Goal: Complete application form

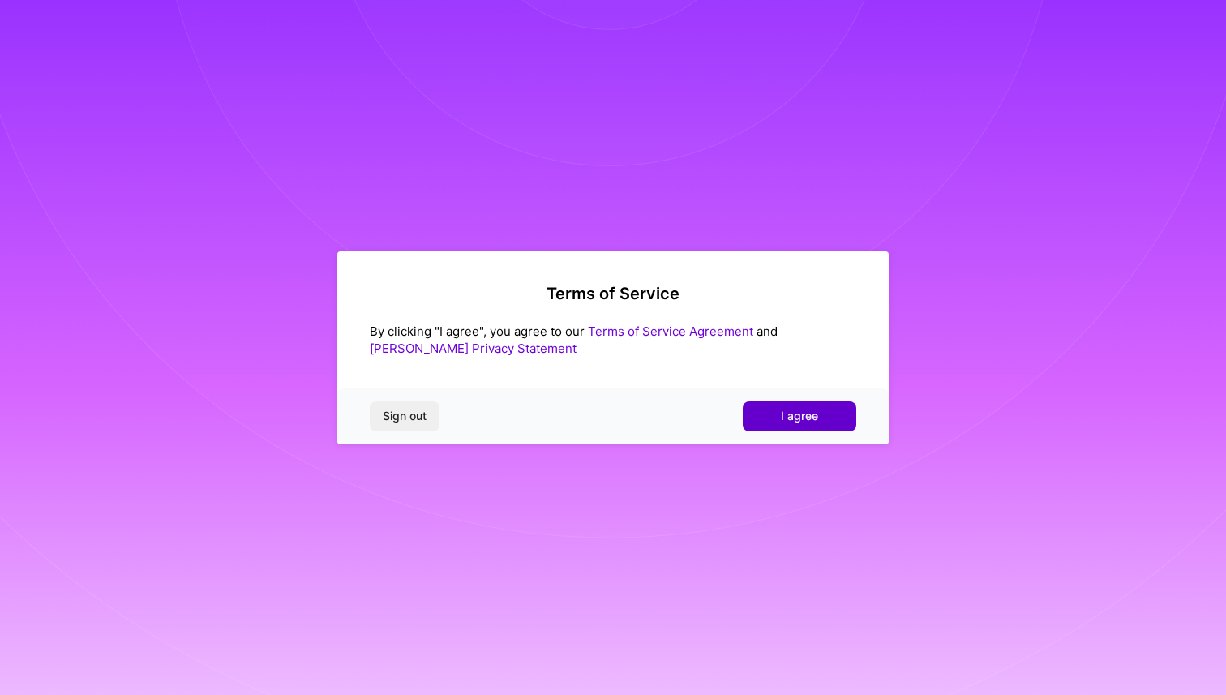
click at [771, 419] on button "I agree" at bounding box center [799, 415] width 113 height 29
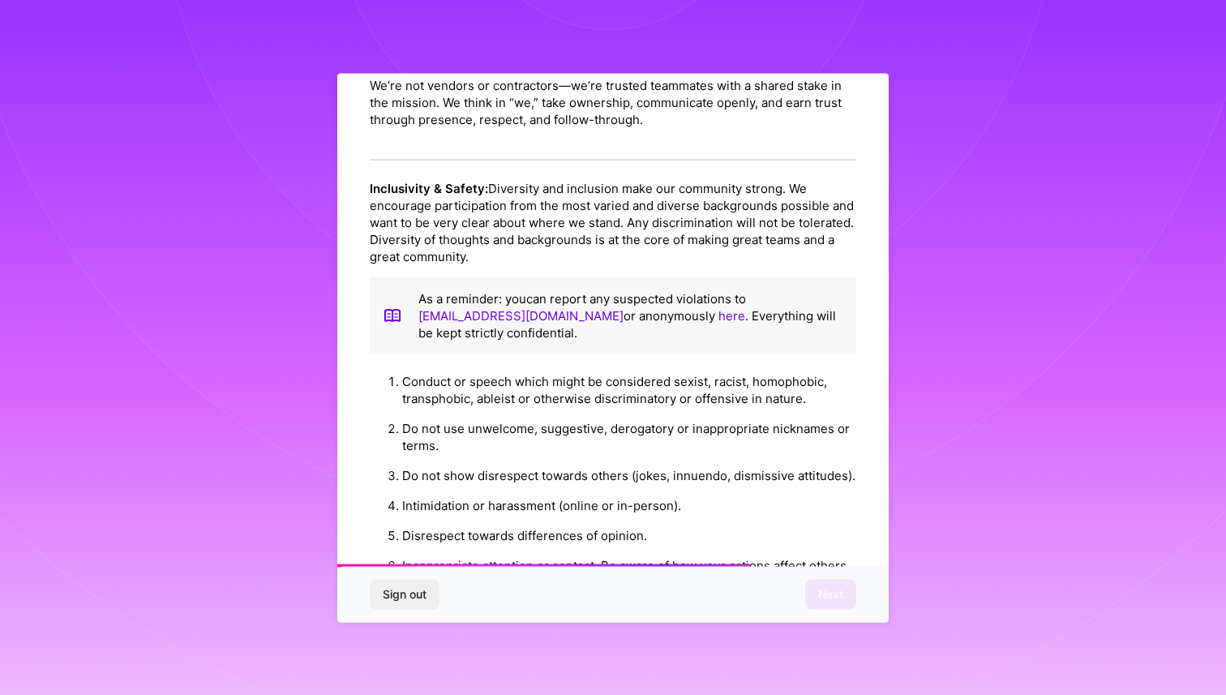
scroll to position [1681, 0]
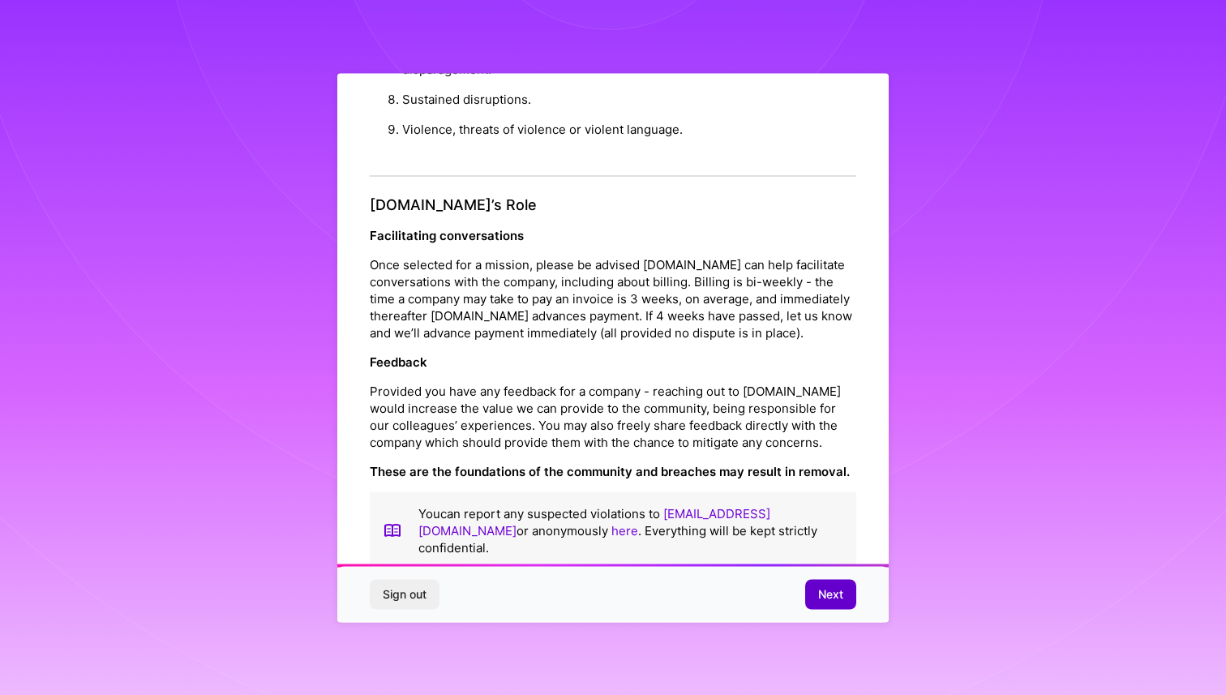
click at [837, 591] on span "Next" at bounding box center [830, 594] width 25 height 16
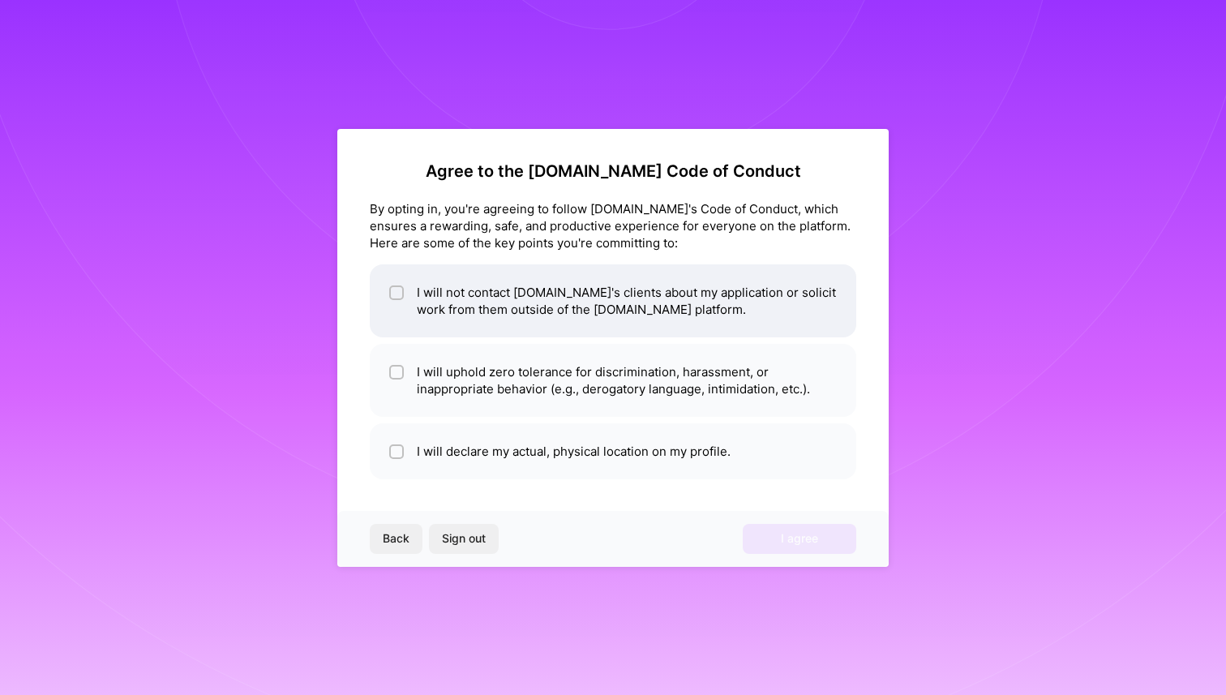
click at [522, 306] on li "I will not contact [DOMAIN_NAME]'s clients about my application or solicit work…" at bounding box center [613, 300] width 486 height 73
checkbox input "true"
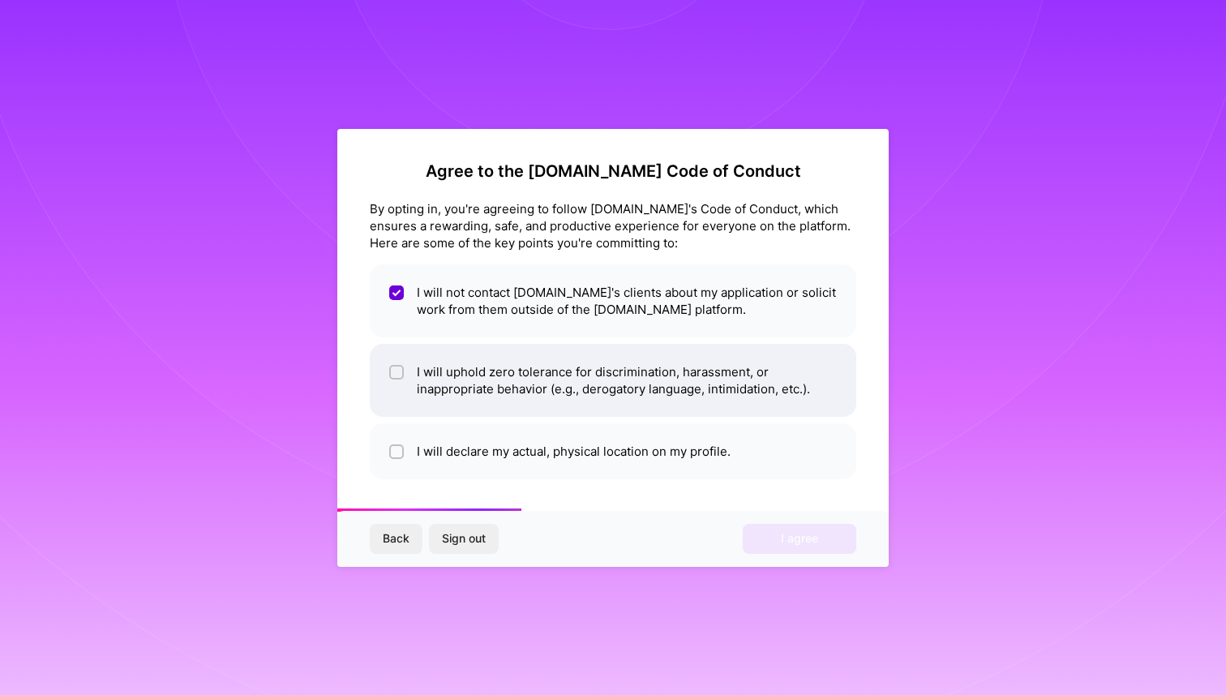
click at [560, 387] on li "I will uphold zero tolerance for discrimination, harassment, or inappropriate b…" at bounding box center [613, 380] width 486 height 73
checkbox input "true"
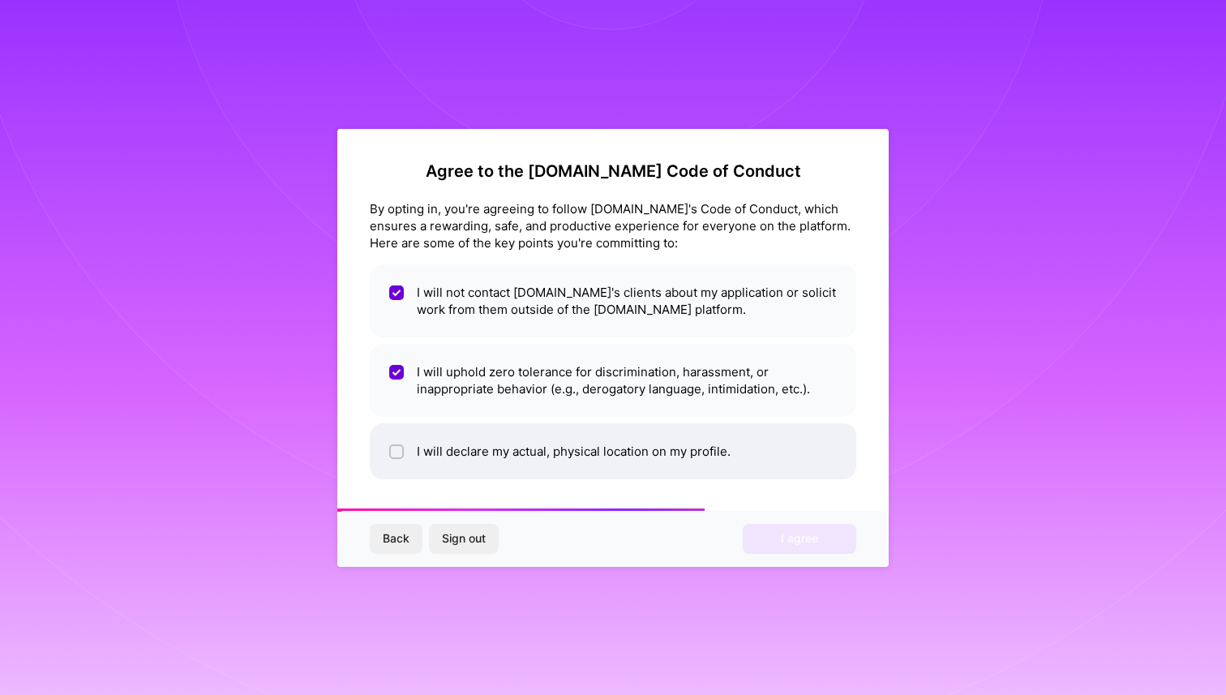
click at [592, 452] on li "I will declare my actual, physical location on my profile." at bounding box center [613, 451] width 486 height 56
checkbox input "true"
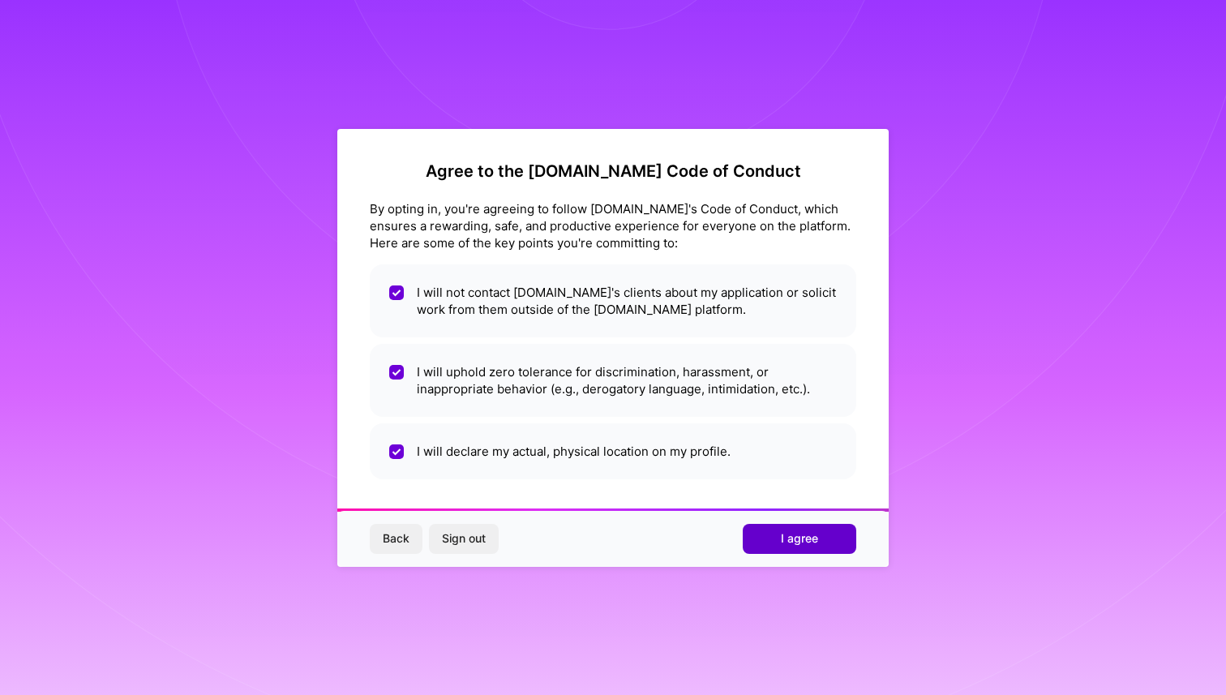
click at [768, 537] on button "I agree" at bounding box center [799, 538] width 113 height 29
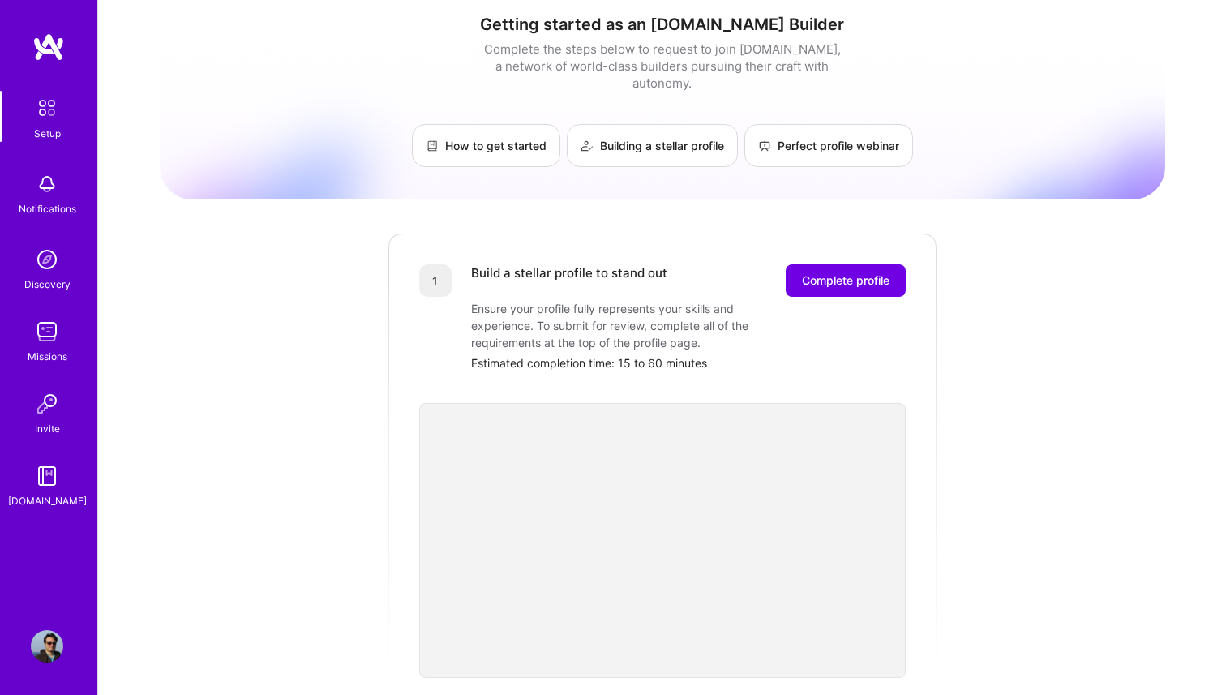
scroll to position [24, 0]
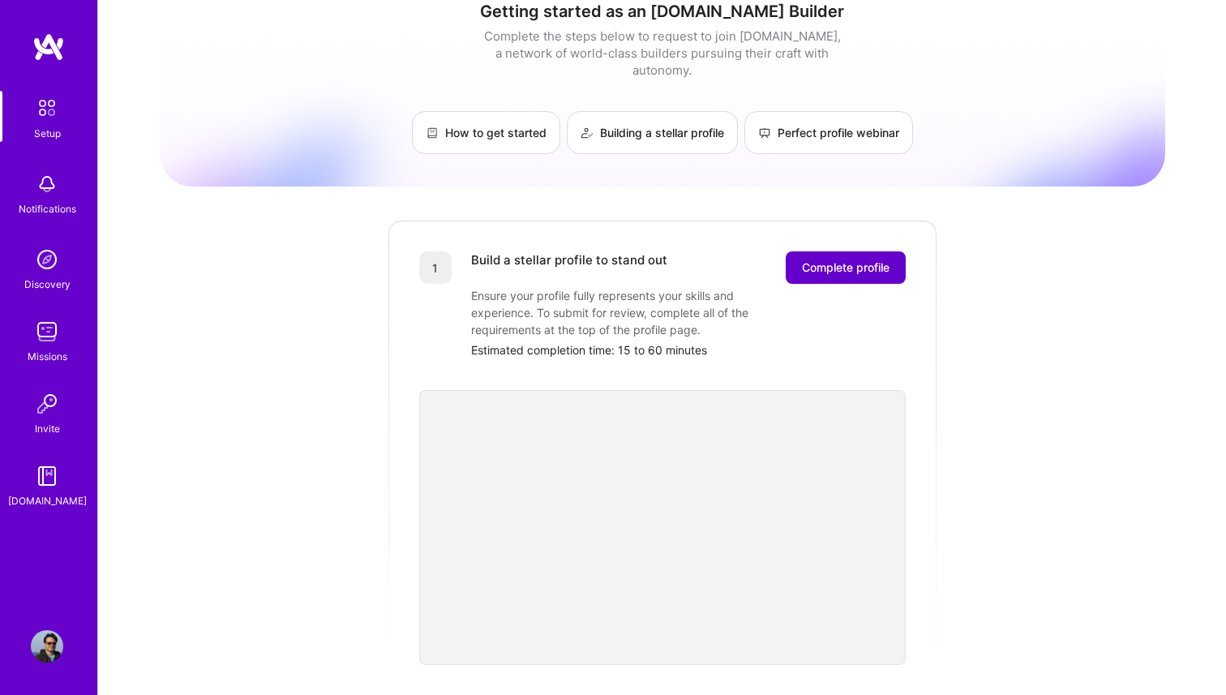
click at [812, 259] on span "Complete profile" at bounding box center [846, 267] width 88 height 16
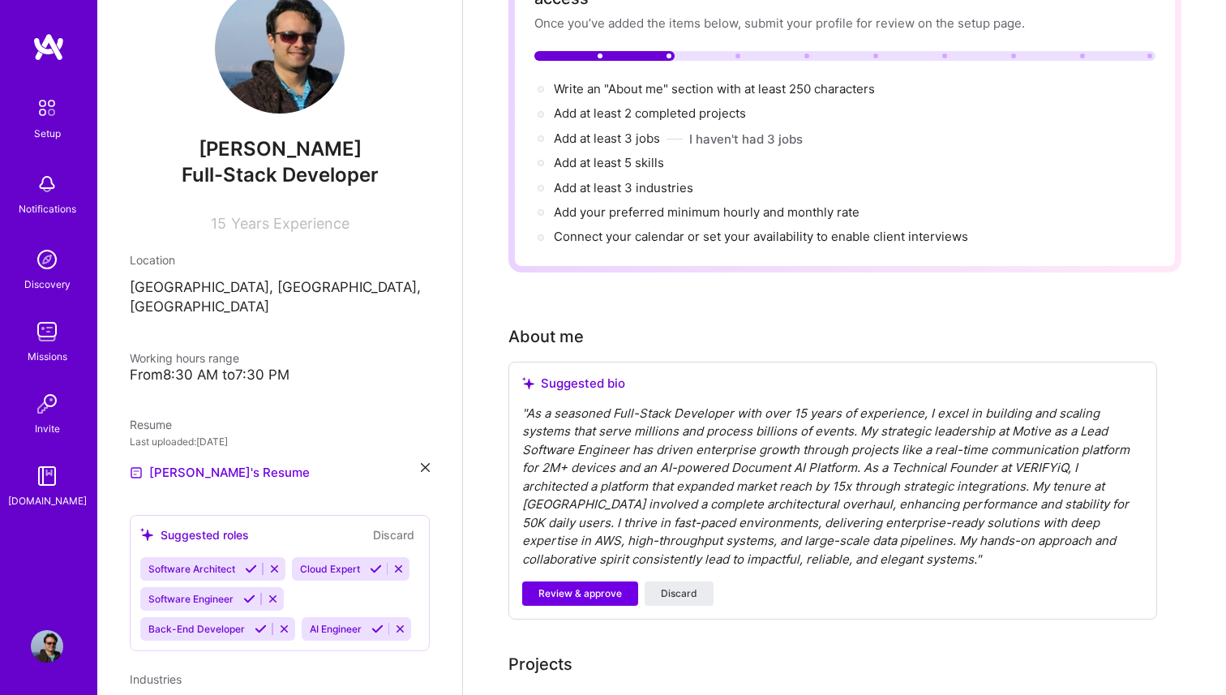
scroll to position [50, 0]
click at [179, 365] on div "From 8:30 AM to 7:30 PM" at bounding box center [280, 373] width 300 height 17
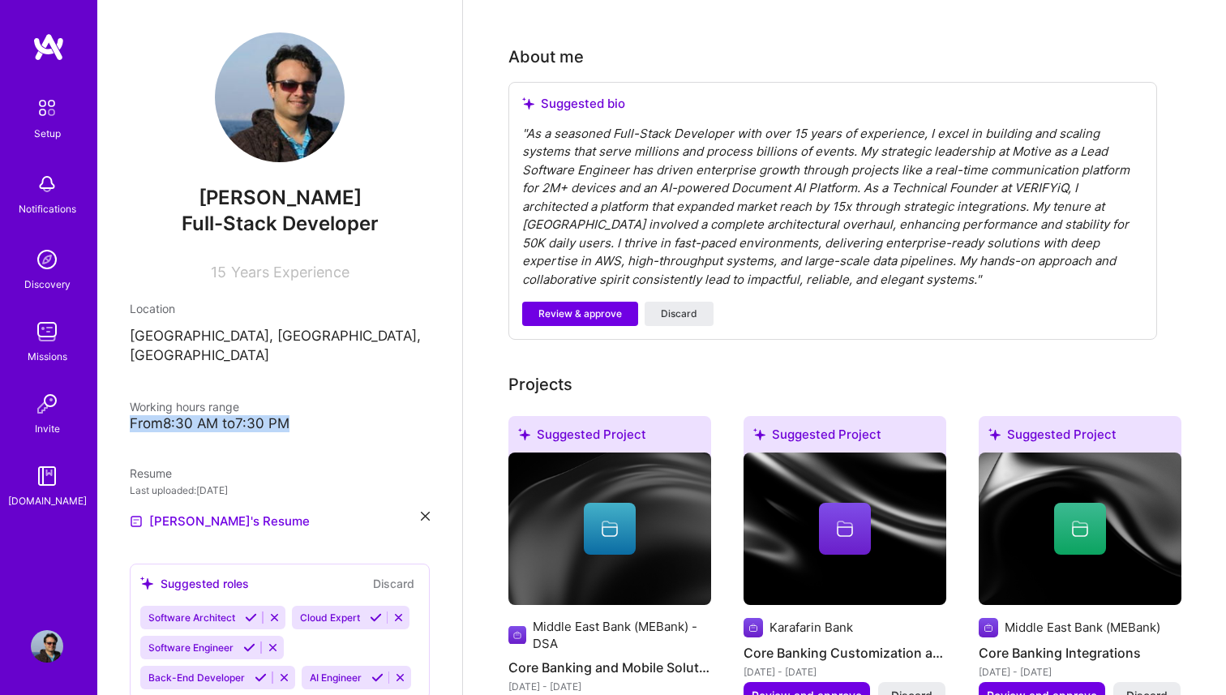
scroll to position [0, 0]
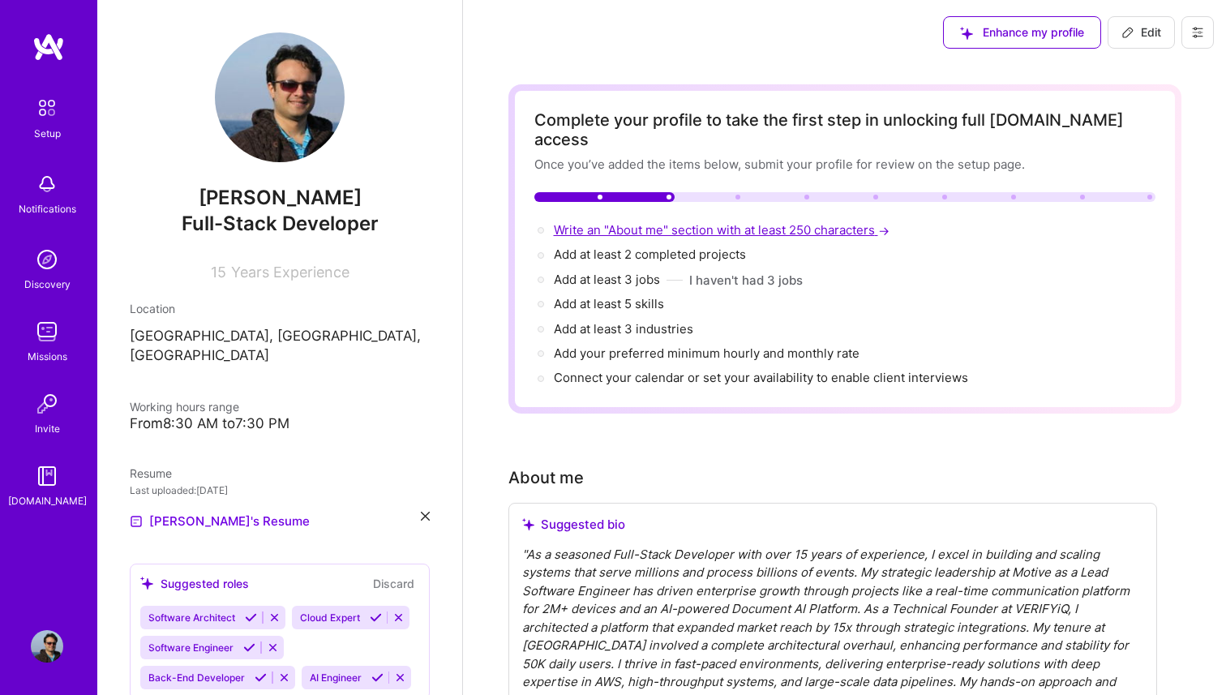
click at [691, 222] on span "Write an "About me" section with at least 250 characters →" at bounding box center [723, 229] width 339 height 15
select select "US"
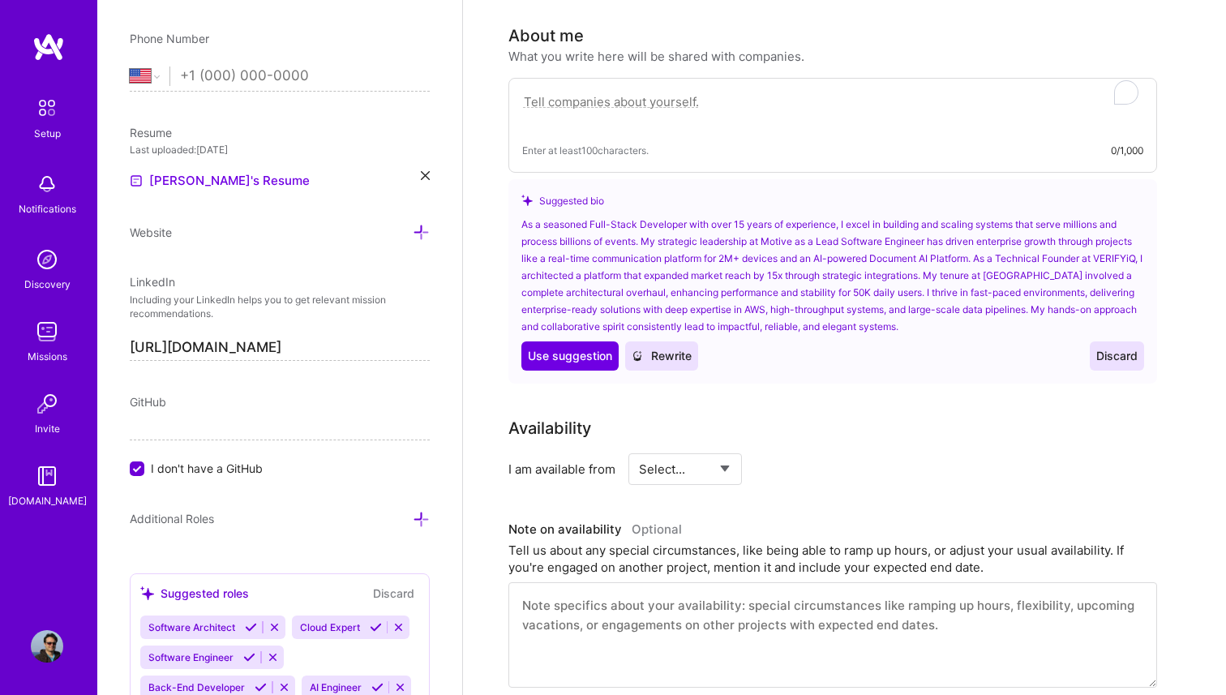
scroll to position [446, 0]
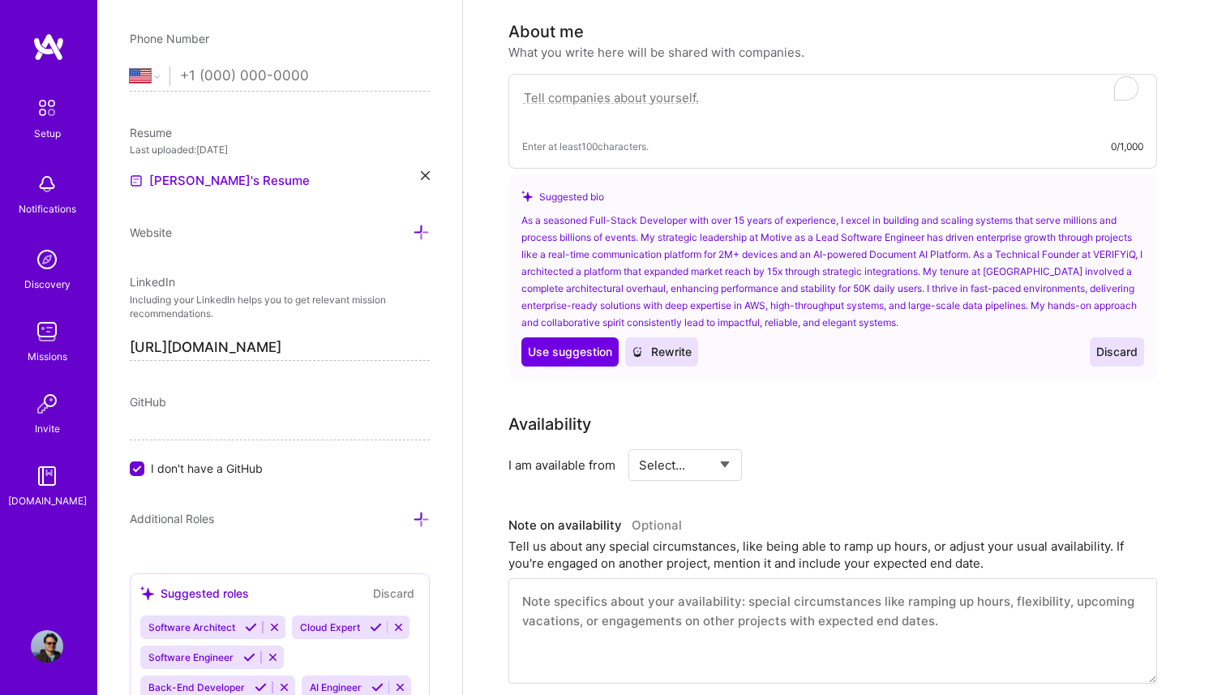
paste textarea "I'm a hands-on software engineer with 10+ years of experience building and scal…"
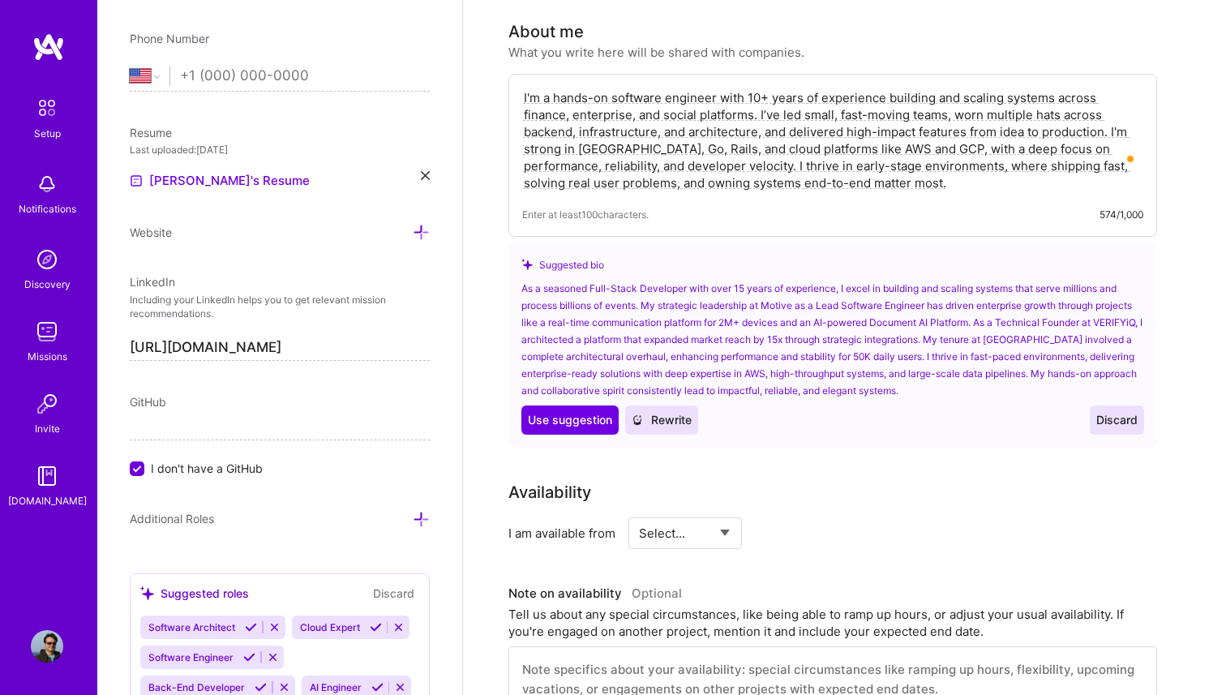
click at [756, 88] on textarea "I'm a hands-on software engineer with 10+ years of experience building and scal…" at bounding box center [832, 140] width 621 height 105
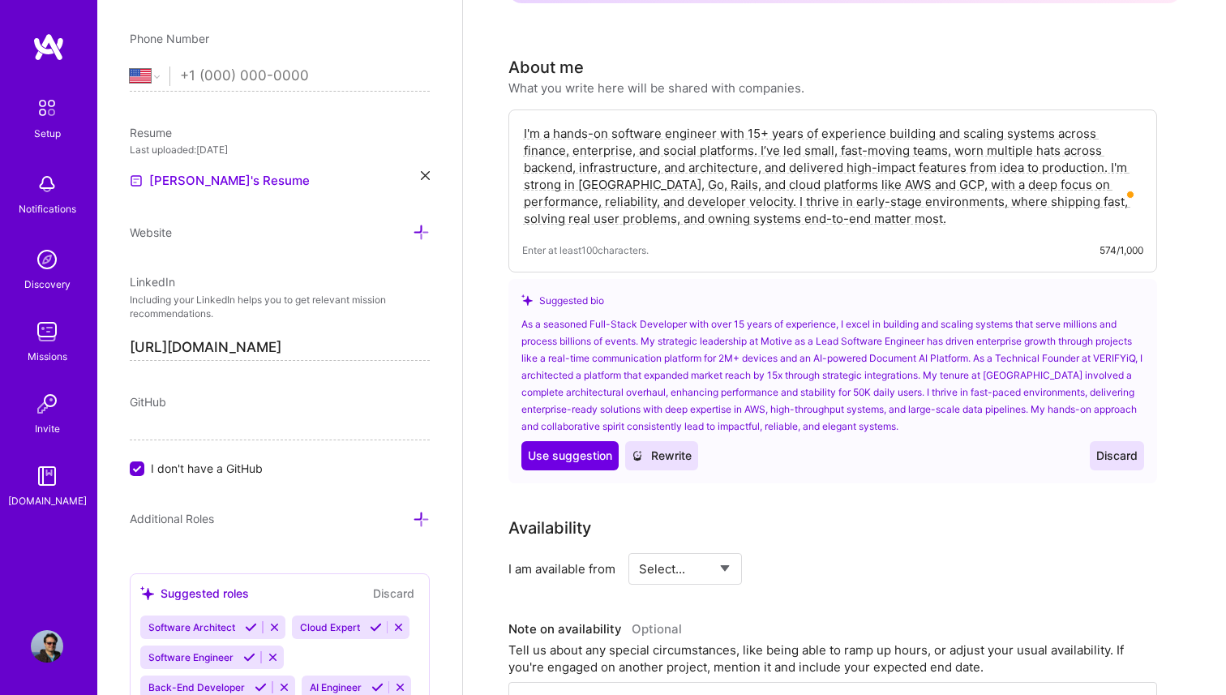
scroll to position [411, 0]
type textarea "I'm a hands-on software engineer with 15+ years of experience building and scal…"
click at [683, 447] on span "Rewrite" at bounding box center [662, 455] width 60 height 16
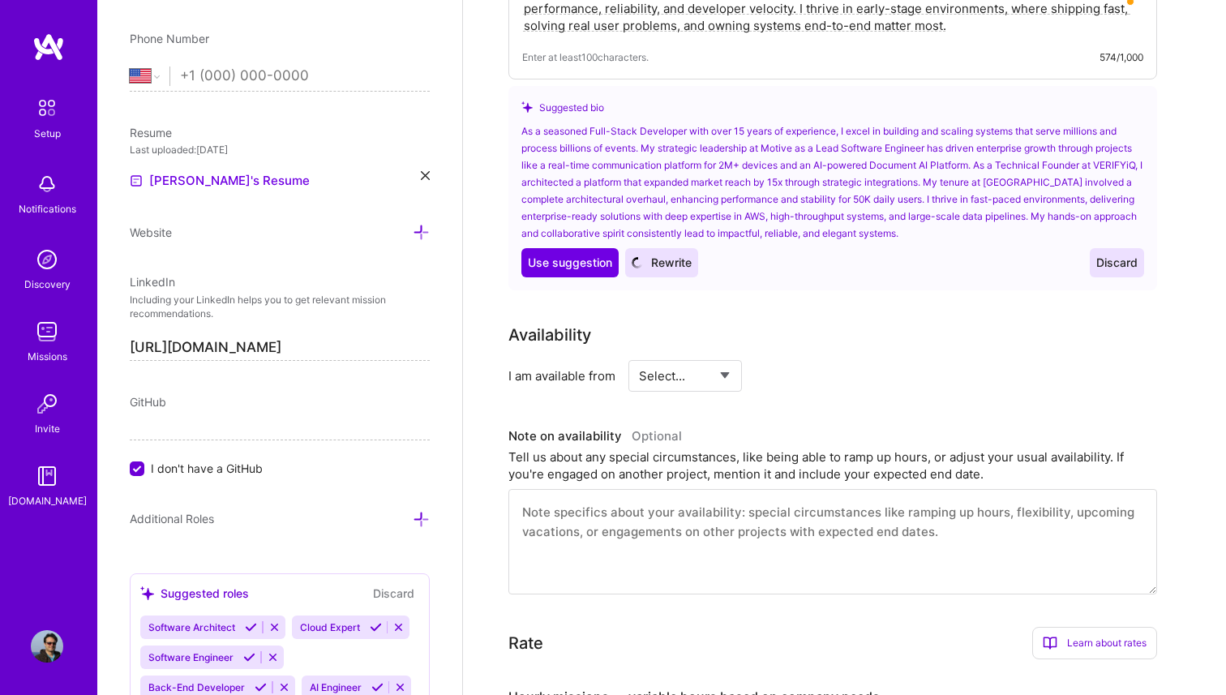
scroll to position [640, 0]
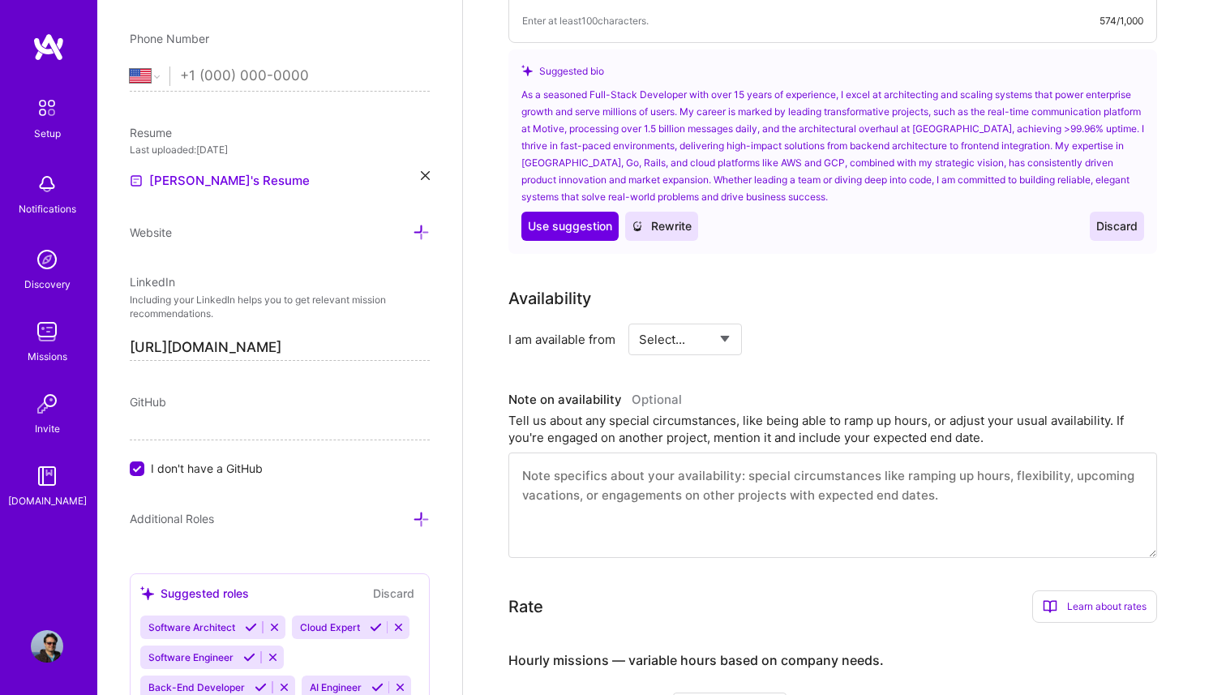
click at [688, 319] on select "Select... Right Now Future Date Not Available" at bounding box center [685, 339] width 93 height 41
select select "Right Now"
click at [639, 319] on select "Select... Right Now Future Date Not Available" at bounding box center [685, 339] width 93 height 41
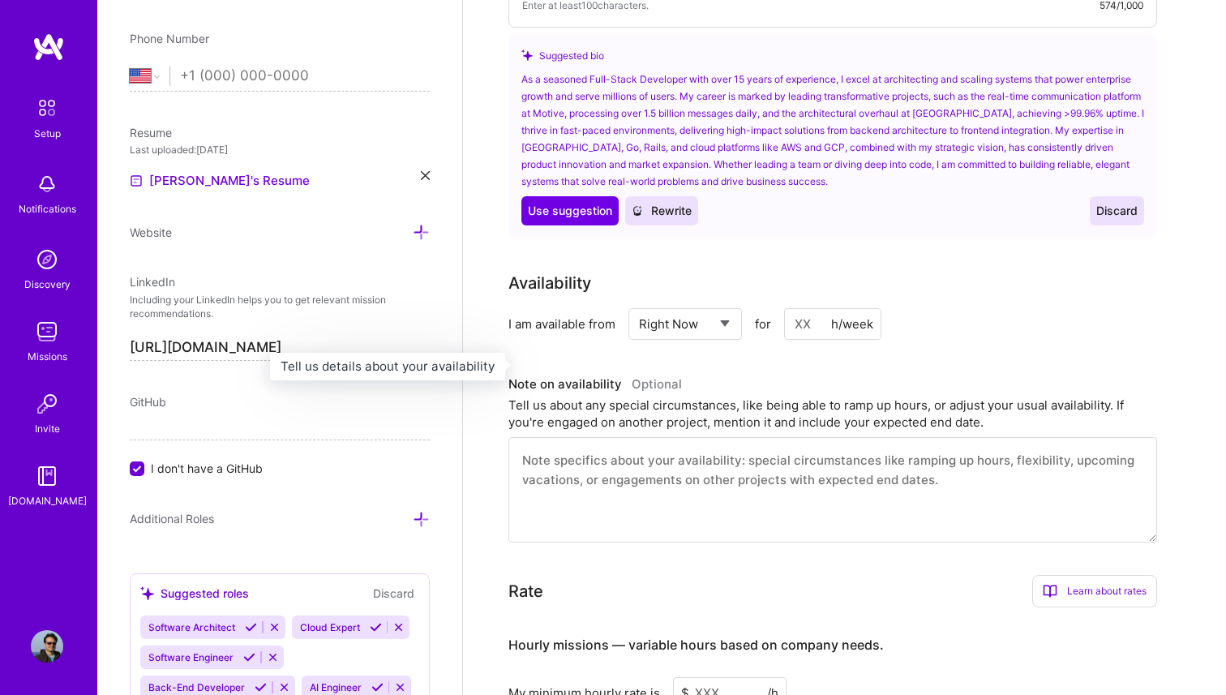
scroll to position [661, 0]
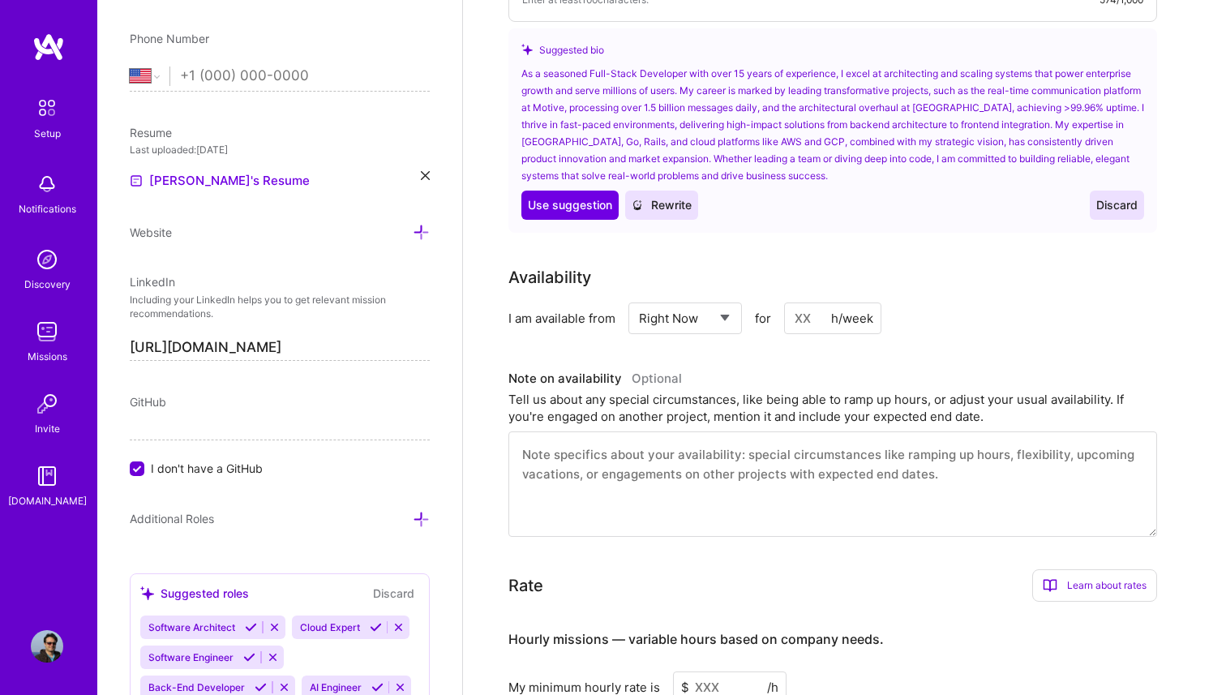
click at [808, 302] on input at bounding box center [832, 318] width 97 height 32
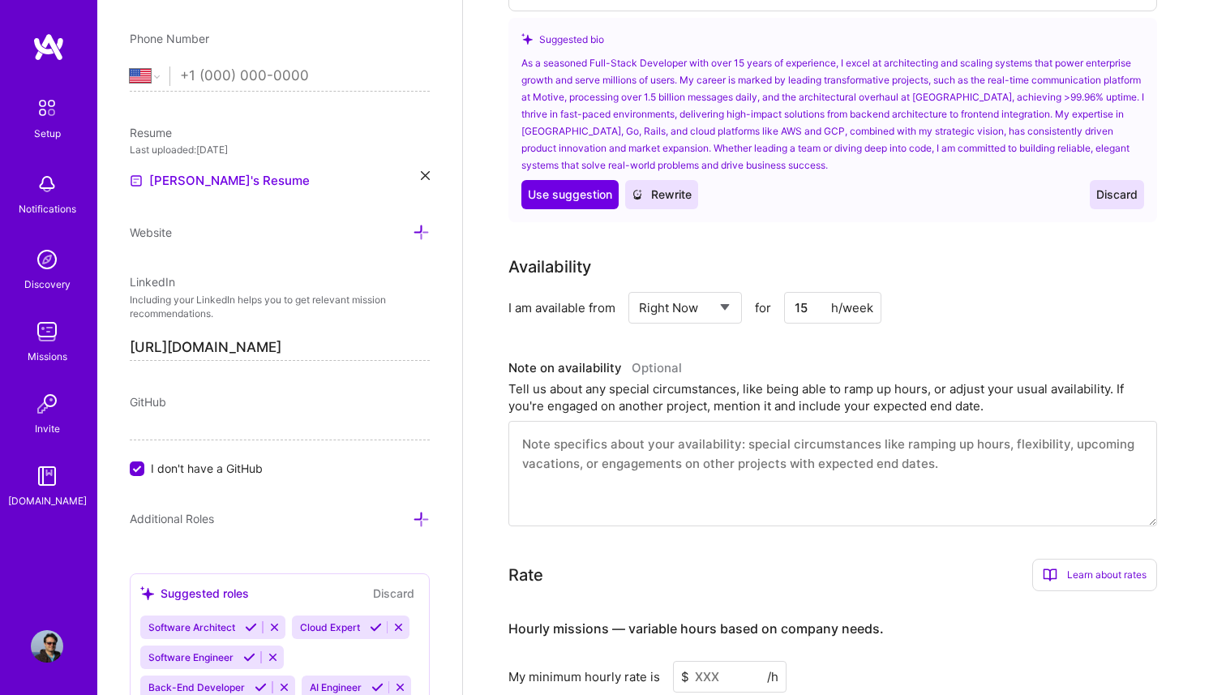
scroll to position [677, 0]
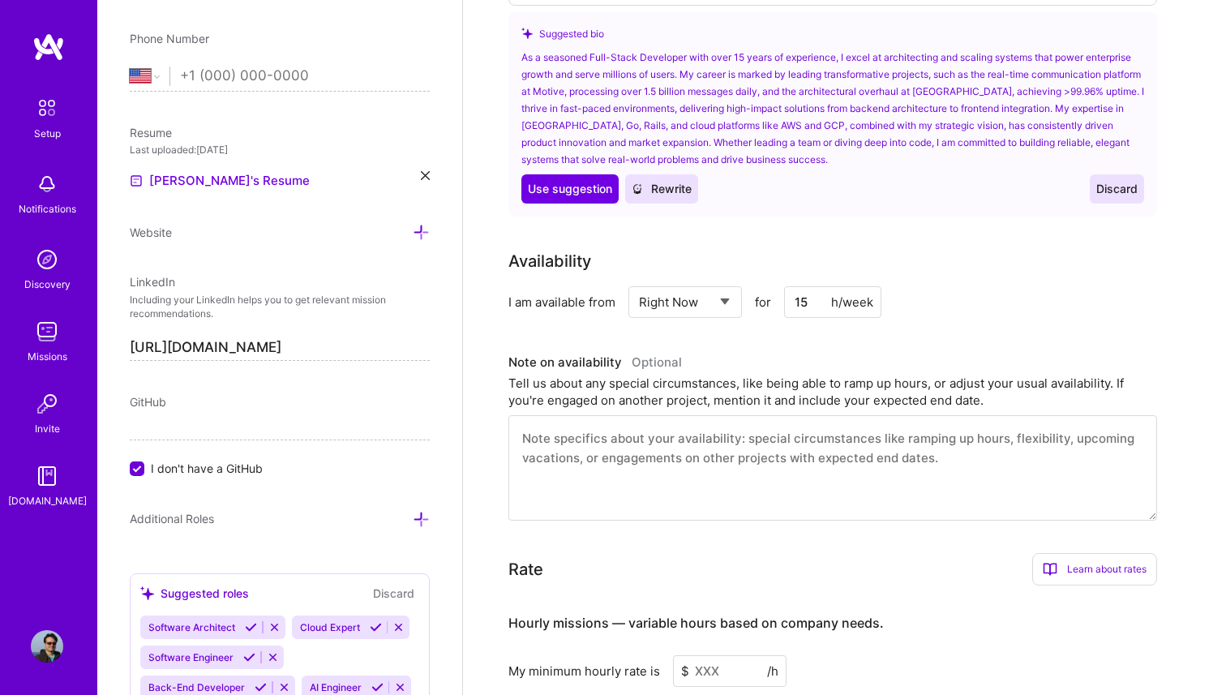
click at [810, 286] on input "15" at bounding box center [832, 302] width 97 height 32
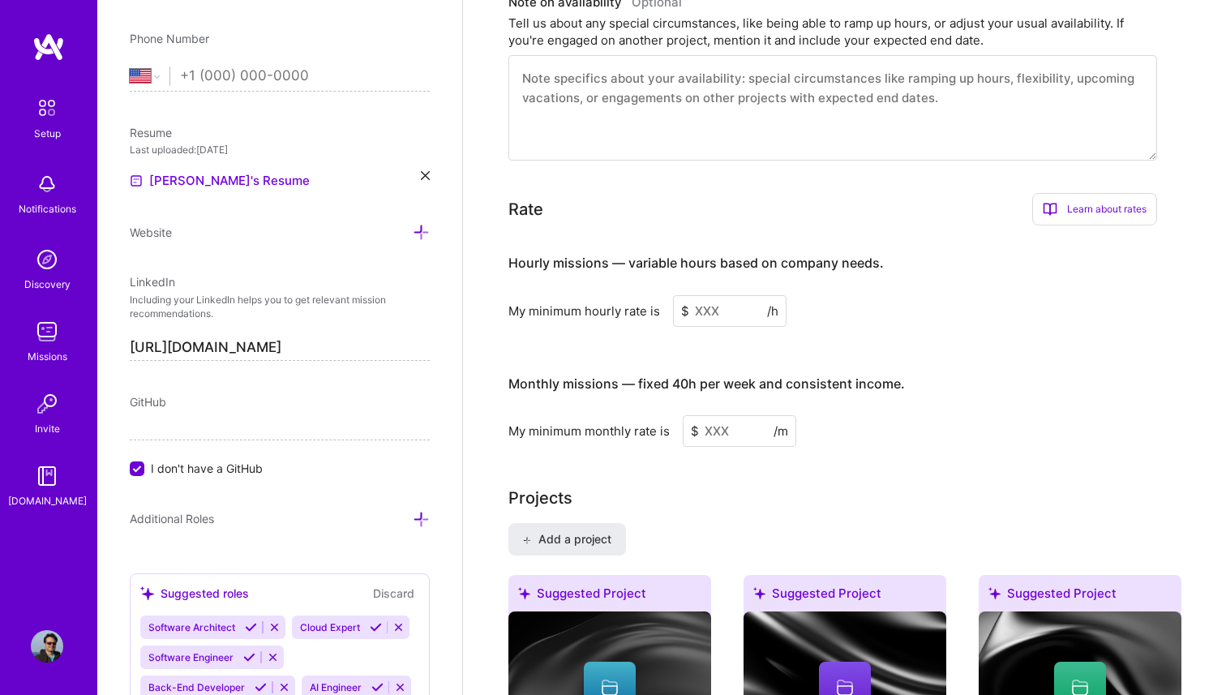
scroll to position [1038, 0]
type input "20"
click at [727, 294] on input at bounding box center [729, 310] width 113 height 32
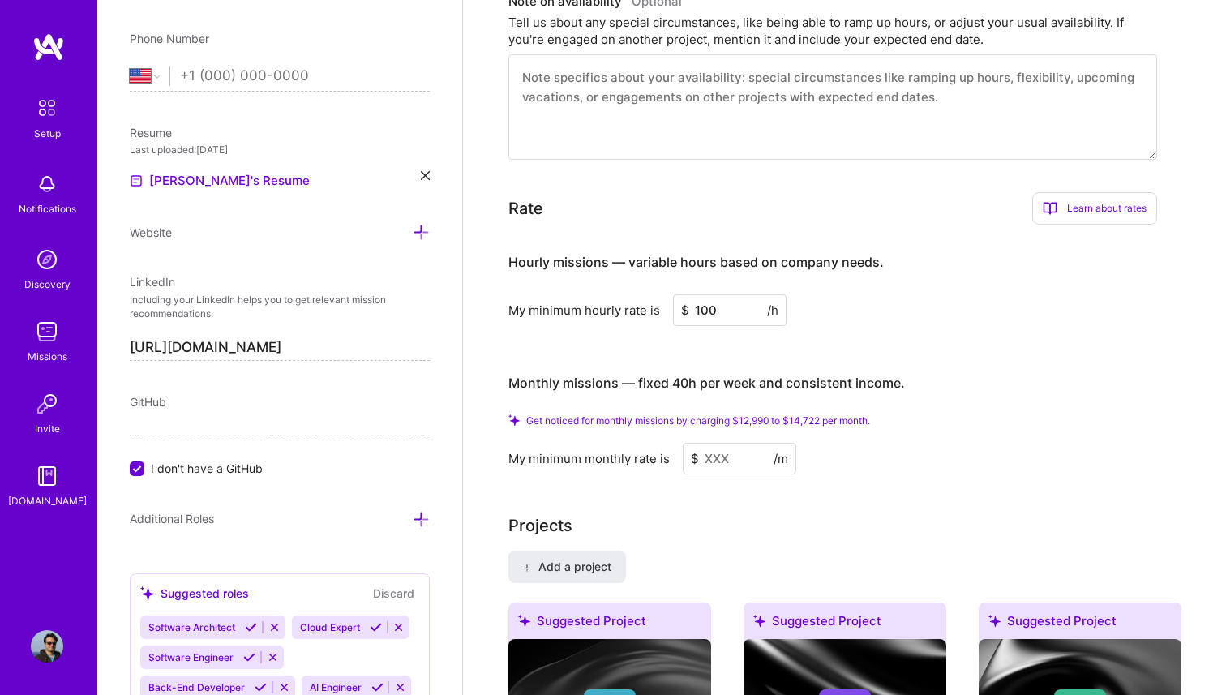
type input "100"
click at [667, 375] on h4 "Monthly missions — fixed 40h per week and consistent income." at bounding box center [706, 382] width 396 height 15
click at [729, 443] on input at bounding box center [739, 459] width 113 height 32
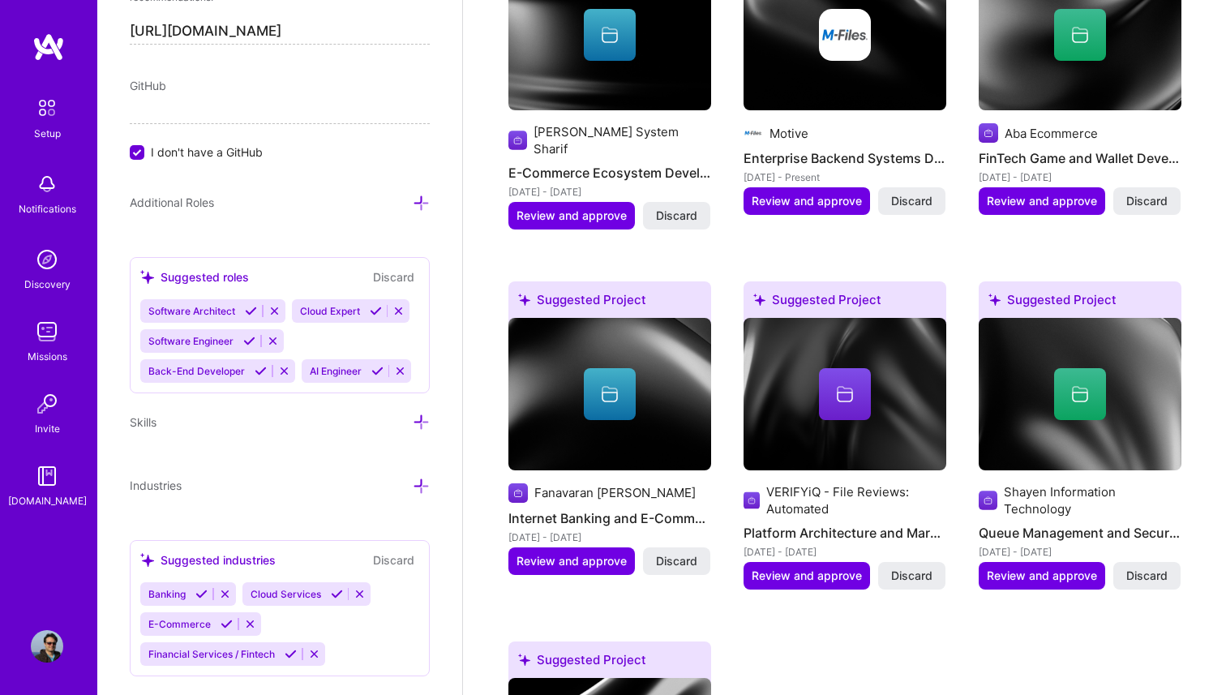
scroll to position [949, 0]
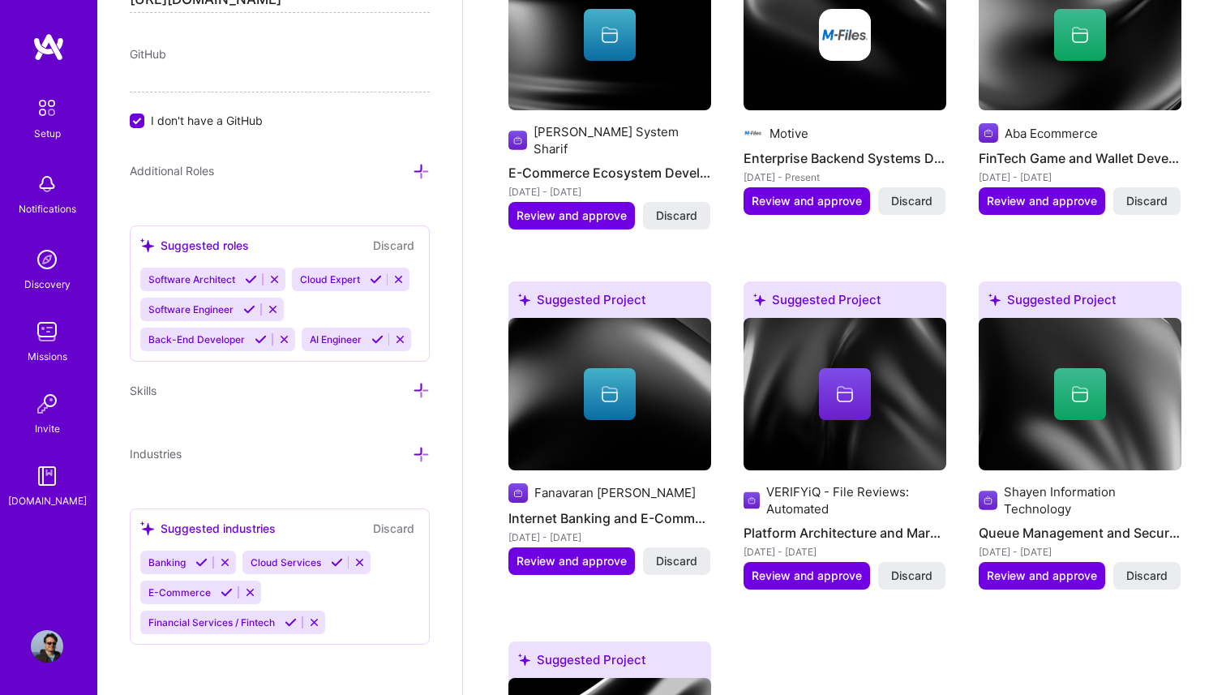
click at [249, 280] on icon at bounding box center [251, 279] width 12 height 12
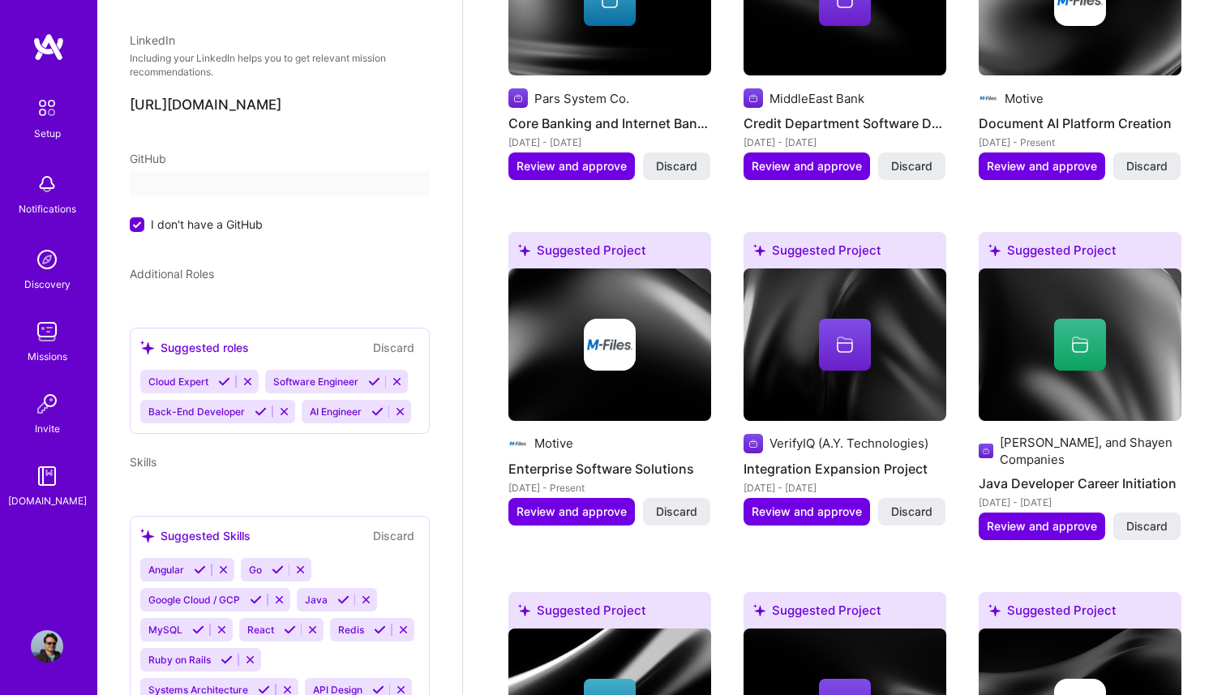
scroll to position [478, 0]
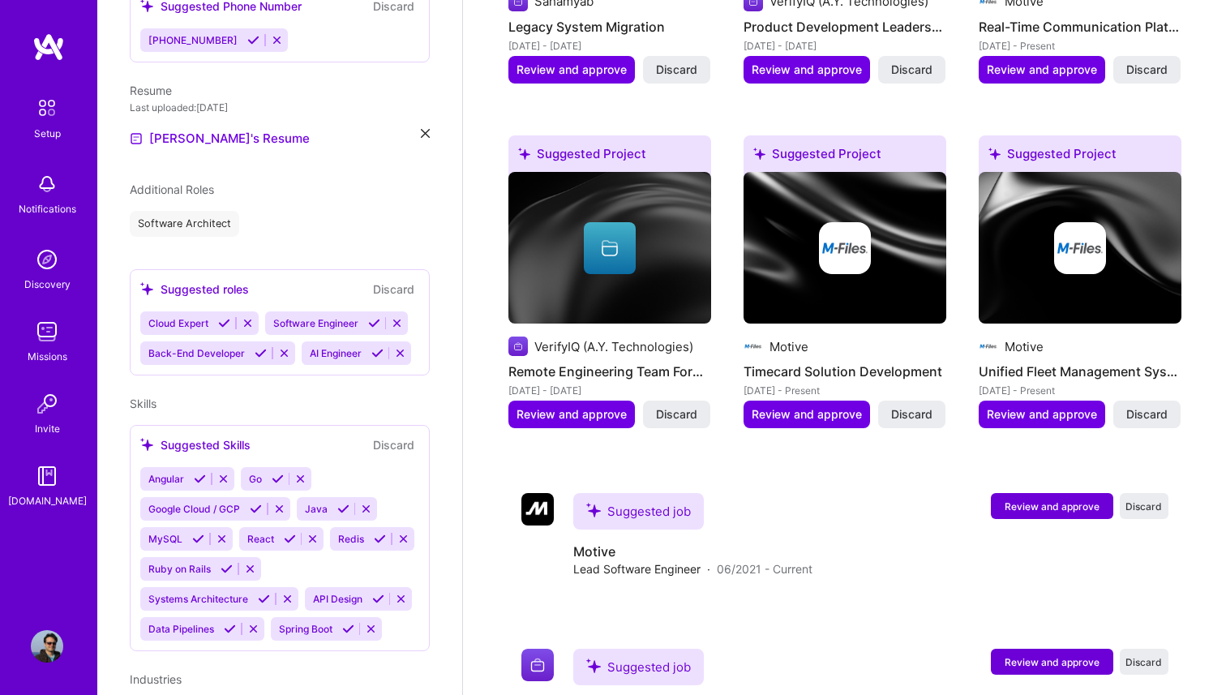
click at [225, 317] on icon at bounding box center [224, 323] width 12 height 12
click at [245, 317] on icon at bounding box center [249, 323] width 12 height 12
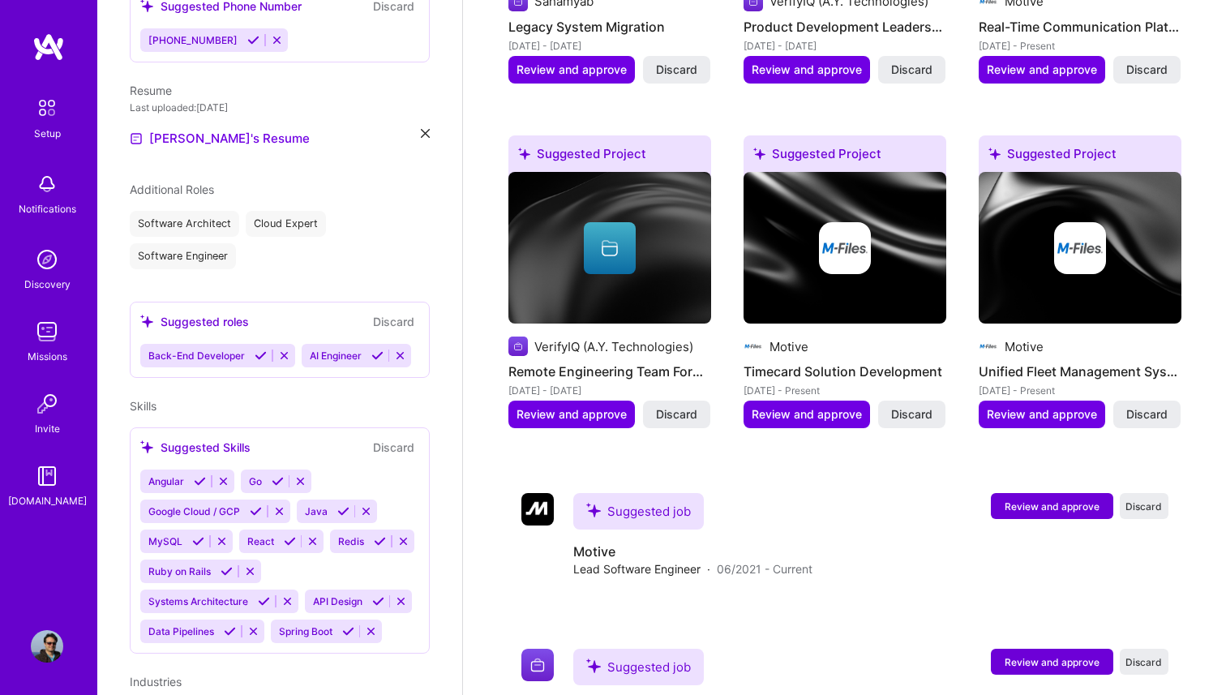
click at [259, 349] on icon at bounding box center [261, 355] width 12 height 12
click at [222, 349] on icon at bounding box center [216, 355] width 12 height 12
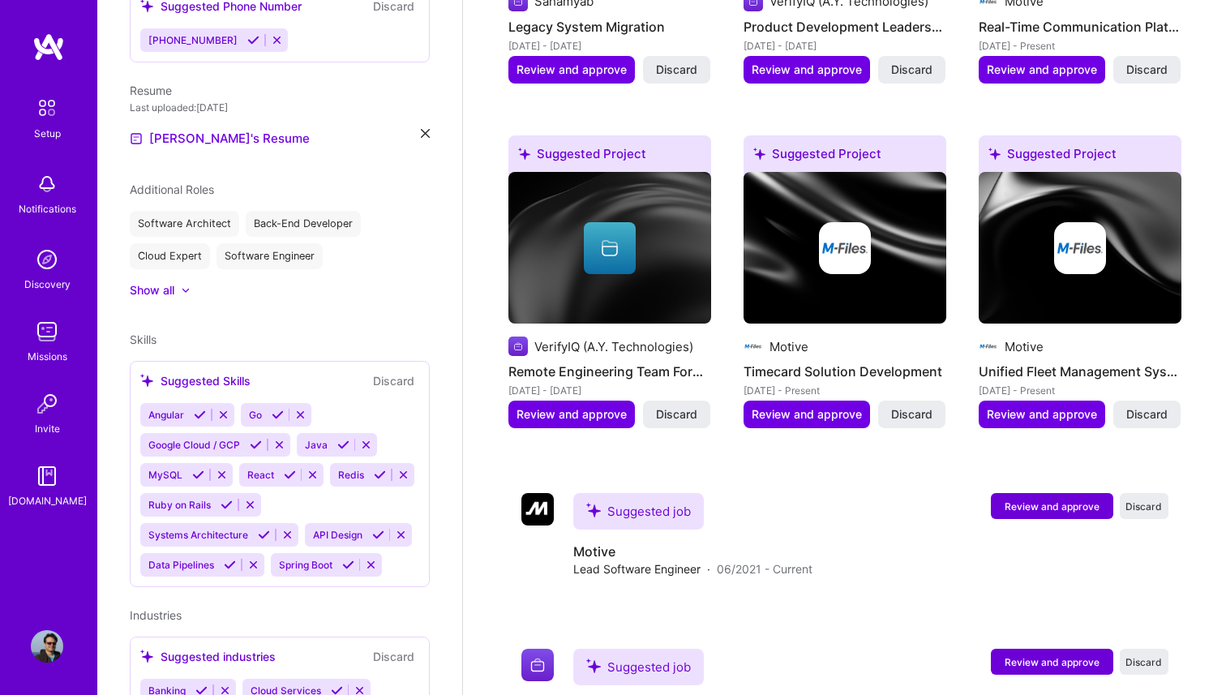
click at [204, 409] on icon at bounding box center [200, 415] width 12 height 12
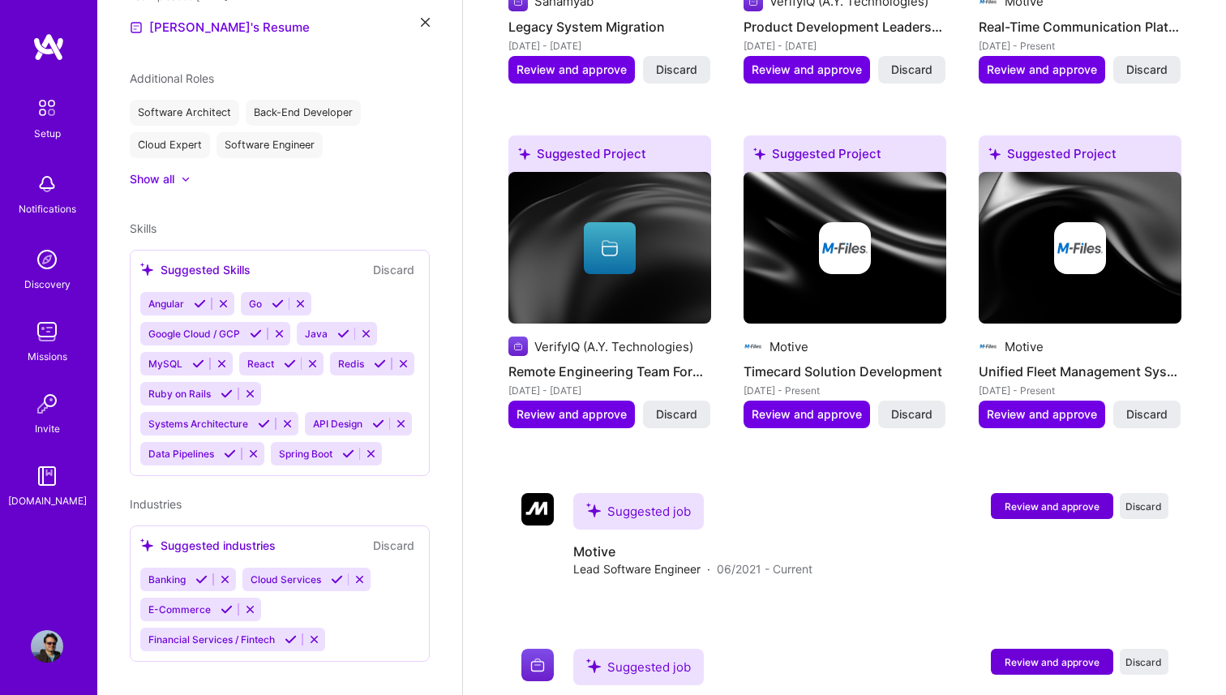
click at [199, 298] on icon at bounding box center [200, 304] width 12 height 12
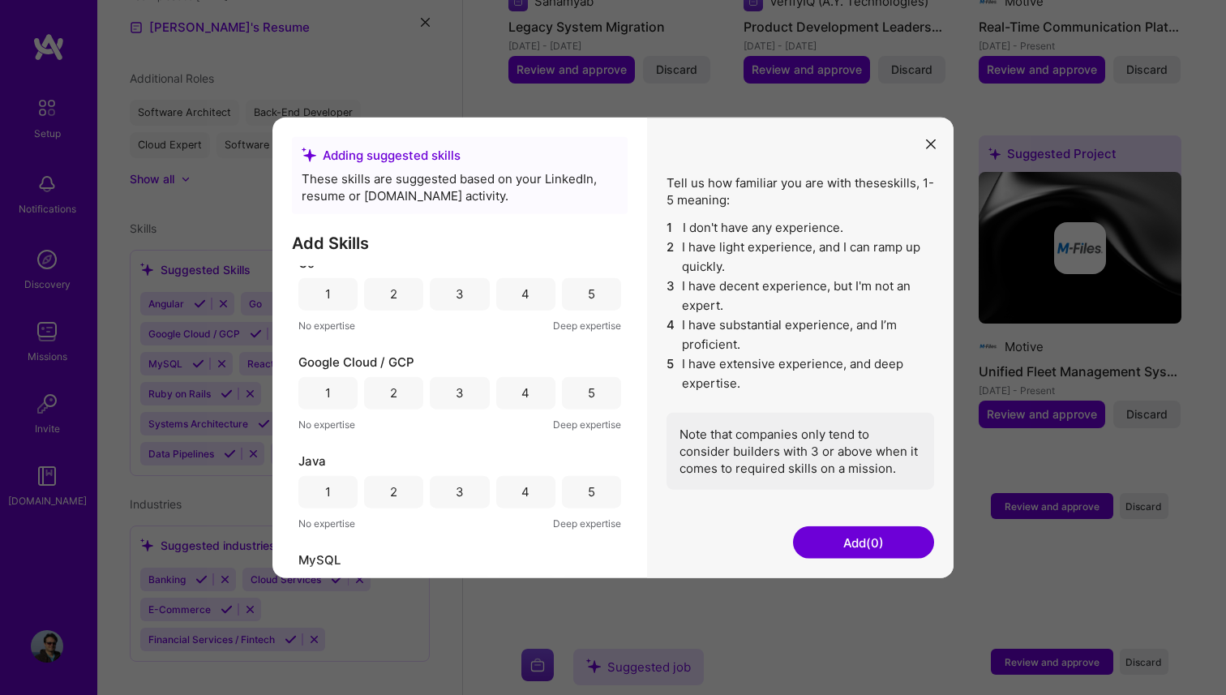
scroll to position [0, 0]
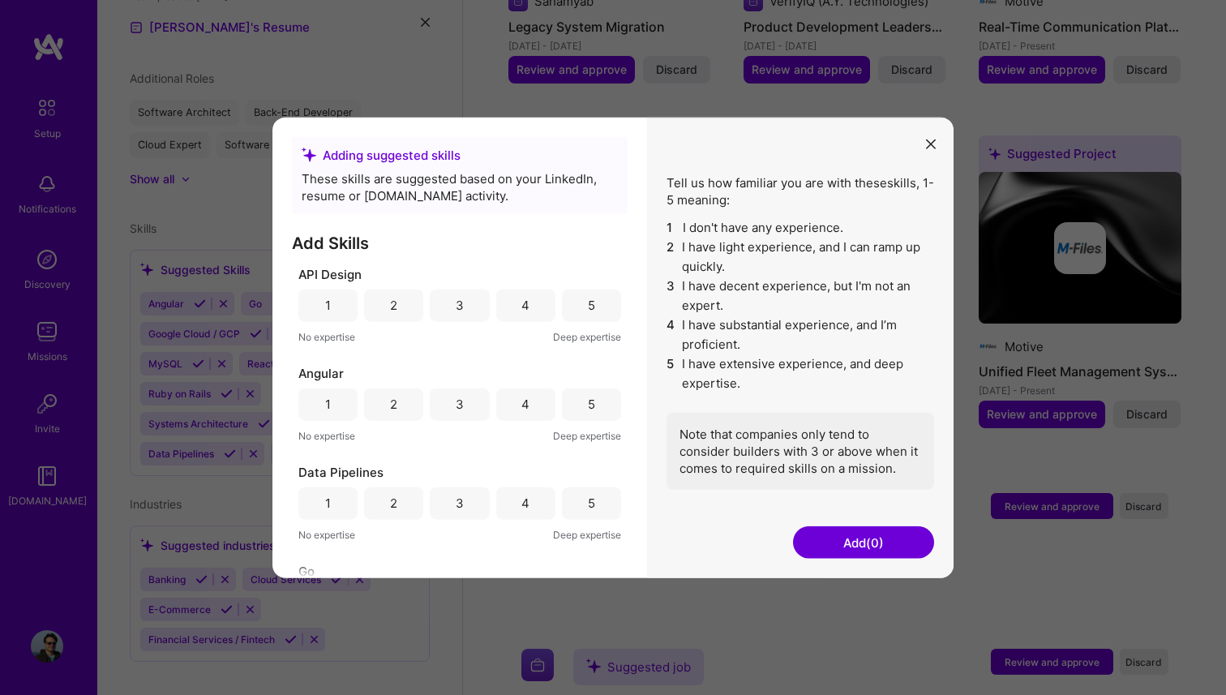
click at [568, 308] on div "5" at bounding box center [591, 305] width 59 height 32
click at [461, 400] on div "3" at bounding box center [459, 403] width 59 height 32
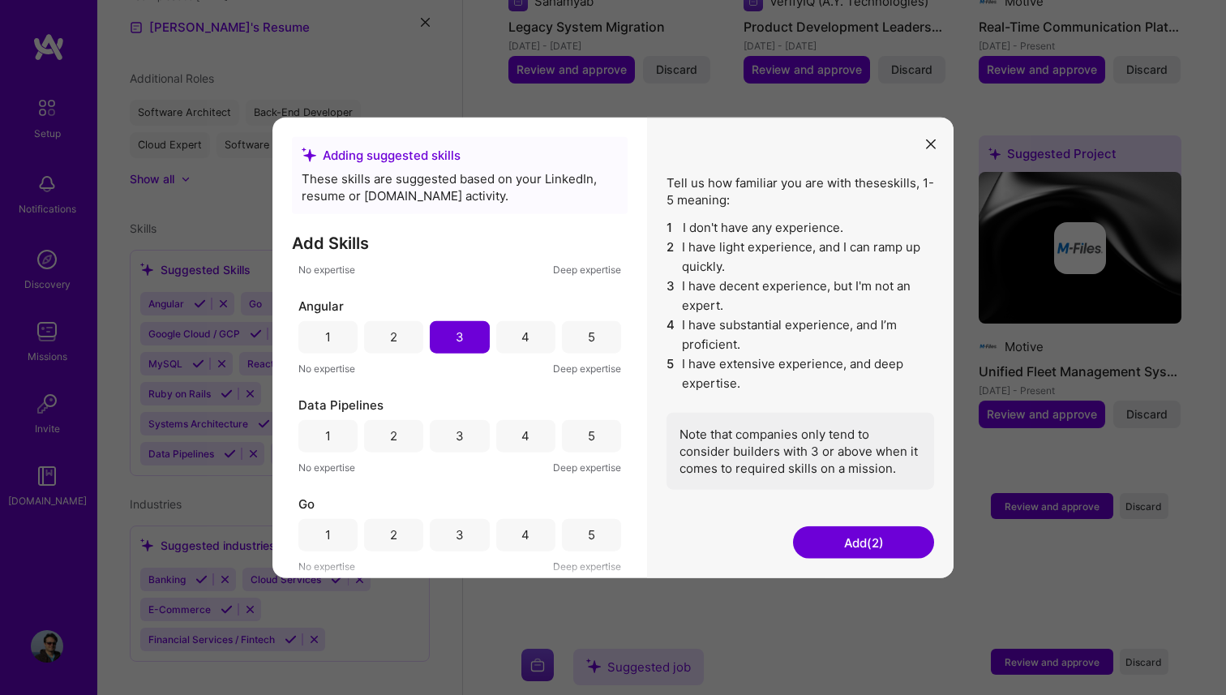
scroll to position [75, 0]
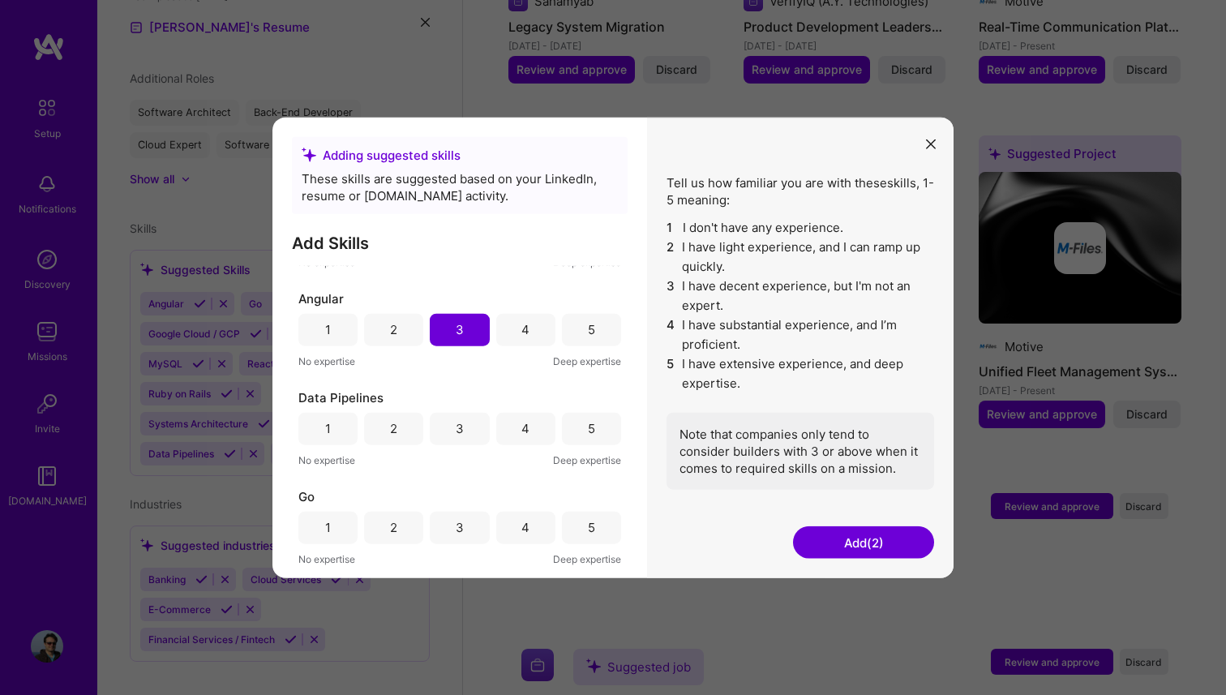
click at [575, 424] on div "5" at bounding box center [591, 428] width 59 height 32
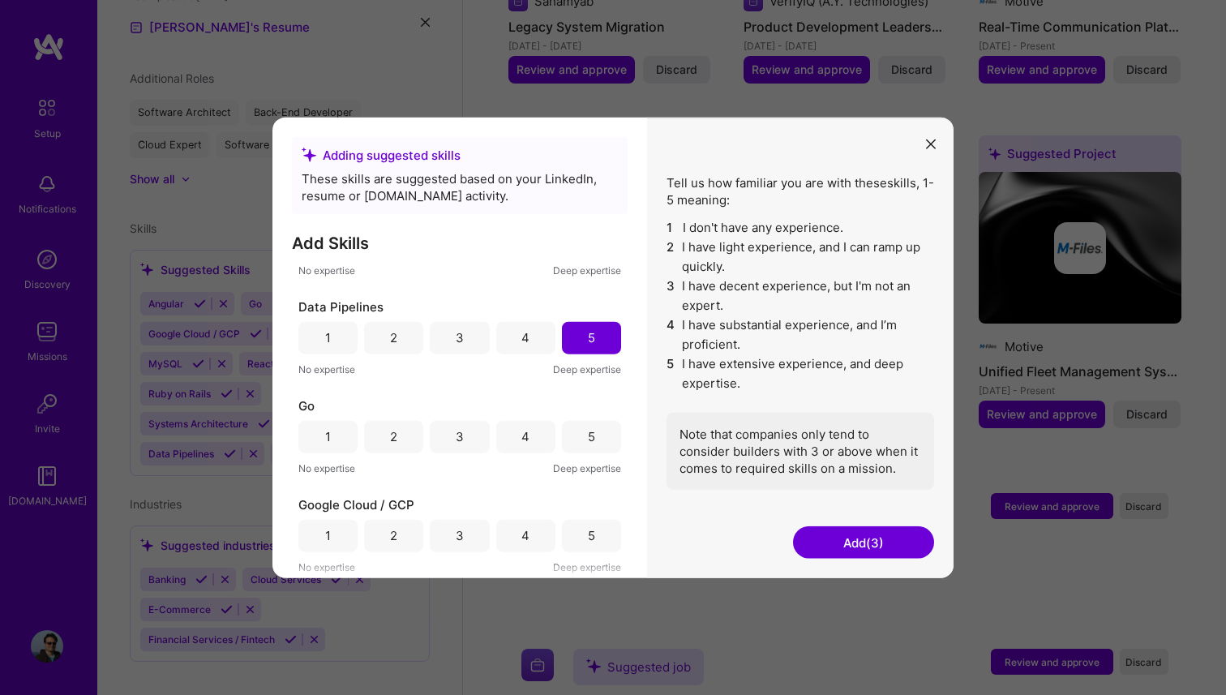
click at [603, 444] on div "5" at bounding box center [591, 436] width 59 height 32
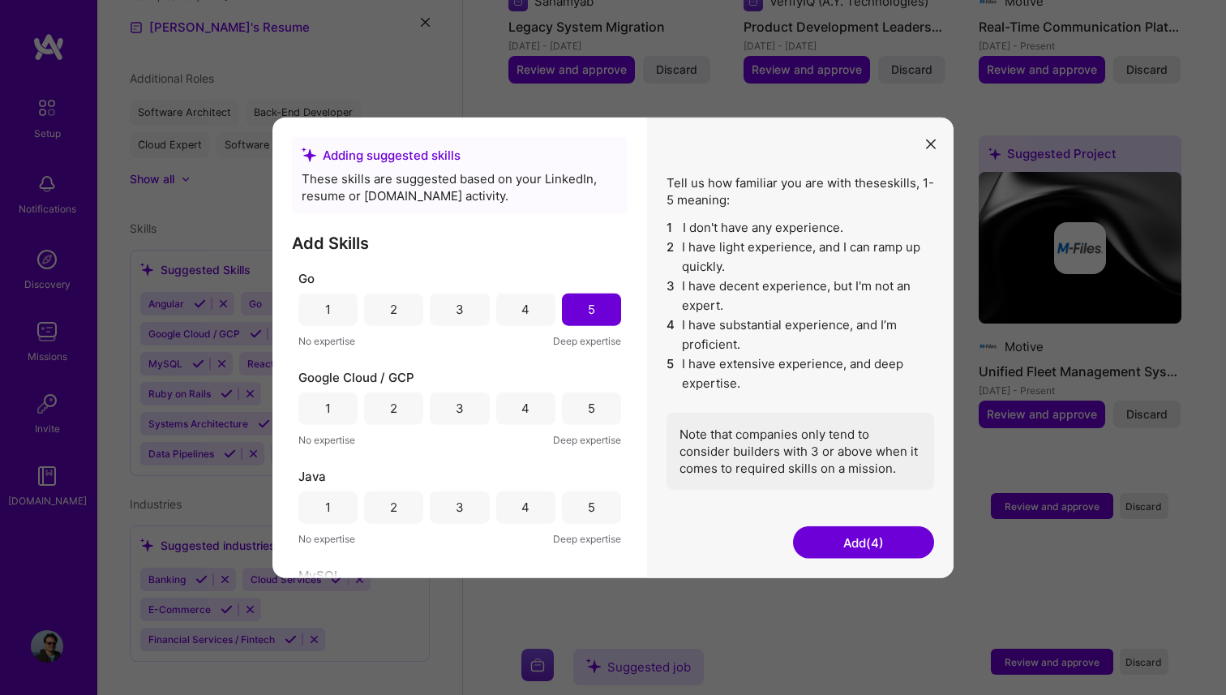
scroll to position [303, 0]
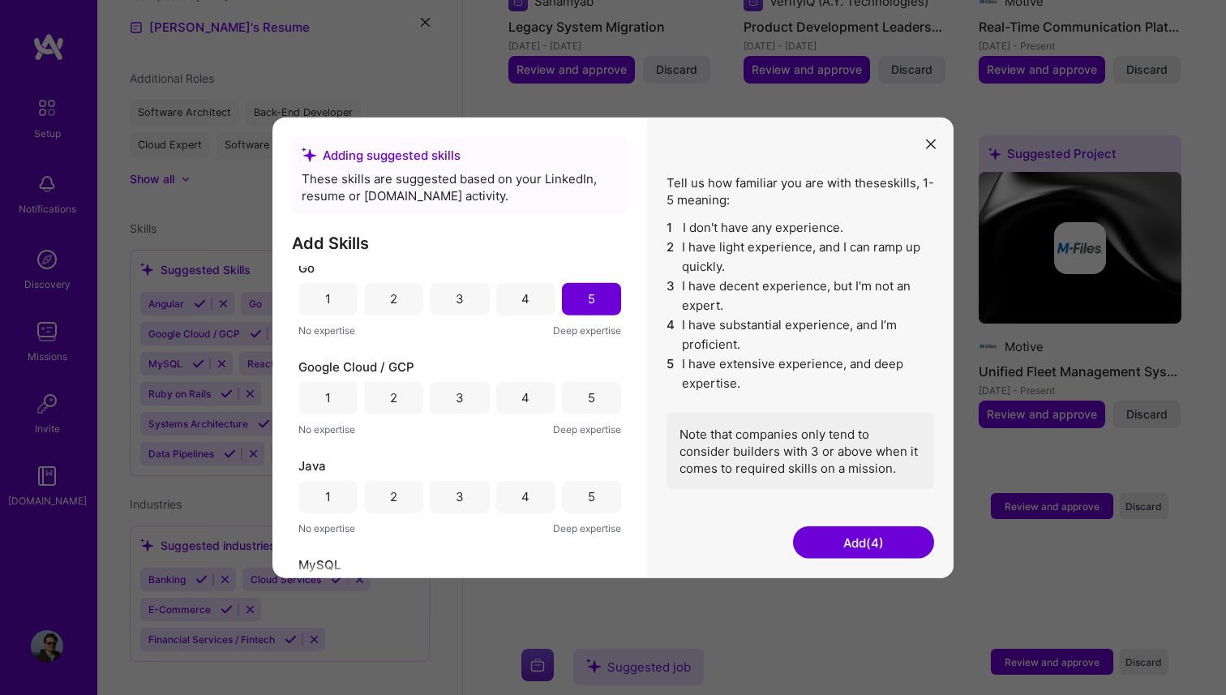
click at [580, 398] on div "5" at bounding box center [591, 397] width 59 height 32
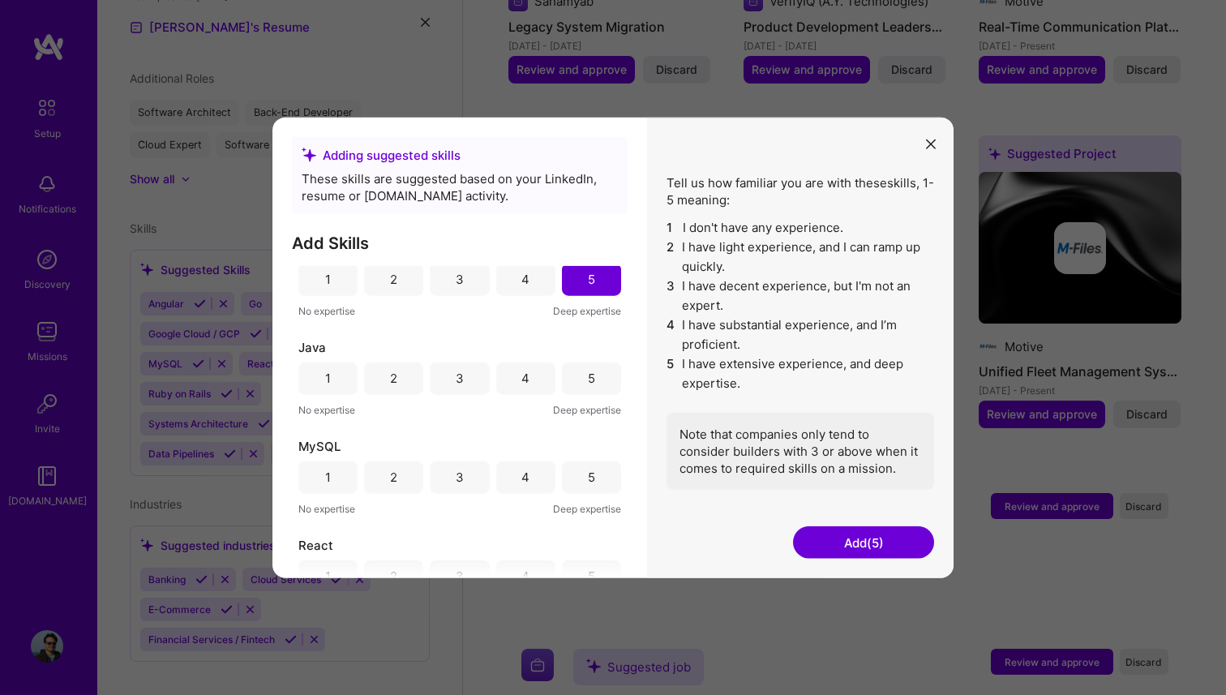
click at [572, 365] on div "5" at bounding box center [591, 378] width 59 height 32
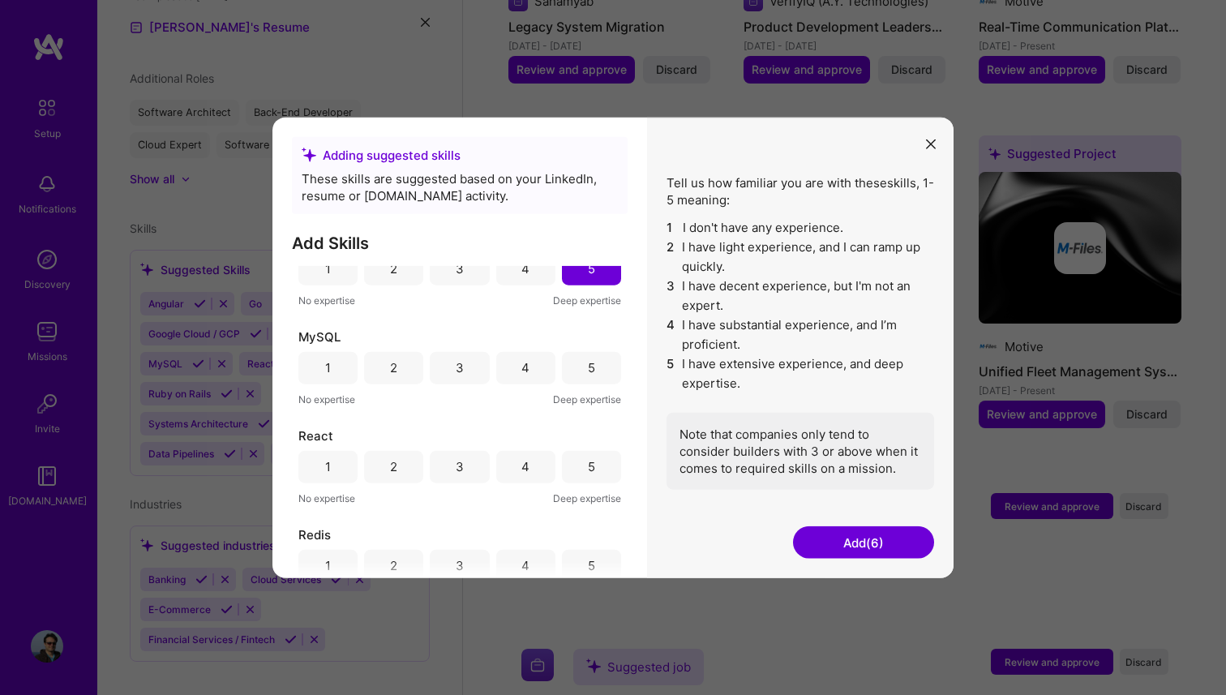
click at [579, 360] on div "5" at bounding box center [591, 367] width 59 height 32
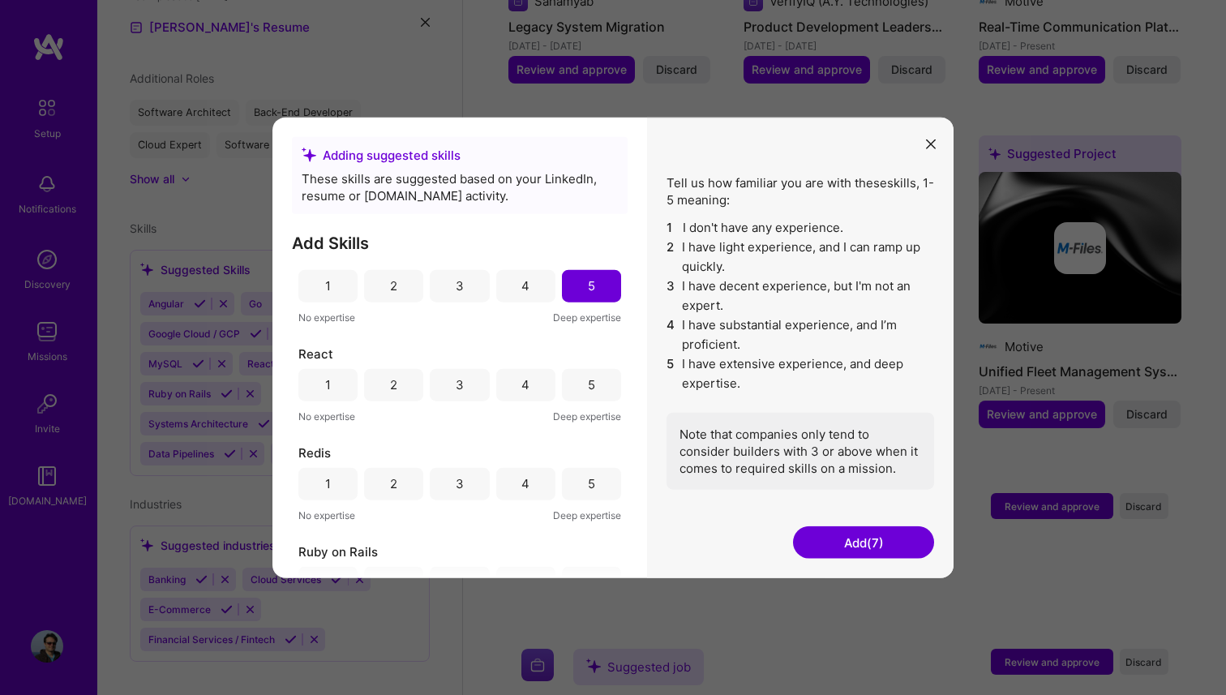
scroll to position [621, 0]
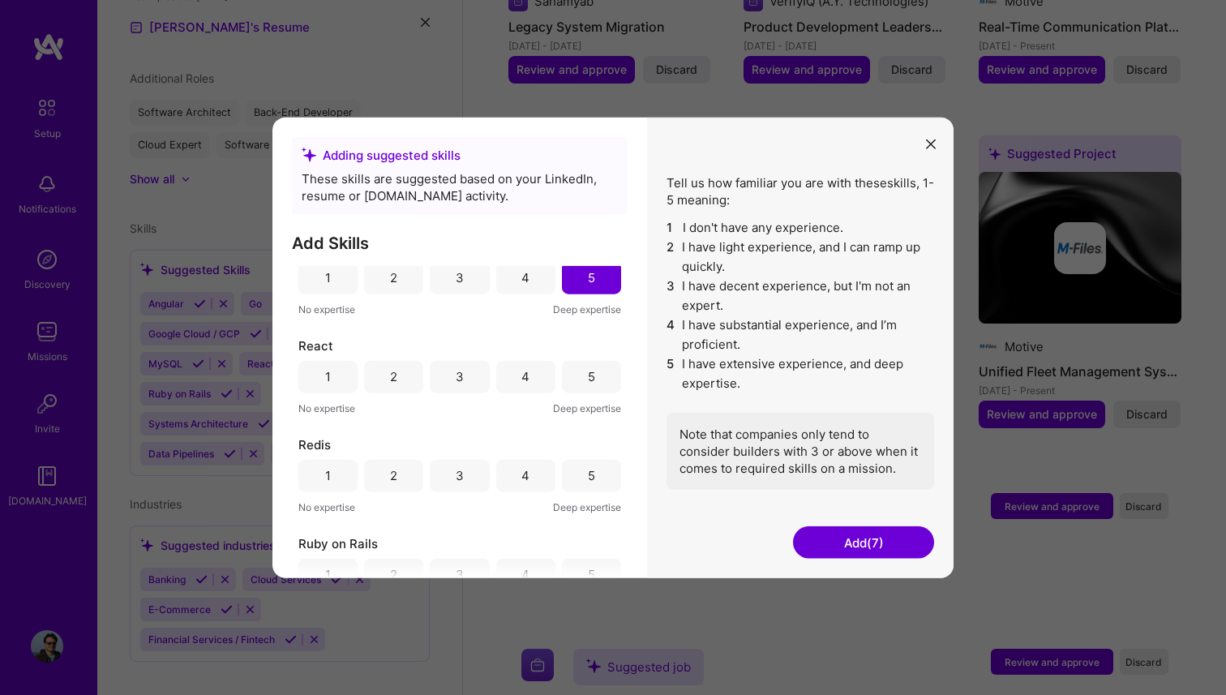
click at [496, 375] on div "4" at bounding box center [525, 376] width 59 height 32
click at [595, 369] on div "5" at bounding box center [591, 371] width 59 height 32
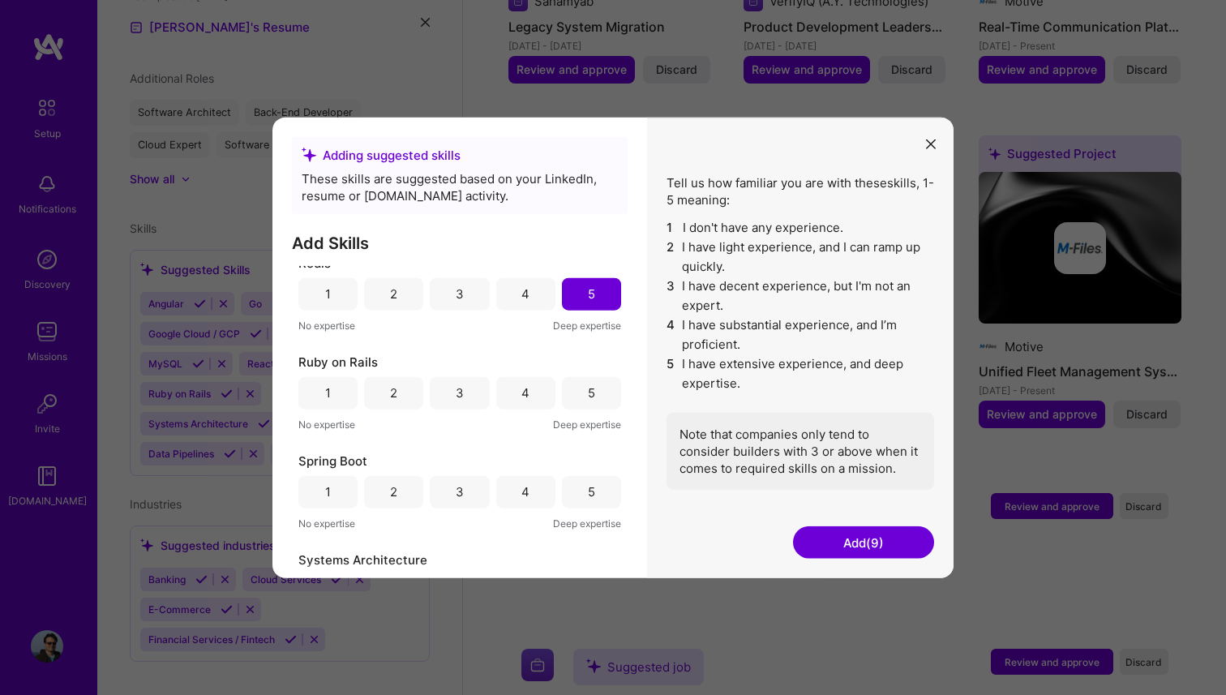
click at [577, 392] on div "5" at bounding box center [591, 392] width 59 height 32
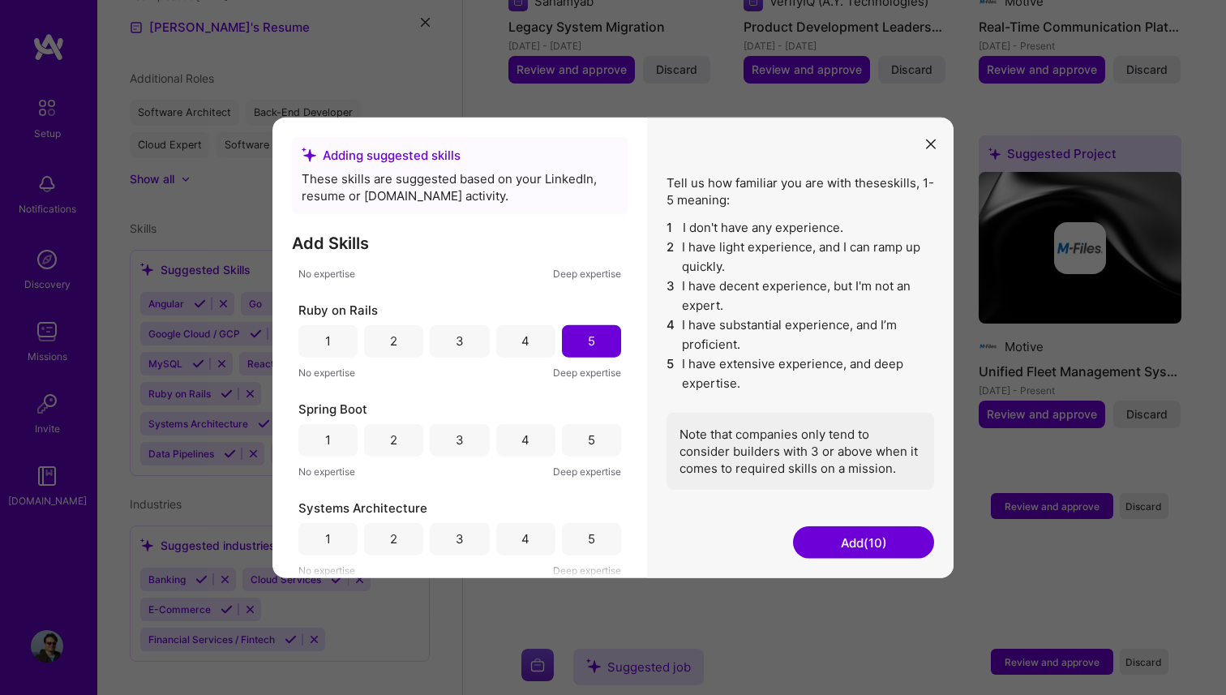
click at [591, 443] on div "5" at bounding box center [591, 439] width 59 height 32
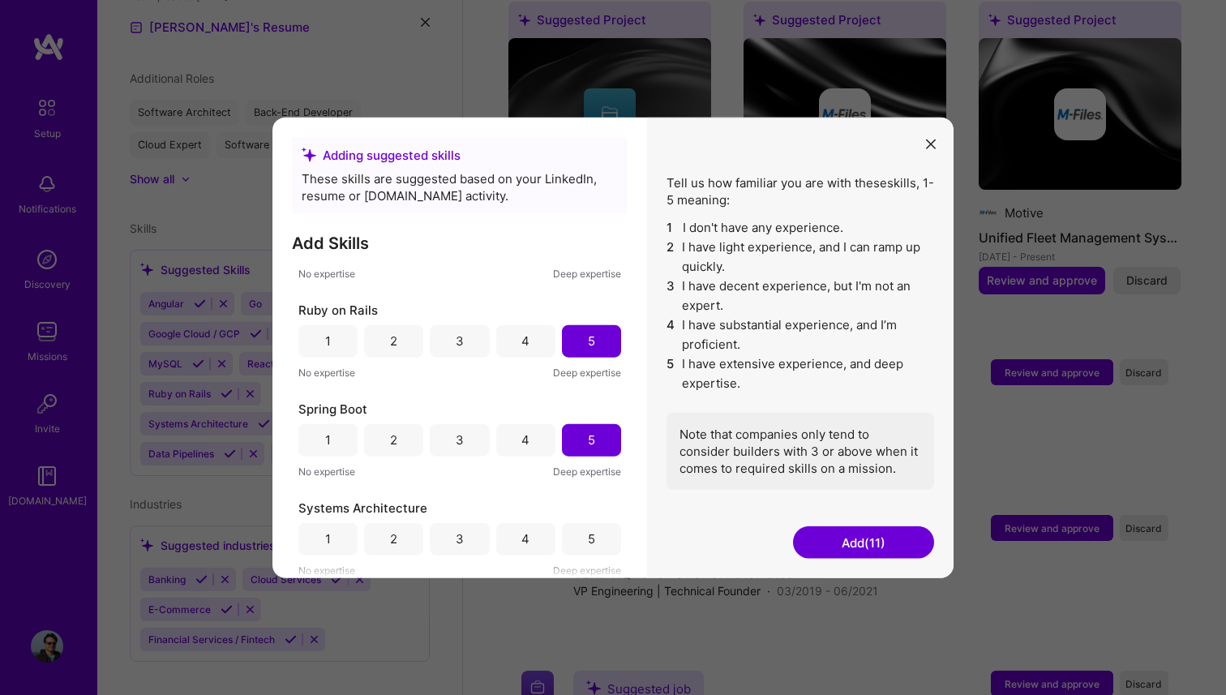
scroll to position [2262, 0]
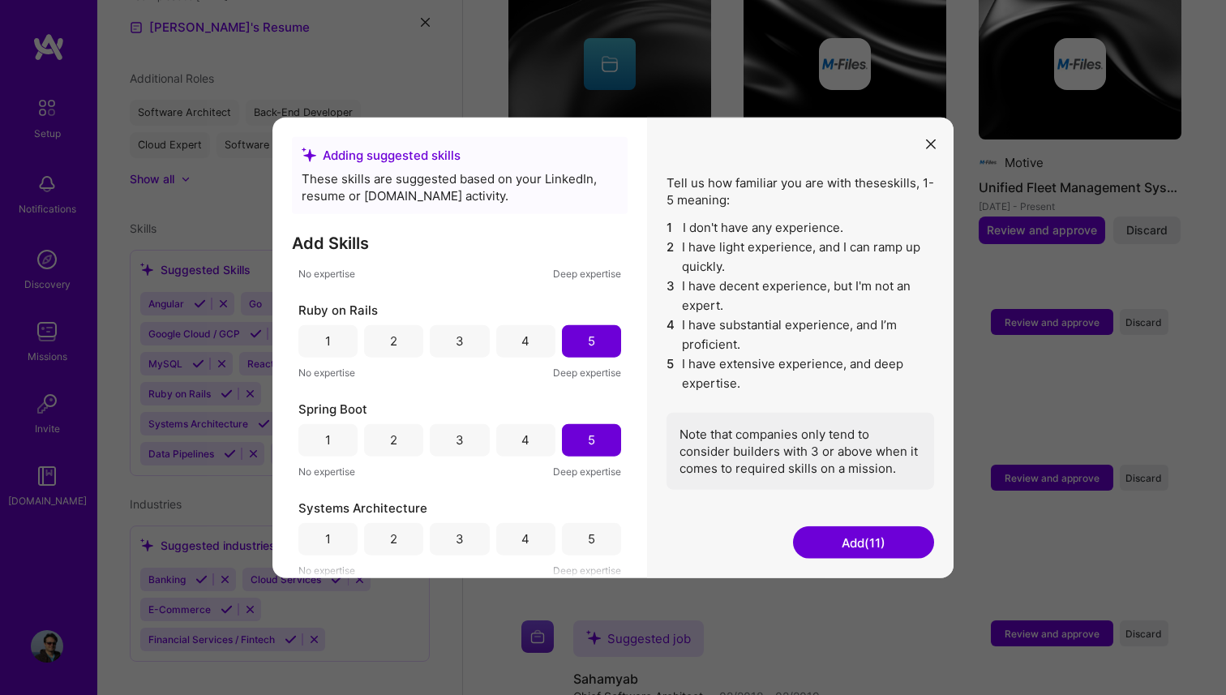
click at [588, 539] on div "5" at bounding box center [591, 538] width 7 height 17
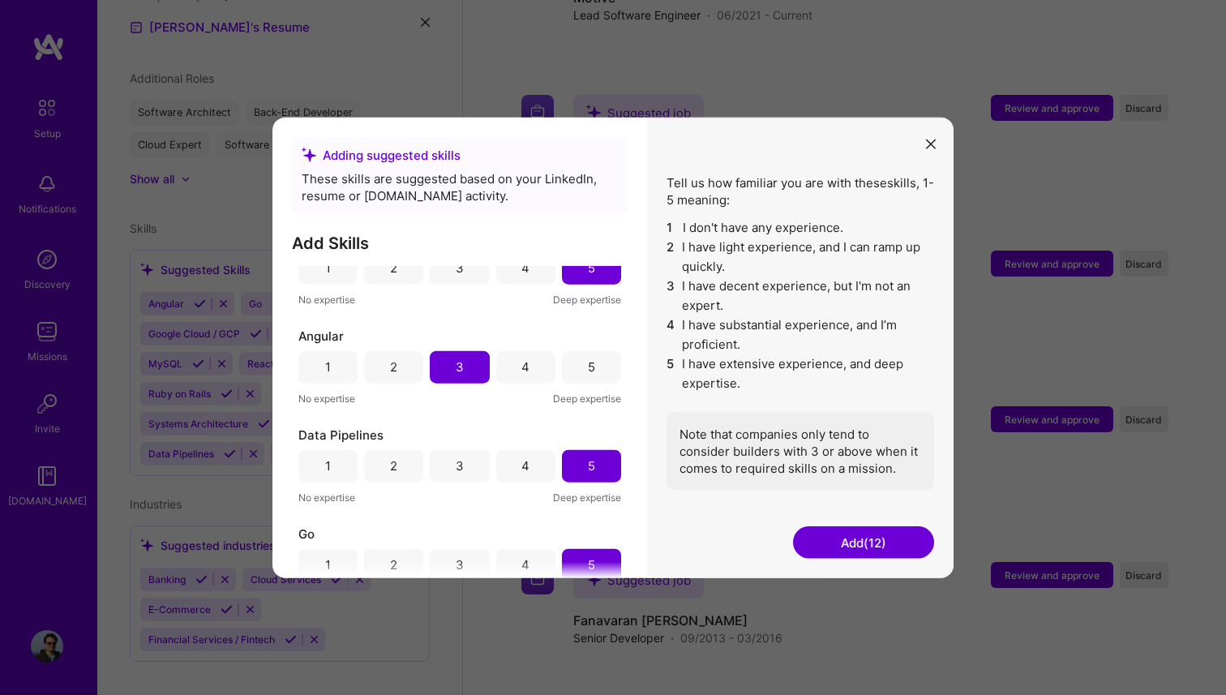
scroll to position [0, 0]
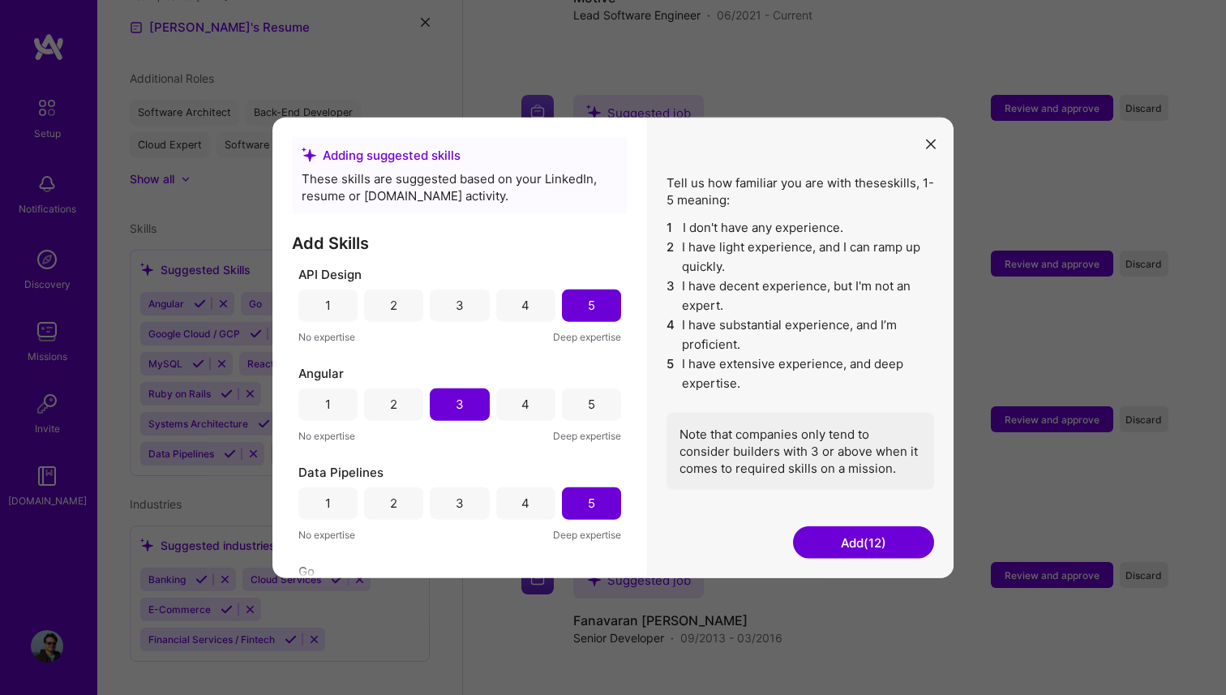
click at [858, 545] on button "Add (12)" at bounding box center [863, 542] width 141 height 32
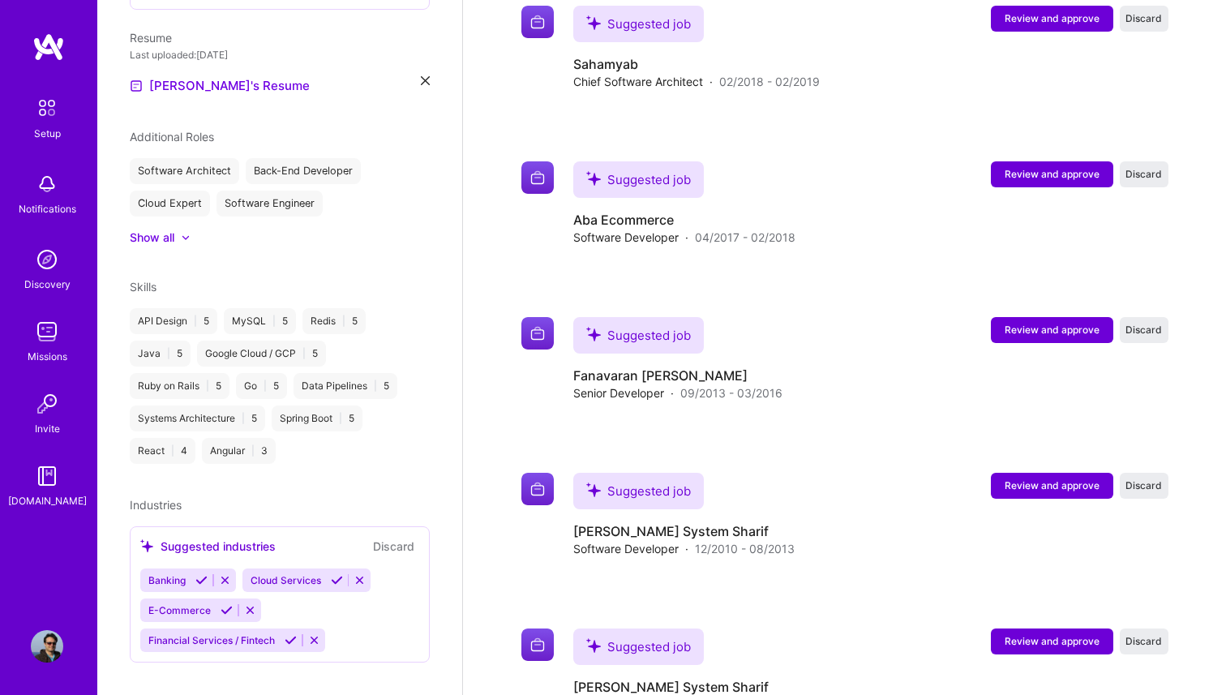
scroll to position [2854, 0]
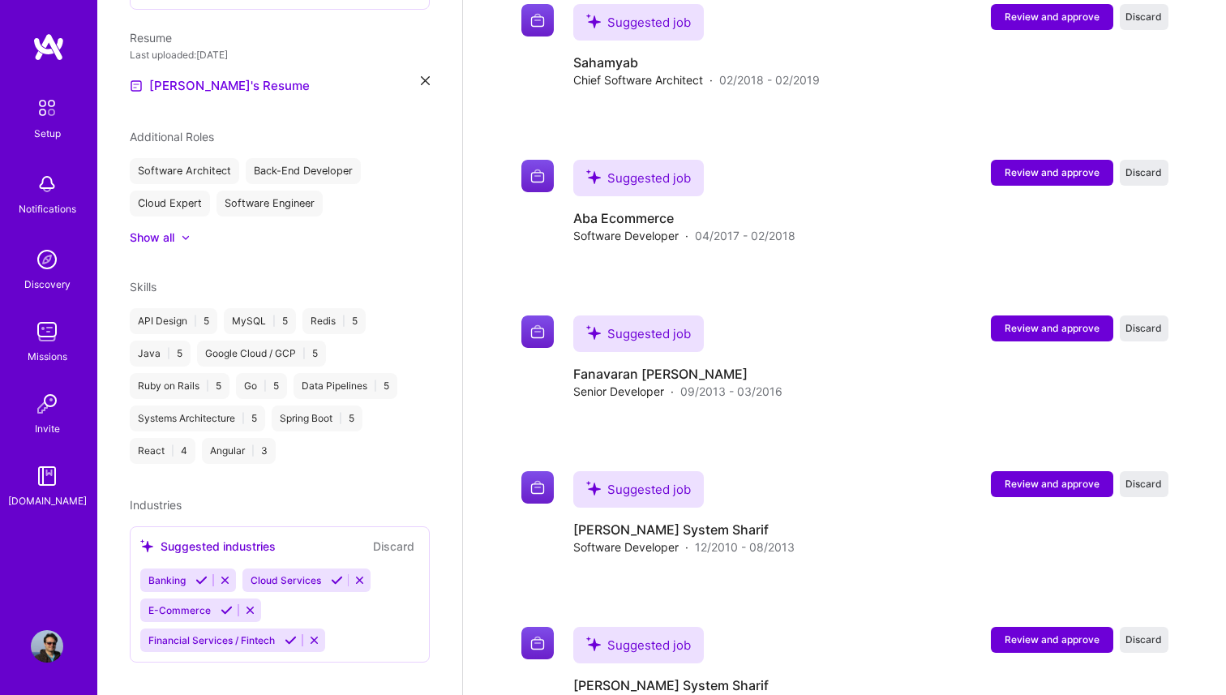
click at [335, 574] on icon at bounding box center [337, 580] width 12 height 12
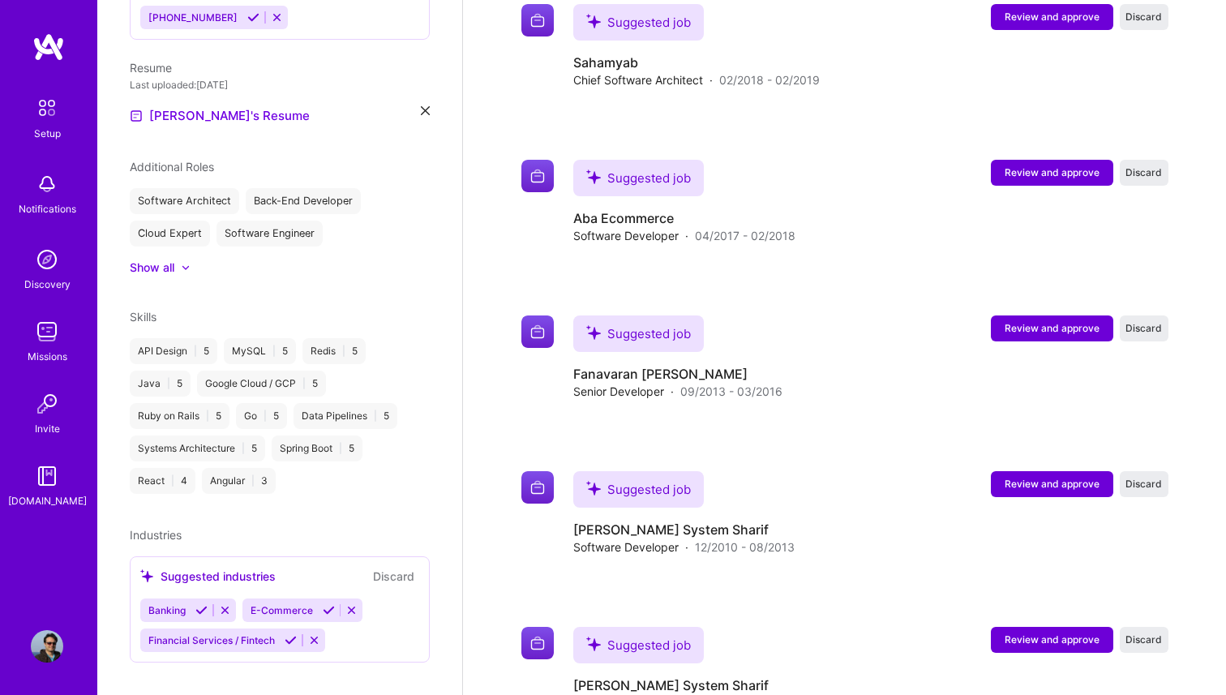
scroll to position [531, 0]
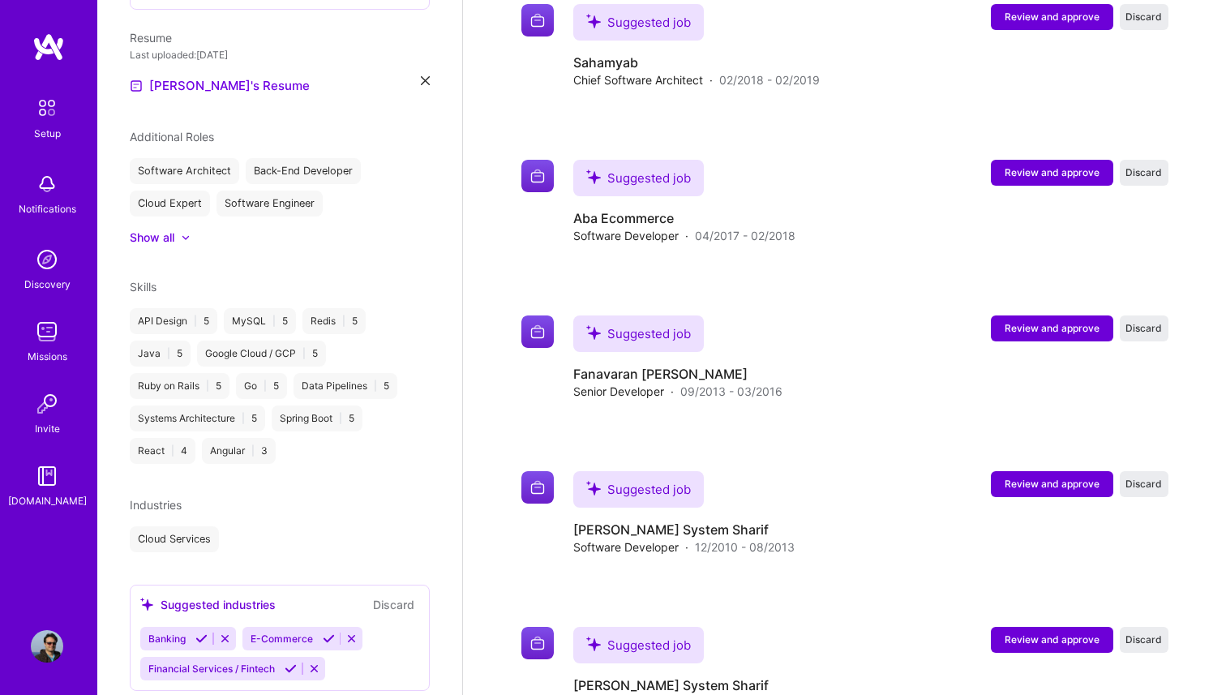
click at [196, 632] on icon at bounding box center [201, 638] width 12 height 12
click at [223, 632] on icon at bounding box center [227, 638] width 12 height 12
click at [288, 634] on icon at bounding box center [291, 640] width 12 height 12
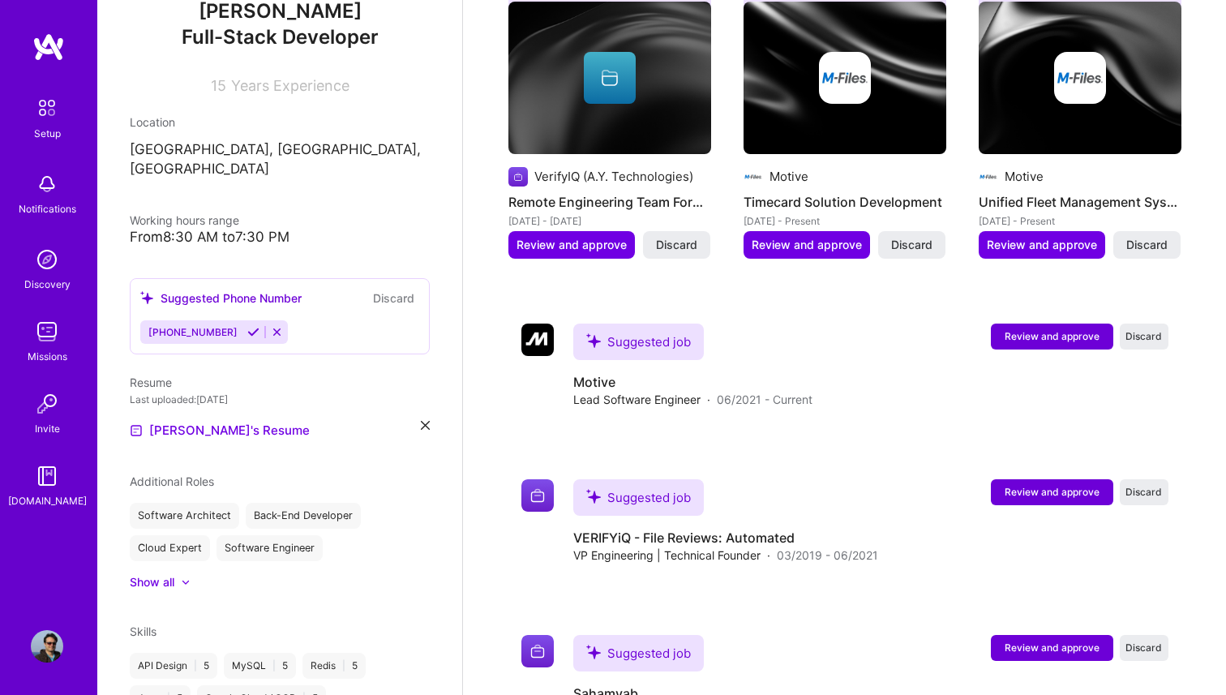
scroll to position [235, 0]
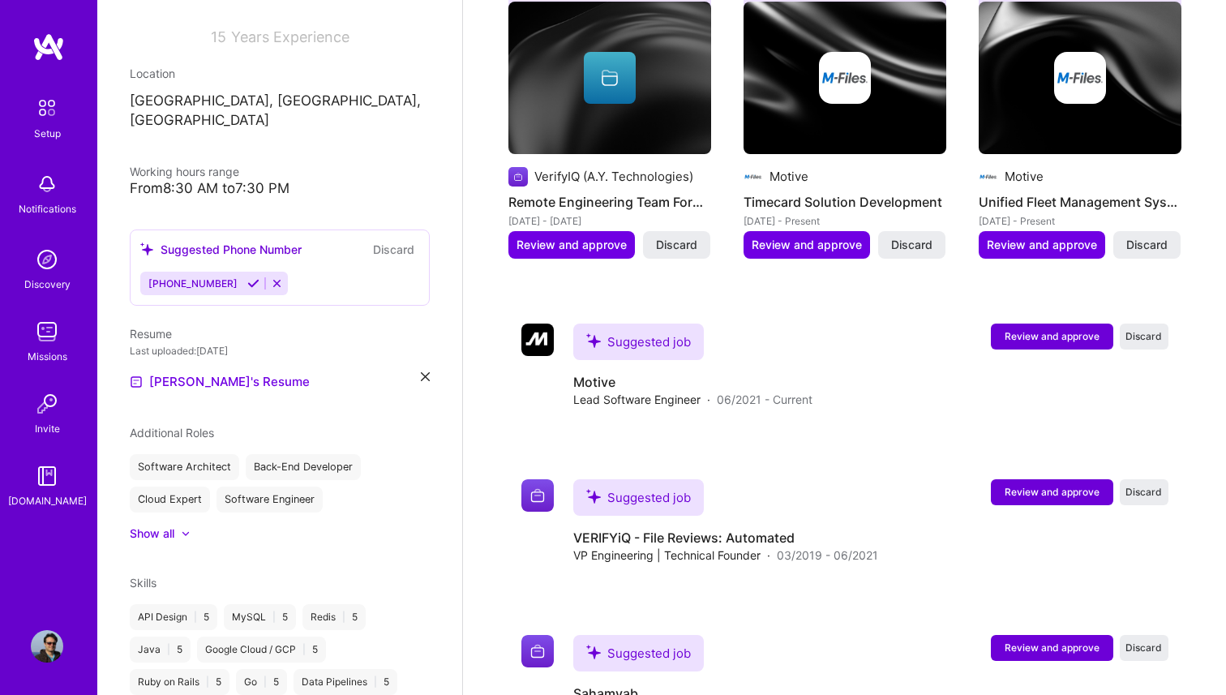
click at [247, 277] on icon at bounding box center [253, 283] width 12 height 12
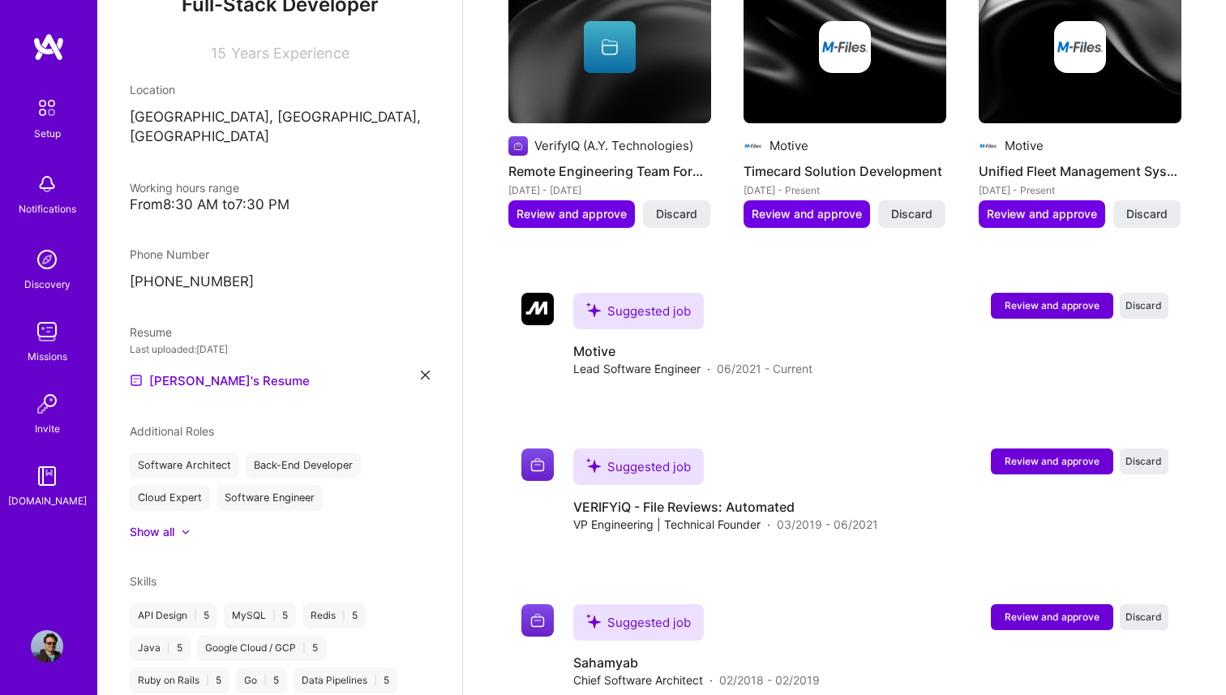
scroll to position [2230, 0]
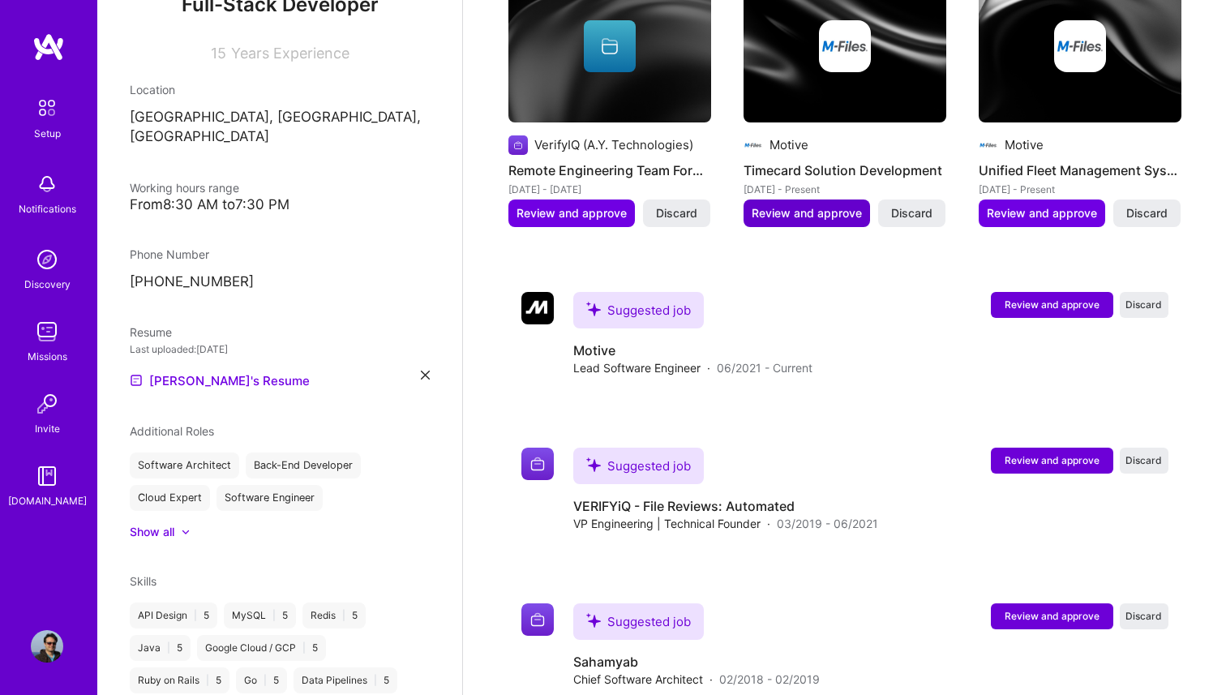
click at [834, 205] on span "Review and approve" at bounding box center [806, 213] width 110 height 16
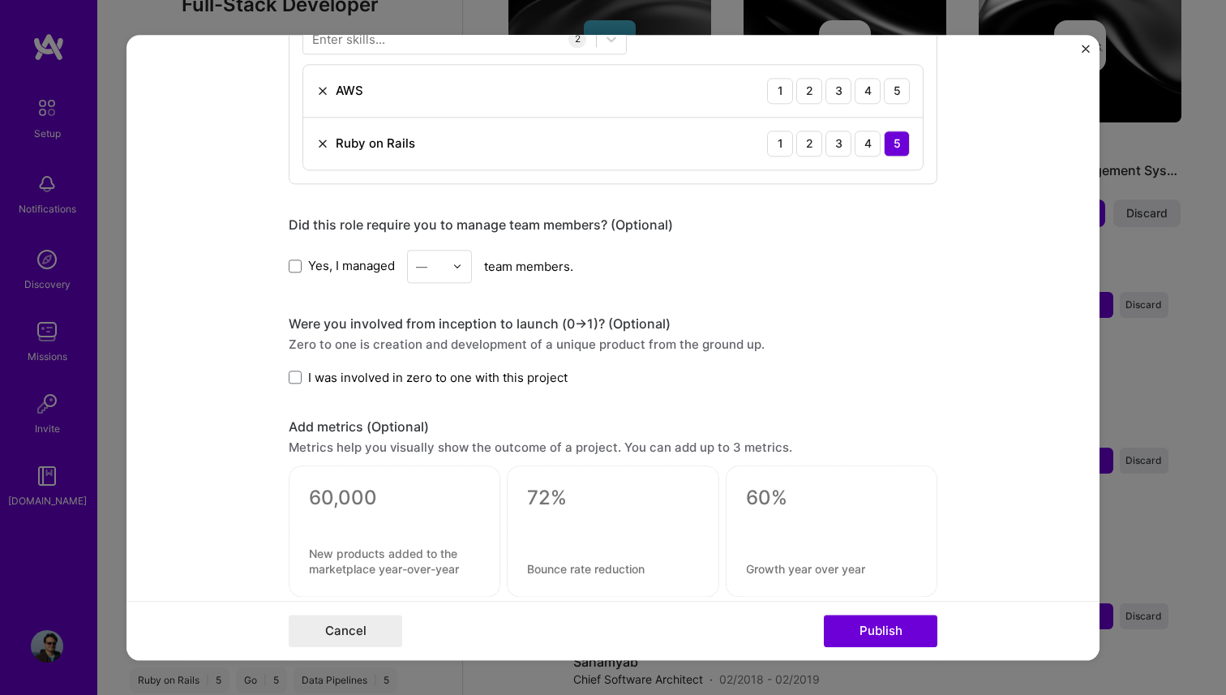
scroll to position [884, 0]
click at [328, 630] on button "Cancel" at bounding box center [345, 630] width 113 height 32
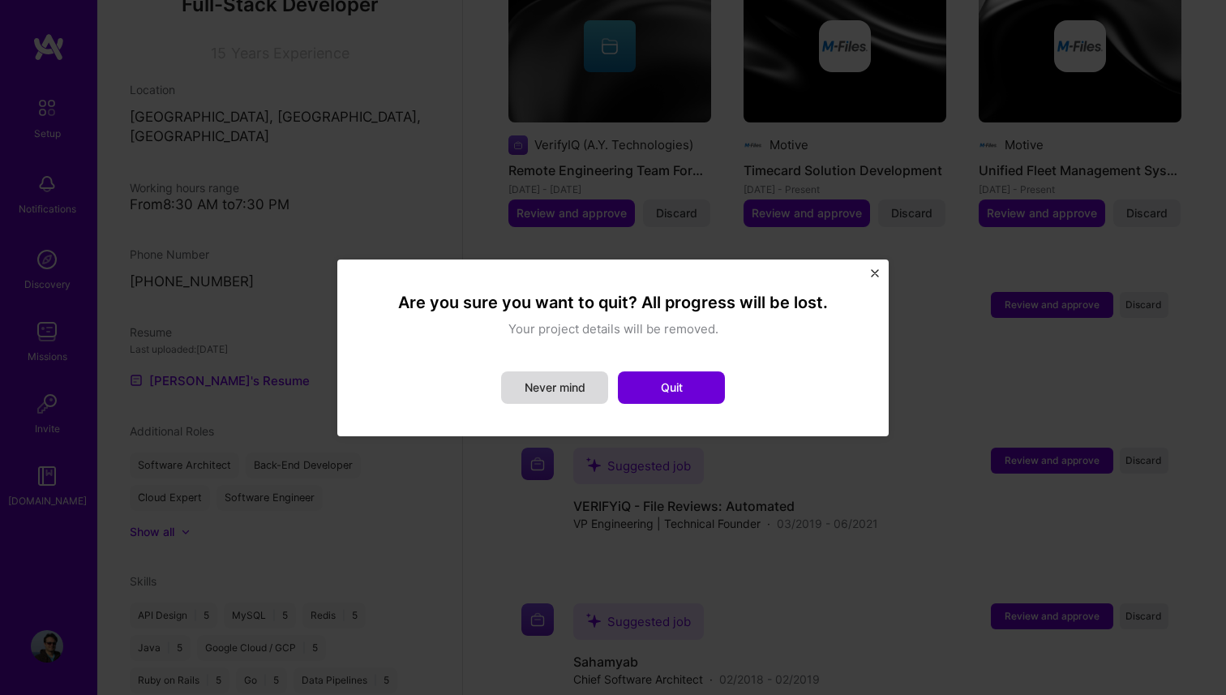
click at [569, 396] on button "Never mind" at bounding box center [554, 387] width 107 height 32
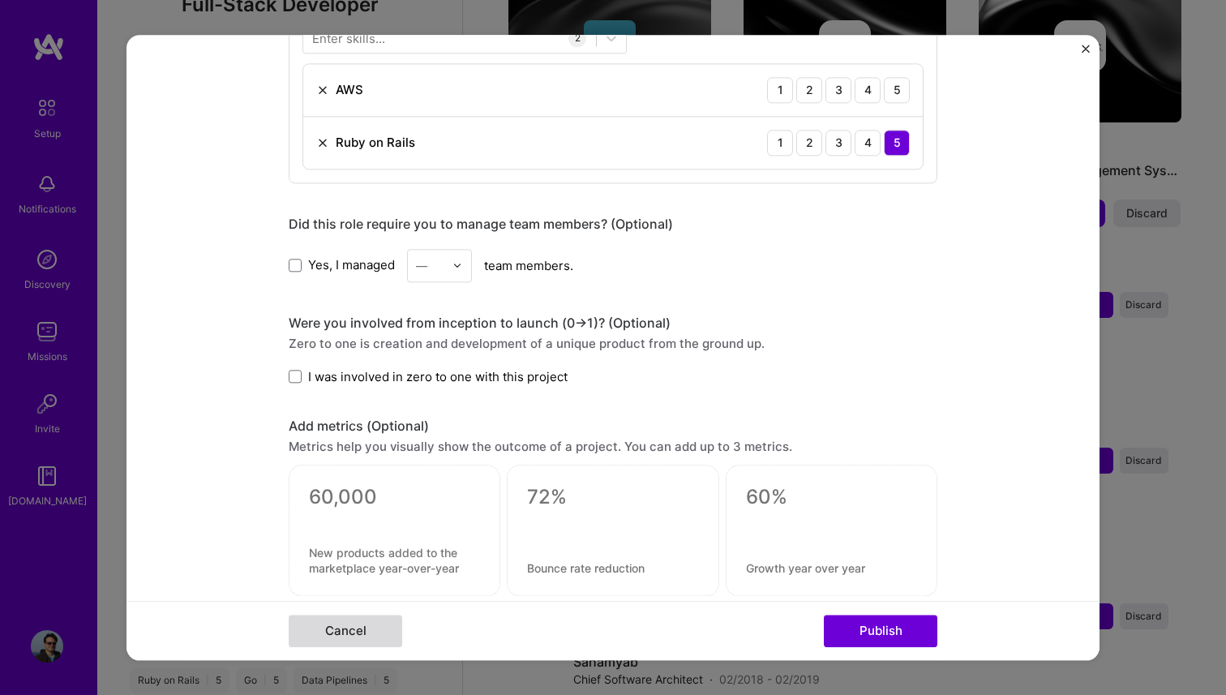
click at [336, 625] on button "Cancel" at bounding box center [345, 630] width 113 height 32
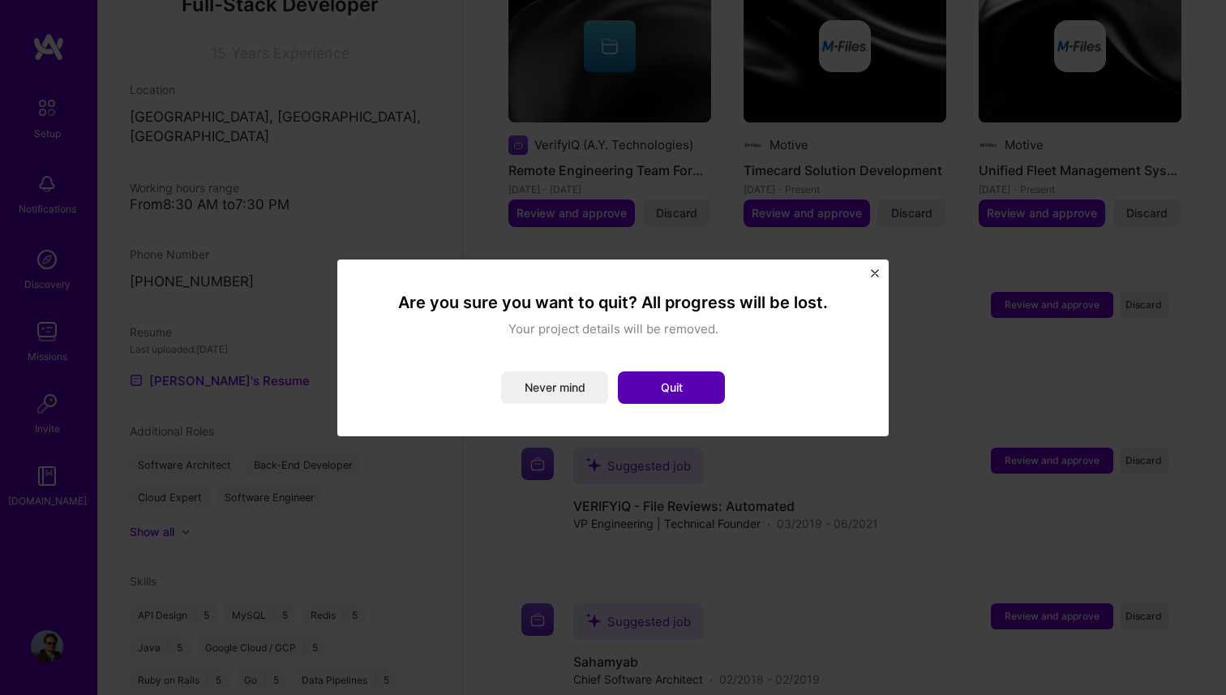
click at [628, 399] on button "Quit" at bounding box center [671, 387] width 107 height 32
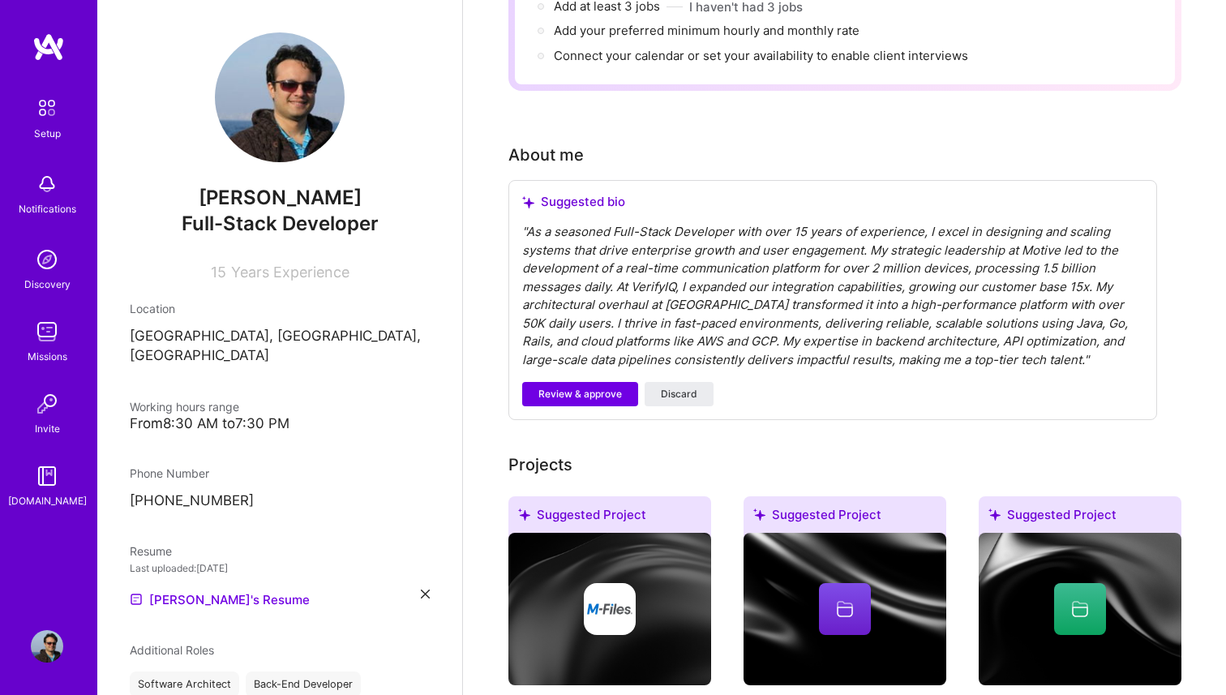
scroll to position [277, 0]
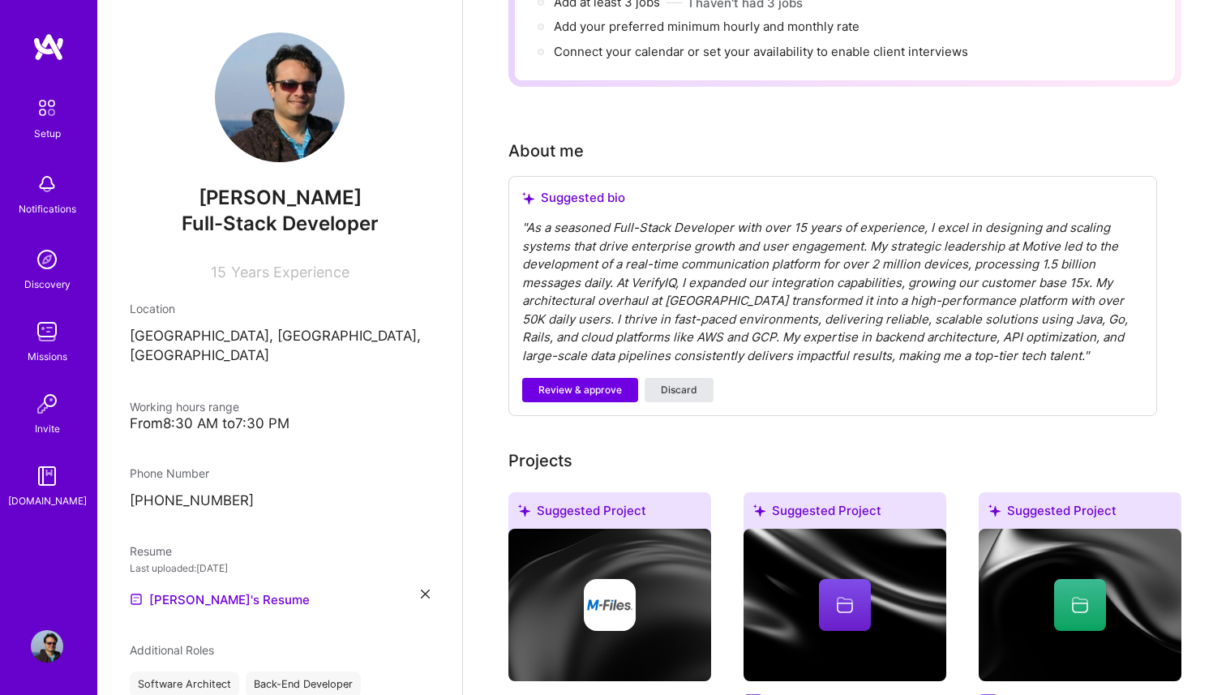
click at [686, 383] on span "Discard" at bounding box center [679, 390] width 36 height 15
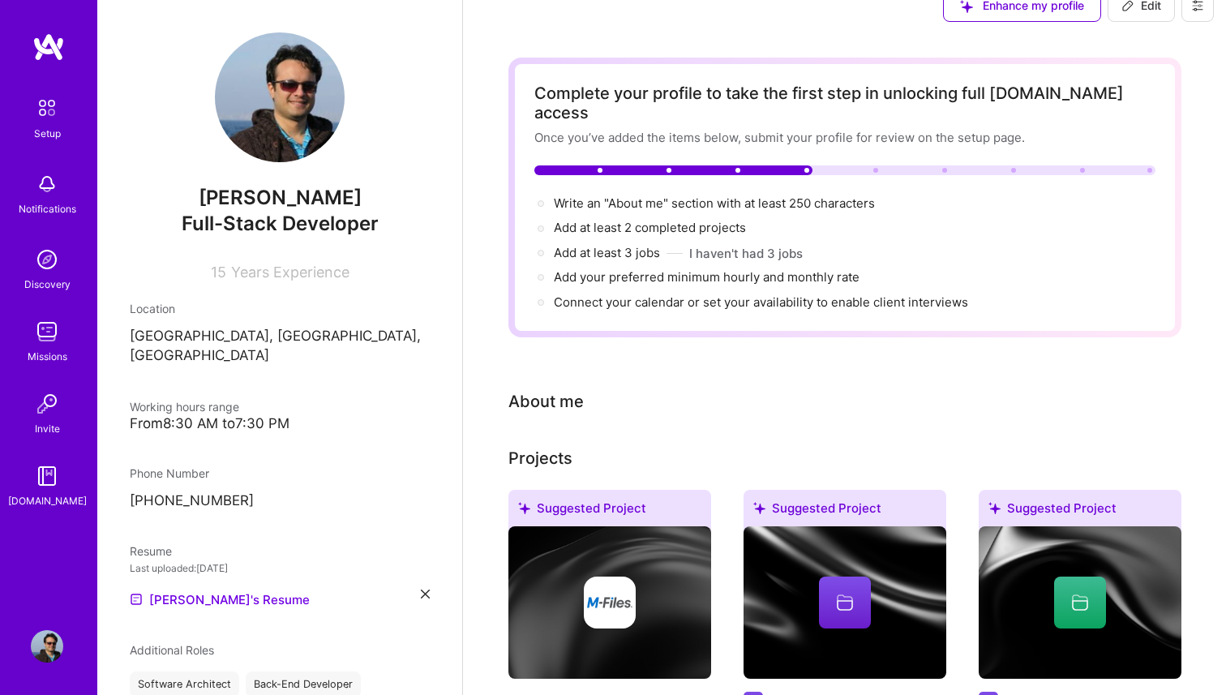
scroll to position [0, 0]
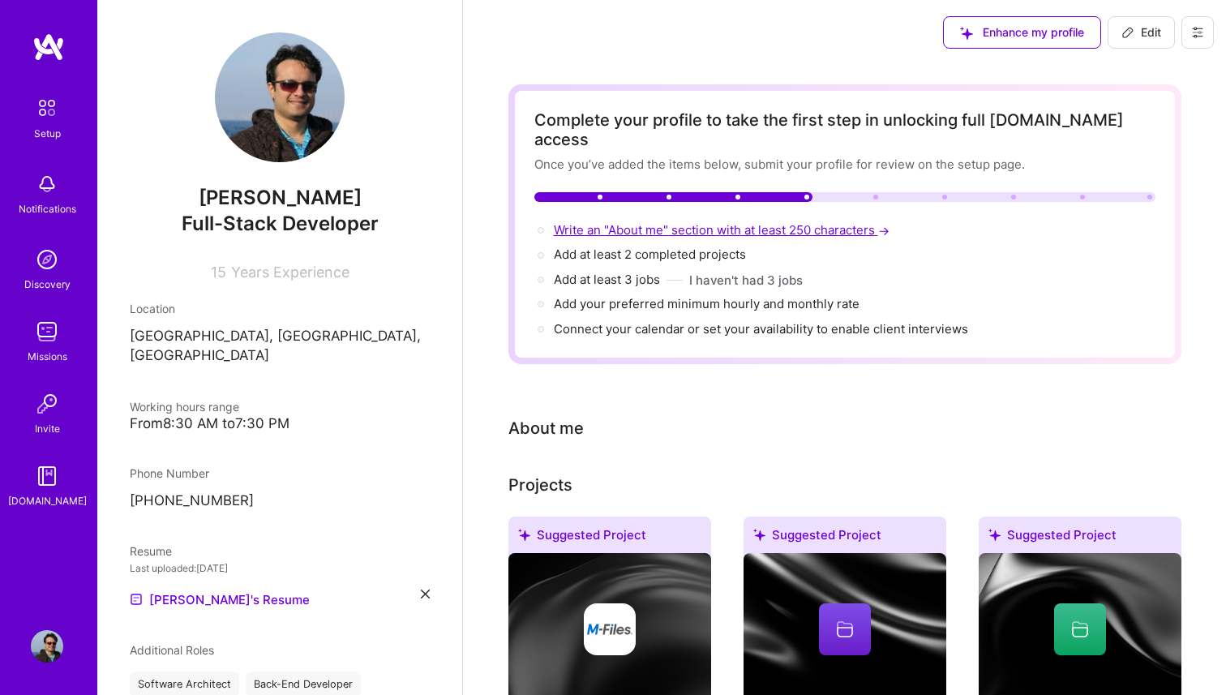
click at [610, 222] on span "Write an "About me" section with at least 250 characters →" at bounding box center [723, 229] width 339 height 15
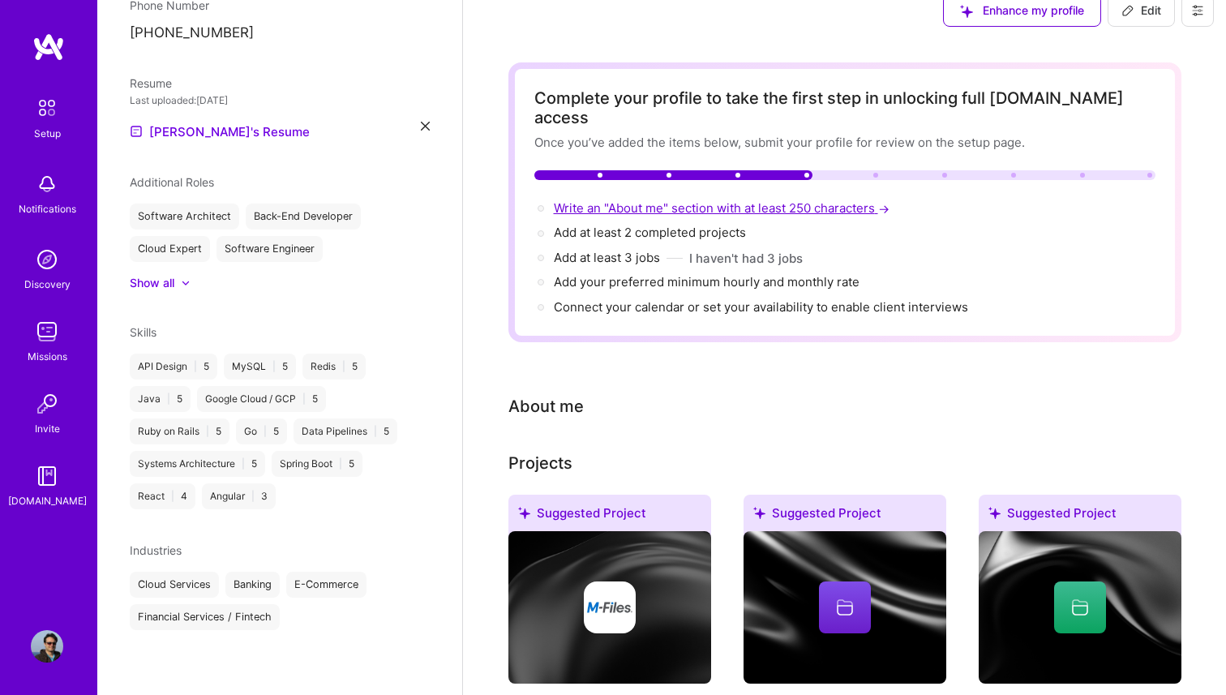
select select "CA"
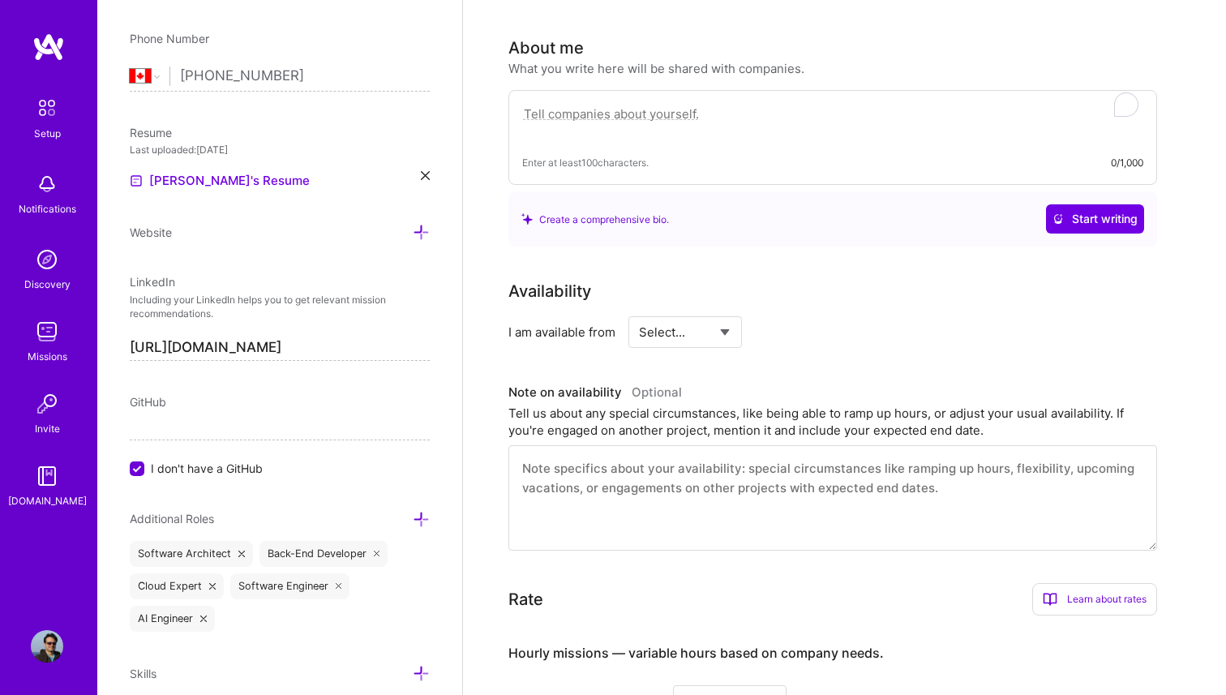
scroll to position [370, 0]
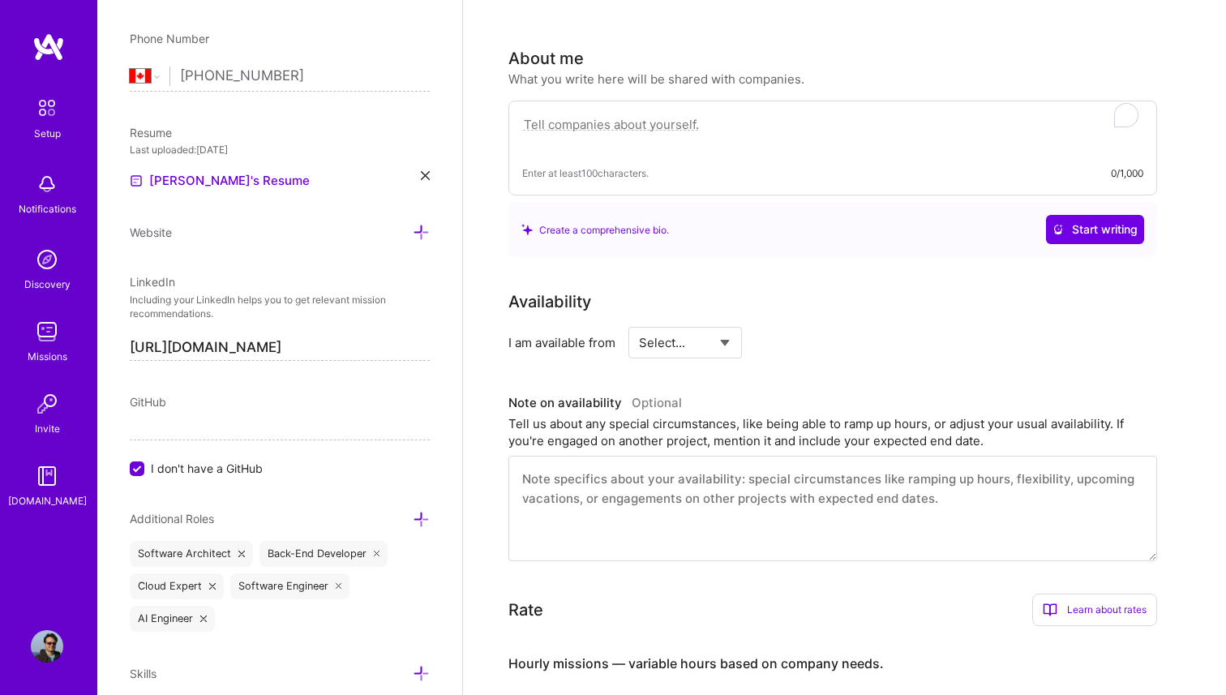
click at [687, 114] on textarea "To enrich screen reader interactions, please activate Accessibility in Grammarl…" at bounding box center [832, 132] width 621 height 37
click at [644, 165] on span "Enter at least 100 characters." at bounding box center [585, 173] width 126 height 17
click at [644, 116] on textarea "To enrich screen reader interactions, please activate Accessibility in Grammarl…" at bounding box center [832, 132] width 621 height 37
paste textarea "I'm a hands-on software engineer with 10+ years of experience building and scal…"
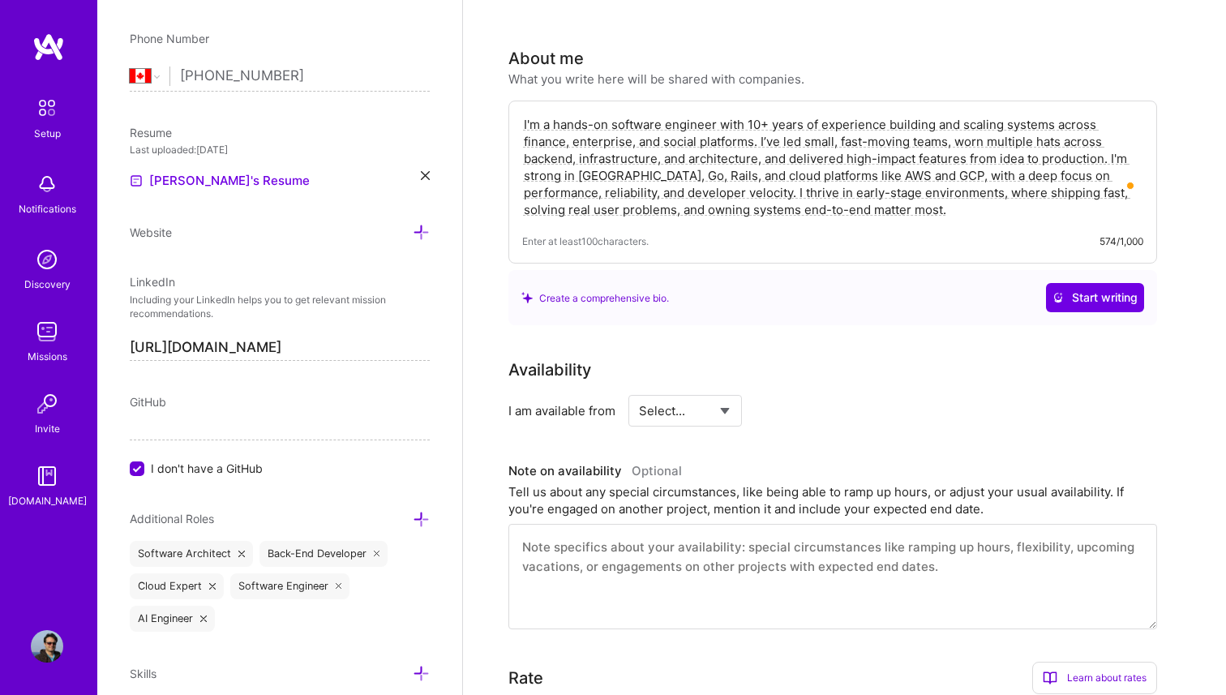
click at [751, 114] on textarea "I'm a hands-on software engineer with 10+ years of experience building and scal…" at bounding box center [832, 166] width 621 height 105
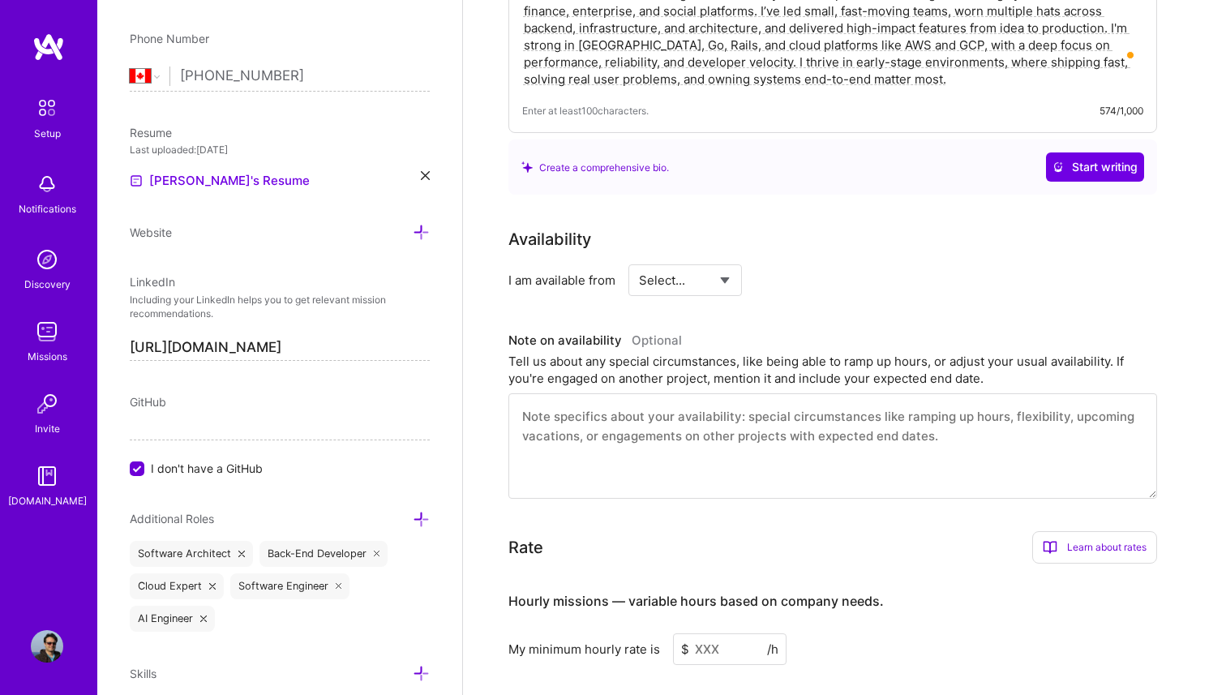
scroll to position [509, 0]
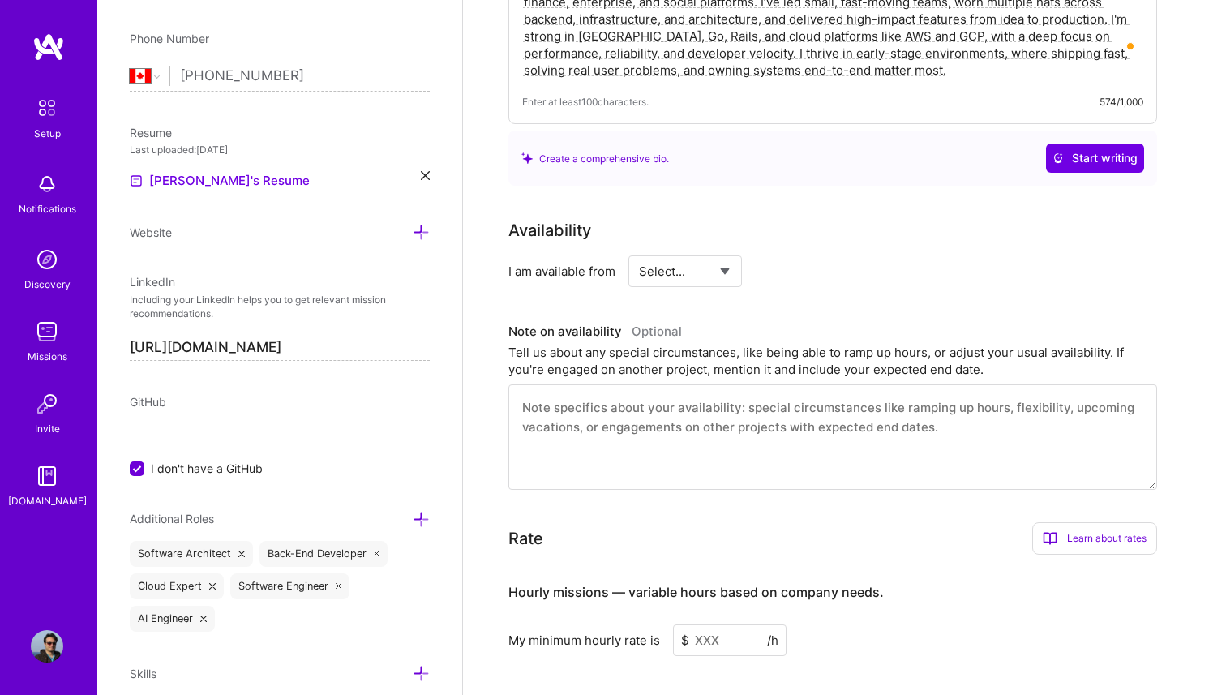
type textarea "I'm a hands-on software engineer with 15+ years of experience building and scal…"
click at [684, 259] on select "Select... Right Now Future Date Not Available" at bounding box center [685, 270] width 93 height 41
select select "Right Now"
click at [639, 250] on select "Select... Right Now Future Date Not Available" at bounding box center [685, 270] width 93 height 41
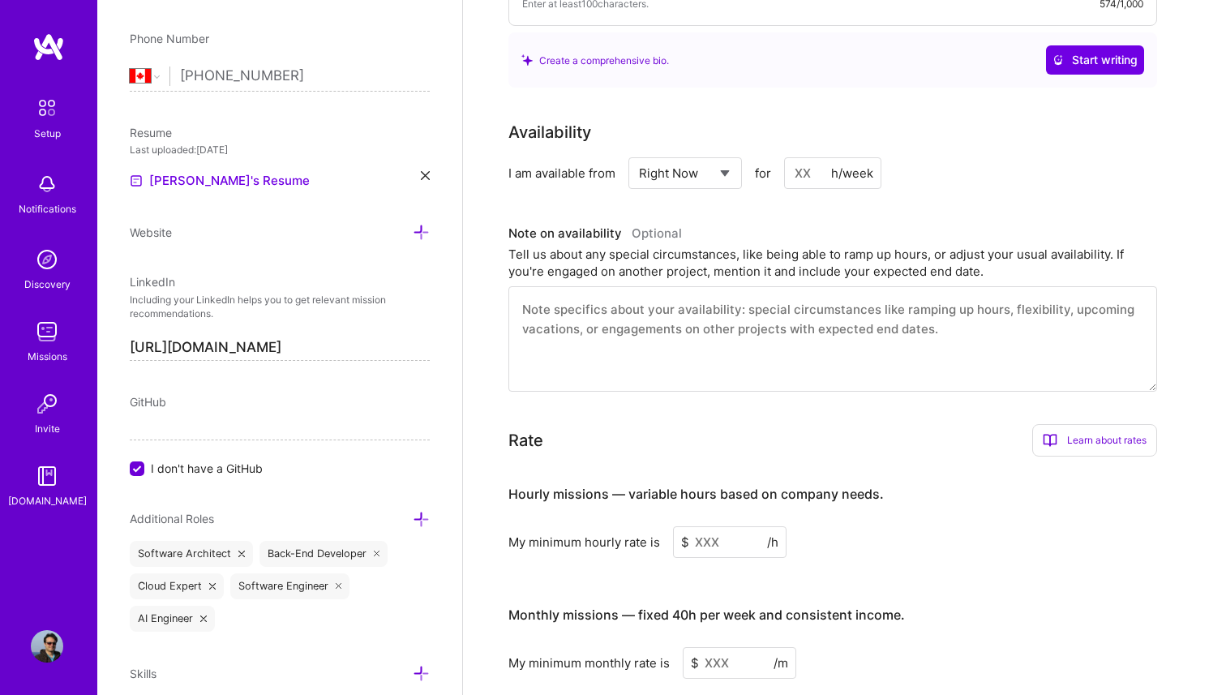
scroll to position [608, 0]
click at [653, 308] on textarea at bounding box center [832, 337] width 649 height 105
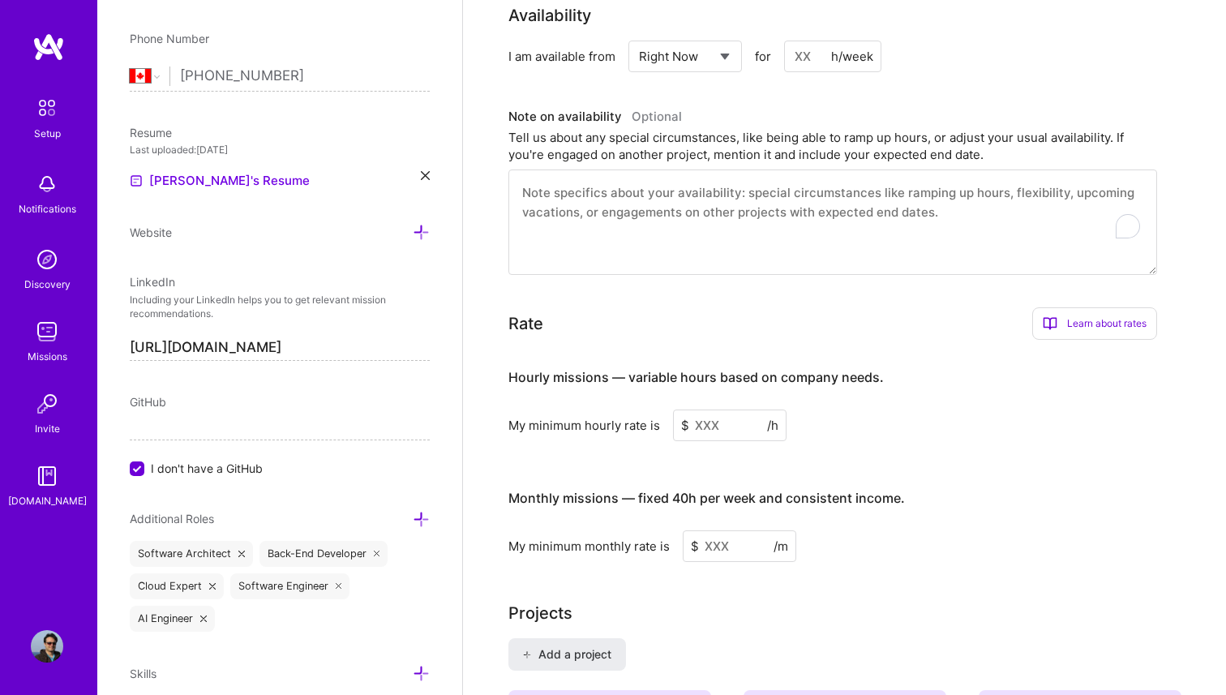
scroll to position [726, 0]
click at [716, 411] on input at bounding box center [729, 424] width 113 height 32
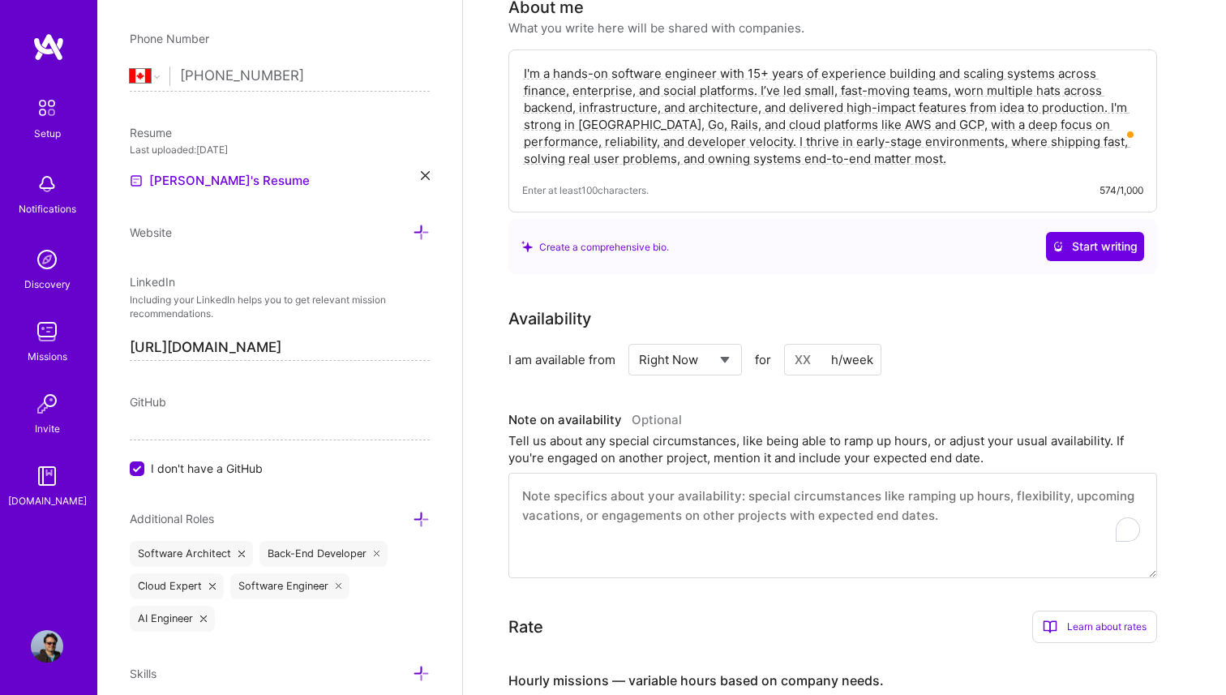
scroll to position [0, 0]
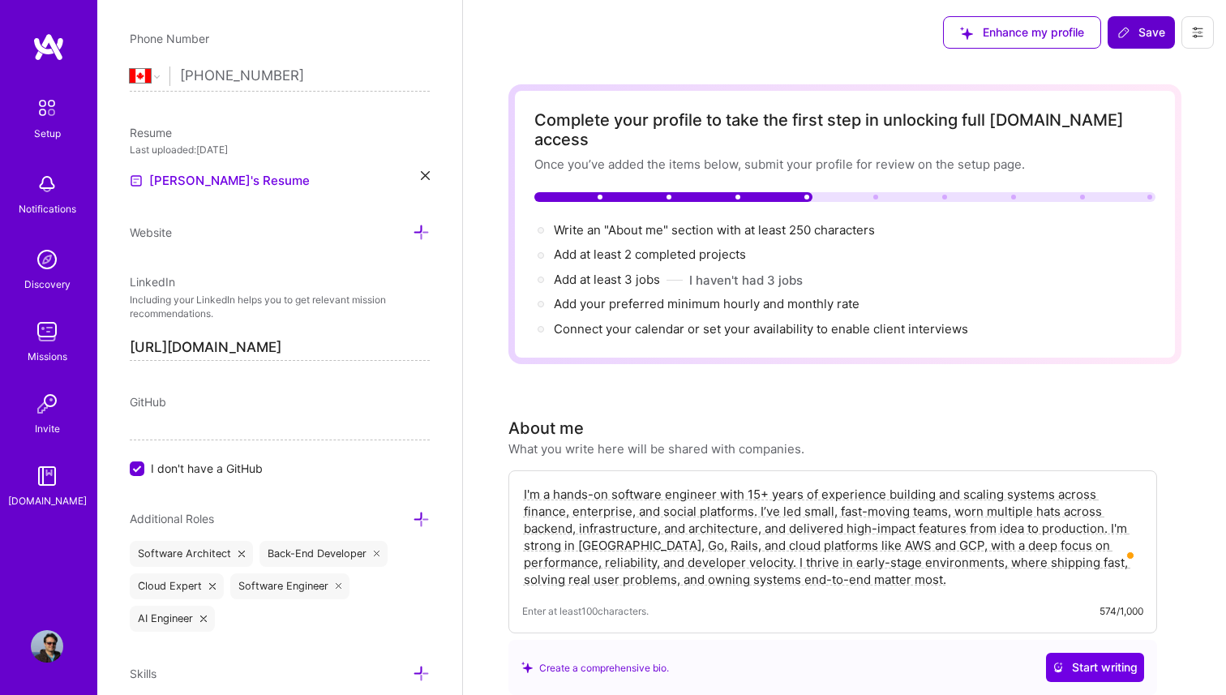
click at [1134, 35] on span "Save" at bounding box center [1141, 32] width 48 height 16
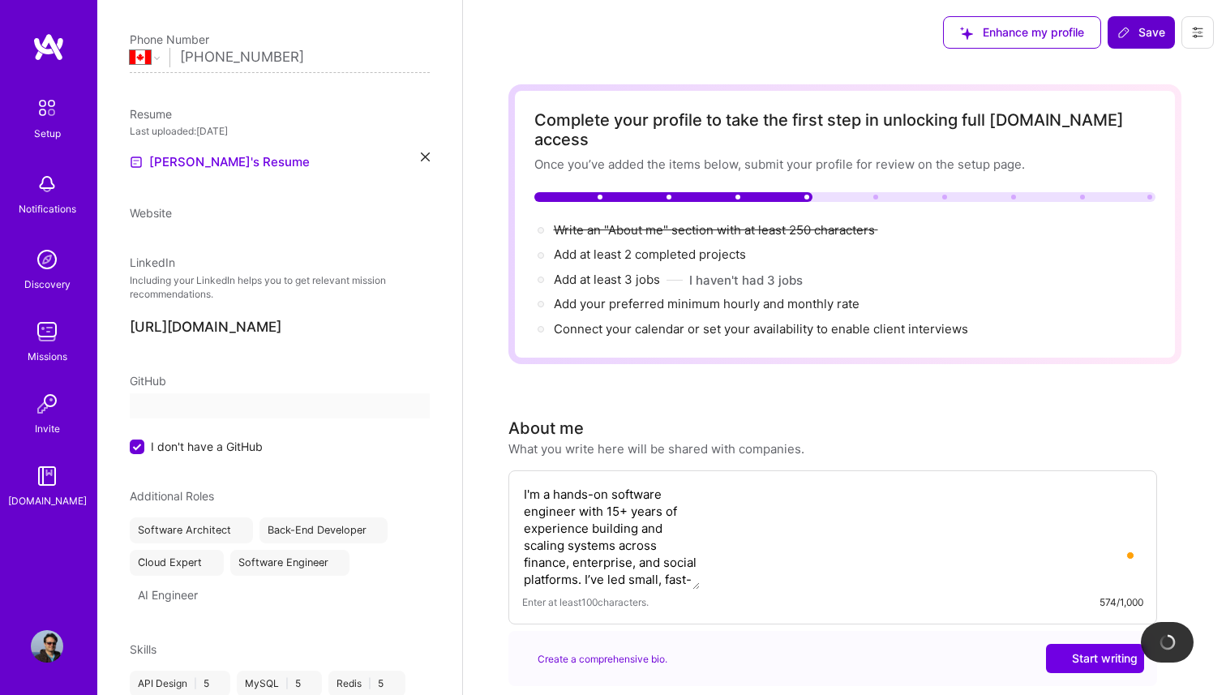
scroll to position [415, 0]
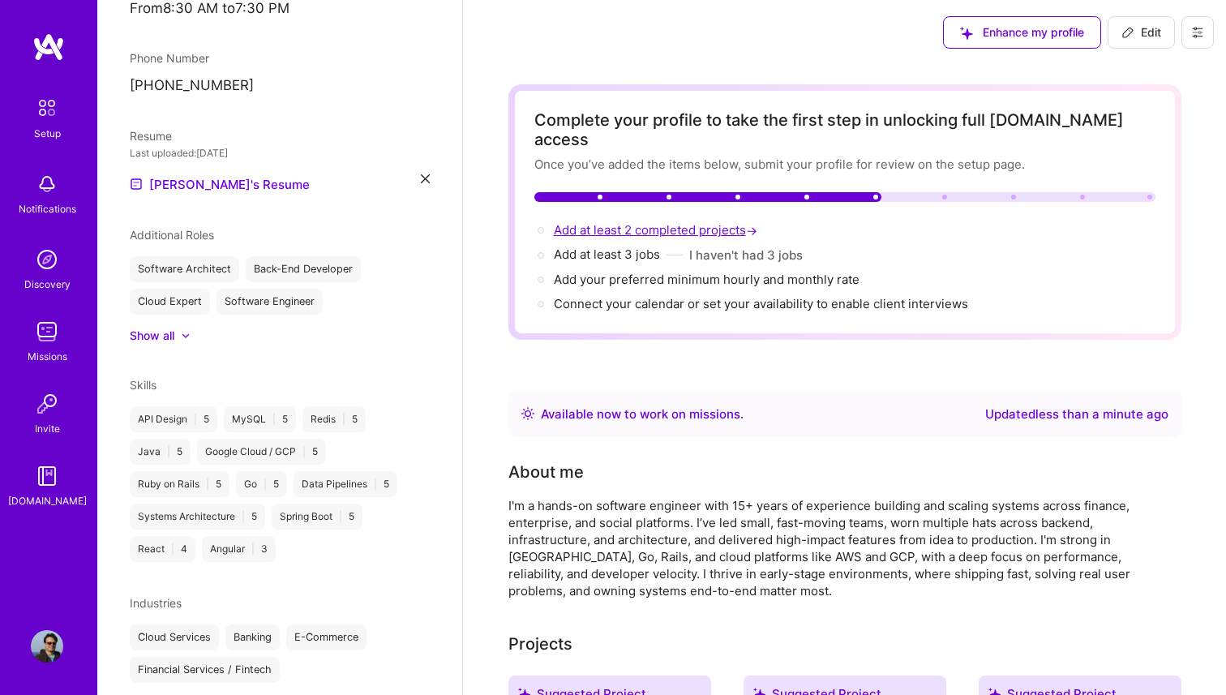
click at [692, 222] on span "Add at least 2 completed projects →" at bounding box center [657, 229] width 207 height 15
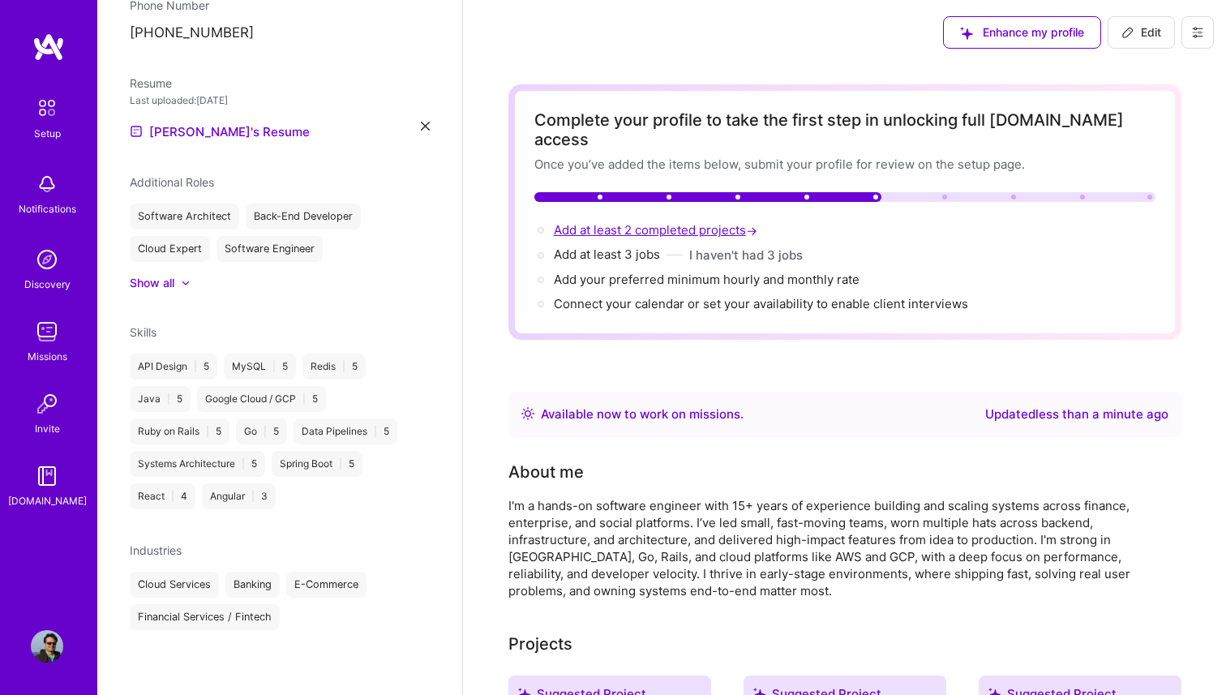
select select "Right Now"
select select "CA"
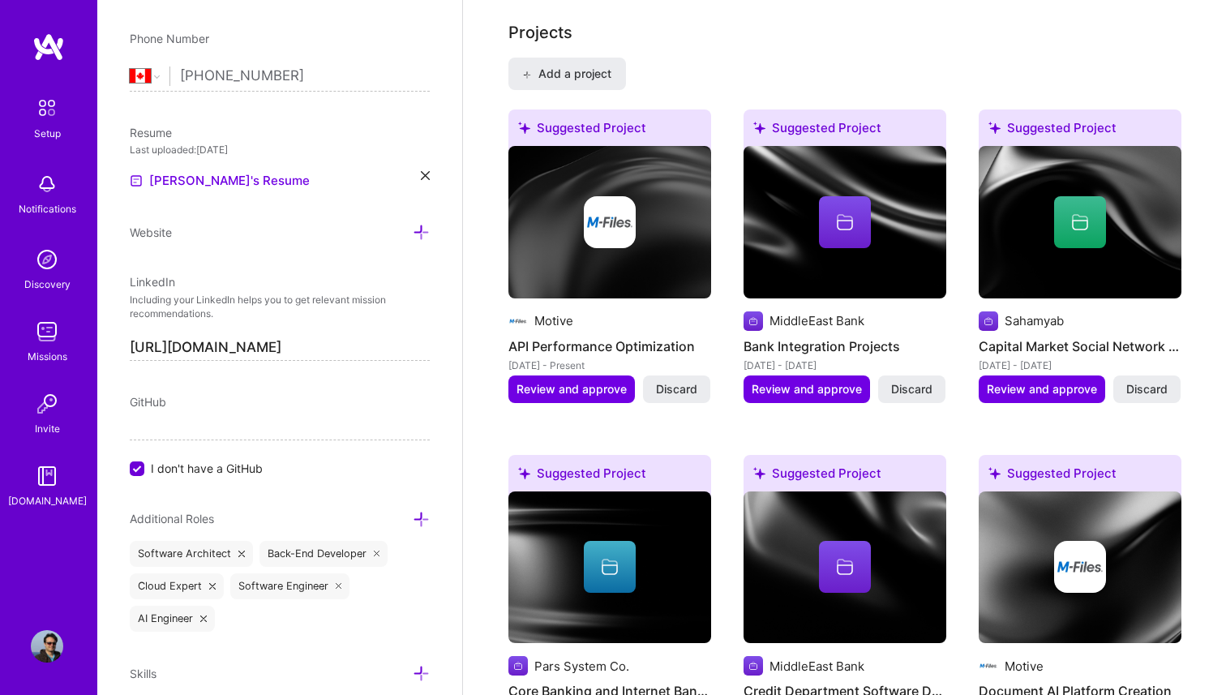
scroll to position [1280, 0]
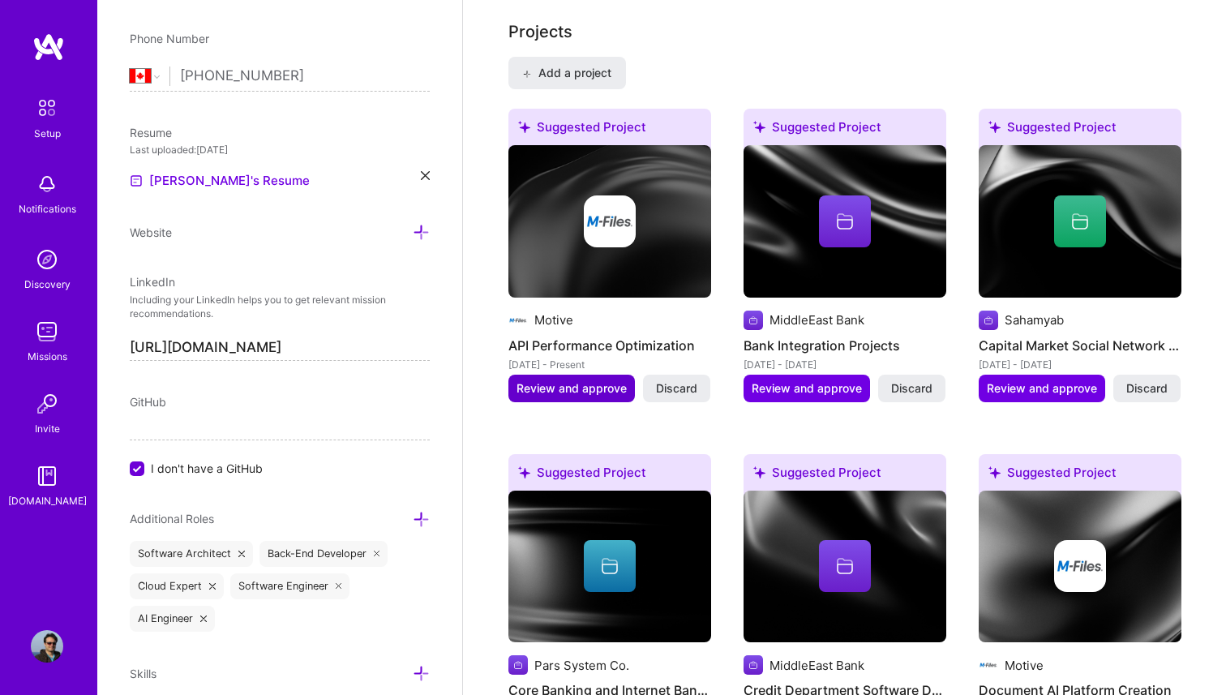
click at [565, 380] on span "Review and approve" at bounding box center [571, 388] width 110 height 16
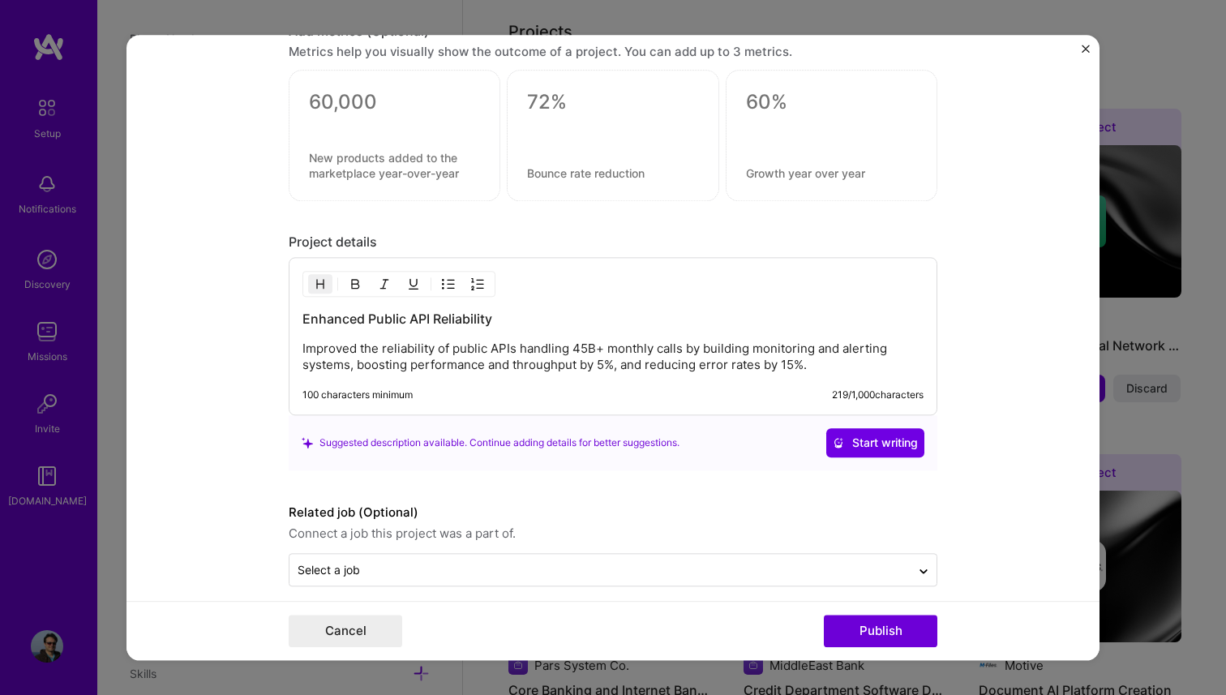
scroll to position [1295, 0]
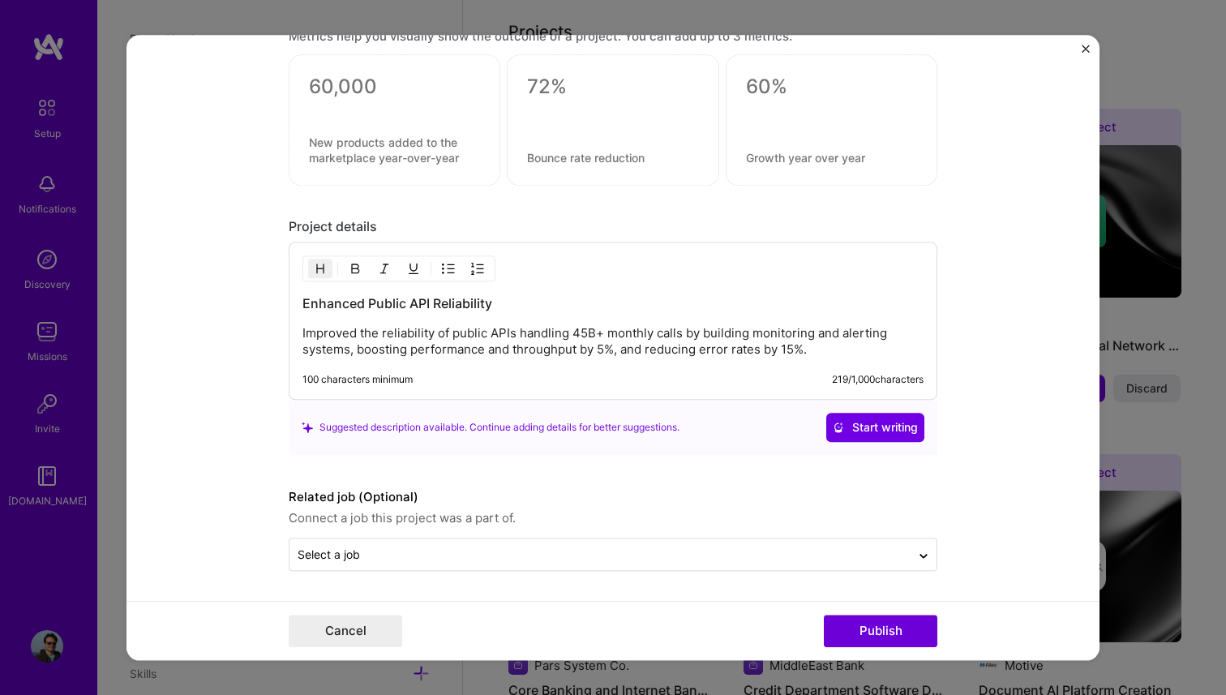
click at [863, 653] on div "Cancel Publish" at bounding box center [612, 630] width 973 height 59
click at [859, 620] on button "Publish" at bounding box center [880, 630] width 113 height 32
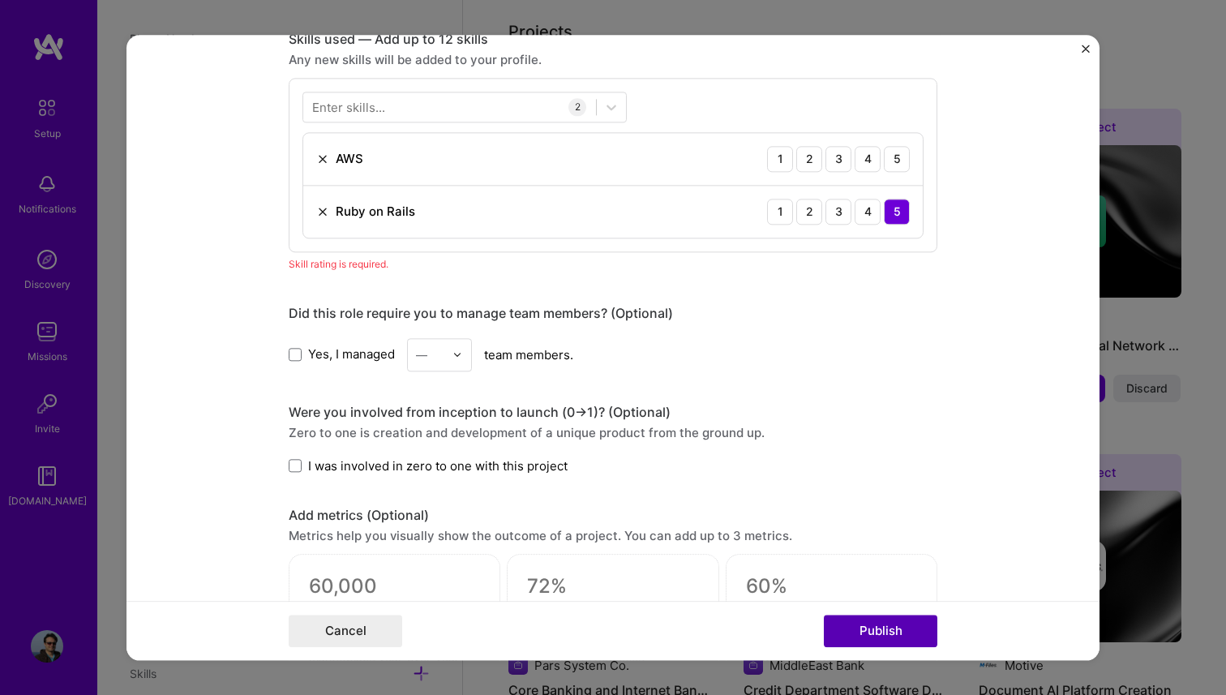
scroll to position [811, 0]
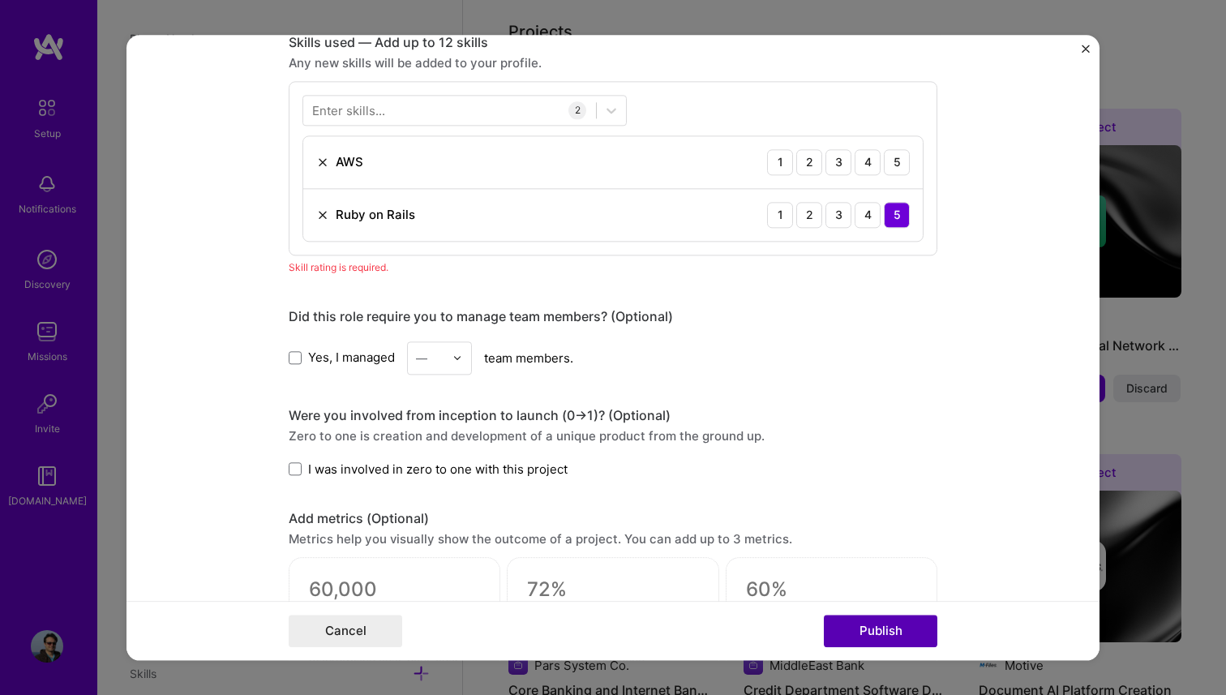
click at [859, 635] on button "Publish" at bounding box center [880, 630] width 113 height 32
click at [902, 161] on div "5" at bounding box center [897, 162] width 26 height 26
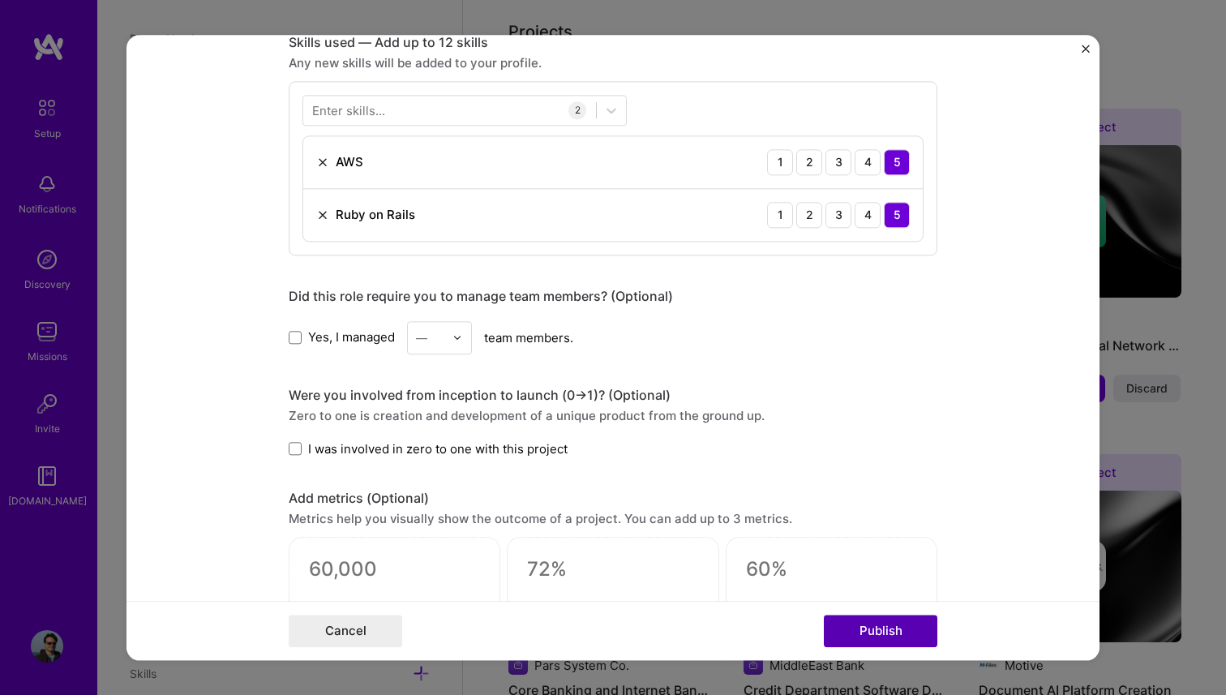
click at [892, 643] on button "Publish" at bounding box center [880, 630] width 113 height 32
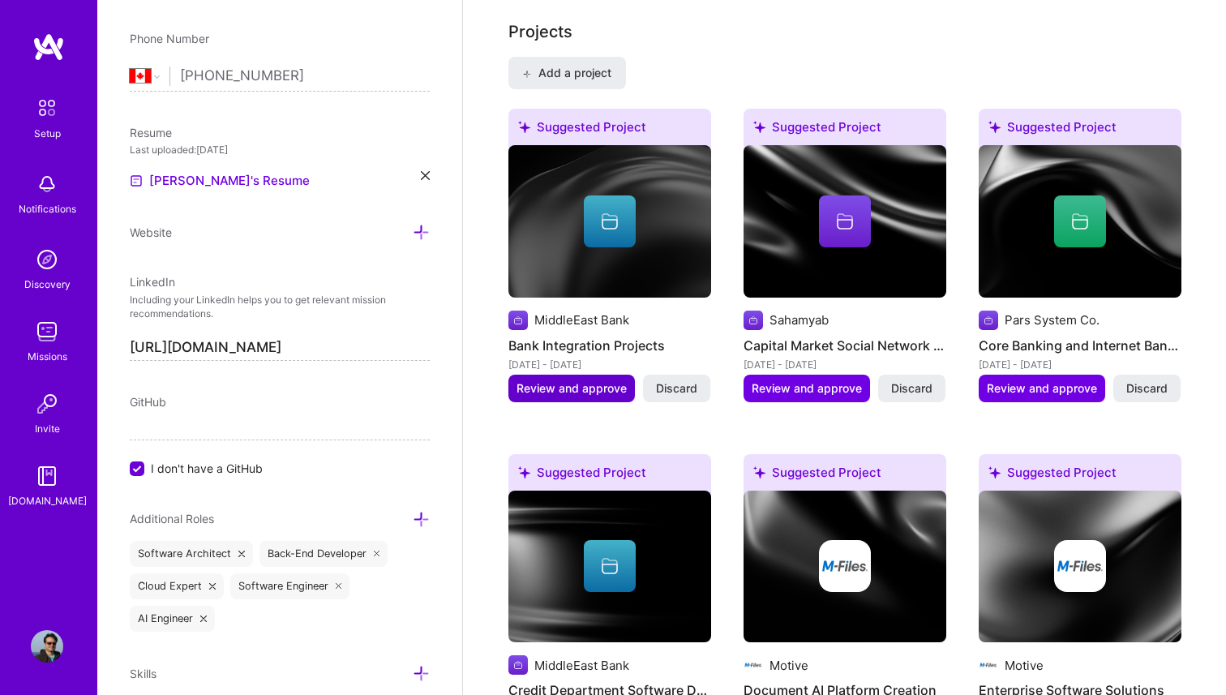
click at [593, 380] on span "Review and approve" at bounding box center [571, 388] width 110 height 16
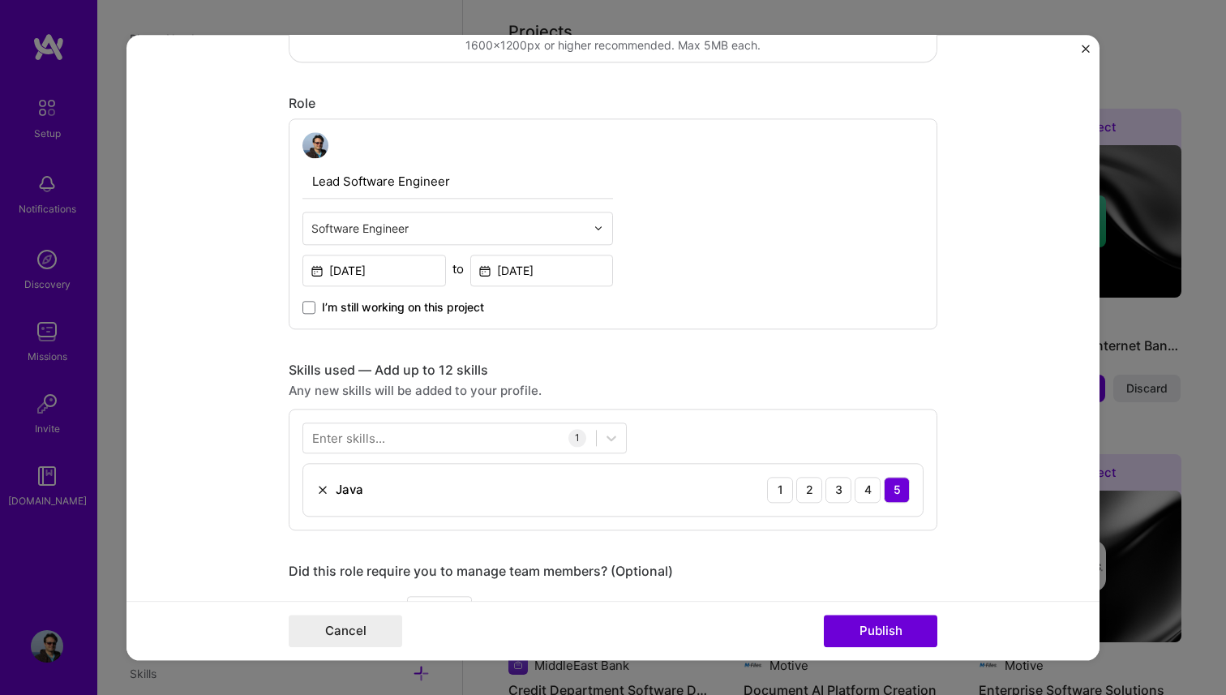
scroll to position [893, 0]
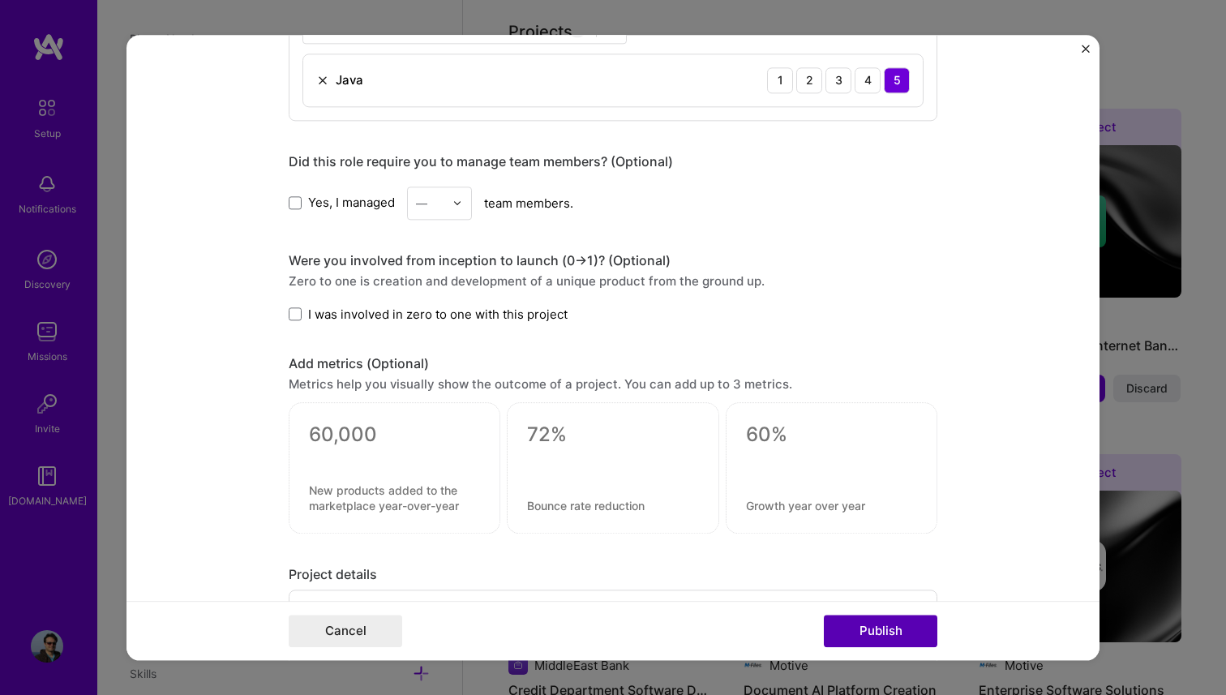
click at [852, 627] on button "Publish" at bounding box center [880, 630] width 113 height 32
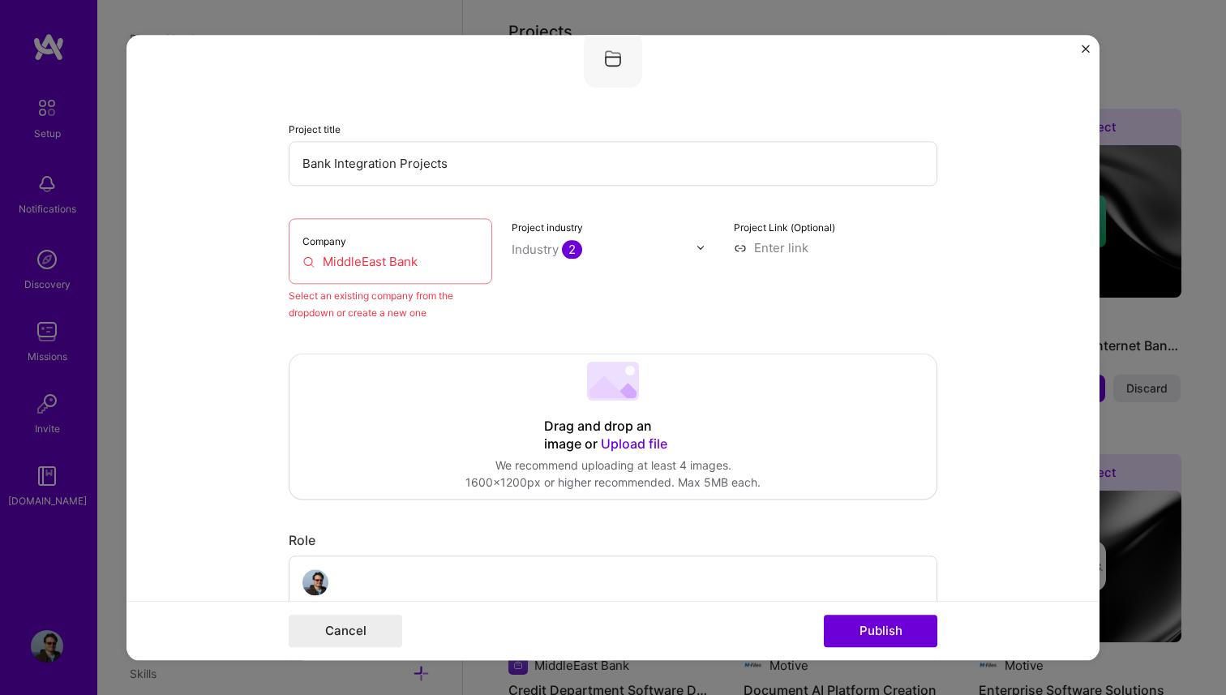
scroll to position [106, 0]
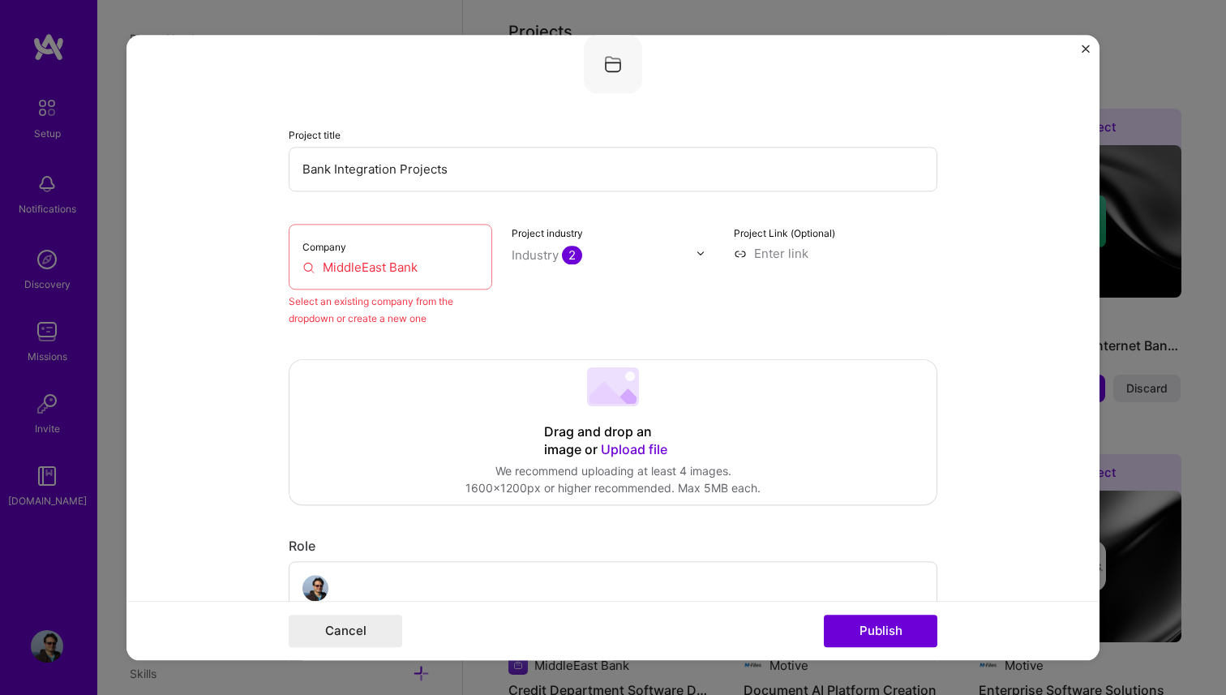
click at [351, 268] on input "MiddleEast Bank" at bounding box center [390, 267] width 176 height 17
click at [396, 279] on div "Company MiddleEast Bank" at bounding box center [390, 257] width 203 height 66
click at [397, 265] on input "MiddleEast Bank" at bounding box center [390, 267] width 176 height 17
click at [438, 269] on input "MiddleEast Bank" at bounding box center [390, 267] width 176 height 17
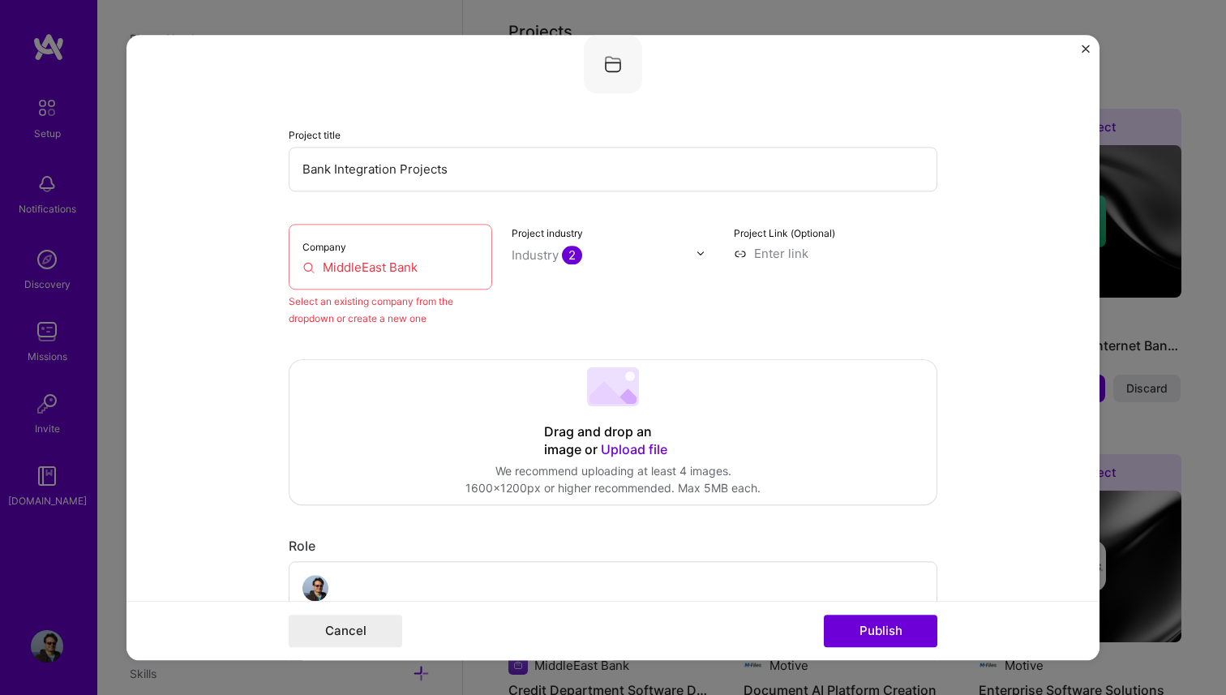
click at [438, 269] on input "MiddleEast Bank" at bounding box center [390, 267] width 176 height 17
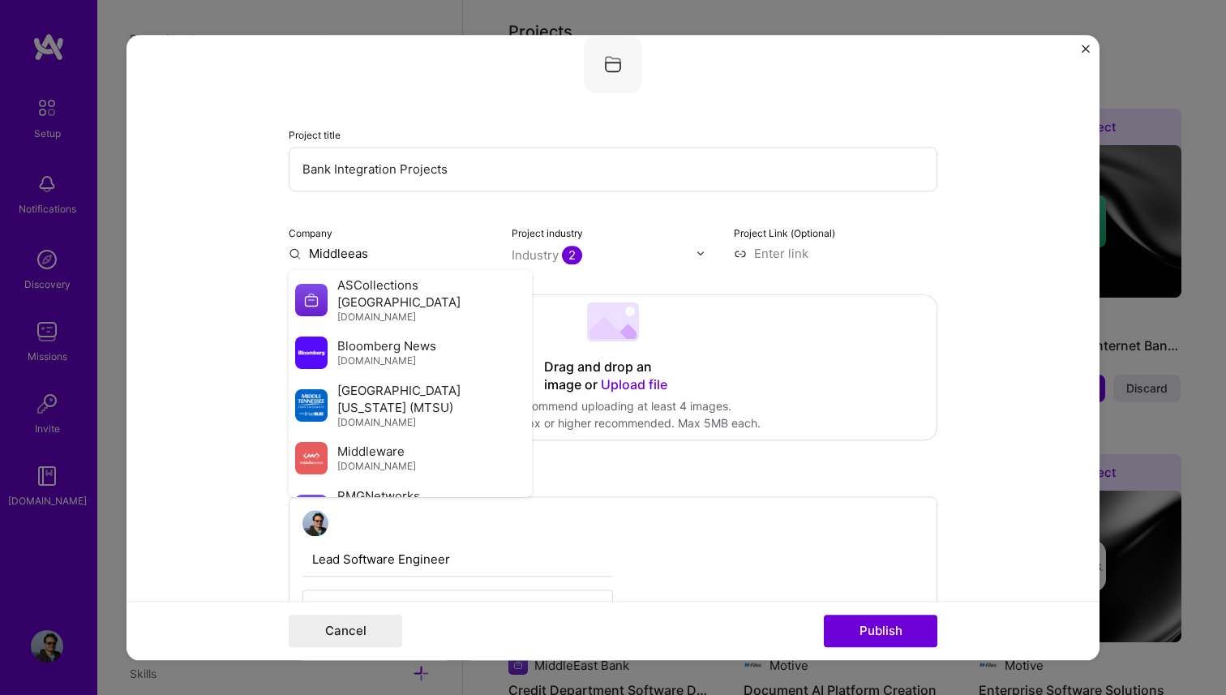
type input "Middleeast"
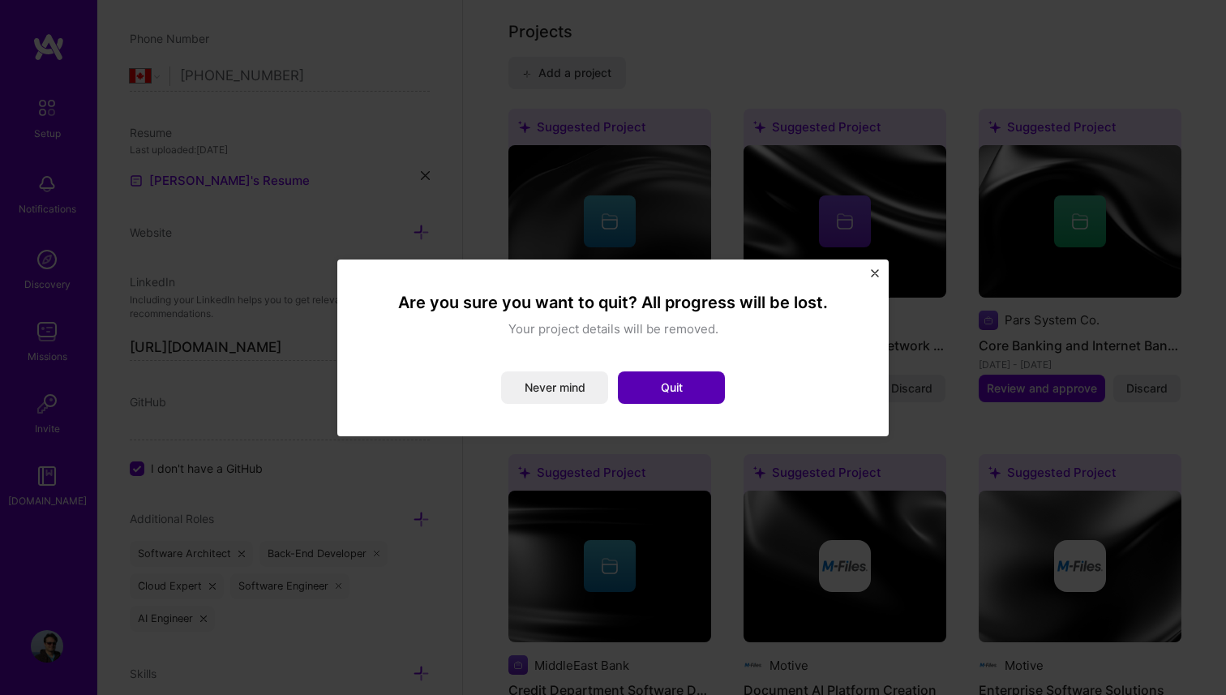
click at [632, 391] on button "Quit" at bounding box center [671, 387] width 107 height 32
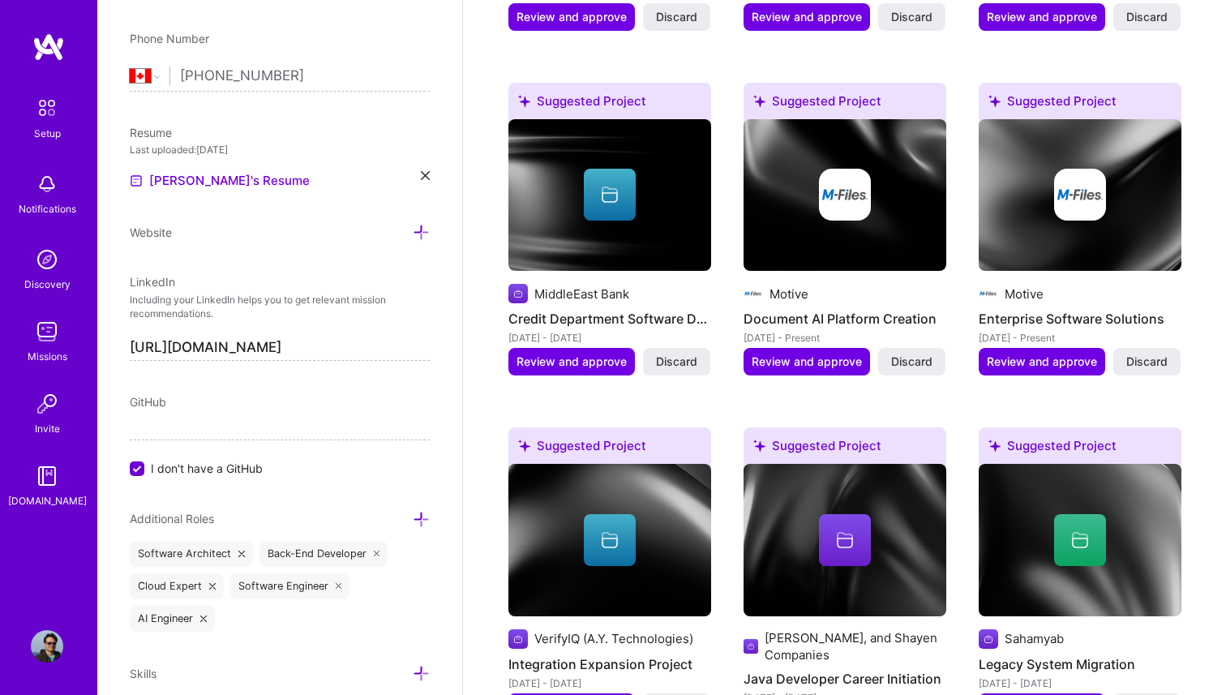
scroll to position [1659, 0]
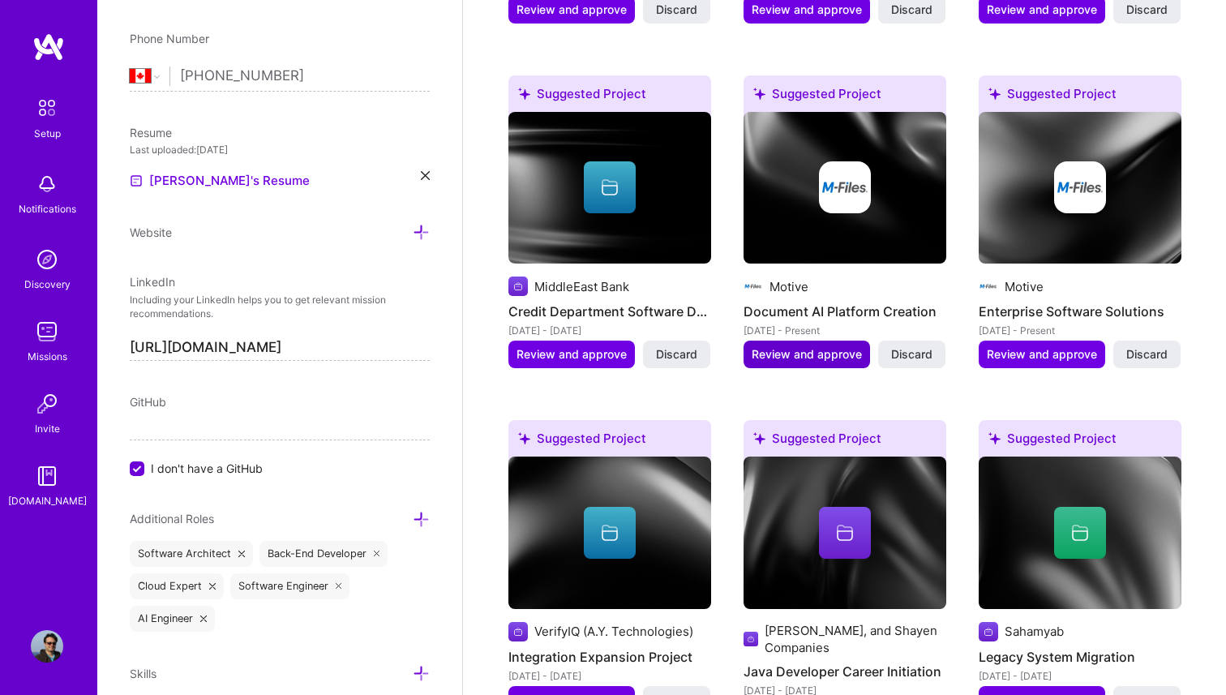
click at [816, 346] on span "Review and approve" at bounding box center [806, 354] width 110 height 16
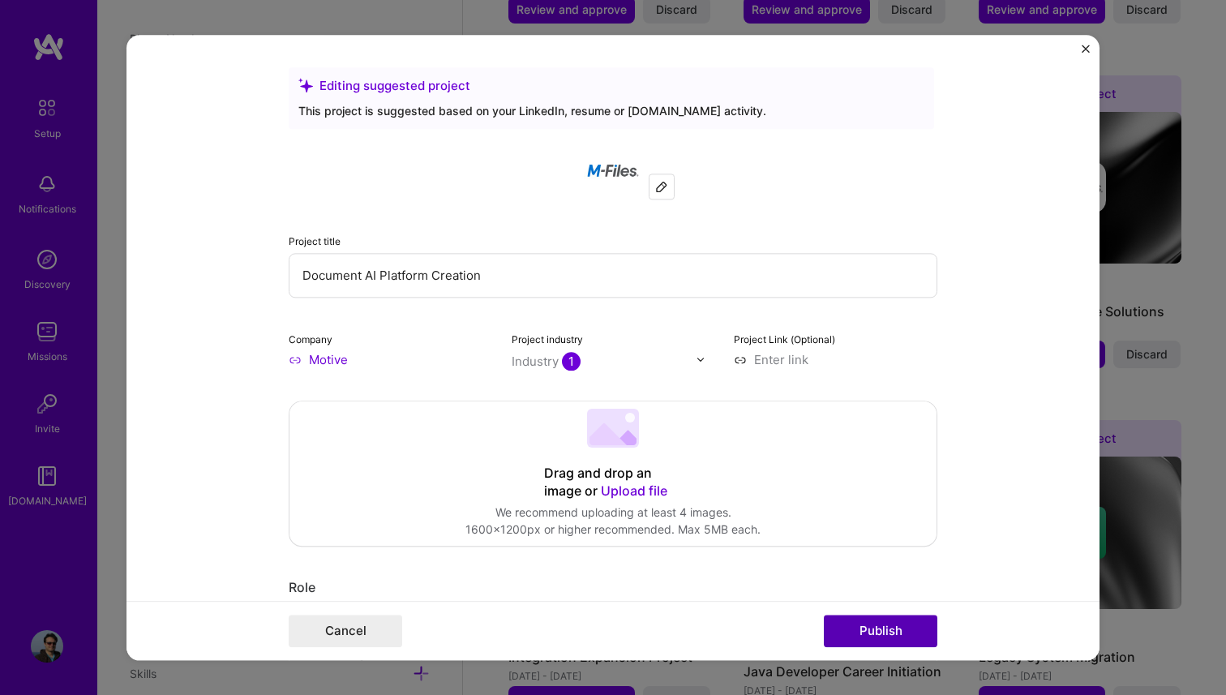
click at [898, 627] on button "Publish" at bounding box center [880, 630] width 113 height 32
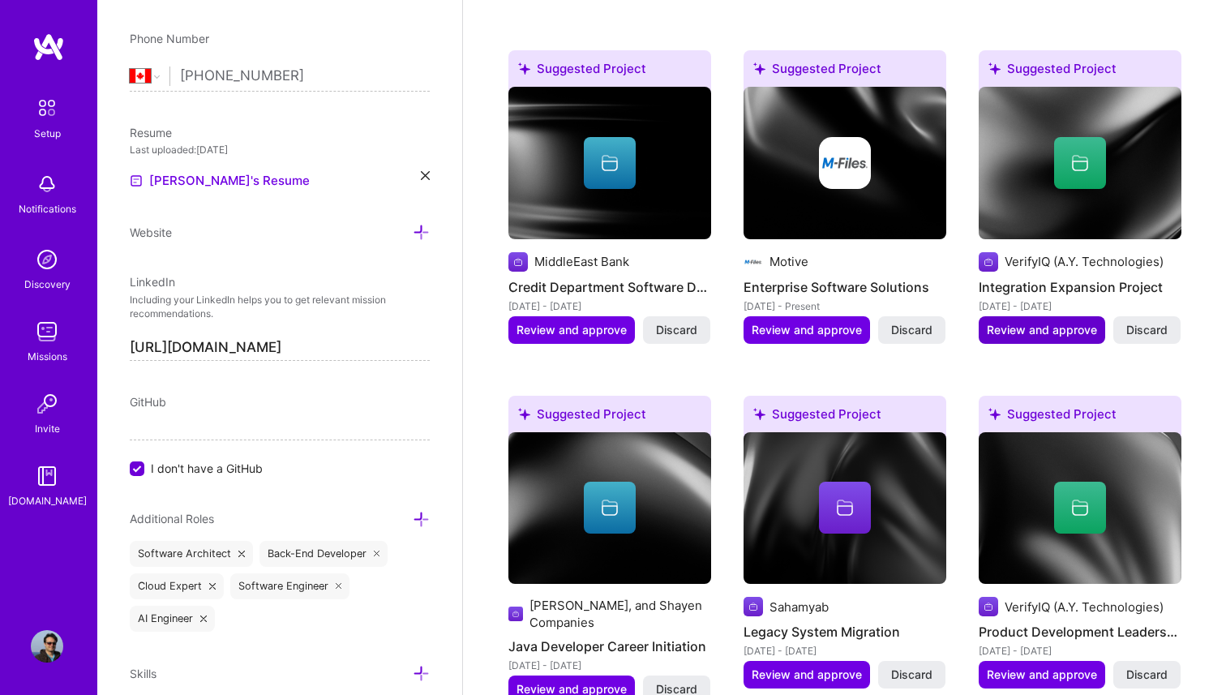
click at [1051, 322] on span "Review and approve" at bounding box center [1042, 330] width 110 height 16
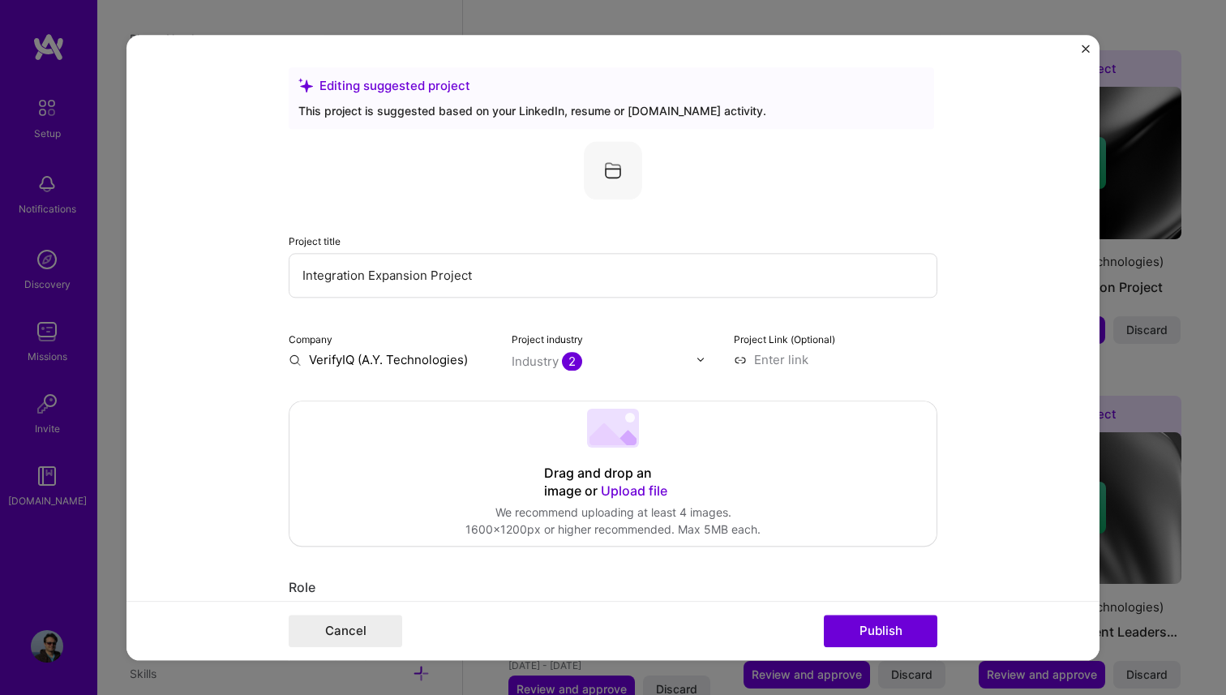
drag, startPoint x: 357, startPoint y: 358, endPoint x: 667, endPoint y: 375, distance: 311.0
type input "VerifyIQ"
click at [429, 397] on div "VerifyIQ" at bounding box center [409, 397] width 61 height 28
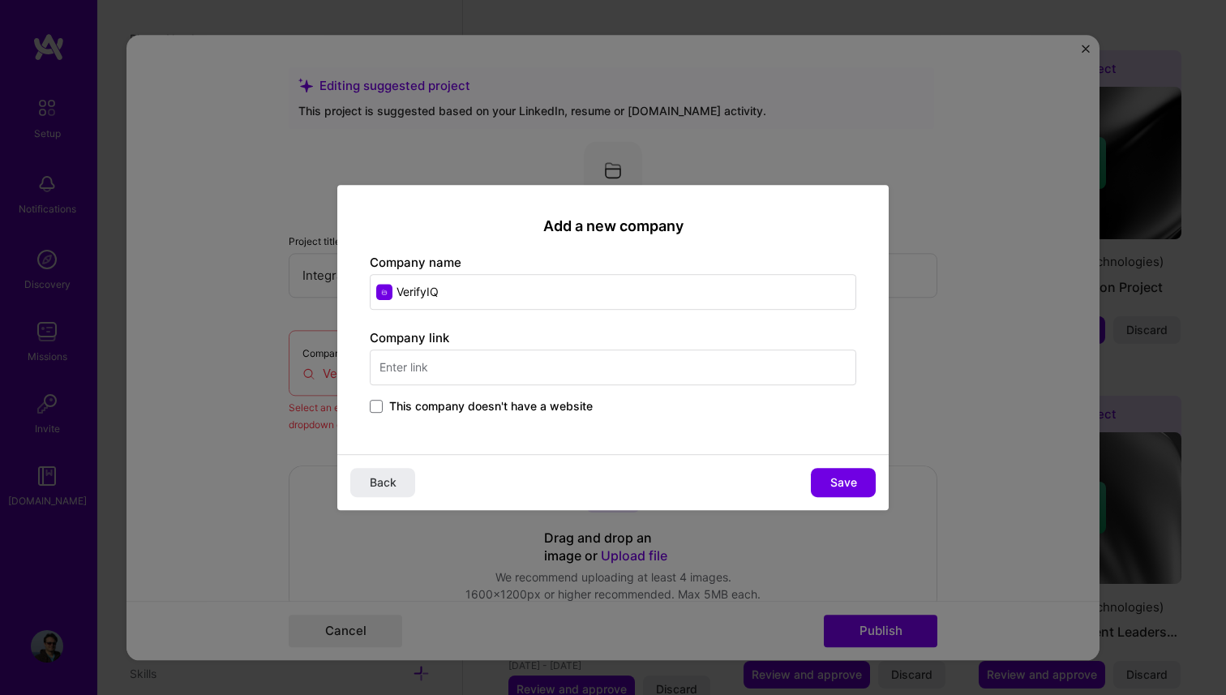
click at [581, 366] on input "text" at bounding box center [613, 367] width 486 height 36
type input "[DOMAIN_NAME]"
click at [841, 483] on span "Save" at bounding box center [843, 482] width 27 height 16
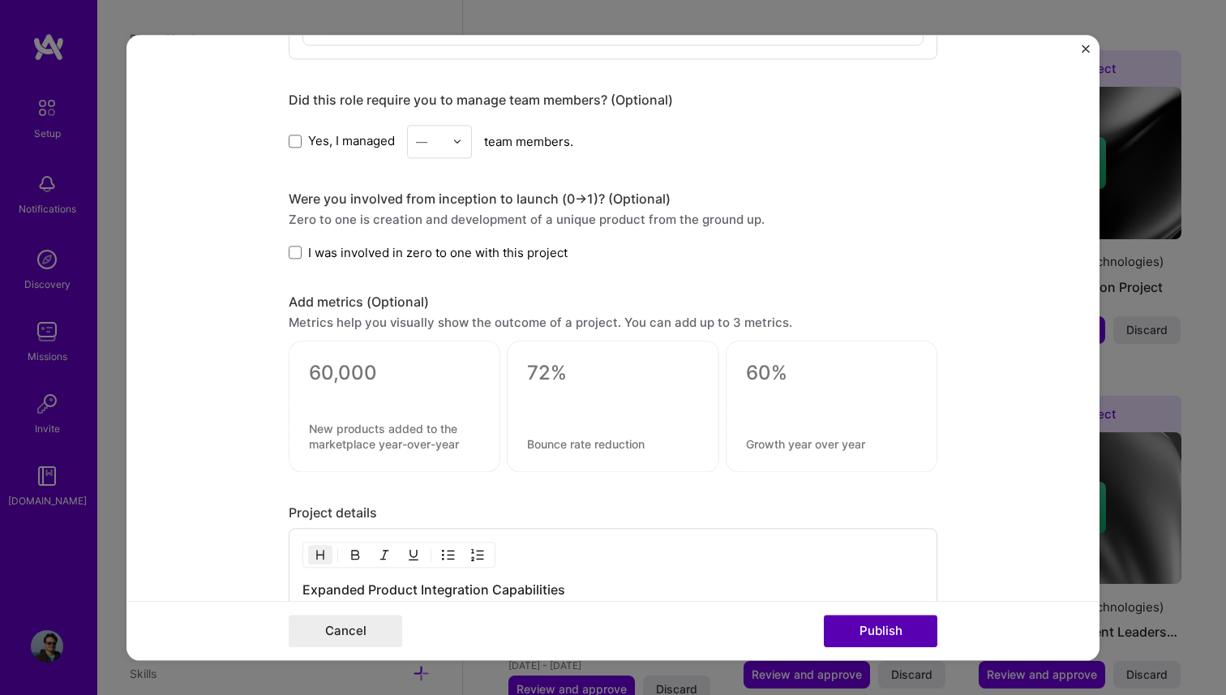
click at [906, 624] on button "Publish" at bounding box center [880, 630] width 113 height 32
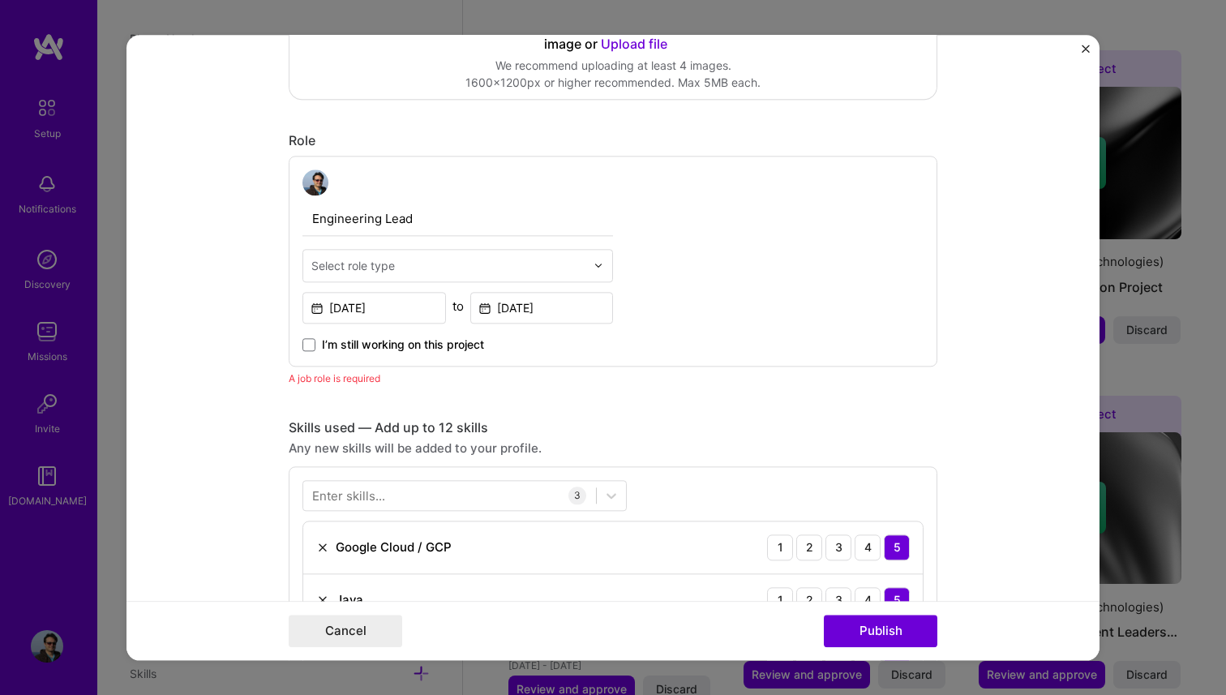
scroll to position [437, 0]
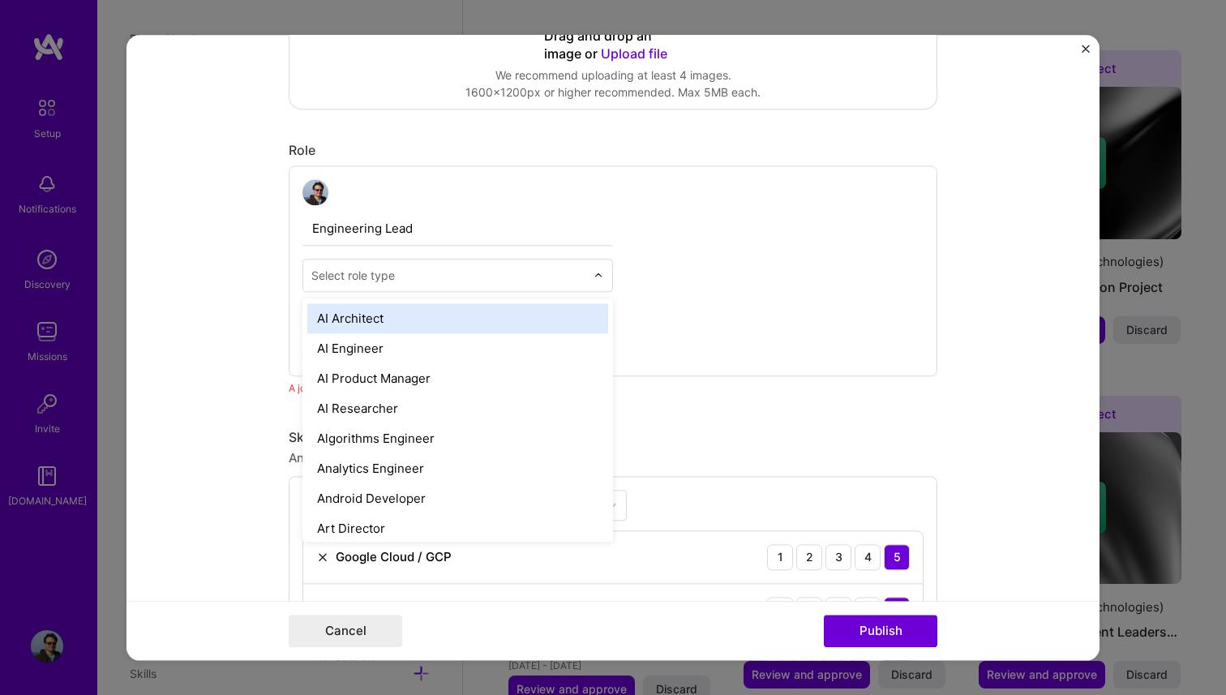
click at [396, 278] on input "text" at bounding box center [448, 275] width 274 height 17
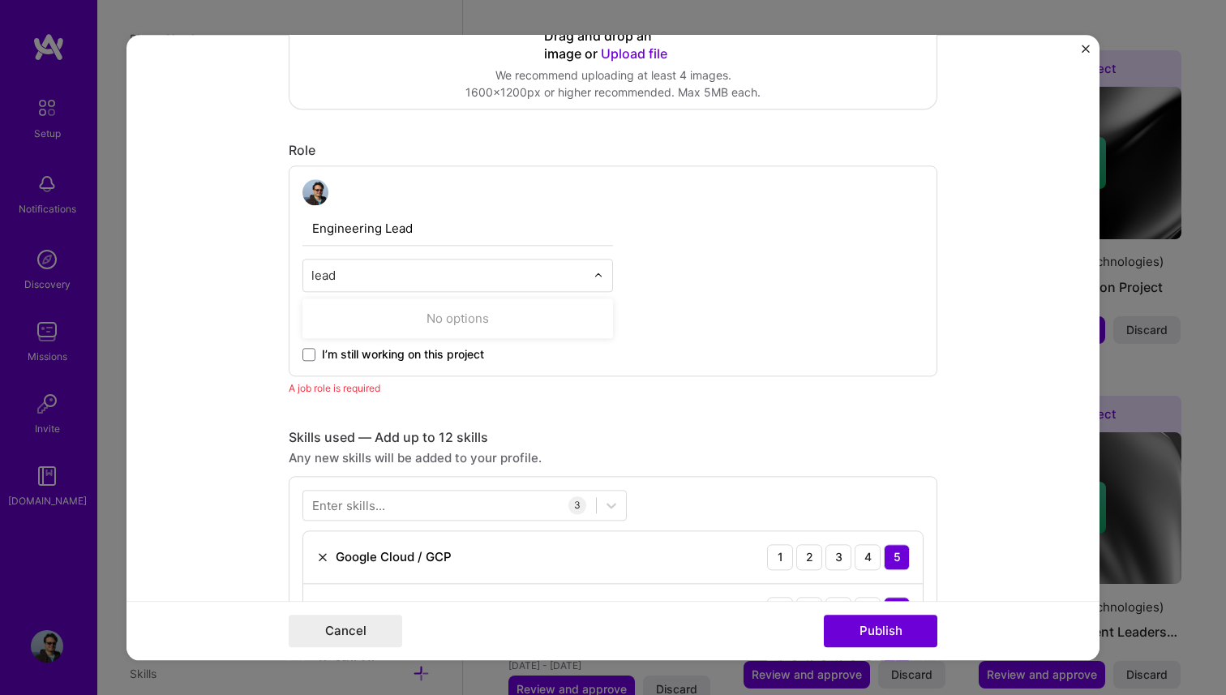
type input "lea"
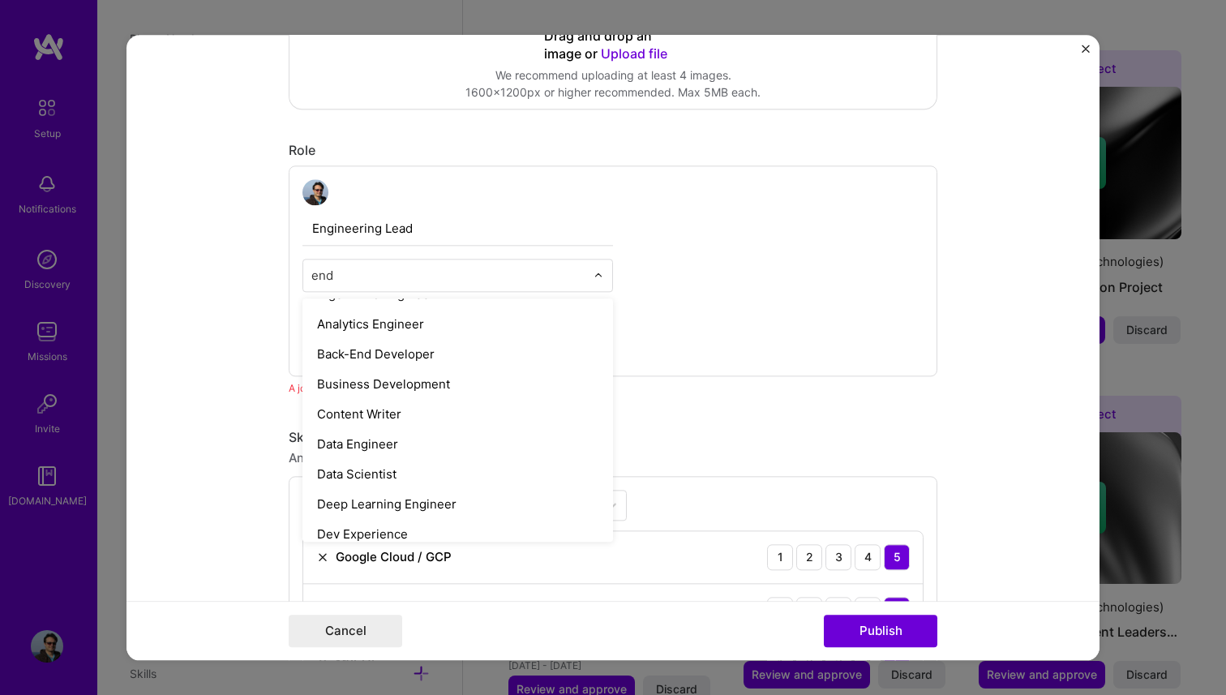
scroll to position [0, 0]
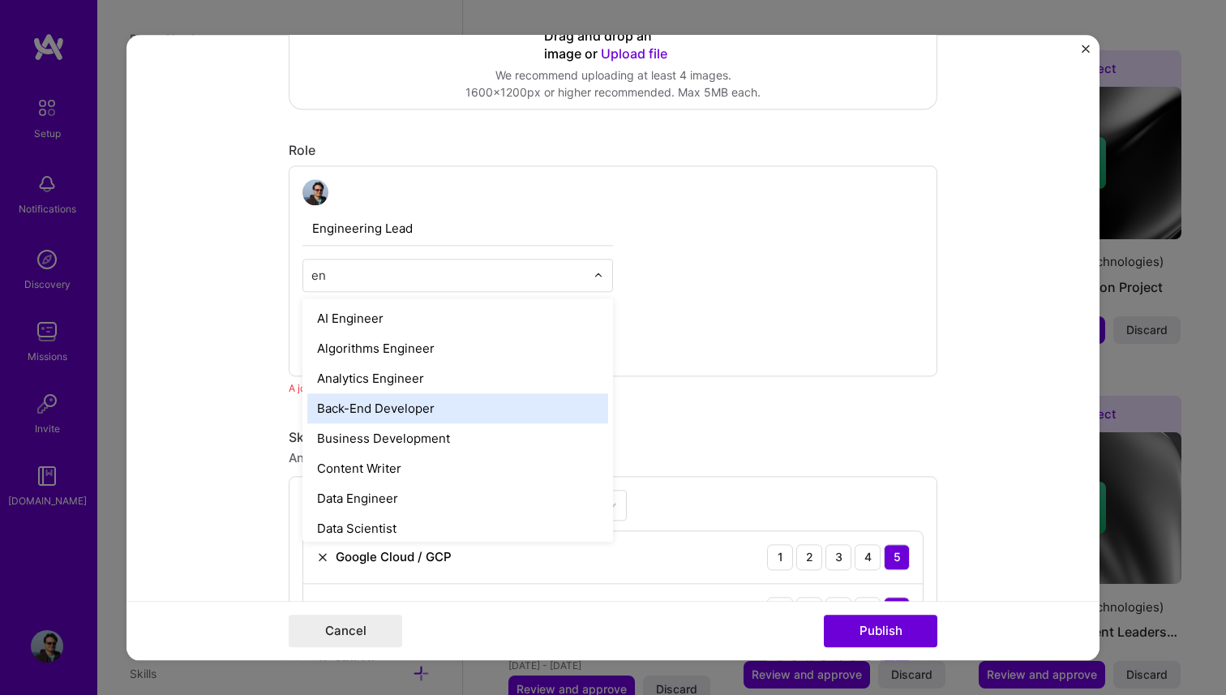
type input "e"
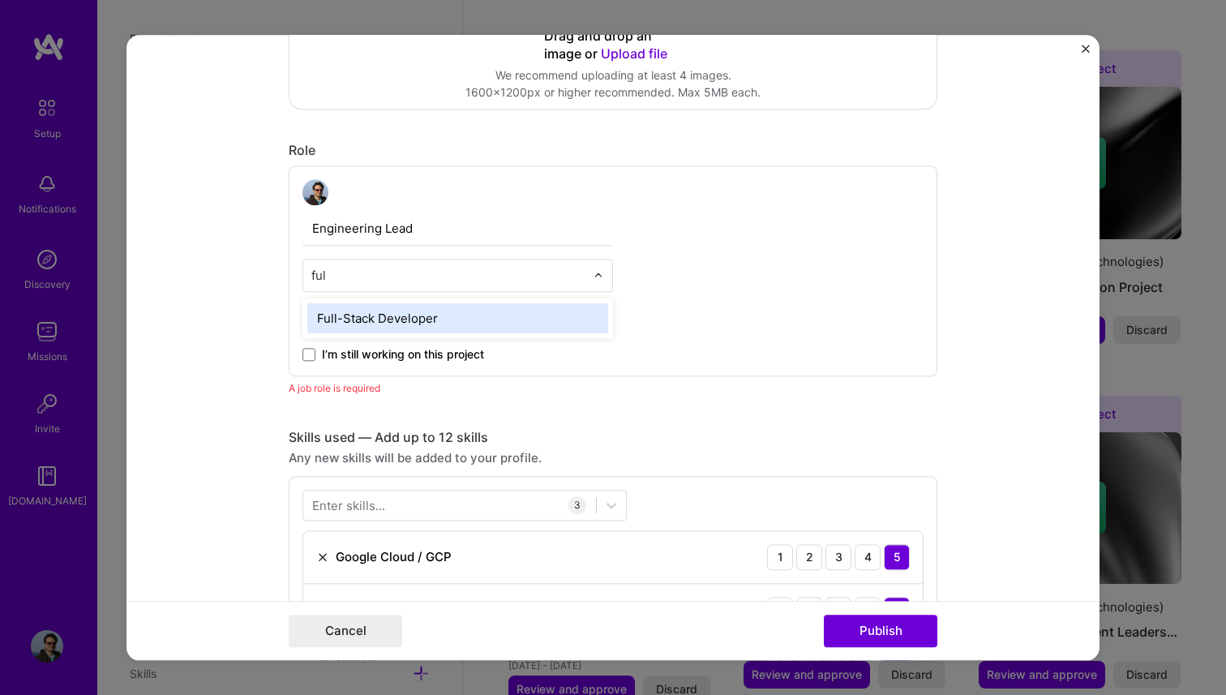
type input "full"
click at [409, 318] on div "Full-Stack Developer" at bounding box center [457, 318] width 301 height 30
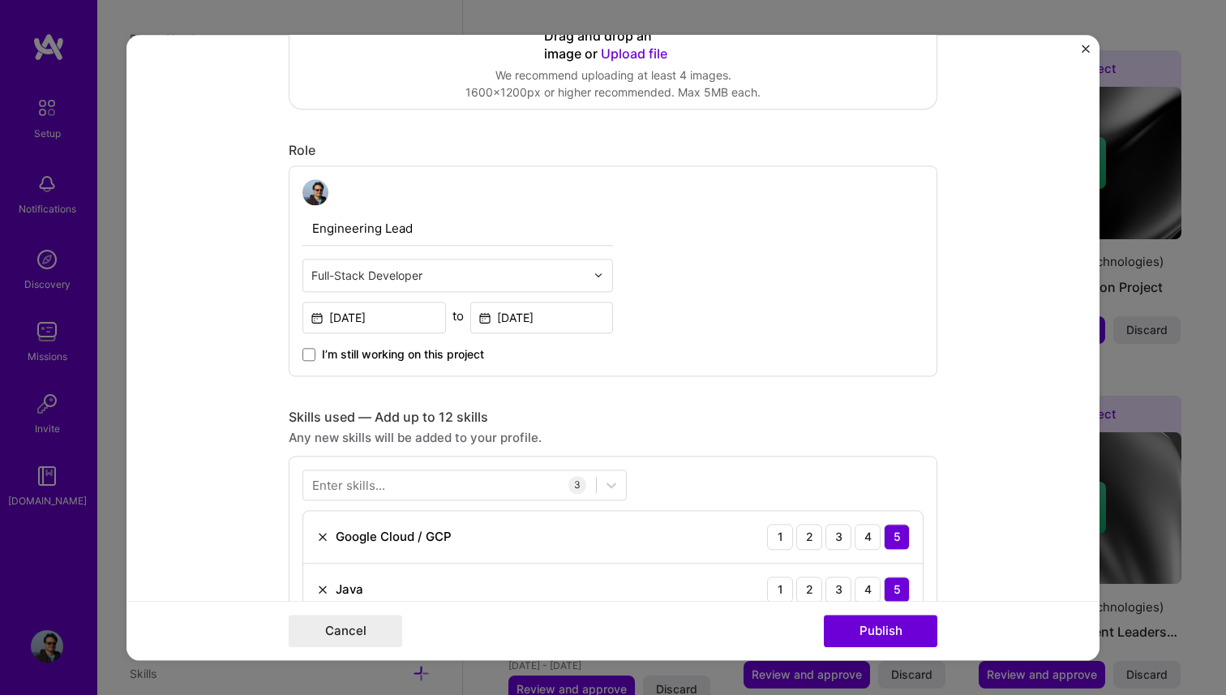
click at [444, 228] on input "Engineering Lead" at bounding box center [457, 229] width 310 height 34
click at [884, 637] on button "Publish" at bounding box center [880, 630] width 113 height 32
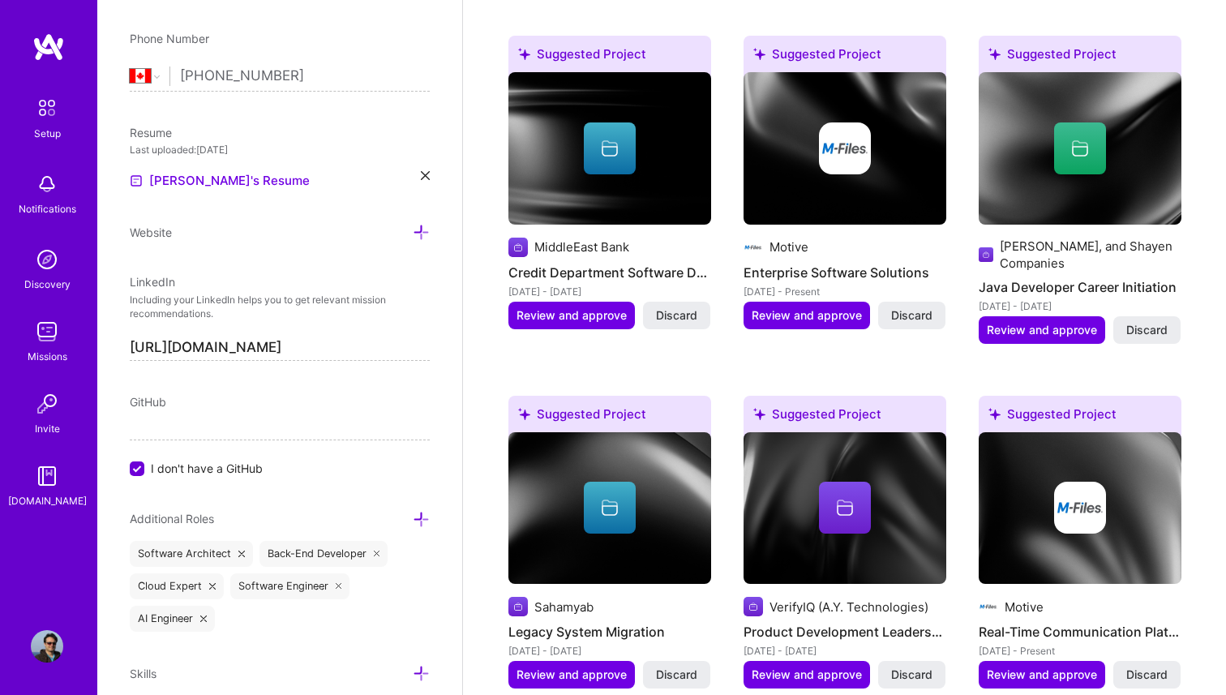
scroll to position [1674, 0]
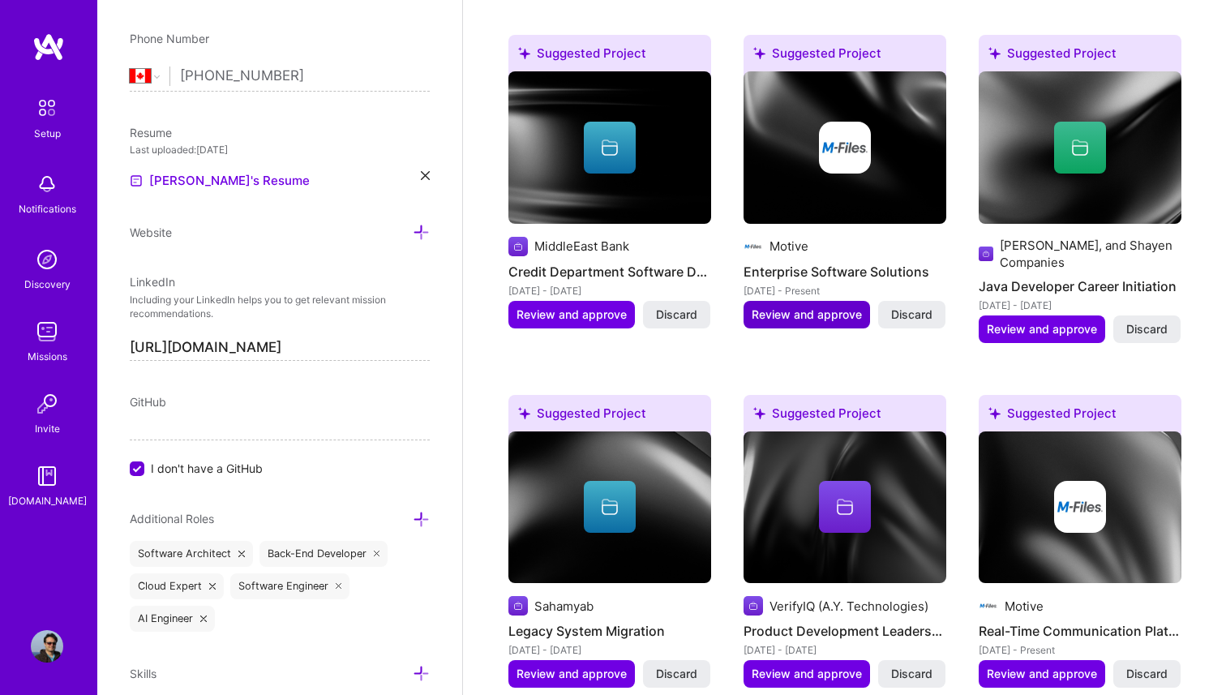
click at [799, 306] on span "Review and approve" at bounding box center [806, 314] width 110 height 16
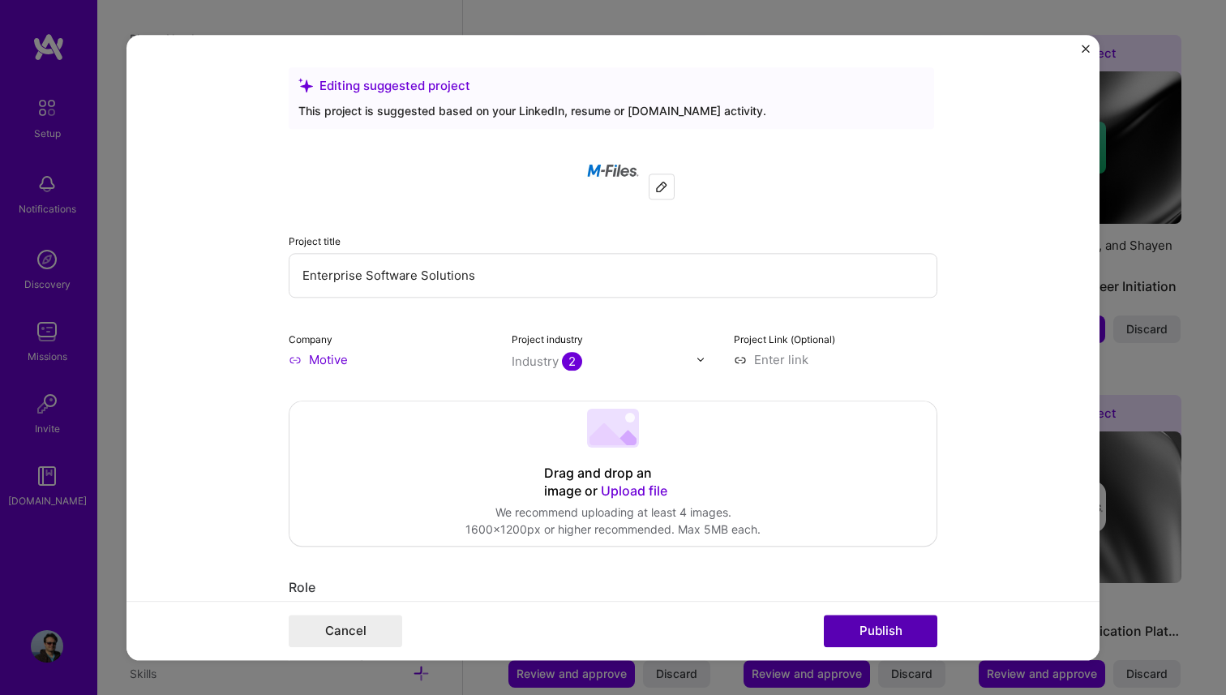
click at [878, 631] on button "Publish" at bounding box center [880, 630] width 113 height 32
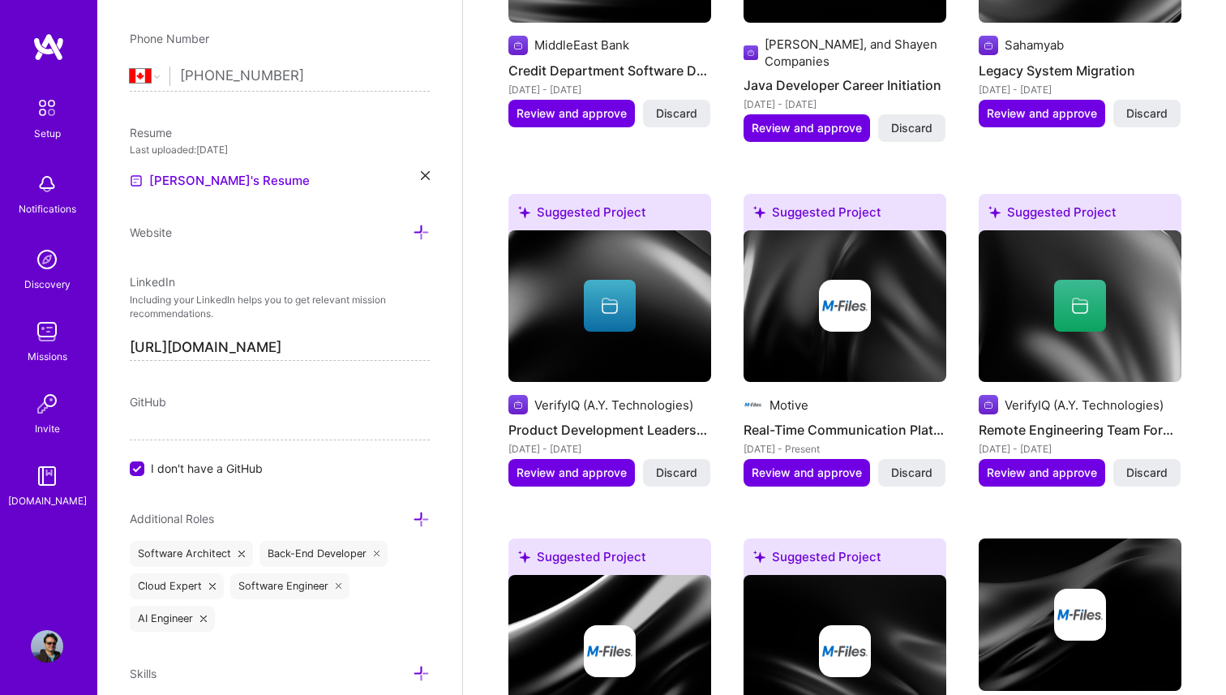
scroll to position [1876, 0]
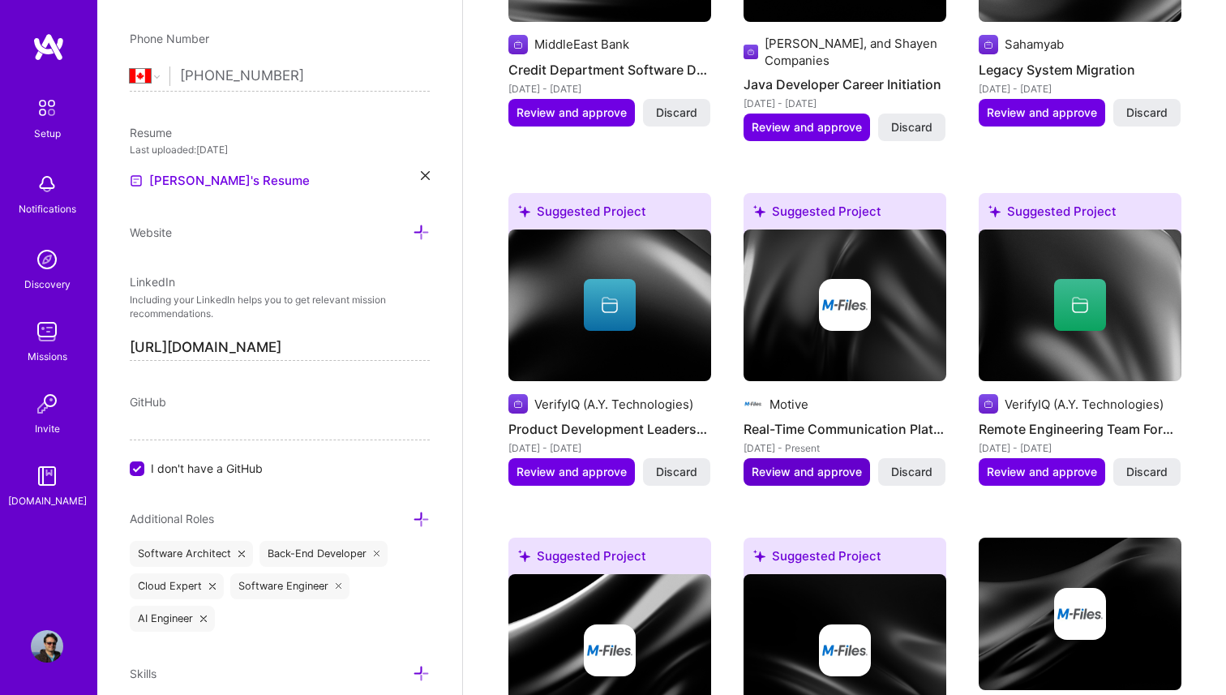
click at [845, 464] on span "Review and approve" at bounding box center [806, 472] width 110 height 16
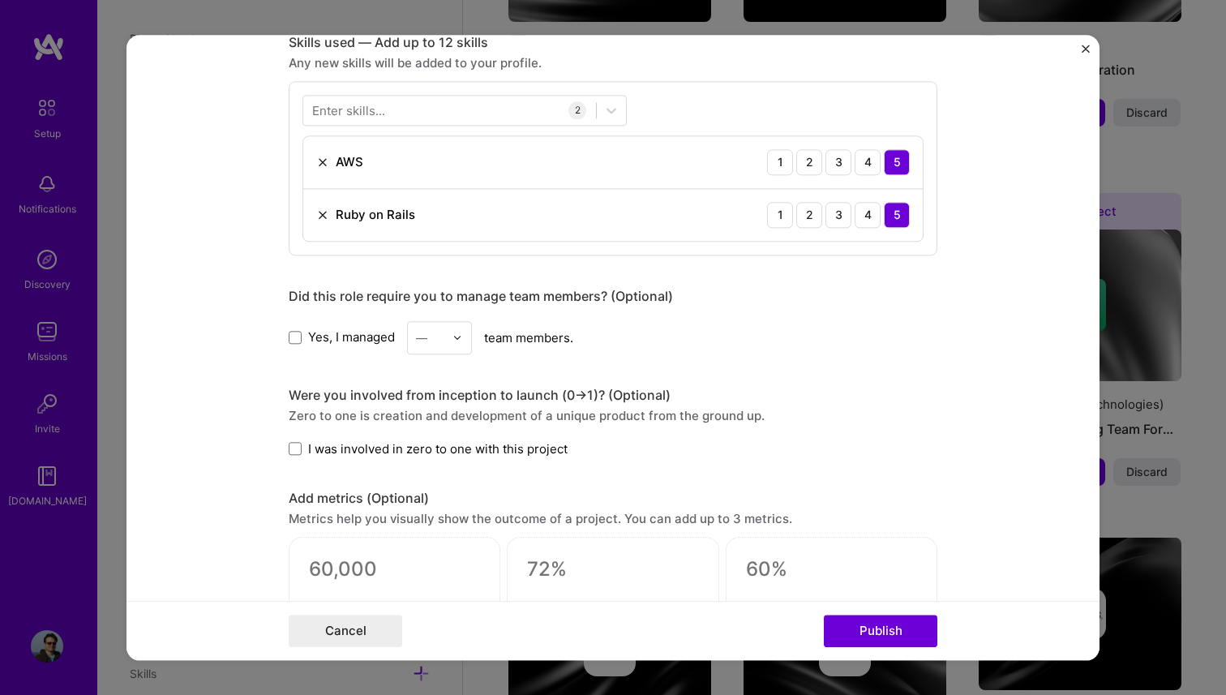
scroll to position [683, 0]
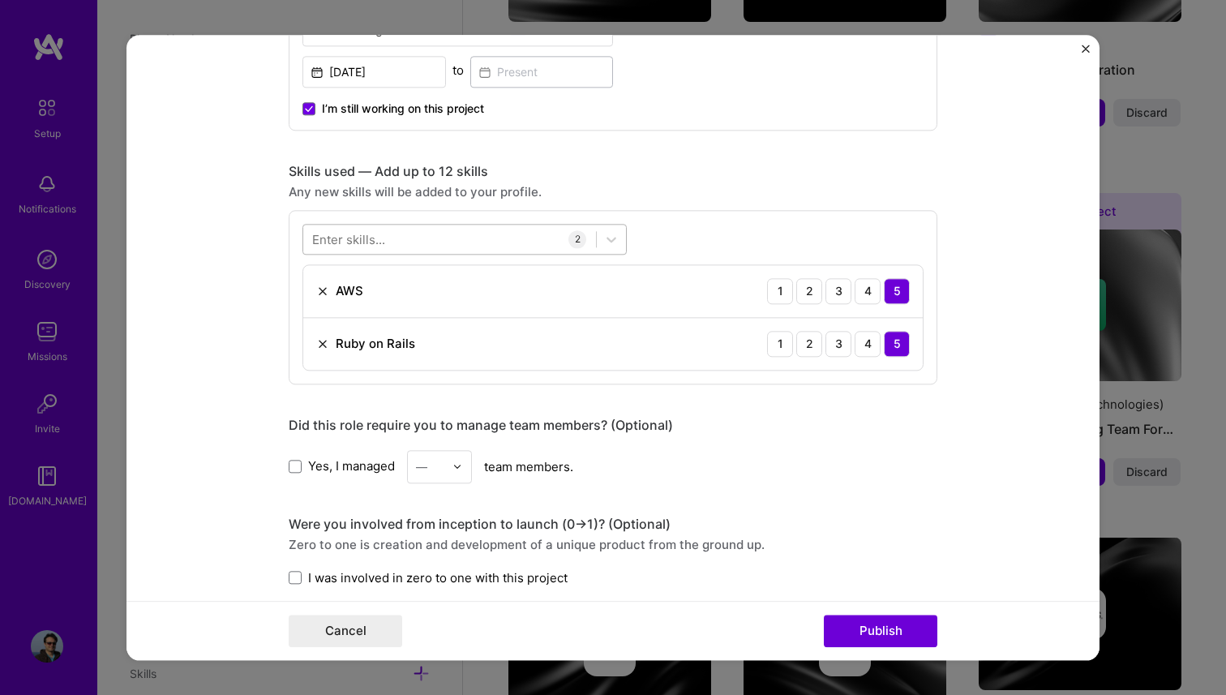
click at [392, 237] on div at bounding box center [449, 238] width 293 height 27
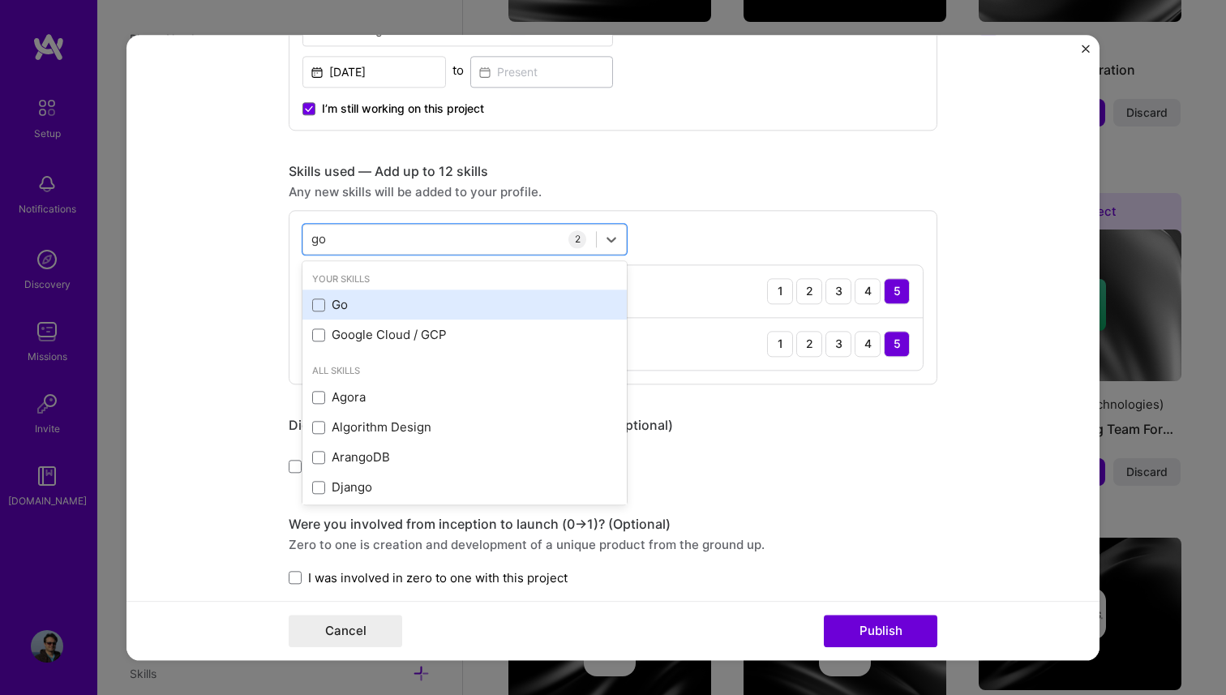
click at [349, 313] on div "Go" at bounding box center [464, 305] width 305 height 17
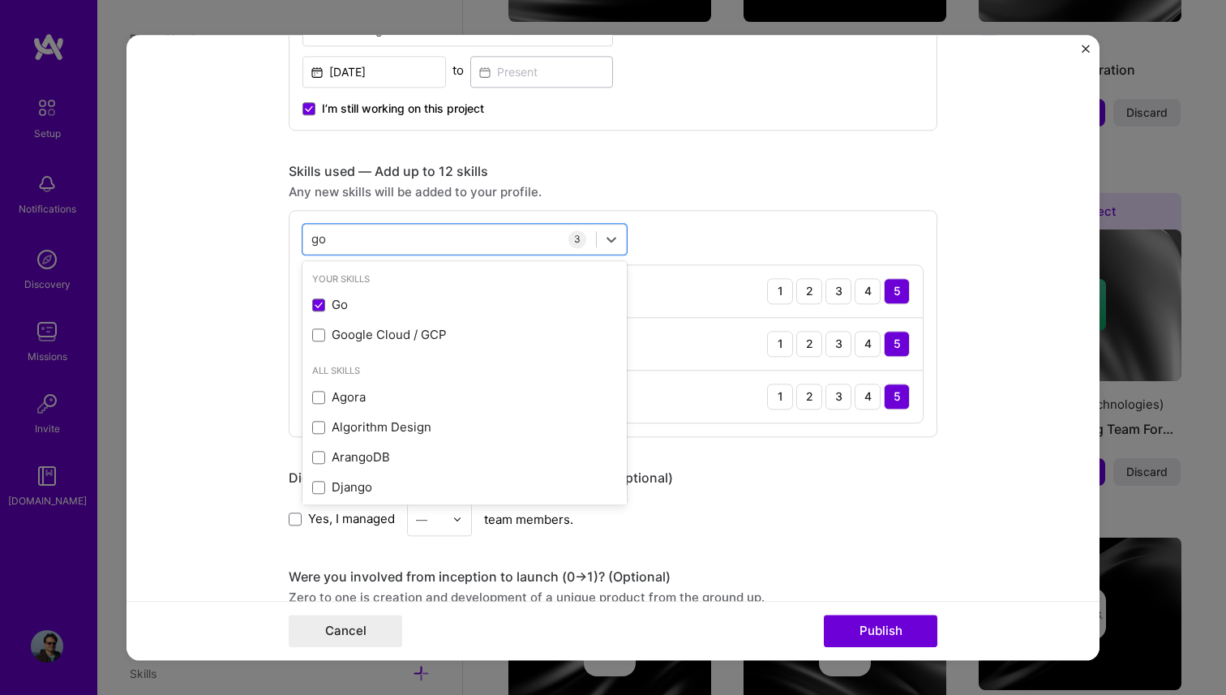
type input "go"
click at [922, 468] on div "Editing suggested project This project is suggested based on your LinkedIn, res…" at bounding box center [613, 318] width 649 height 1866
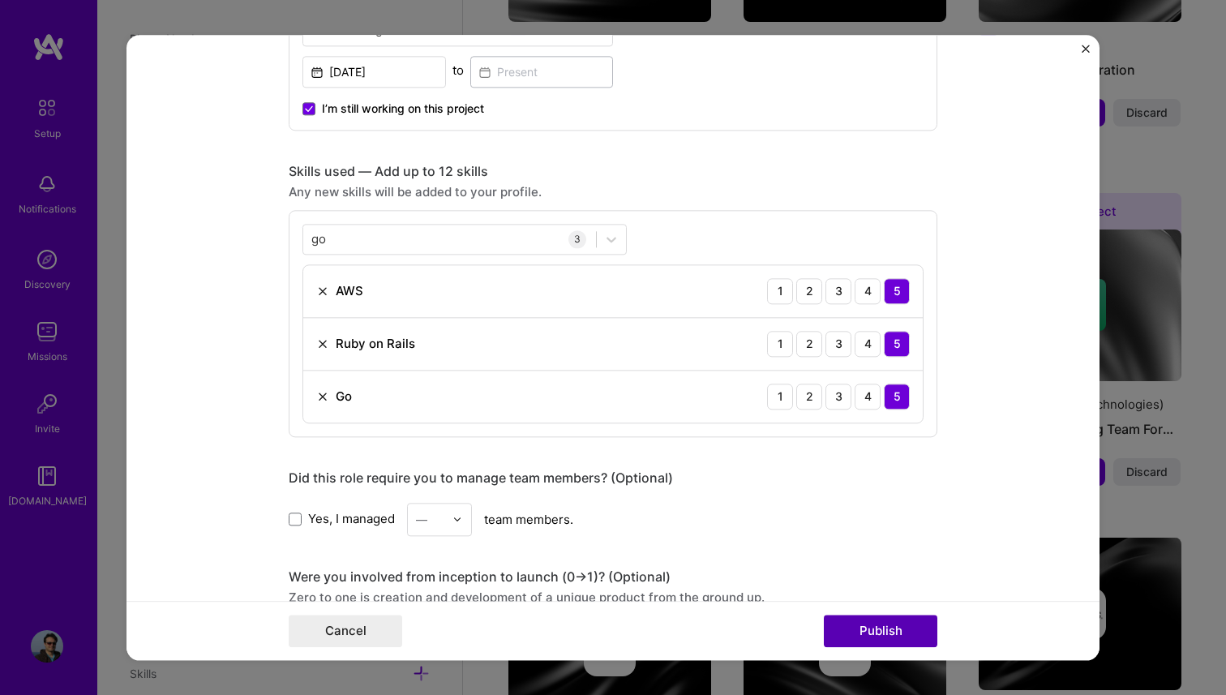
click at [888, 623] on button "Publish" at bounding box center [880, 630] width 113 height 32
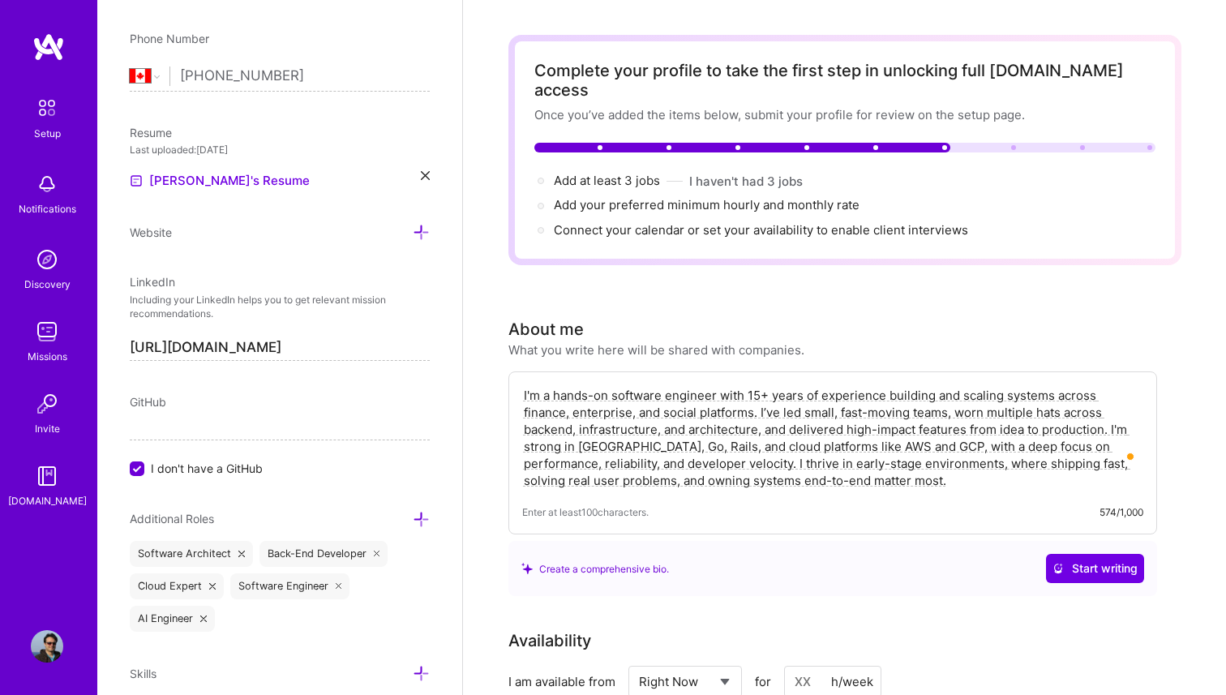
scroll to position [0, 0]
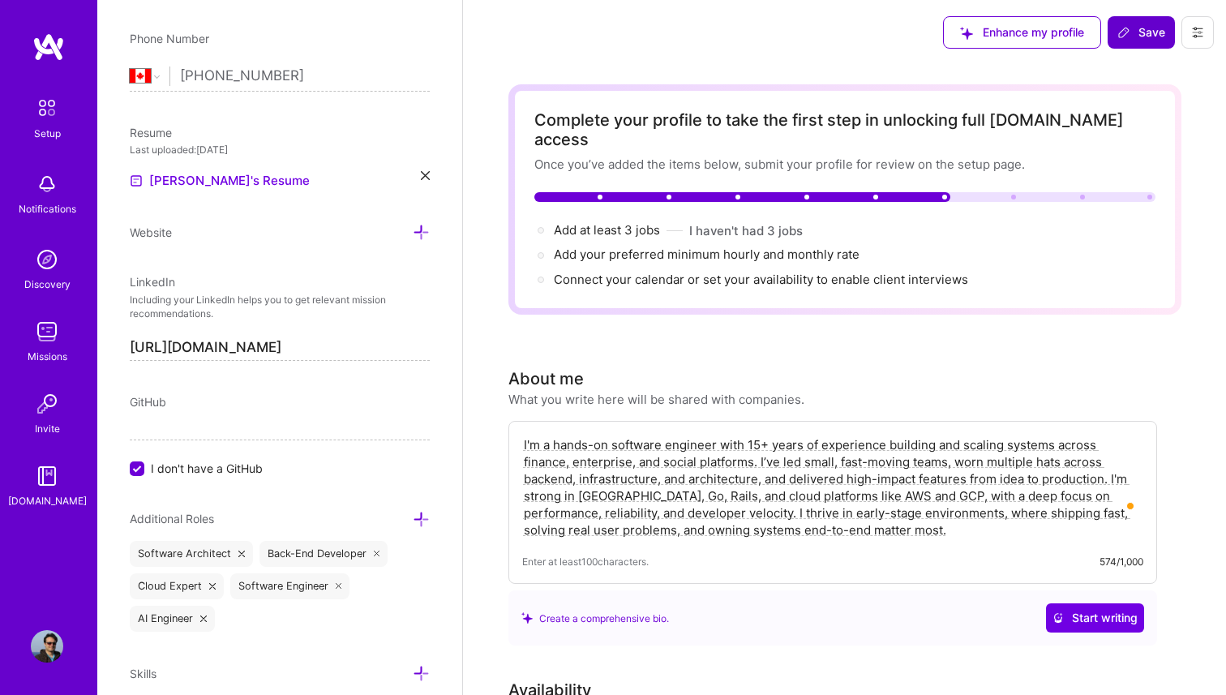
click at [1146, 35] on span "Save" at bounding box center [1141, 32] width 48 height 16
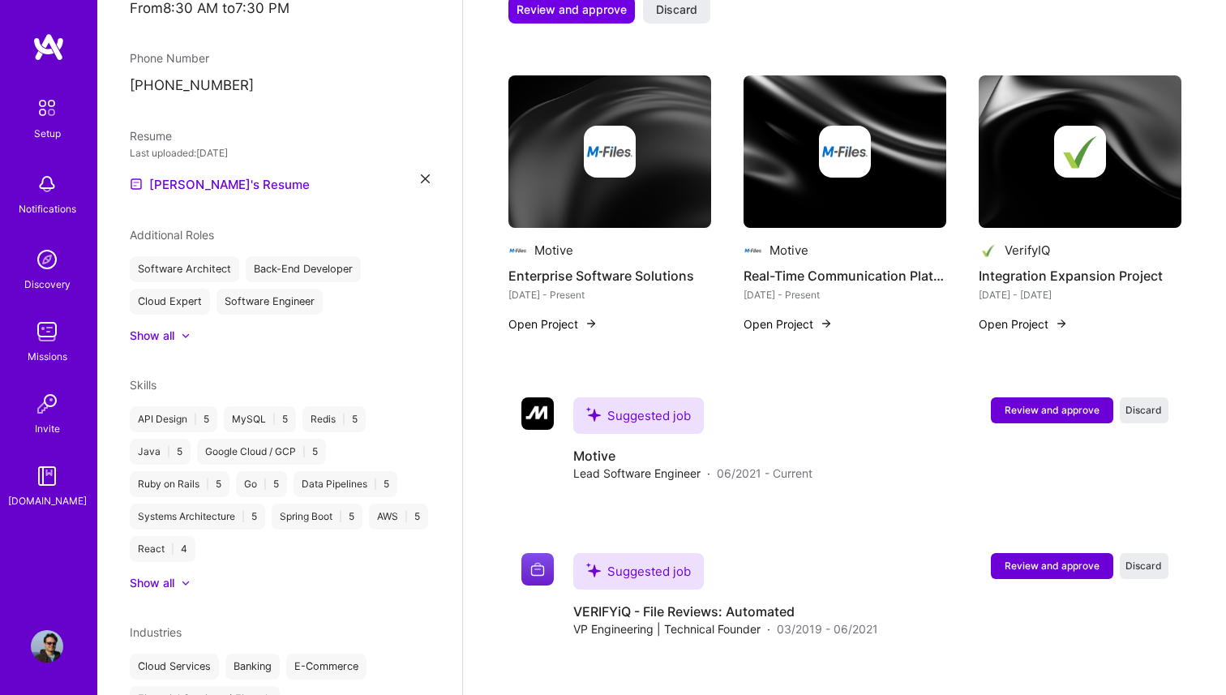
scroll to position [1972, 0]
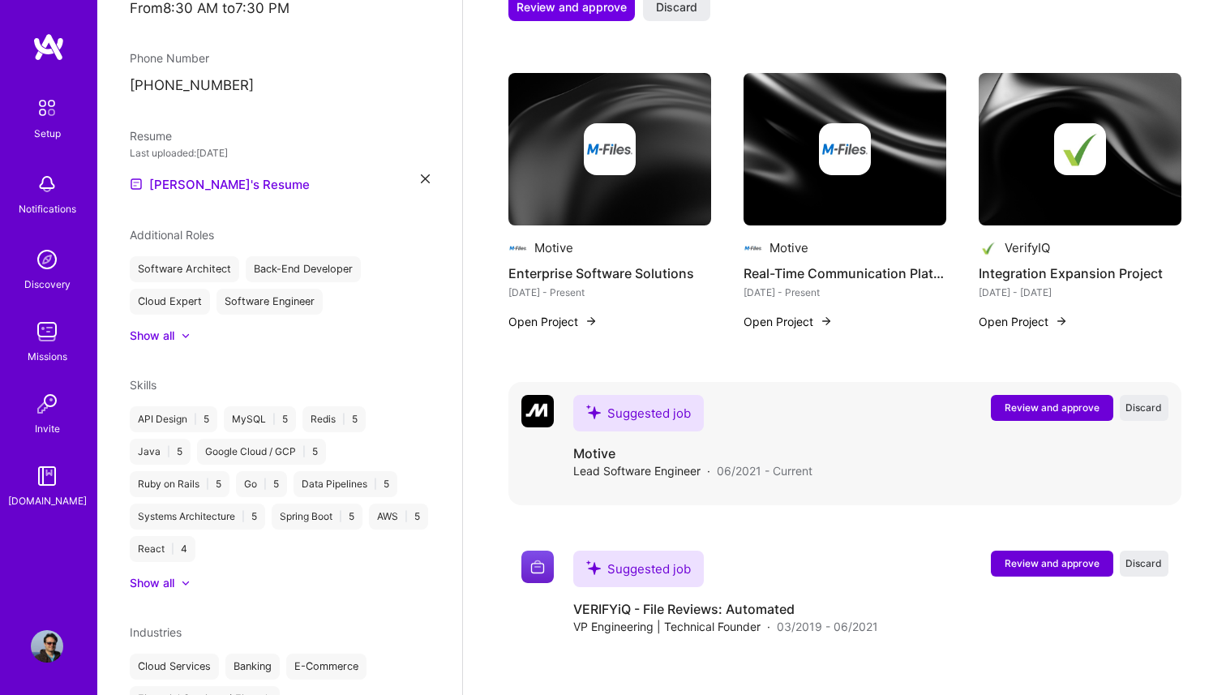
click at [1056, 400] on span "Review and approve" at bounding box center [1051, 407] width 95 height 14
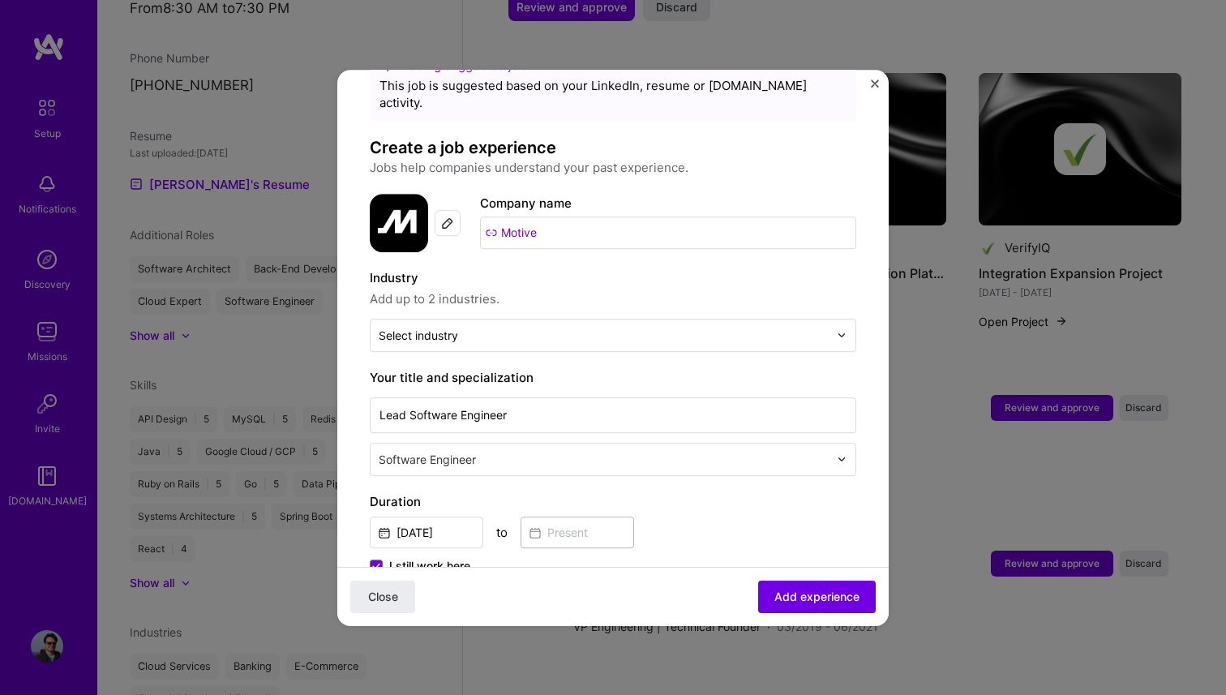
scroll to position [56, 0]
click at [611, 326] on input "text" at bounding box center [604, 334] width 450 height 17
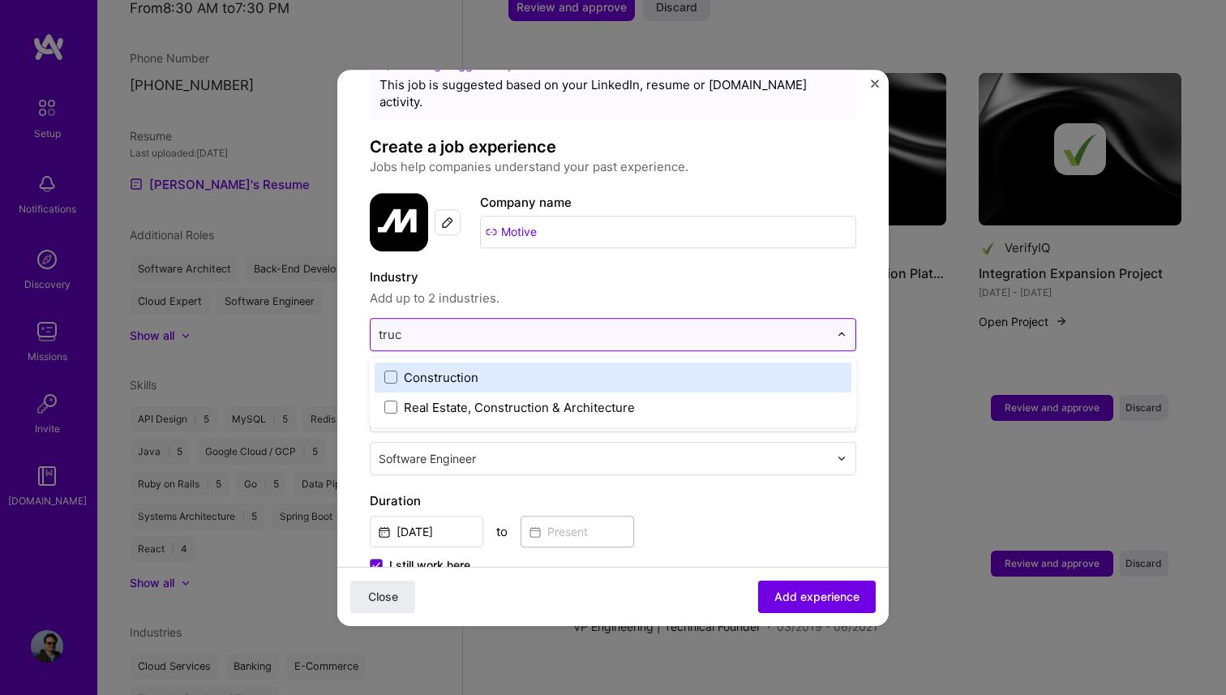
type input "truck"
type input "saas"
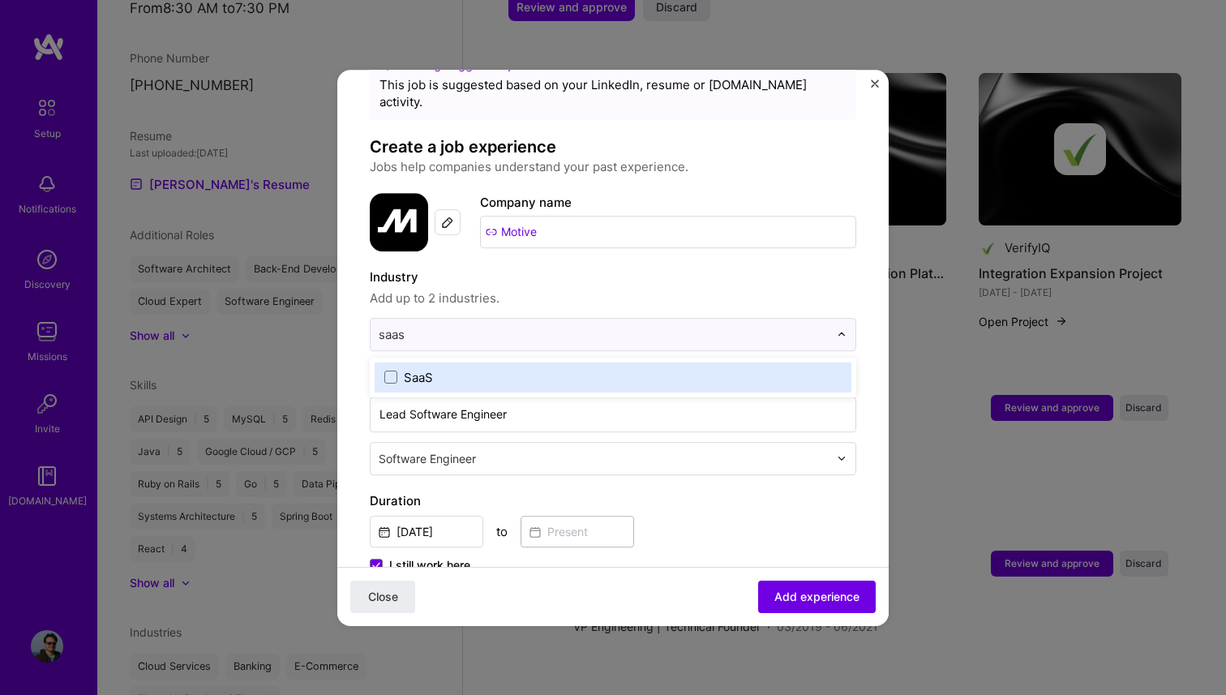
click at [594, 369] on label "SaaS" at bounding box center [612, 377] width 457 height 17
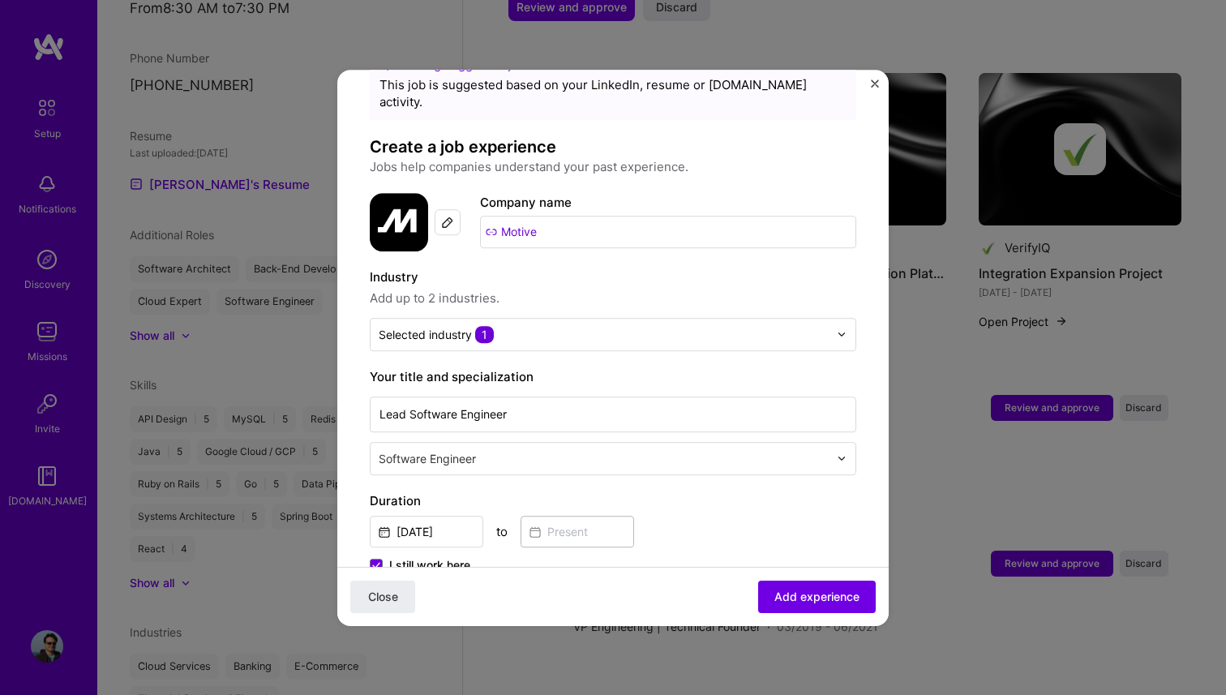
click at [729, 289] on span "Add up to 2 industries." at bounding box center [613, 298] width 486 height 19
click at [813, 588] on span "Add experience" at bounding box center [816, 596] width 85 height 16
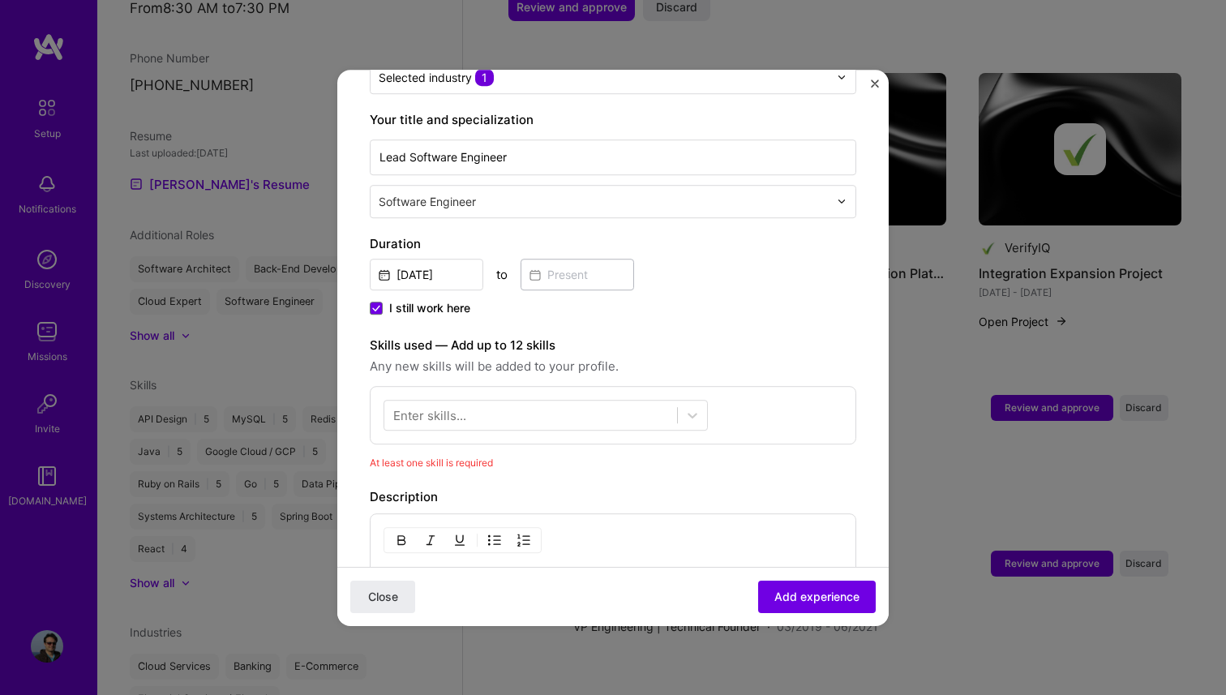
scroll to position [348, 0]
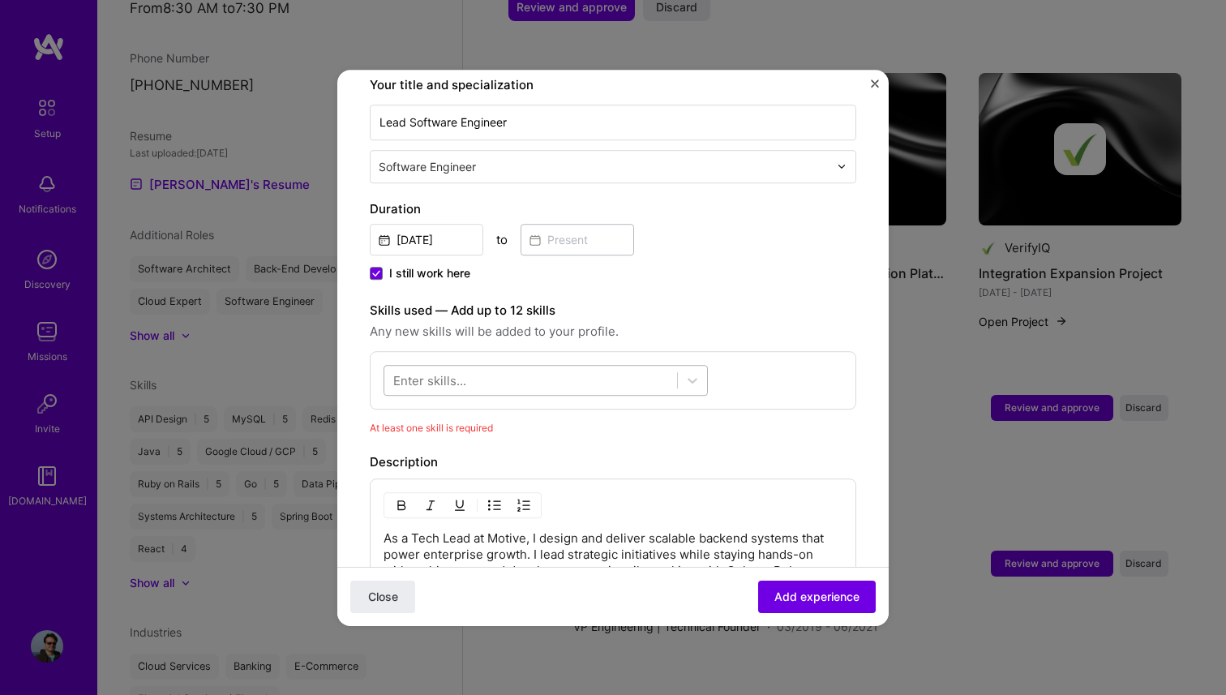
click at [533, 366] on div at bounding box center [530, 379] width 293 height 27
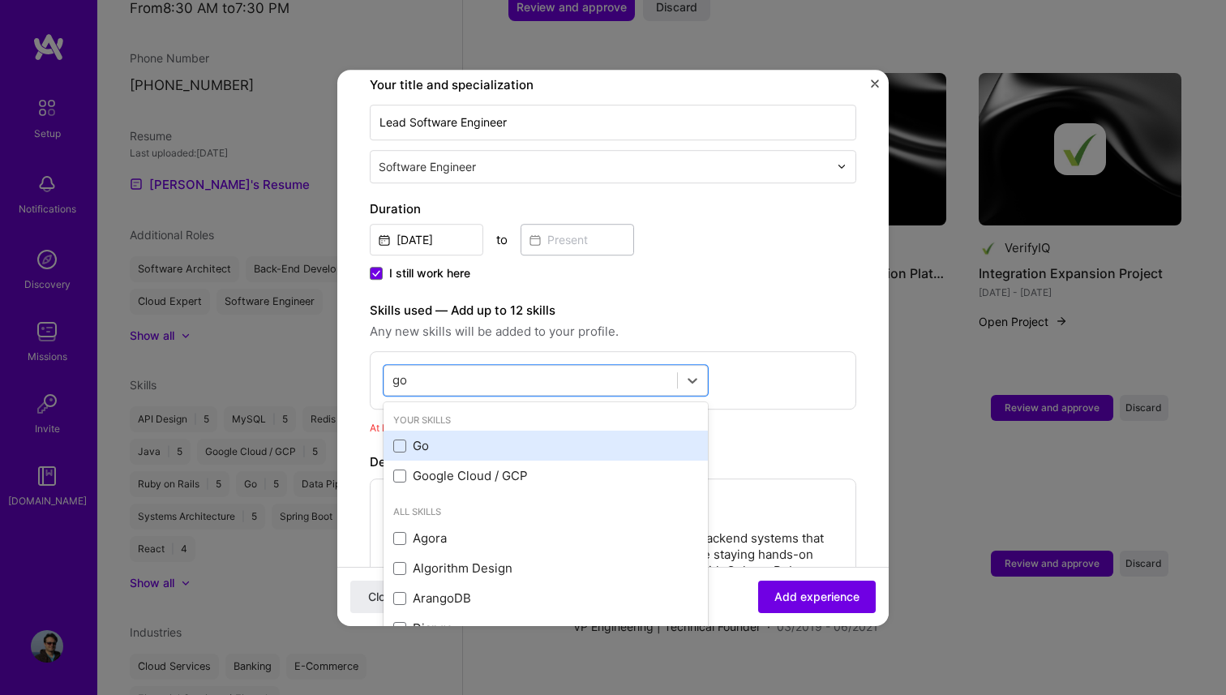
click at [460, 438] on div "Go" at bounding box center [545, 446] width 305 height 17
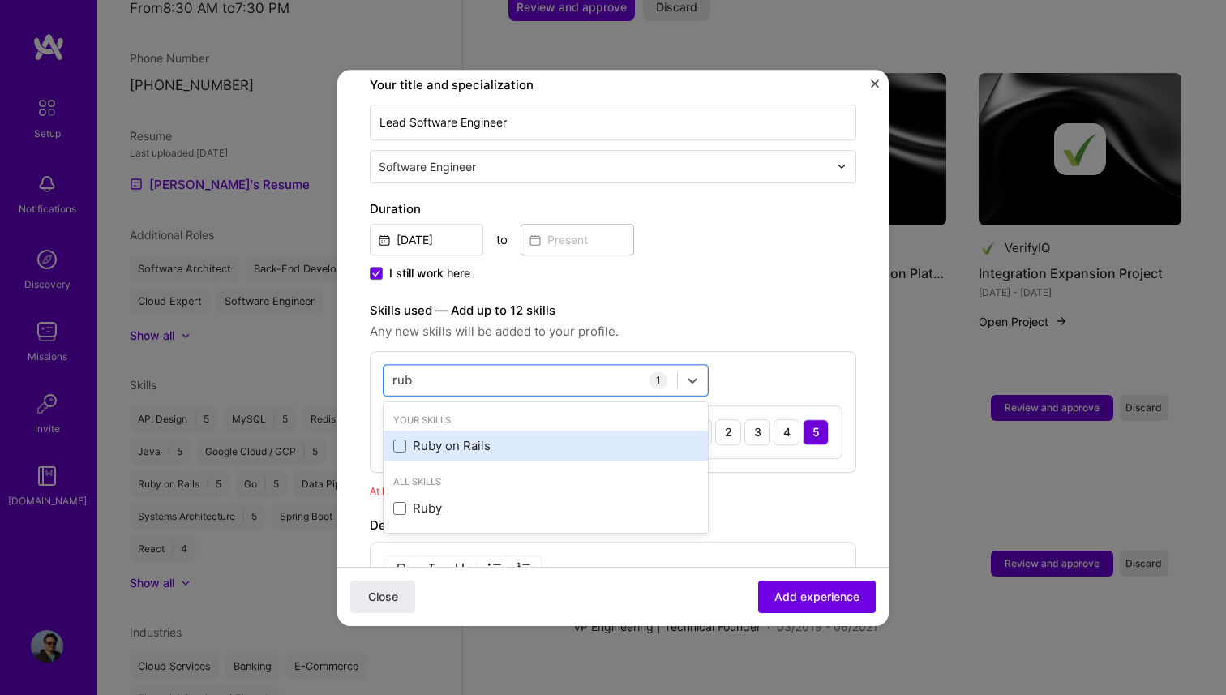
click at [449, 438] on div "Ruby on Rails" at bounding box center [545, 446] width 305 height 17
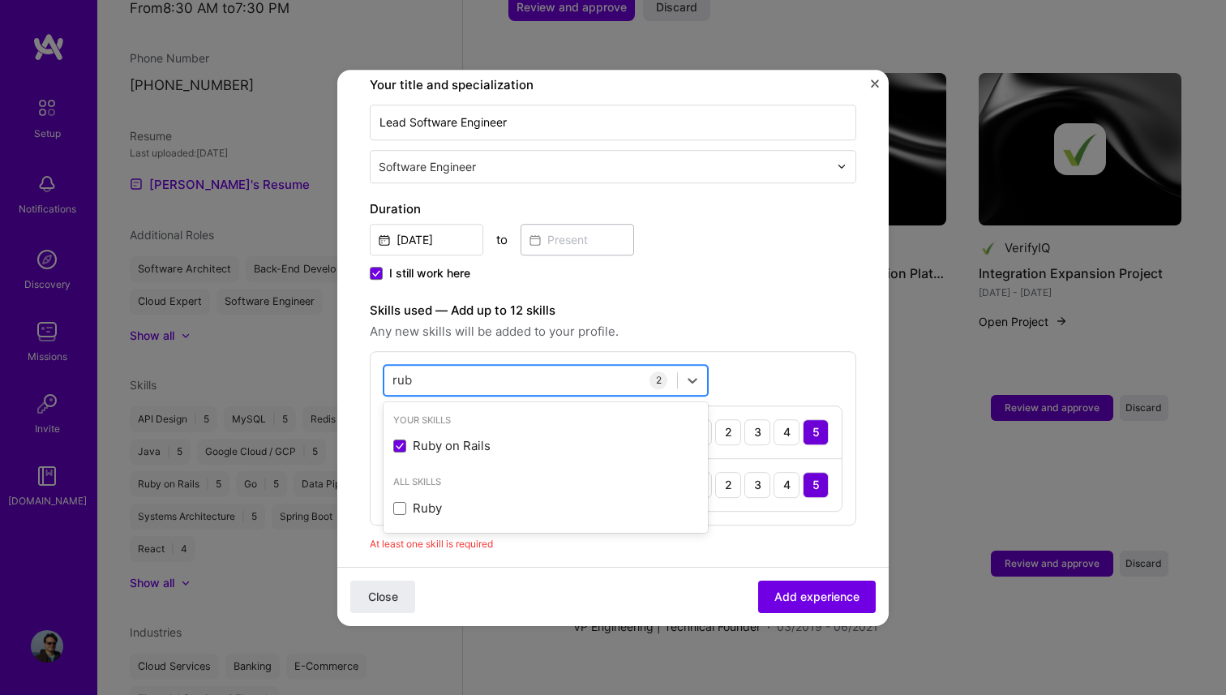
click at [449, 366] on div "rub rub" at bounding box center [530, 379] width 293 height 27
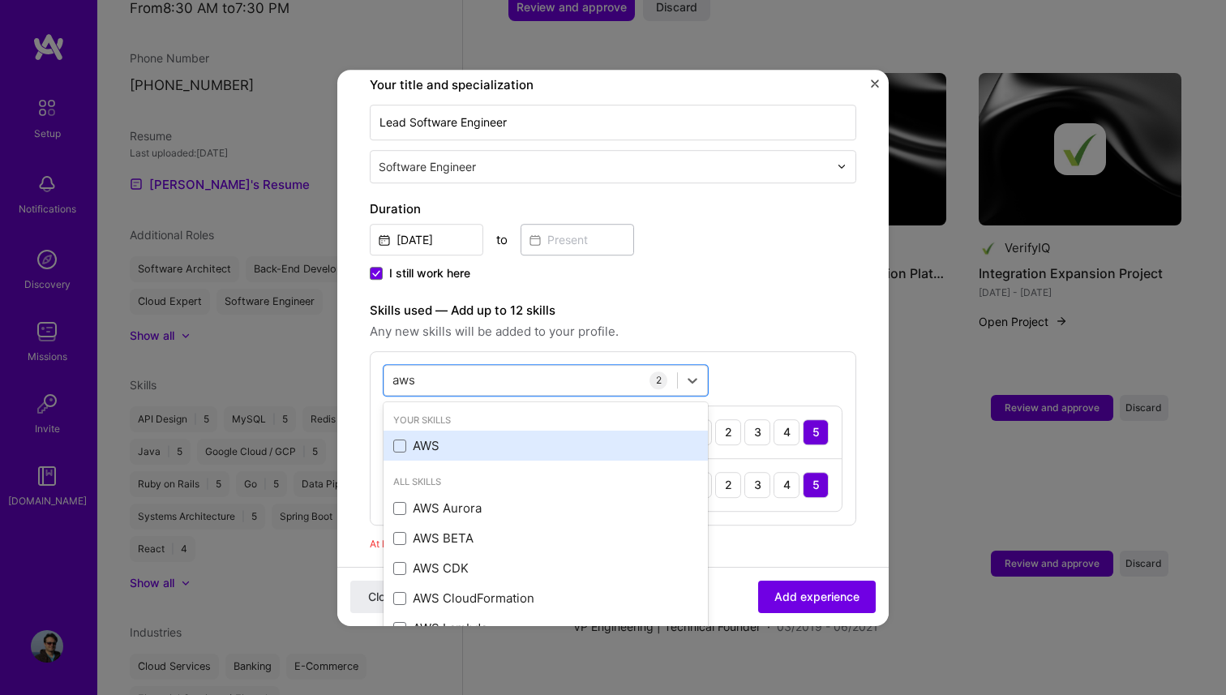
click at [425, 438] on div "AWS" at bounding box center [545, 446] width 305 height 17
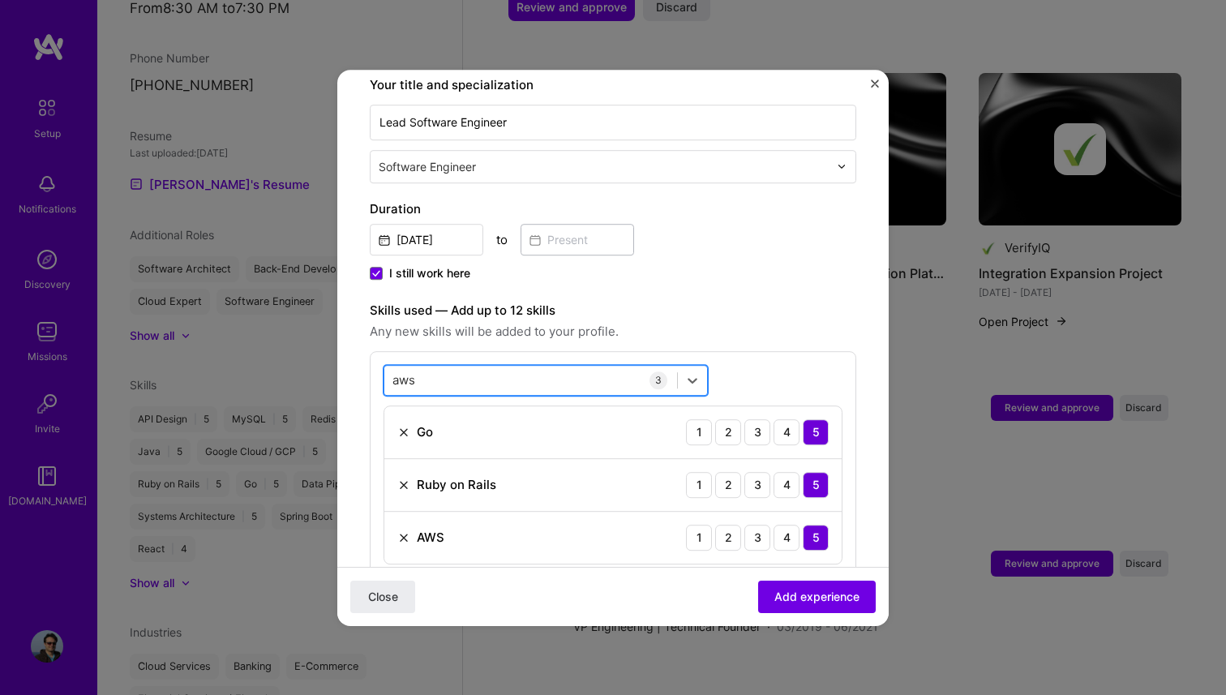
click at [438, 366] on div "aws aws" at bounding box center [530, 379] width 293 height 27
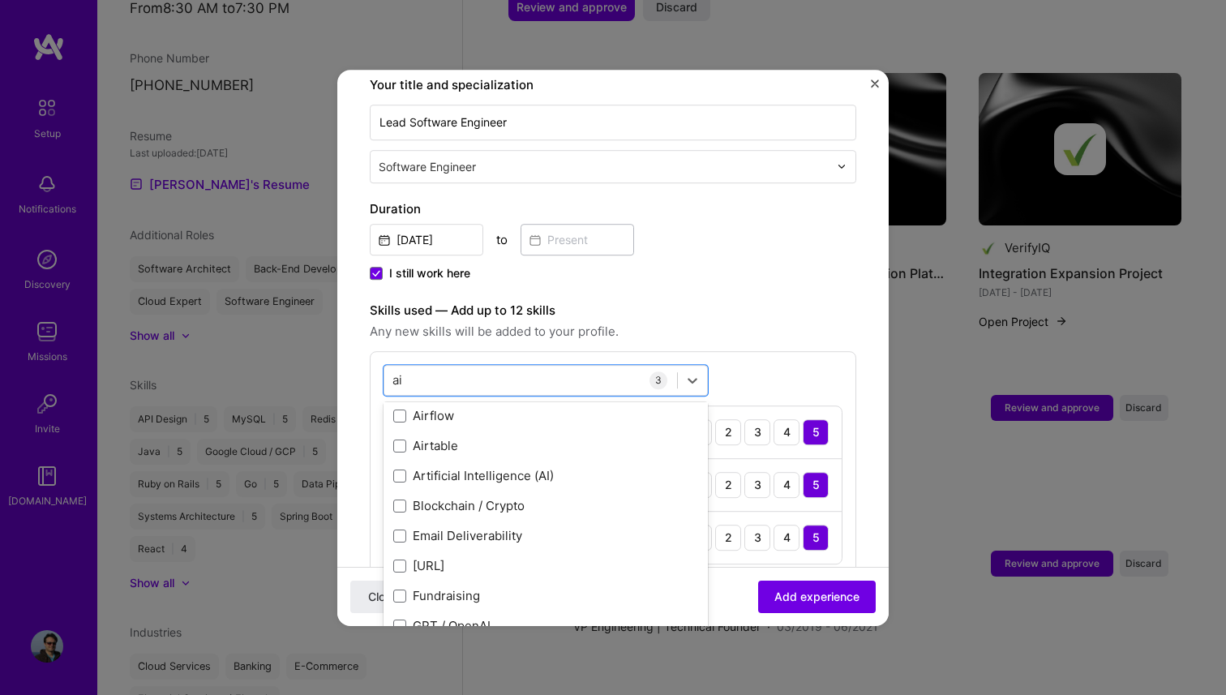
scroll to position [100, 0]
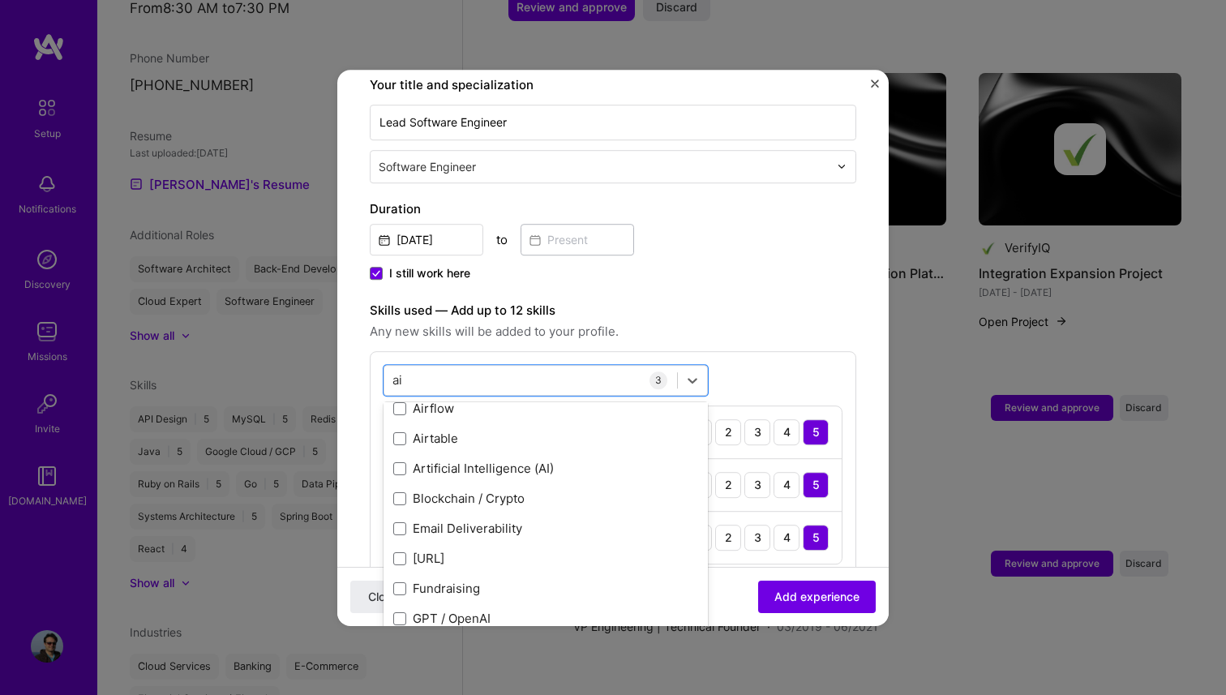
type input "ai"
click at [781, 302] on div "Skills used — Add up to 12 skills Any new skills will be added to your profile." at bounding box center [613, 321] width 486 height 41
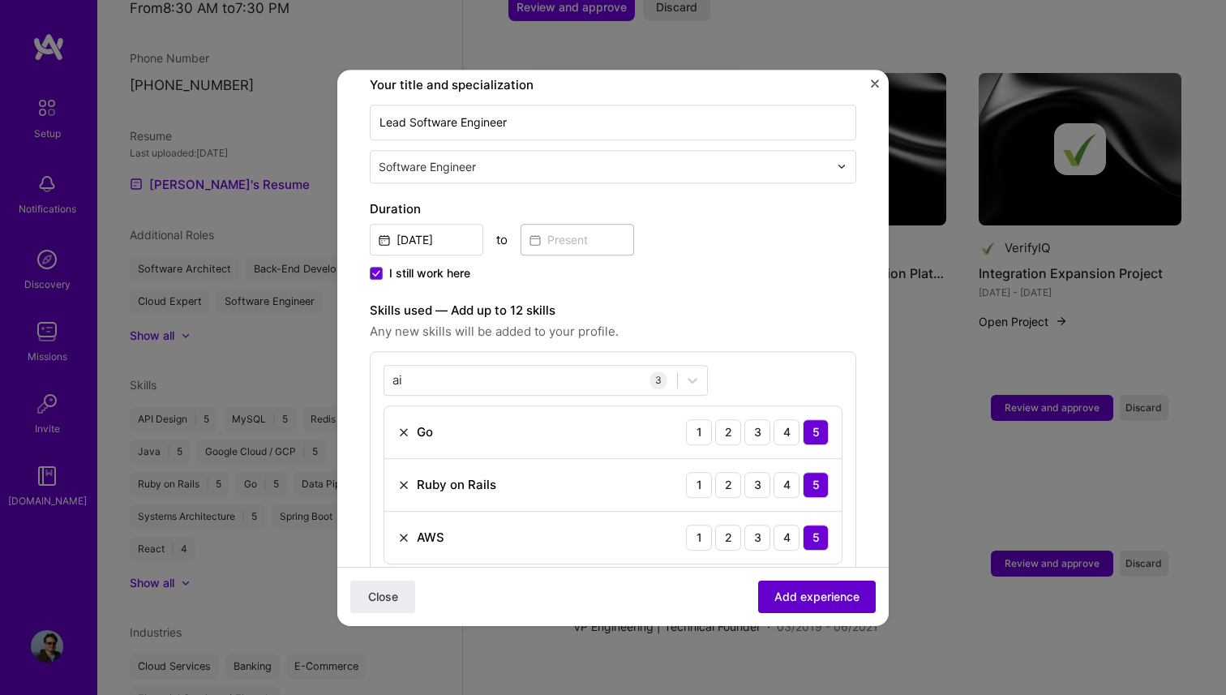
click at [837, 599] on span "Add experience" at bounding box center [816, 596] width 85 height 16
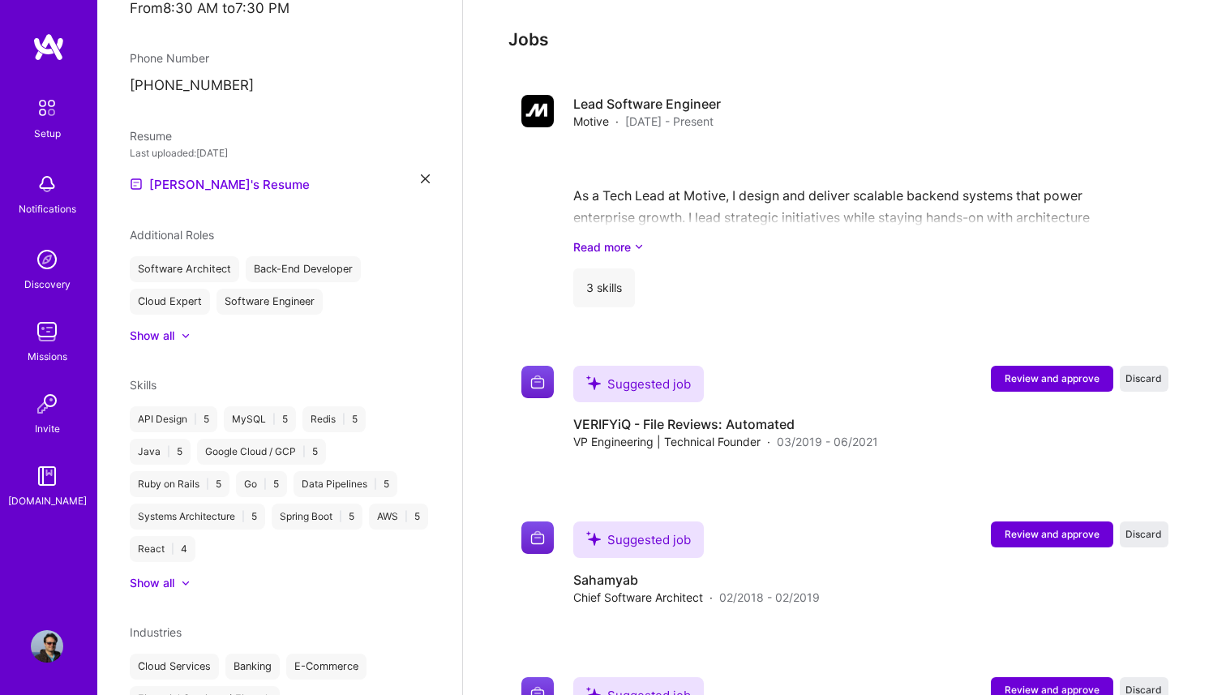
scroll to position [2325, 0]
click at [1068, 370] on span "Review and approve" at bounding box center [1051, 377] width 95 height 14
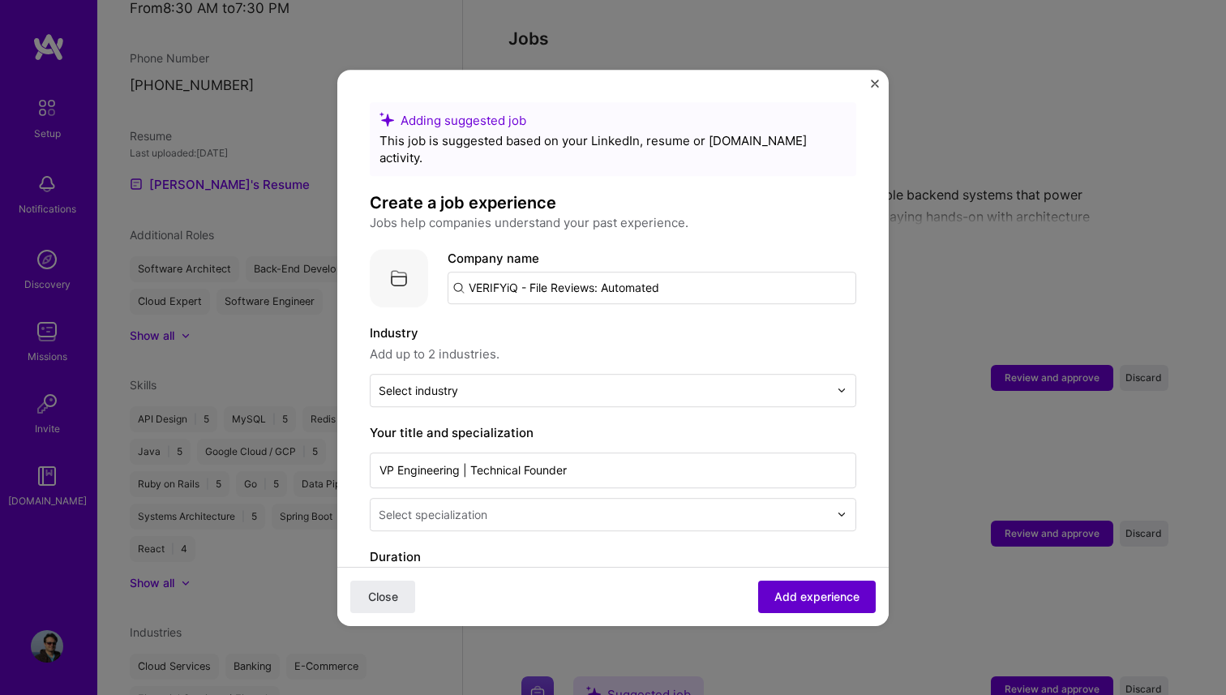
click at [792, 585] on button "Add experience" at bounding box center [817, 596] width 118 height 32
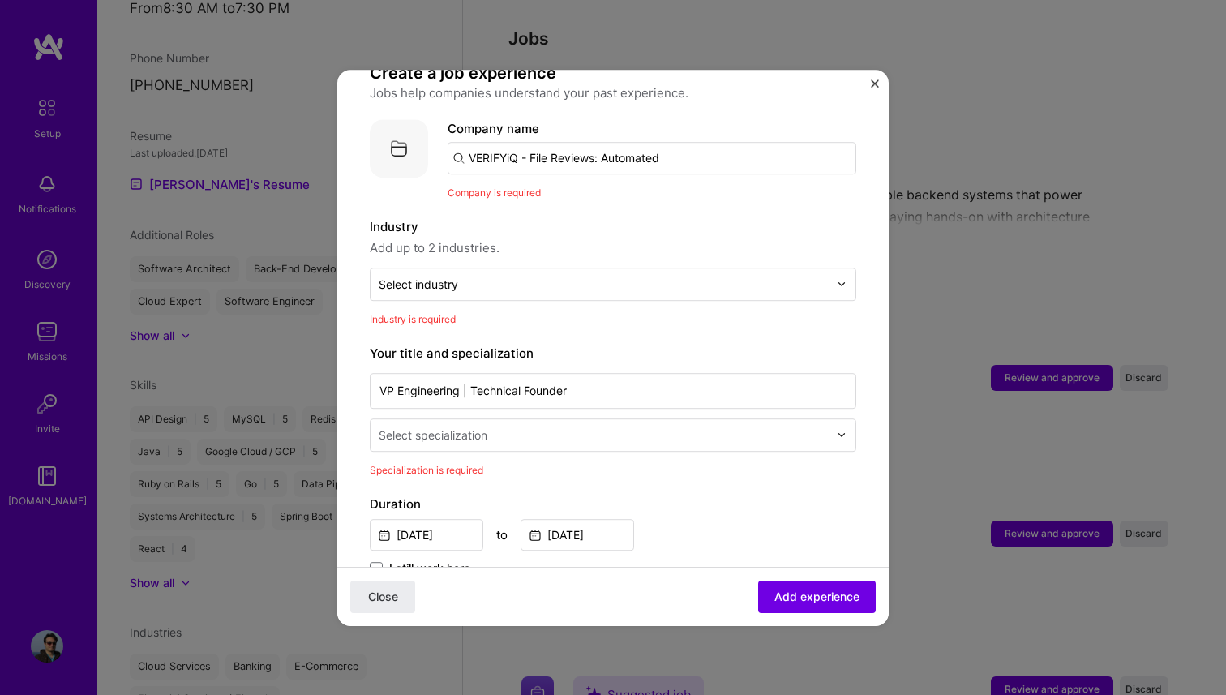
scroll to position [110, 0]
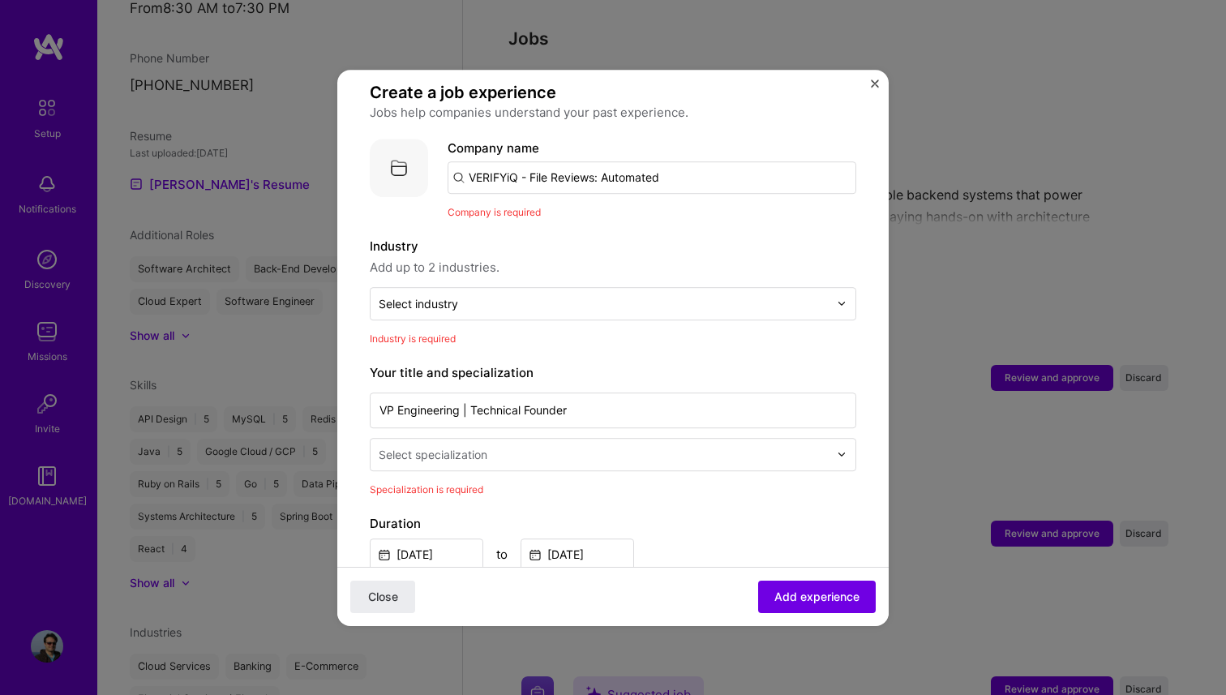
click at [514, 161] on input "VERIFYiQ - File Reviews: Automated" at bounding box center [651, 177] width 409 height 32
drag, startPoint x: 513, startPoint y: 160, endPoint x: 713, endPoint y: 165, distance: 200.3
click at [713, 165] on input "VERIFYiQ - File Reviews: Automated" at bounding box center [651, 177] width 409 height 32
click at [624, 214] on div "VERIFYiQ [DOMAIN_NAME]" at bounding box center [568, 224] width 243 height 45
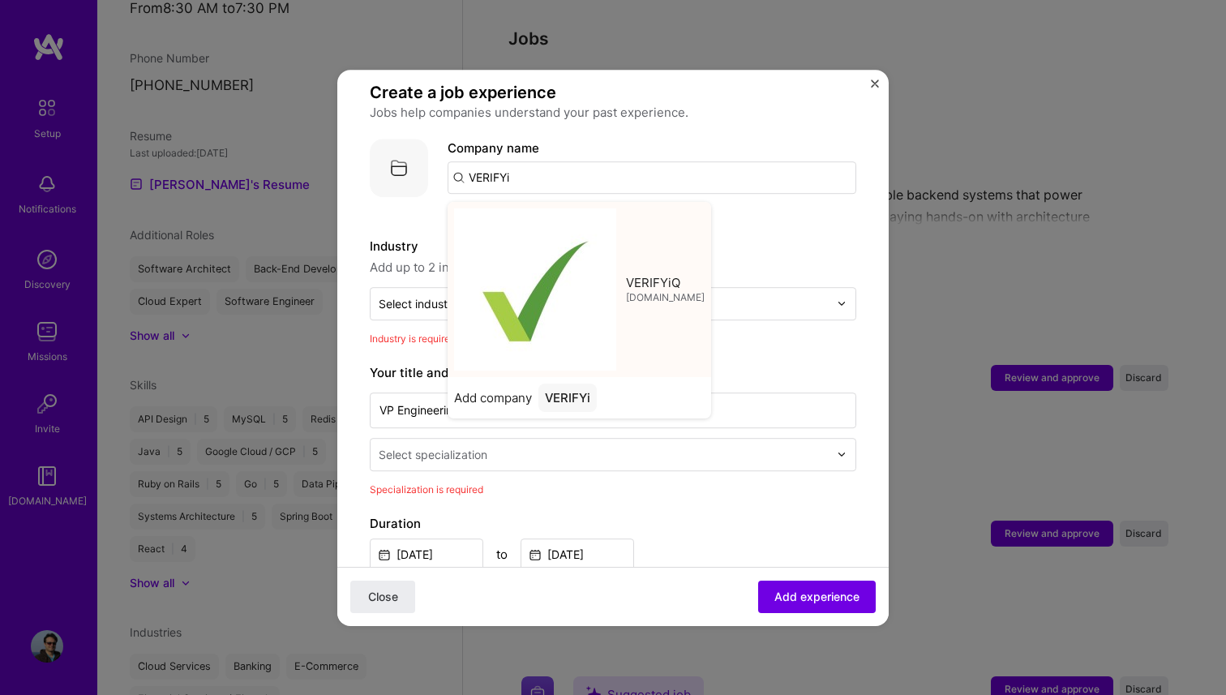
type input "VERIFYiQ"
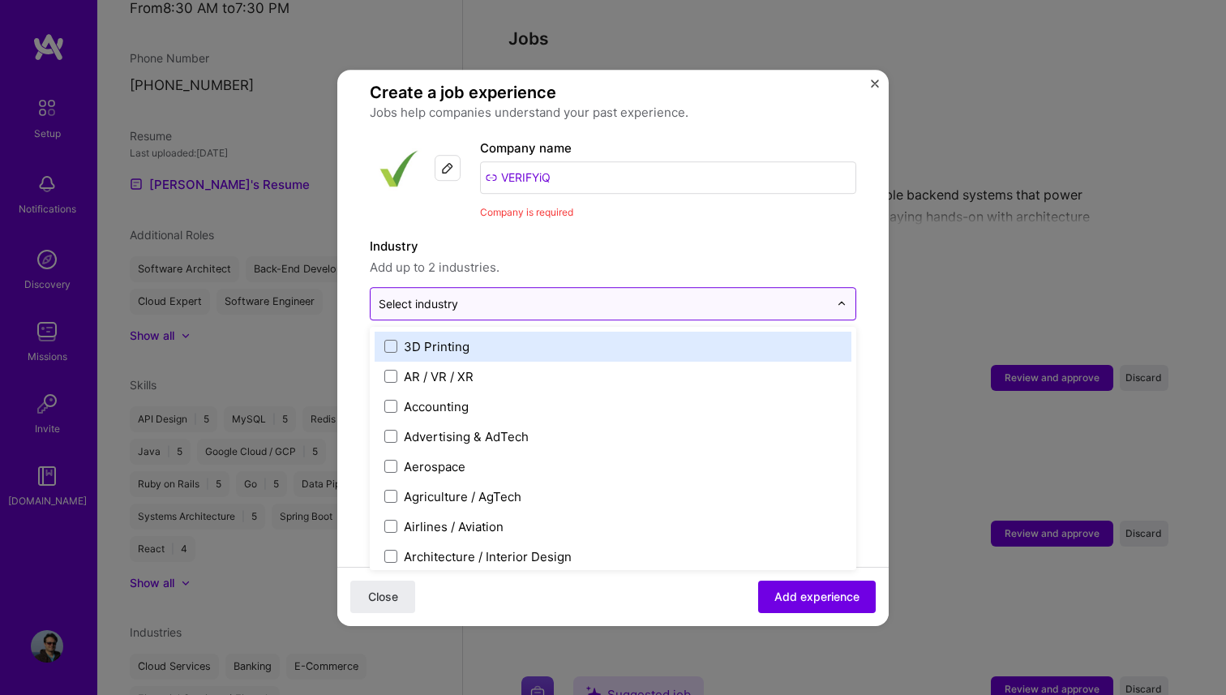
click at [447, 295] on div "Select industry 0" at bounding box center [418, 303] width 79 height 17
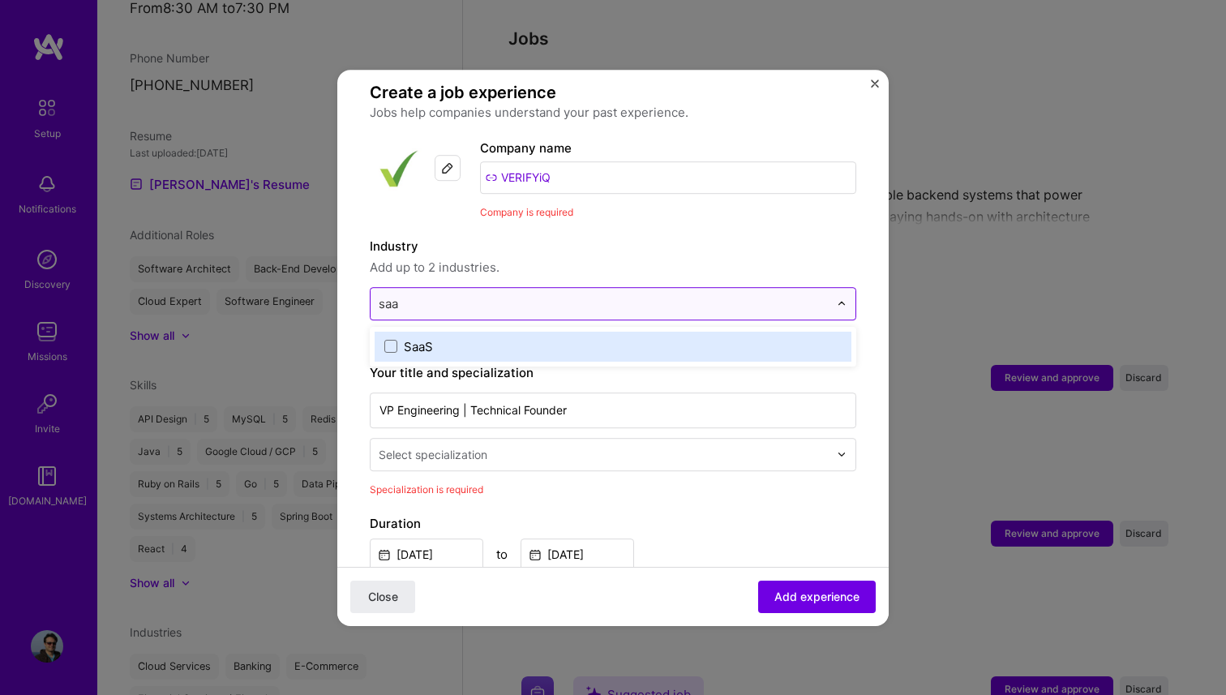
type input "saas"
click at [413, 338] on div "SaaS" at bounding box center [418, 346] width 29 height 17
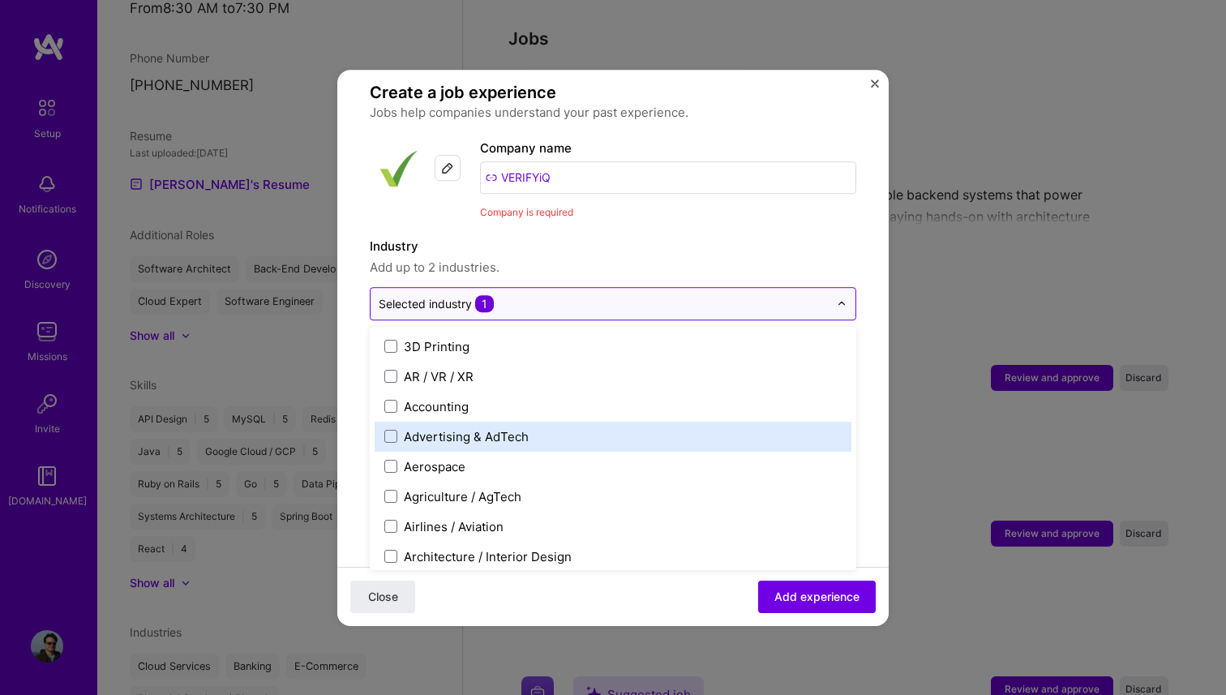
click at [329, 289] on div "Adding suggested job This job is suggested based on your LinkedIn, resume or [D…" at bounding box center [613, 347] width 1226 height 695
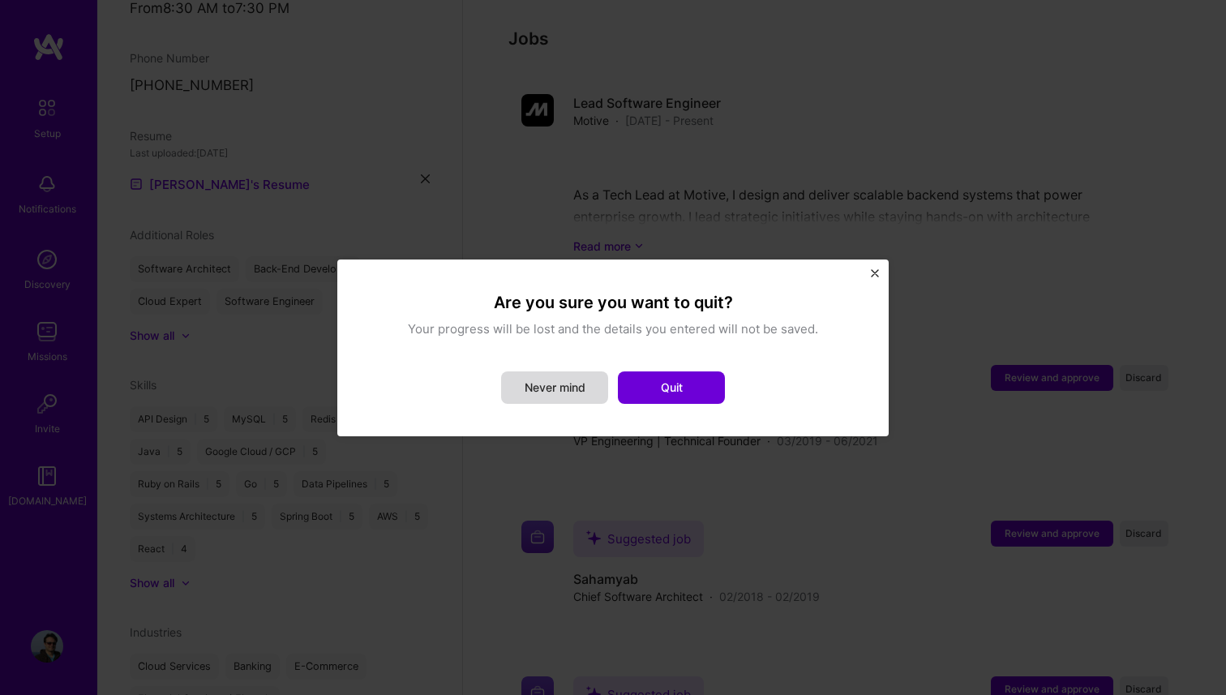
click at [582, 372] on button "Never mind" at bounding box center [554, 387] width 107 height 32
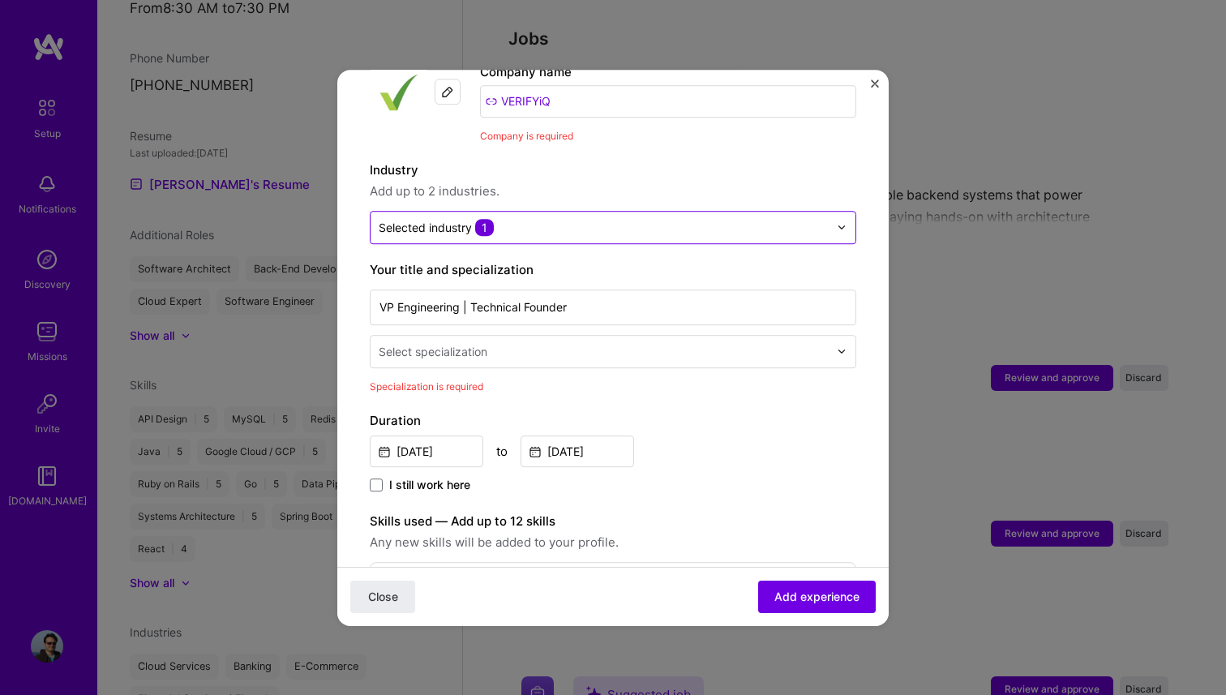
scroll to position [198, 0]
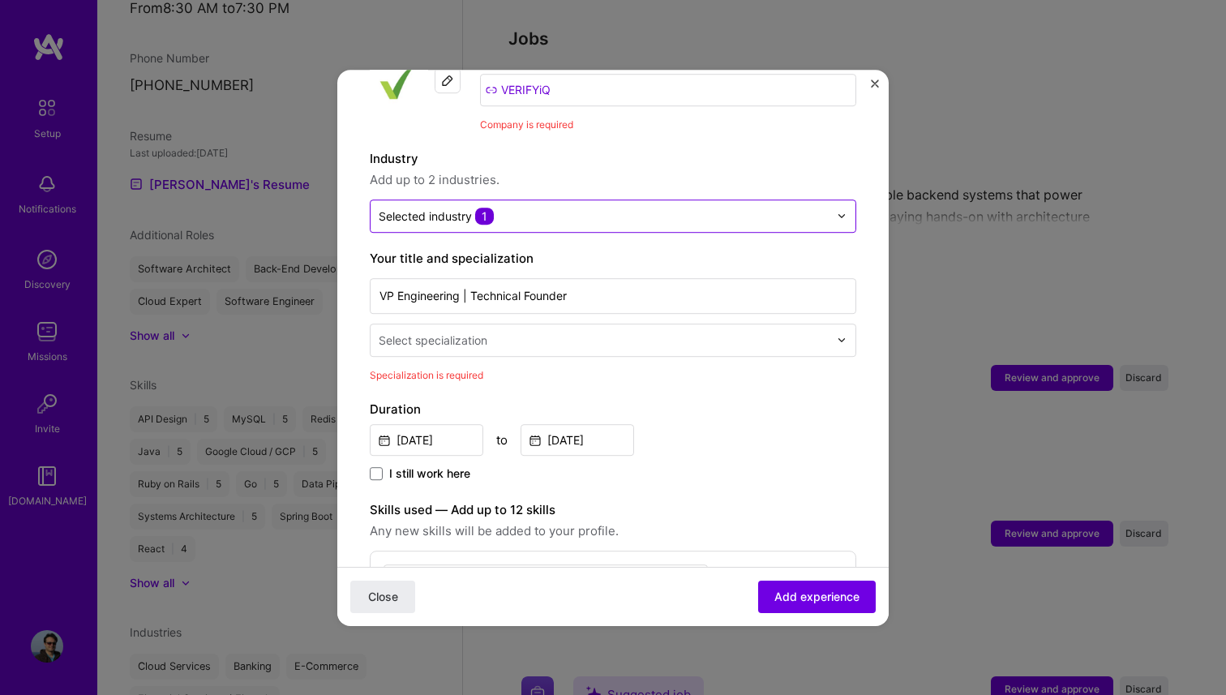
click at [518, 332] on input "text" at bounding box center [605, 340] width 453 height 17
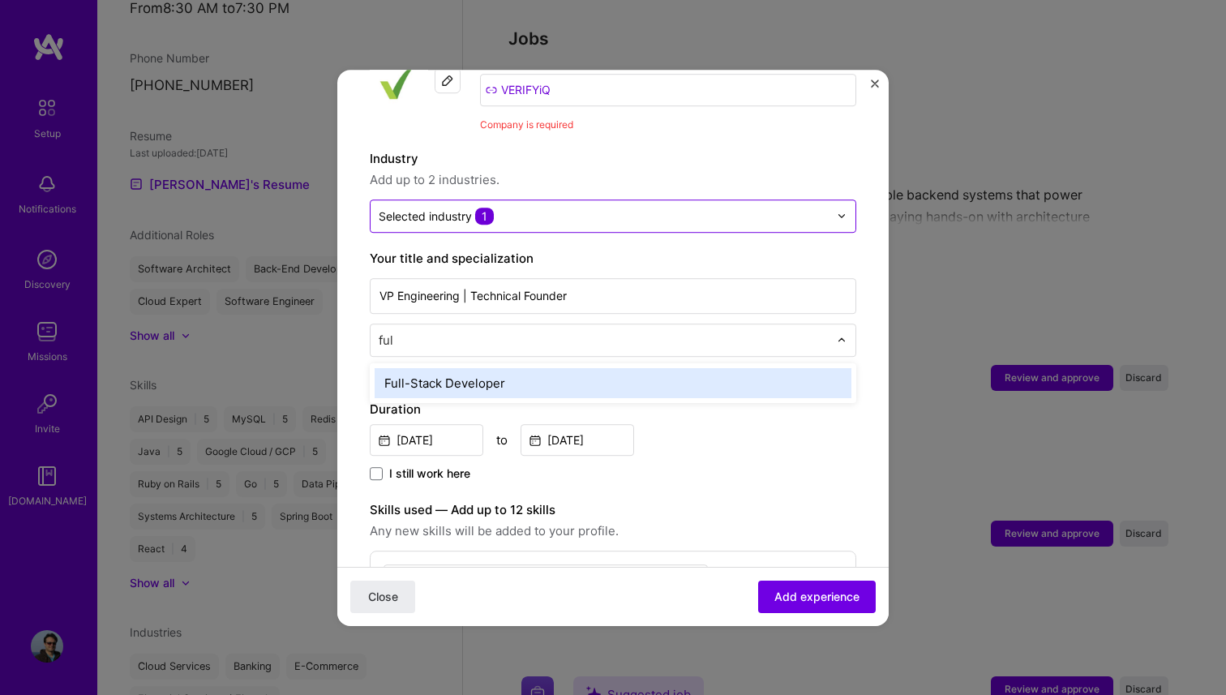
type input "full"
click at [490, 369] on div "Full-Stack Developer" at bounding box center [613, 383] width 477 height 30
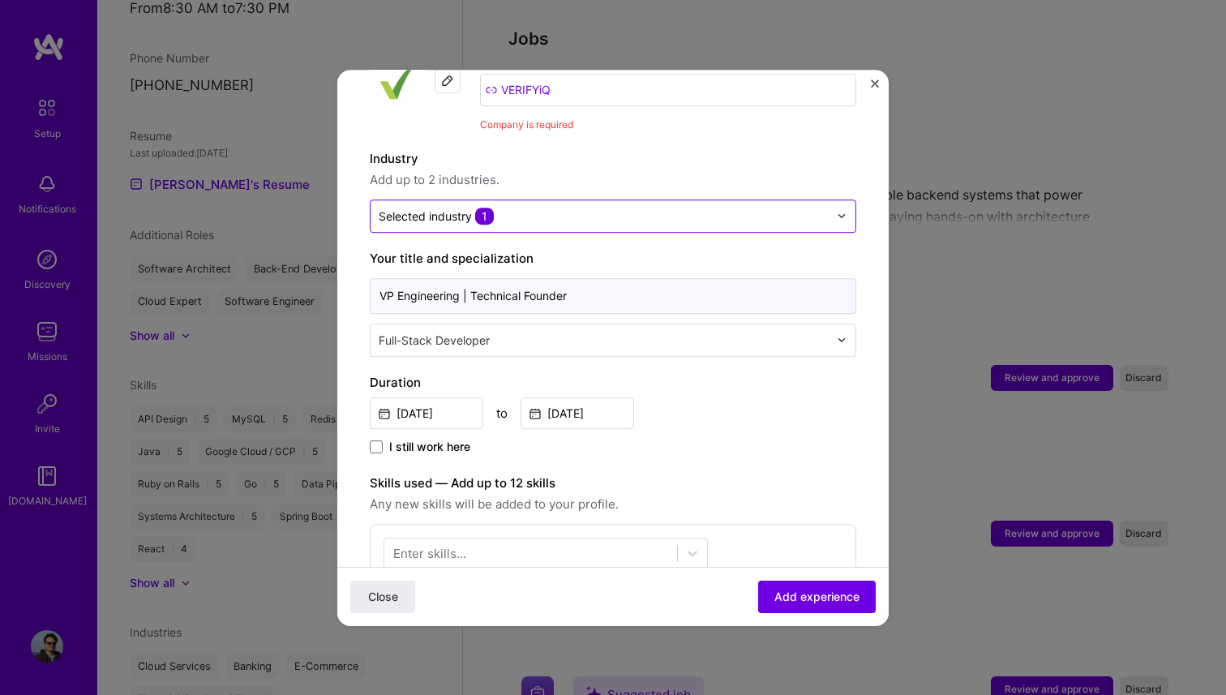
drag, startPoint x: 469, startPoint y: 272, endPoint x: 264, endPoint y: 272, distance: 204.3
click at [264, 272] on div "Adding suggested job This job is suggested based on your LinkedIn, resume or [D…" at bounding box center [613, 347] width 1226 height 695
type input "Technical Founder"
click at [817, 604] on button "Add experience" at bounding box center [817, 596] width 118 height 32
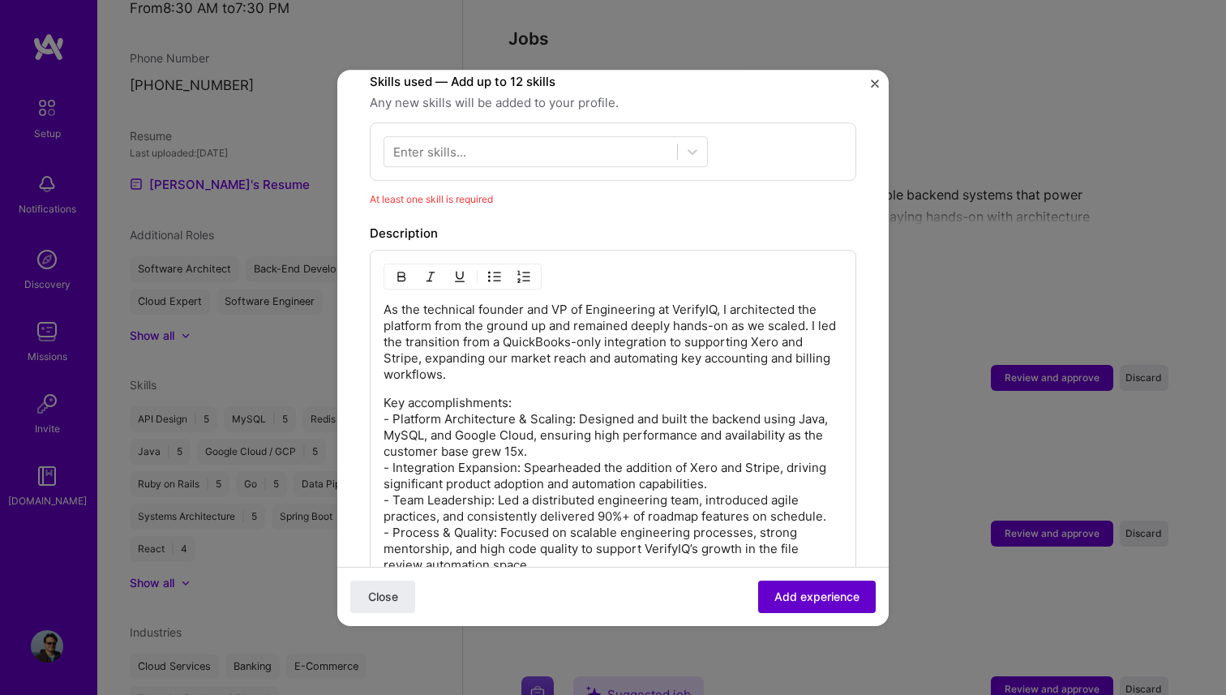
scroll to position [584, 0]
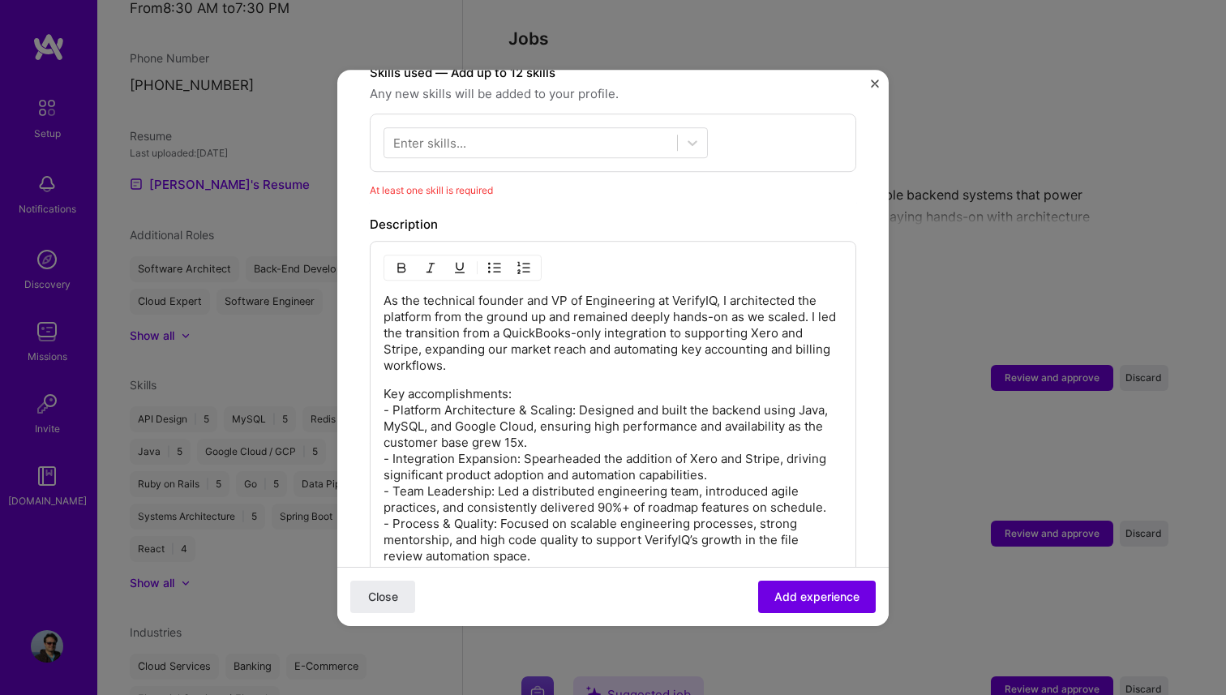
click at [458, 134] on div "Enter skills..." at bounding box center [429, 142] width 73 height 17
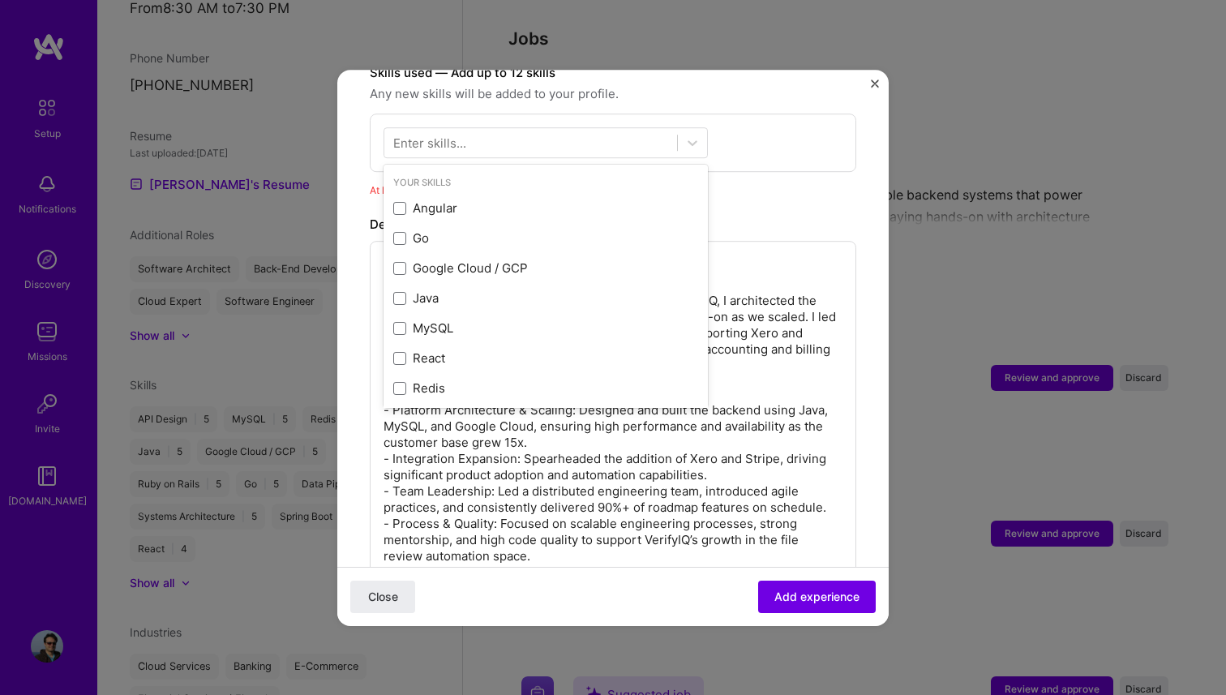
click at [458, 134] on div "Enter skills..." at bounding box center [429, 142] width 73 height 17
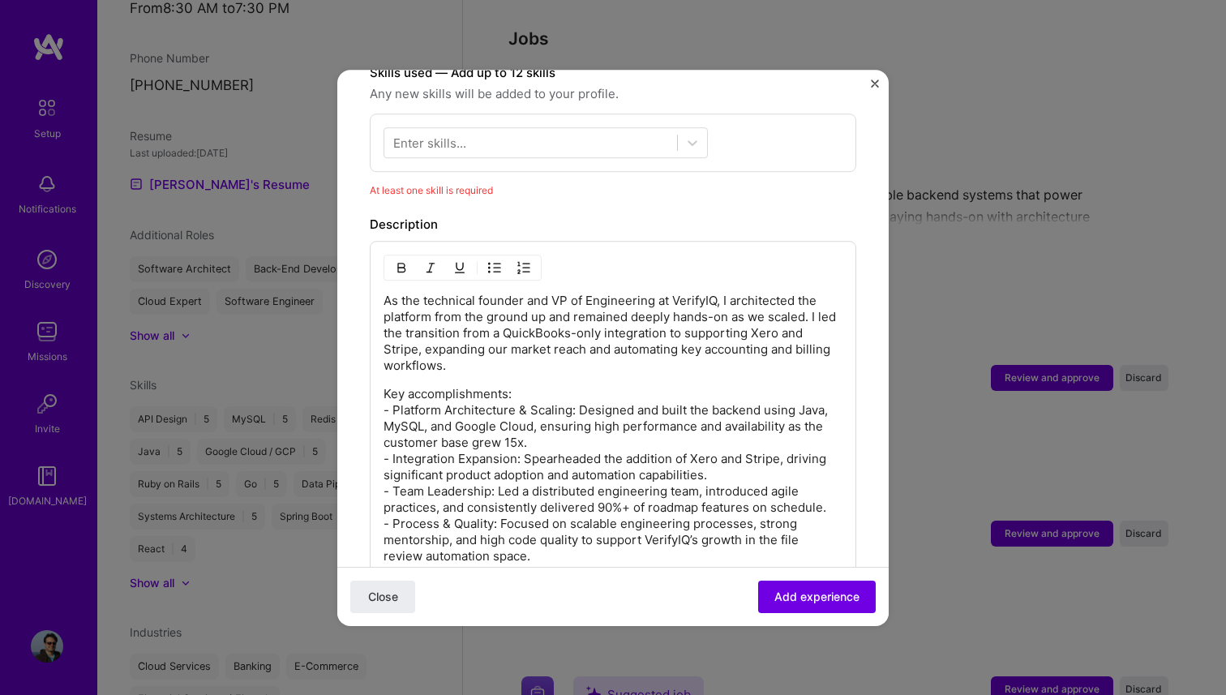
click at [454, 134] on div "Enter skills..." at bounding box center [429, 142] width 73 height 17
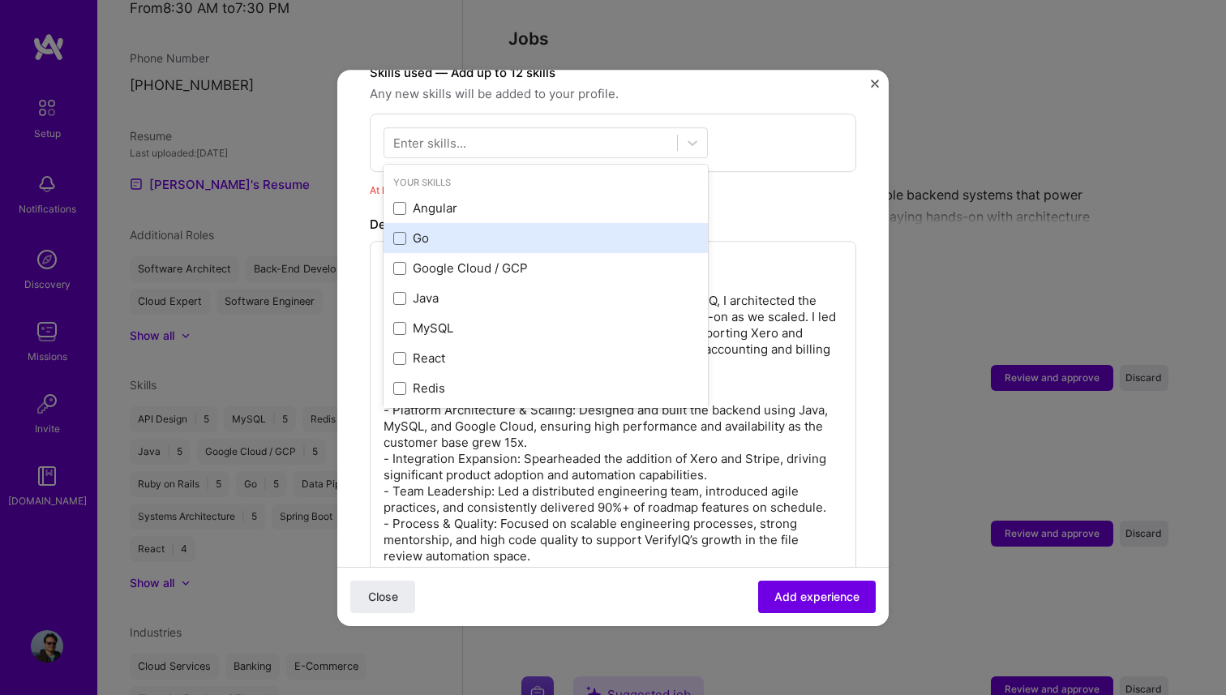
scroll to position [13, 0]
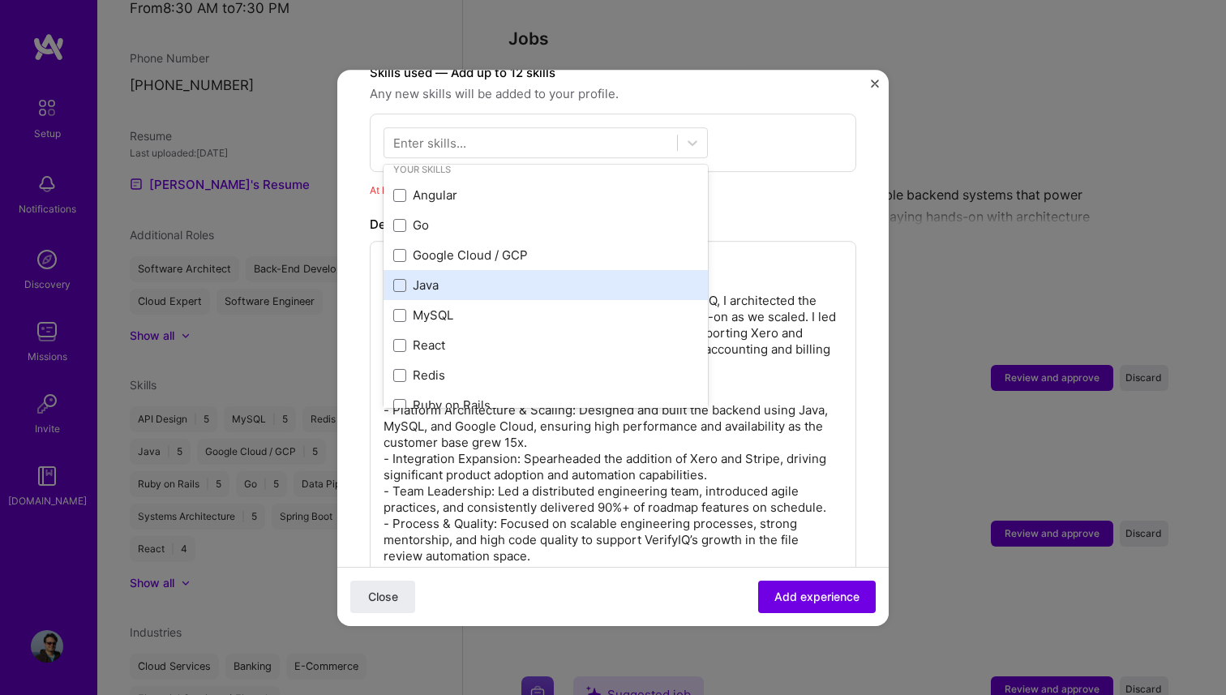
click at [450, 277] on div "Java" at bounding box center [545, 285] width 305 height 17
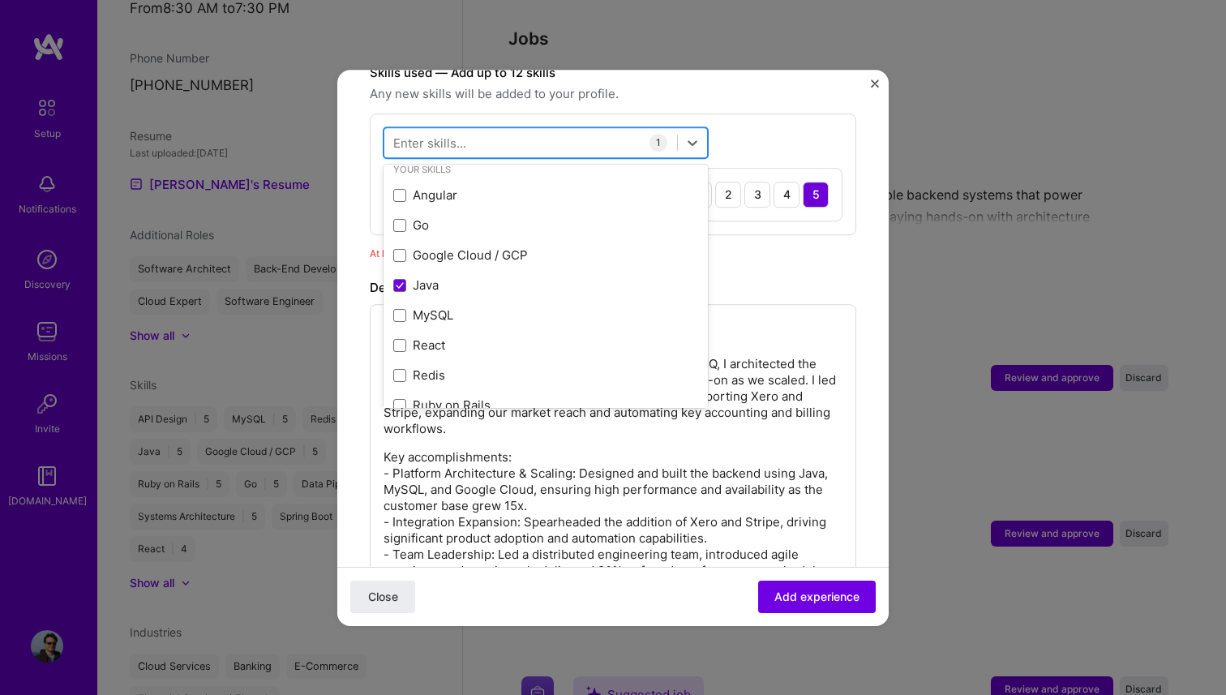
click at [468, 129] on div at bounding box center [530, 142] width 293 height 27
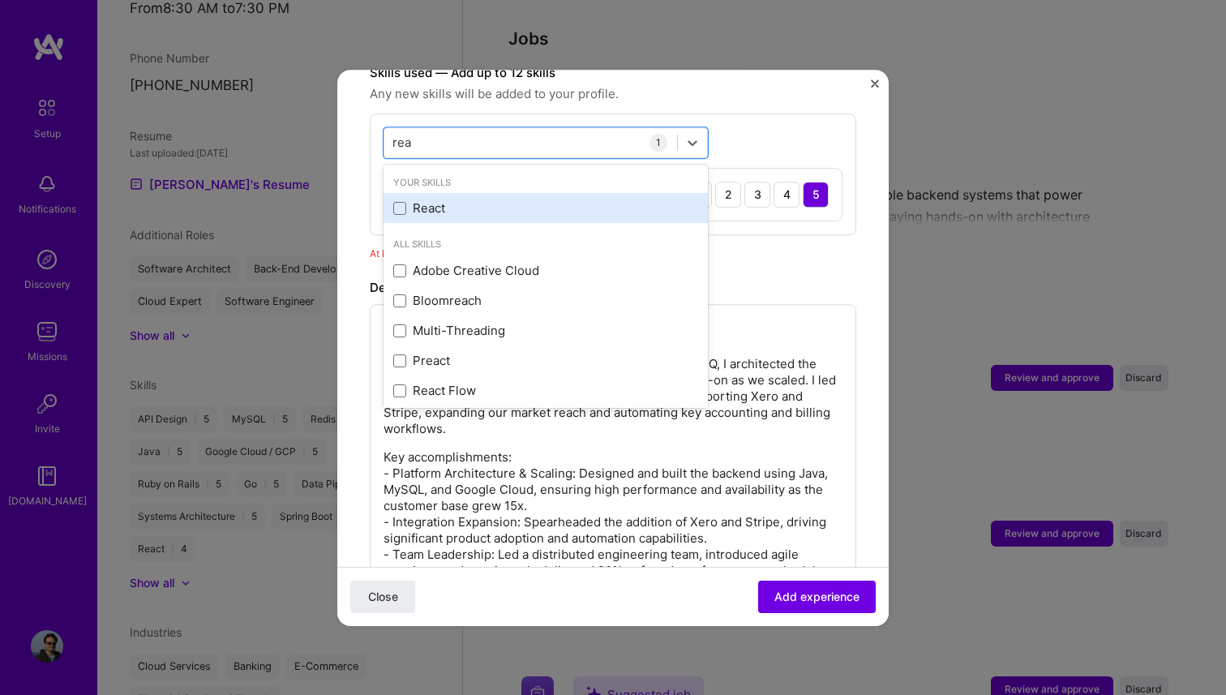
click at [439, 200] on div "React" at bounding box center [545, 208] width 305 height 17
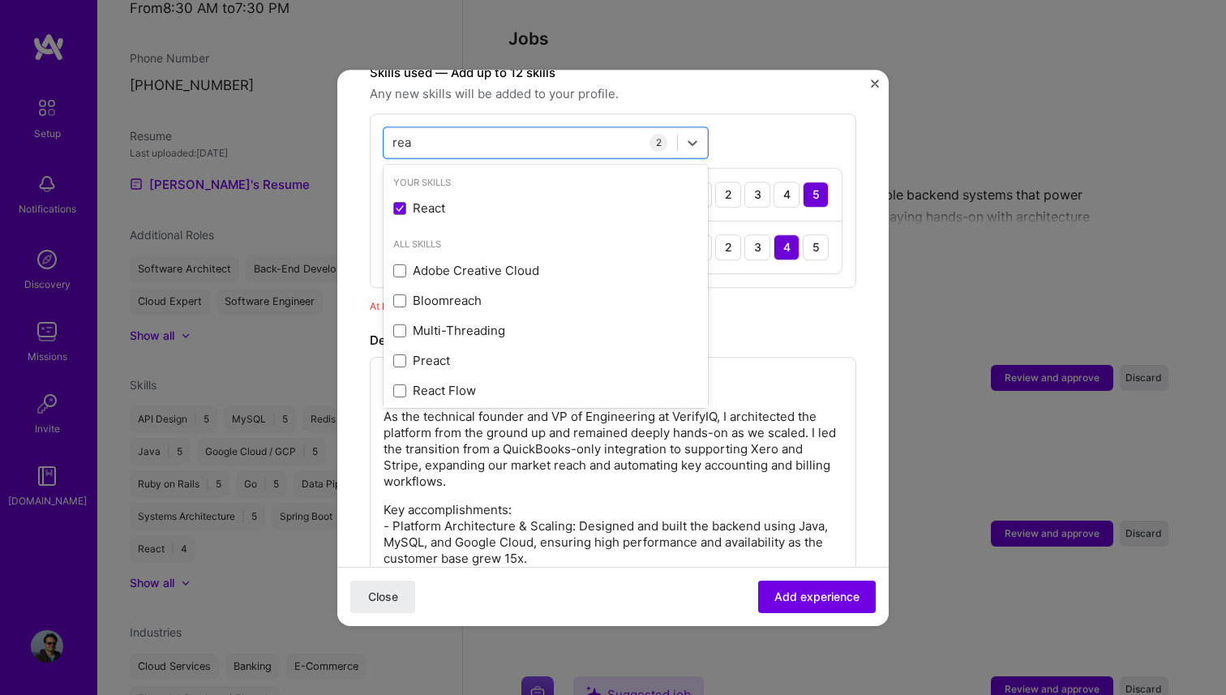
type input "rea"
click at [828, 278] on div "Skills used — Add up to 12 skills Any new skills will be added to your profile.…" at bounding box center [613, 188] width 486 height 251
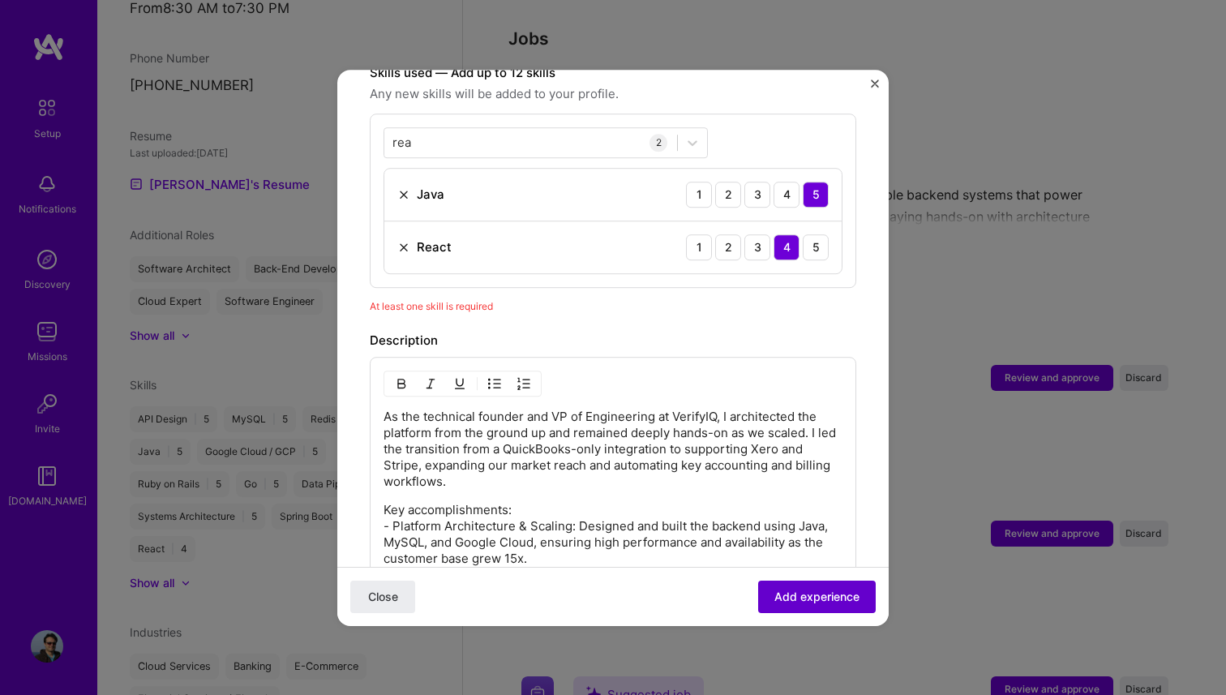
click at [804, 606] on button "Add experience" at bounding box center [817, 596] width 118 height 32
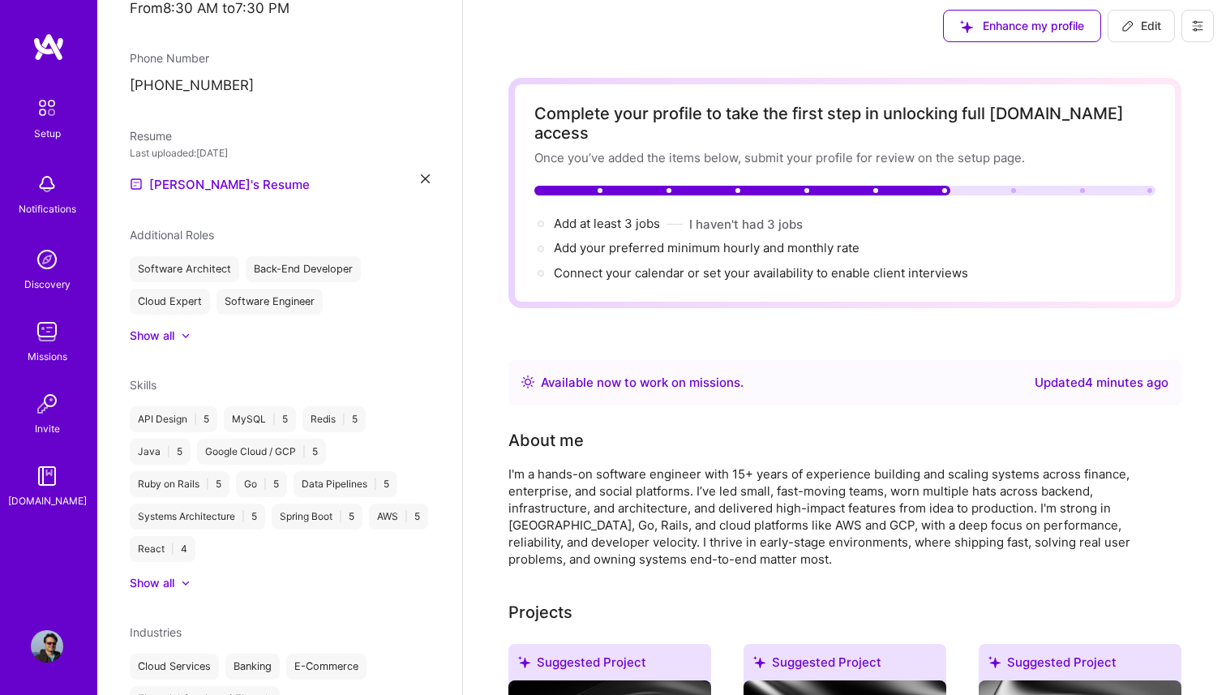
scroll to position [0, 0]
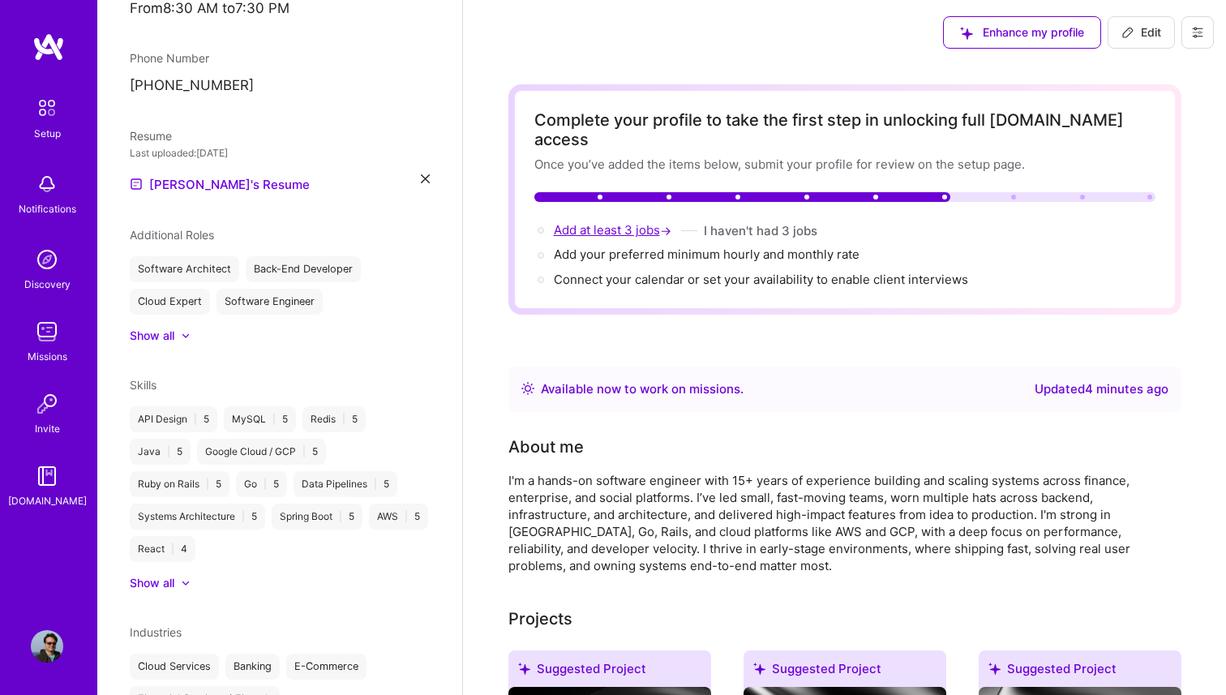
click at [584, 222] on span "Add at least 3 jobs →" at bounding box center [614, 229] width 121 height 15
select select "Right Now"
select select "CA"
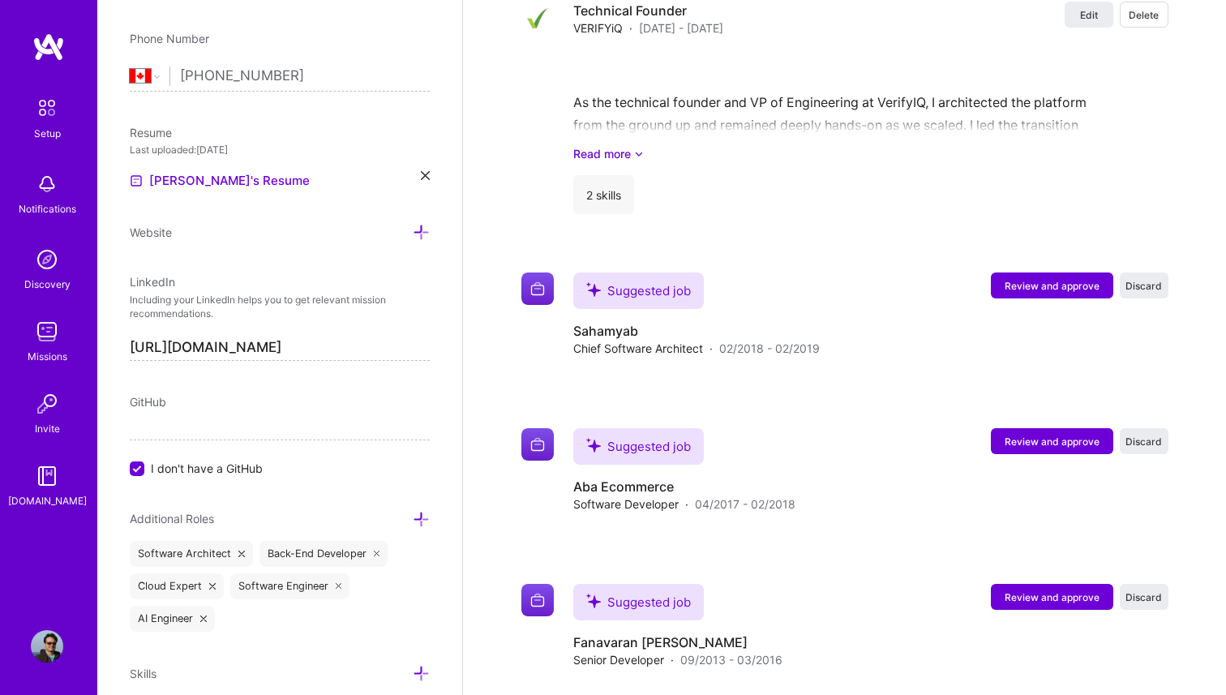
scroll to position [3457, 0]
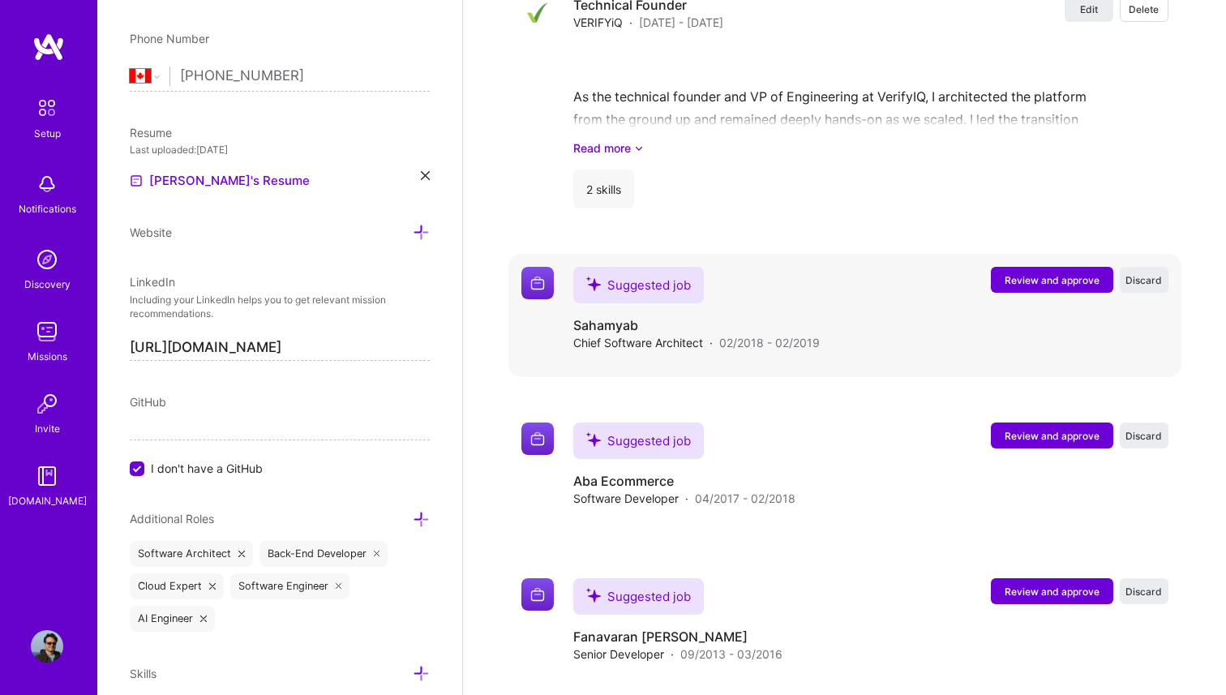
click at [1033, 273] on span "Review and approve" at bounding box center [1051, 280] width 95 height 14
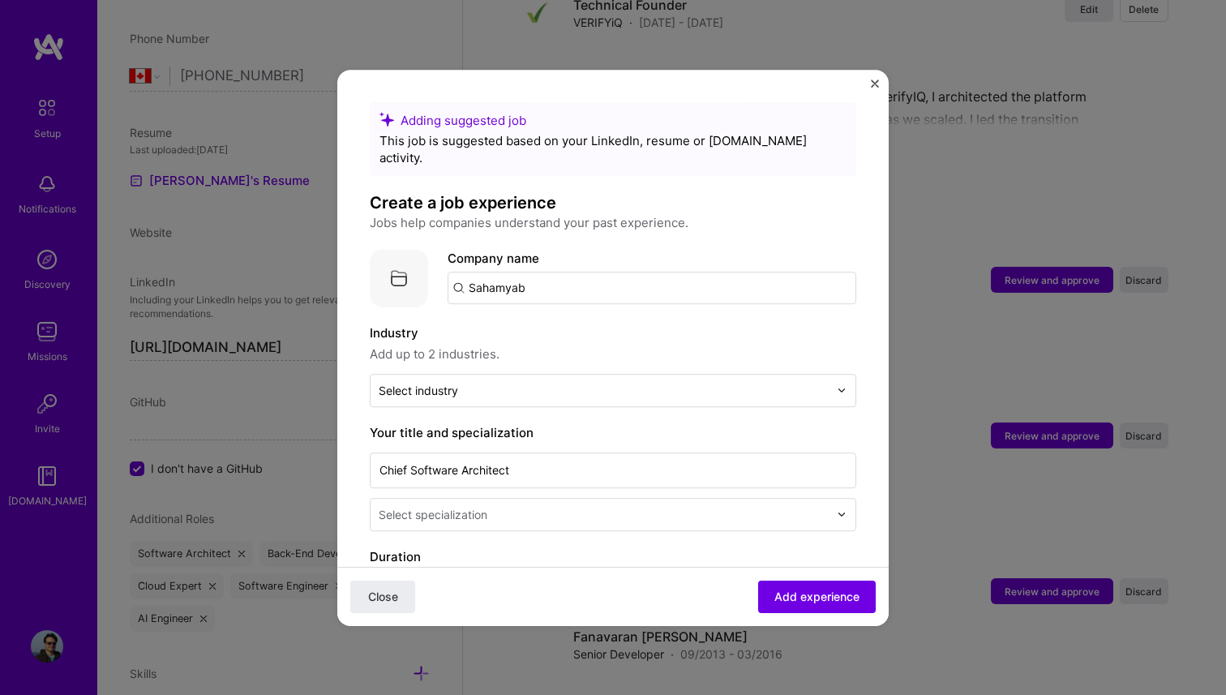
click at [534, 272] on input "Sahamyab" at bounding box center [651, 288] width 409 height 32
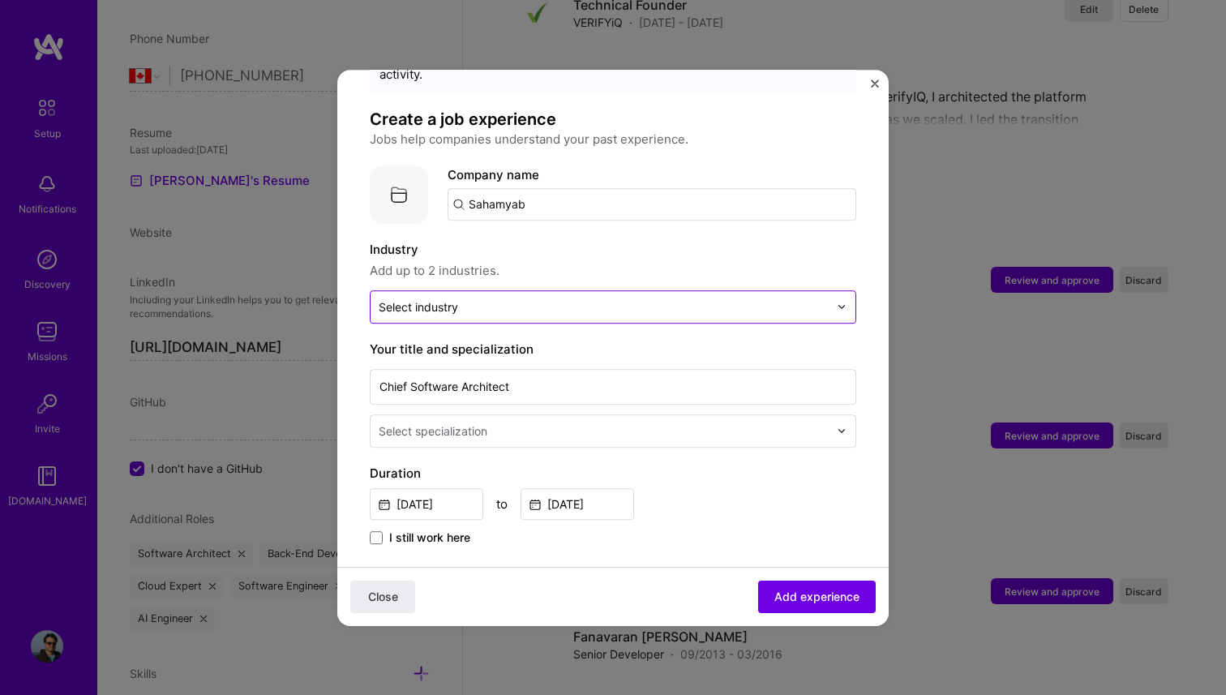
scroll to position [84, 0]
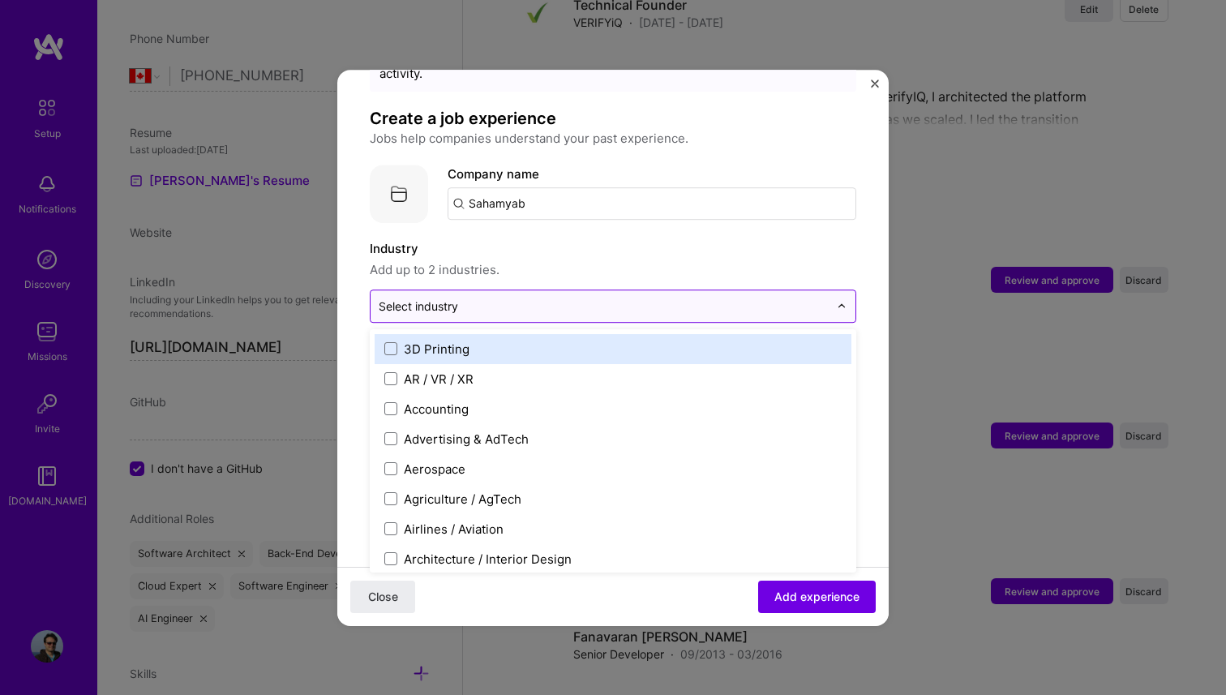
click at [548, 298] on input "text" at bounding box center [604, 306] width 450 height 17
type input "sa"
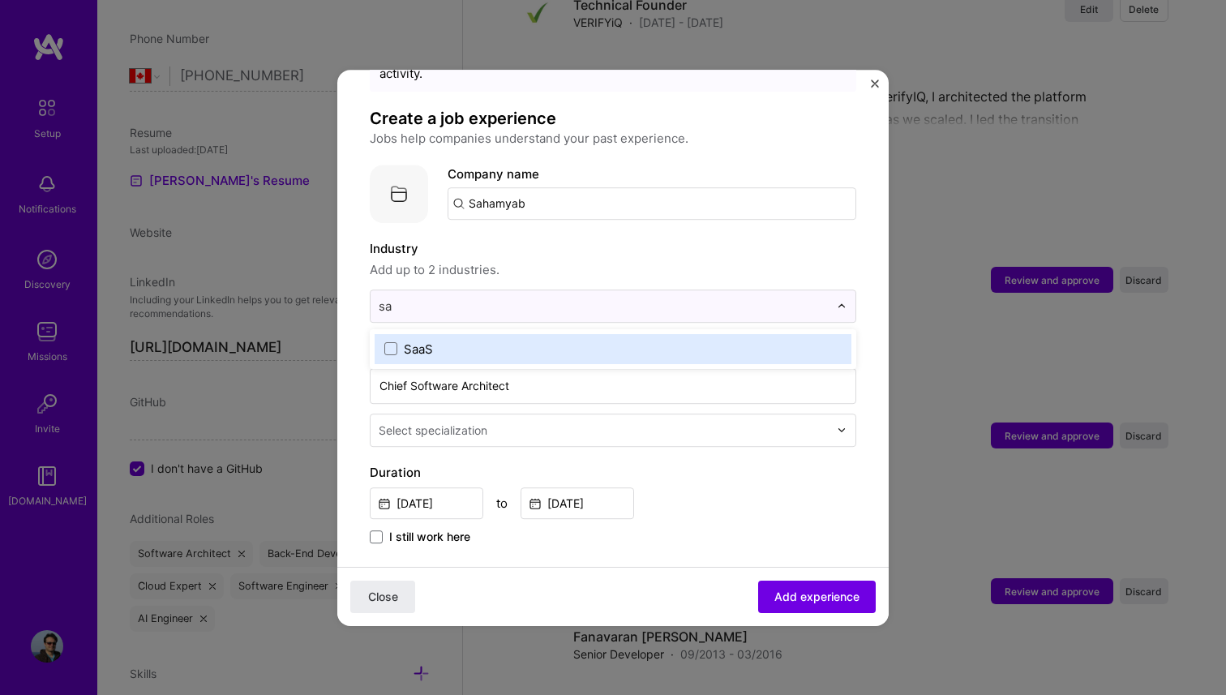
click at [465, 340] on label "SaaS" at bounding box center [612, 348] width 457 height 17
type input "fina"
click at [525, 340] on div "Financial Services / Fintech" at bounding box center [483, 348] width 158 height 17
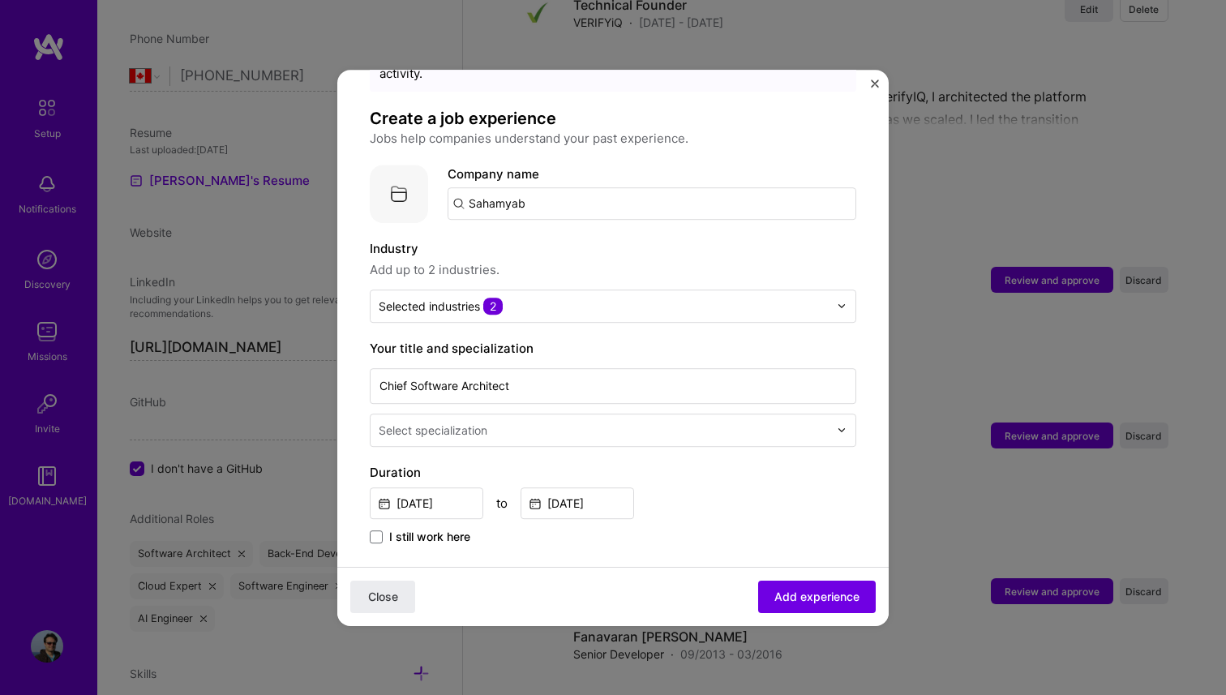
click at [563, 260] on span "Add up to 2 industries." at bounding box center [613, 269] width 486 height 19
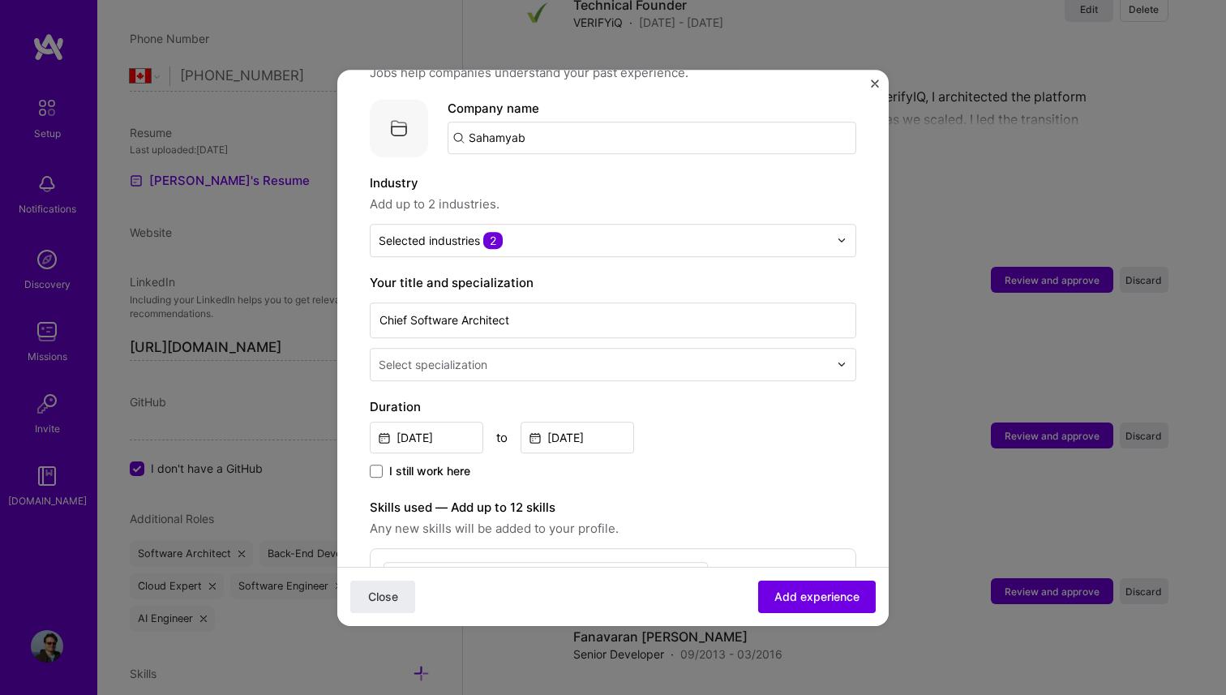
scroll to position [152, 0]
click at [811, 600] on span "Add experience" at bounding box center [816, 596] width 85 height 16
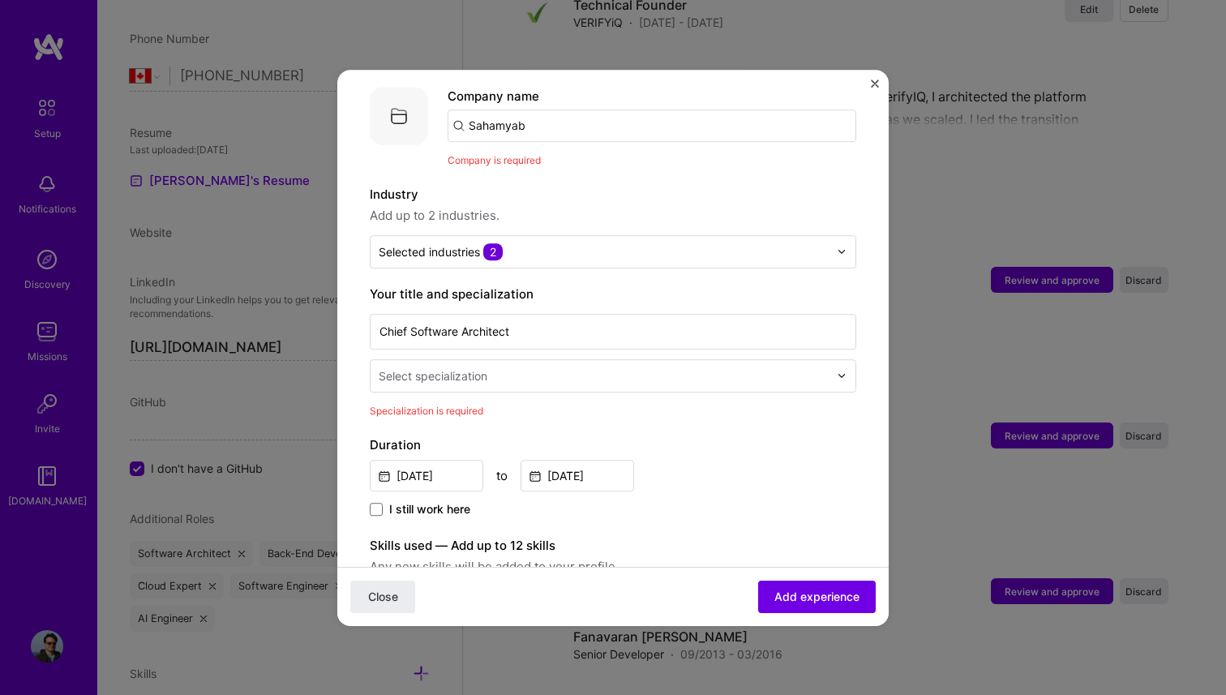
click at [489, 367] on input "text" at bounding box center [605, 375] width 453 height 17
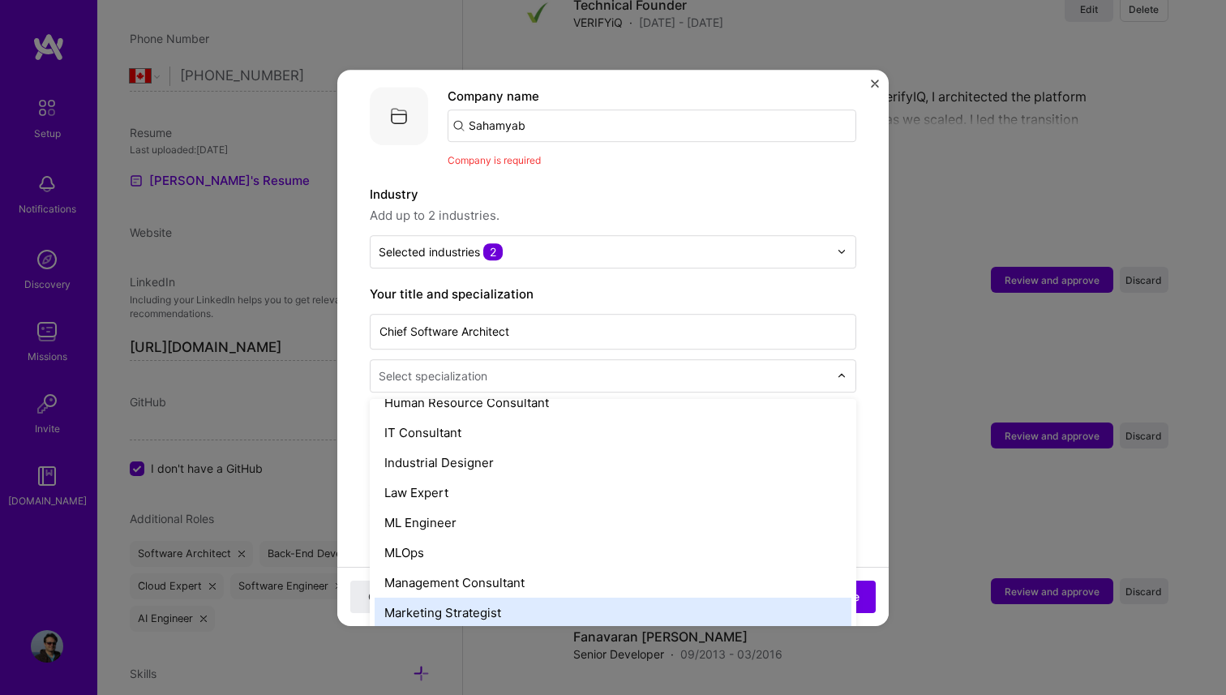
scroll to position [1108, 0]
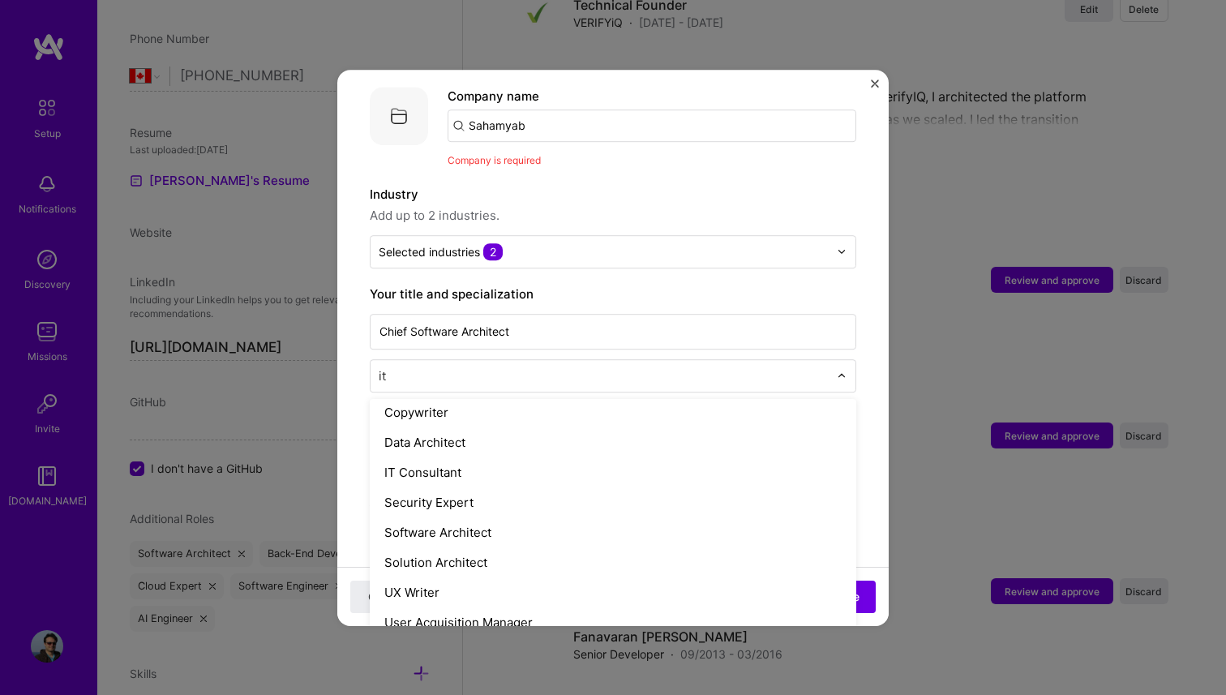
type input "i"
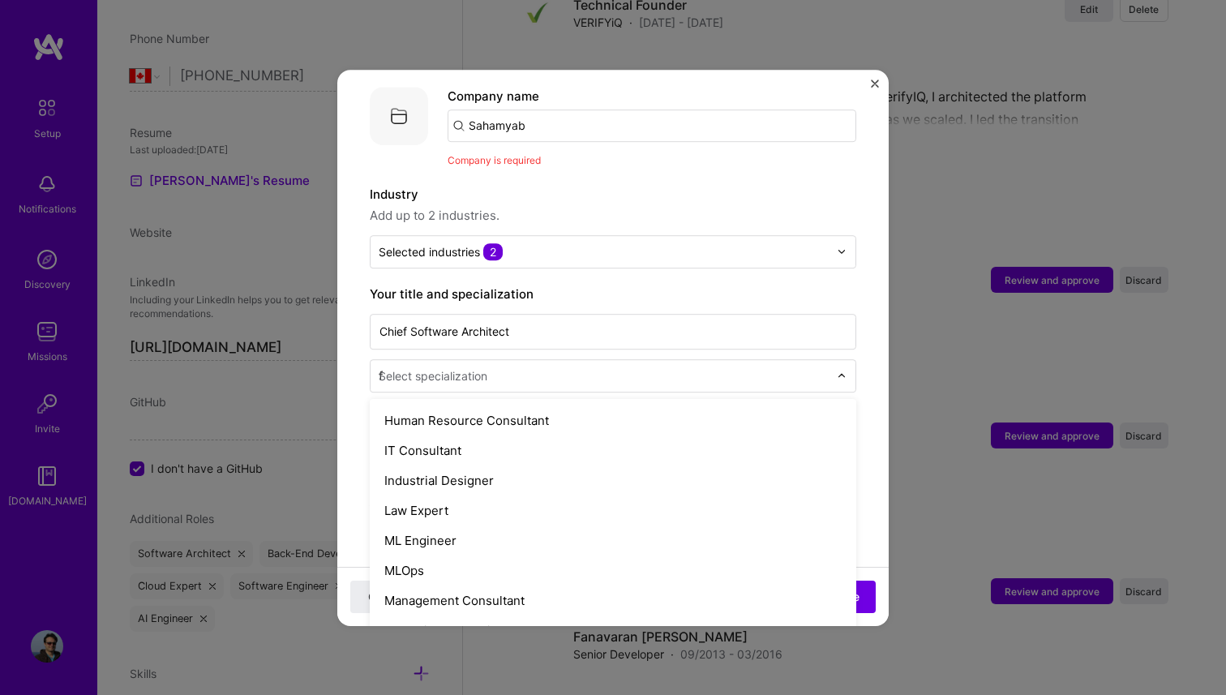
scroll to position [0, 0]
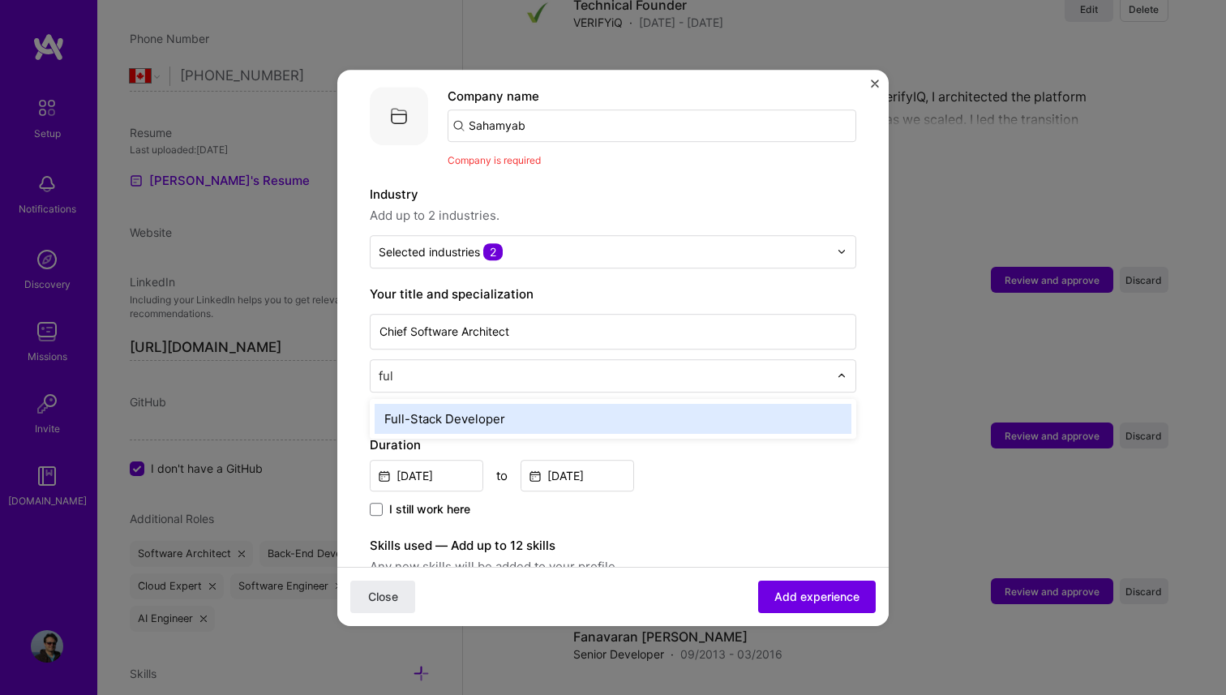
type input "full"
click at [469, 404] on div "Full-Stack Developer" at bounding box center [613, 419] width 477 height 30
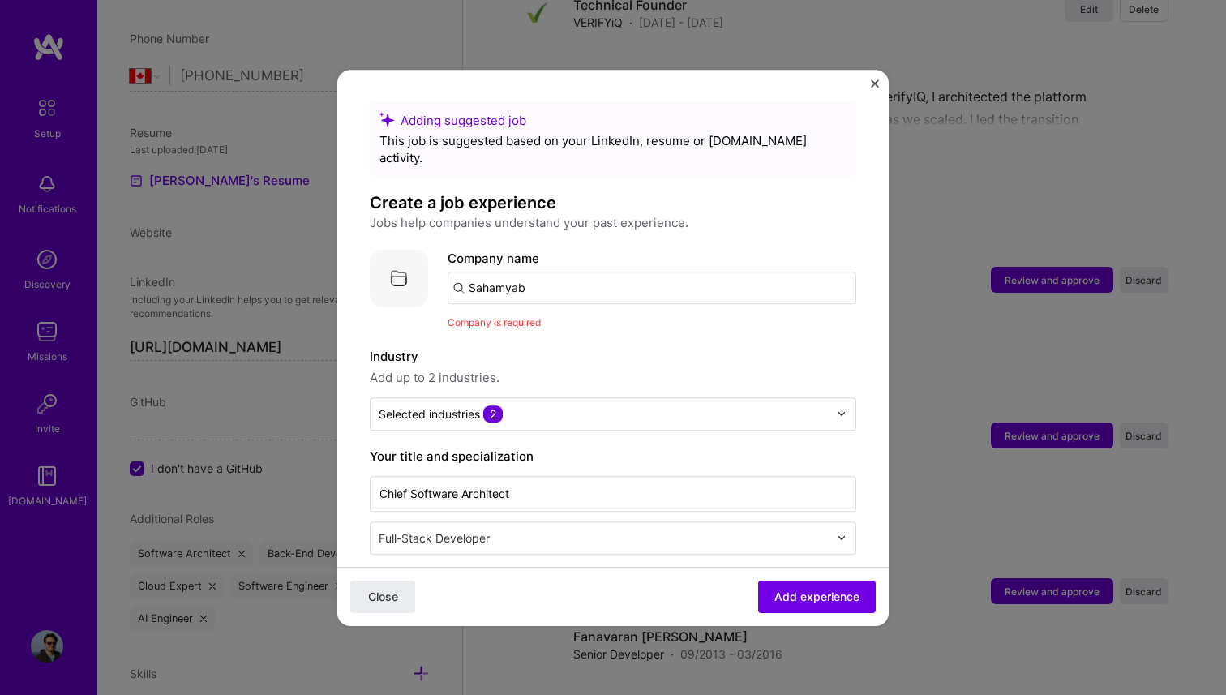
click at [508, 272] on input "Sahamyab" at bounding box center [651, 288] width 409 height 32
click at [507, 272] on input "Sahamyab" at bounding box center [651, 288] width 409 height 32
click at [788, 597] on span "Add experience" at bounding box center [816, 596] width 85 height 16
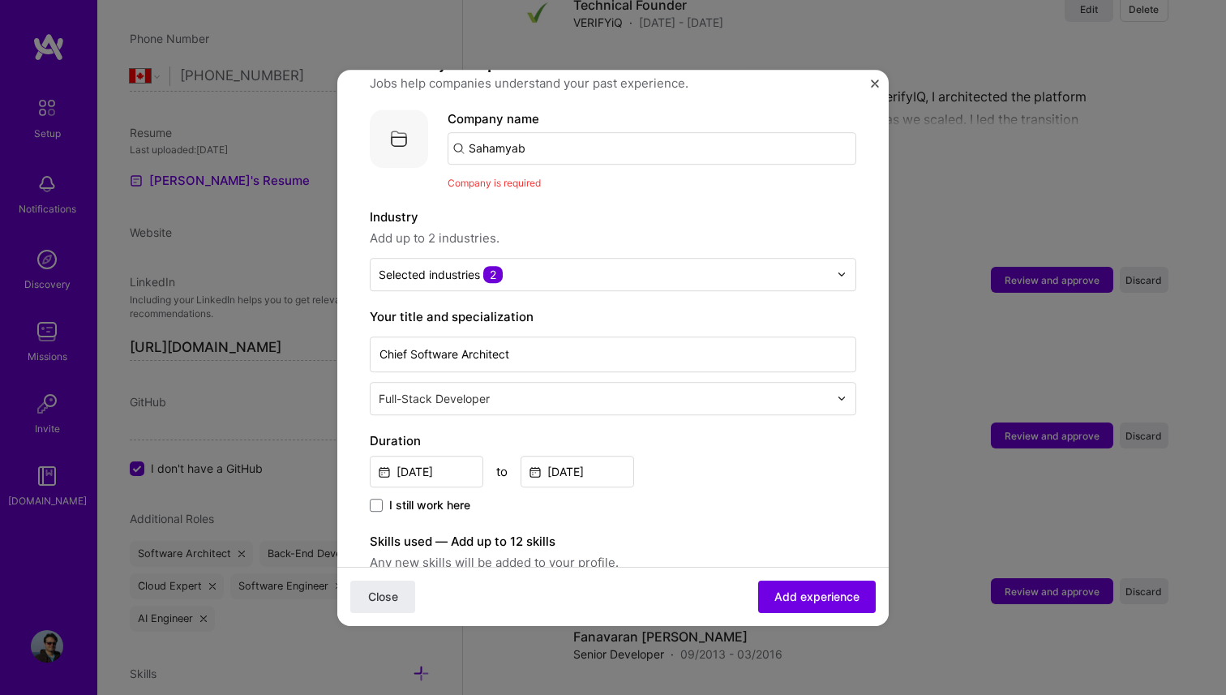
scroll to position [162, 0]
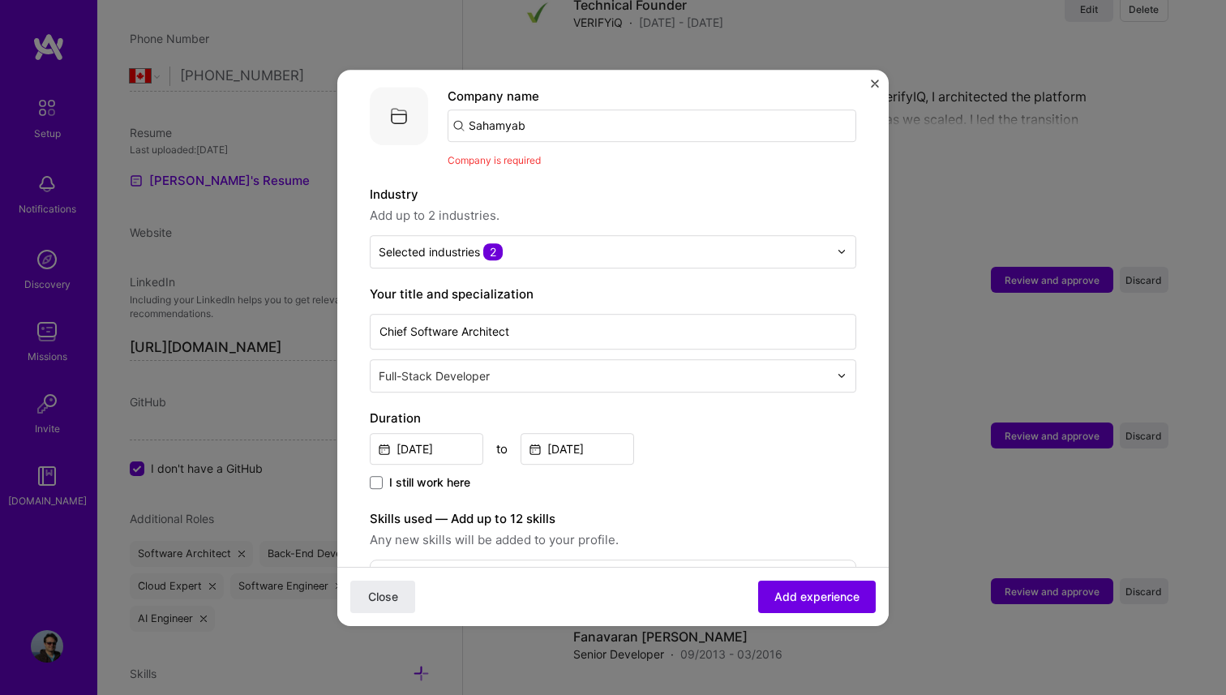
click at [536, 109] on input "Sahamyab" at bounding box center [651, 125] width 409 height 32
click at [535, 109] on input "Sahamyab" at bounding box center [651, 125] width 409 height 32
type input "Sahamyab"
click at [502, 162] on span "Add company" at bounding box center [493, 170] width 78 height 17
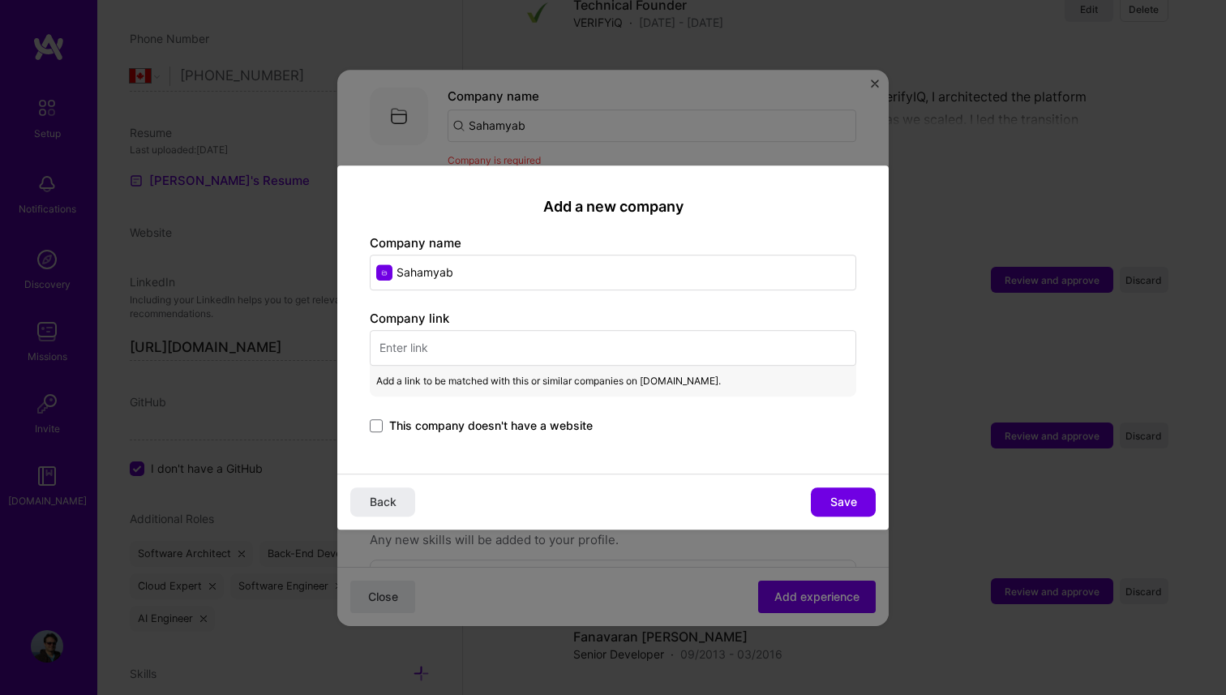
click at [446, 354] on input "text" at bounding box center [613, 348] width 486 height 36
paste input "[URL][DOMAIN_NAME]"
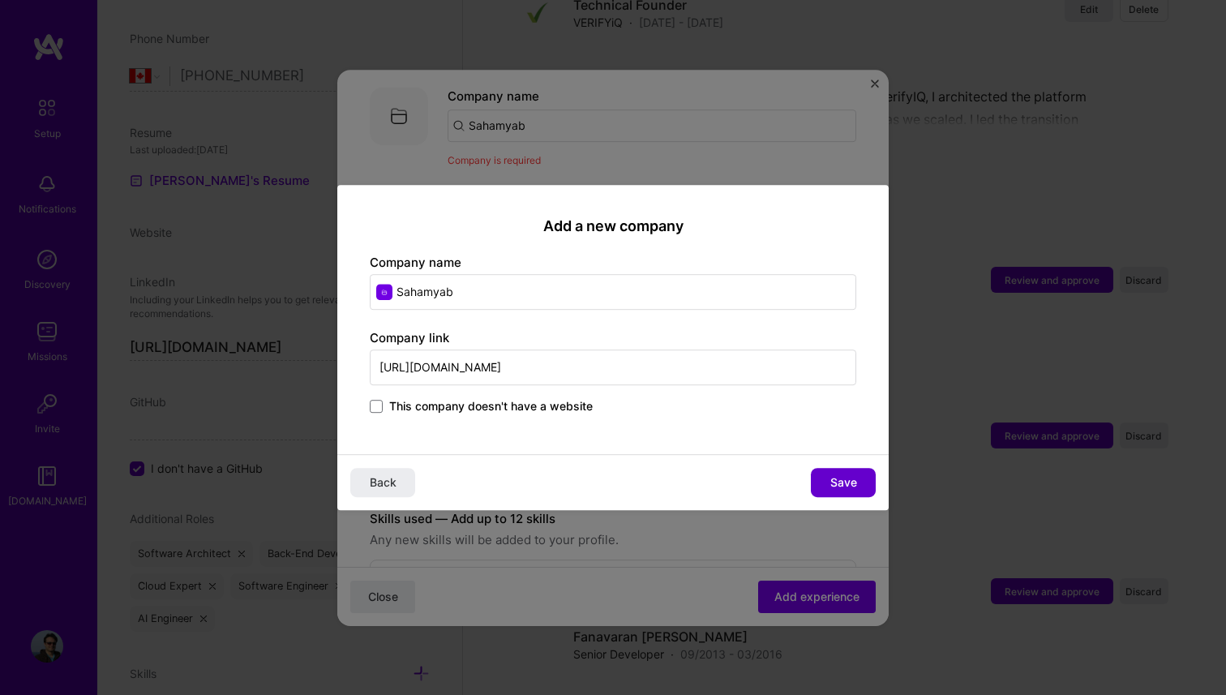
type input "[URL][DOMAIN_NAME]"
click at [843, 477] on span "Save" at bounding box center [843, 482] width 27 height 16
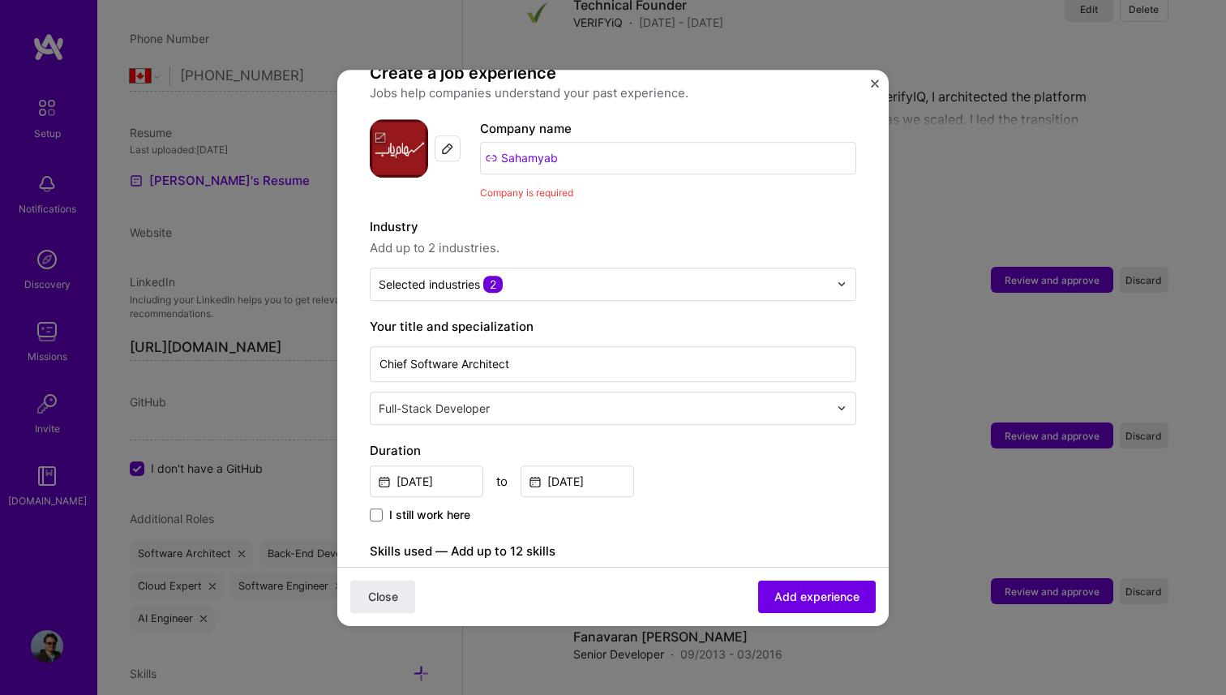
scroll to position [138, 0]
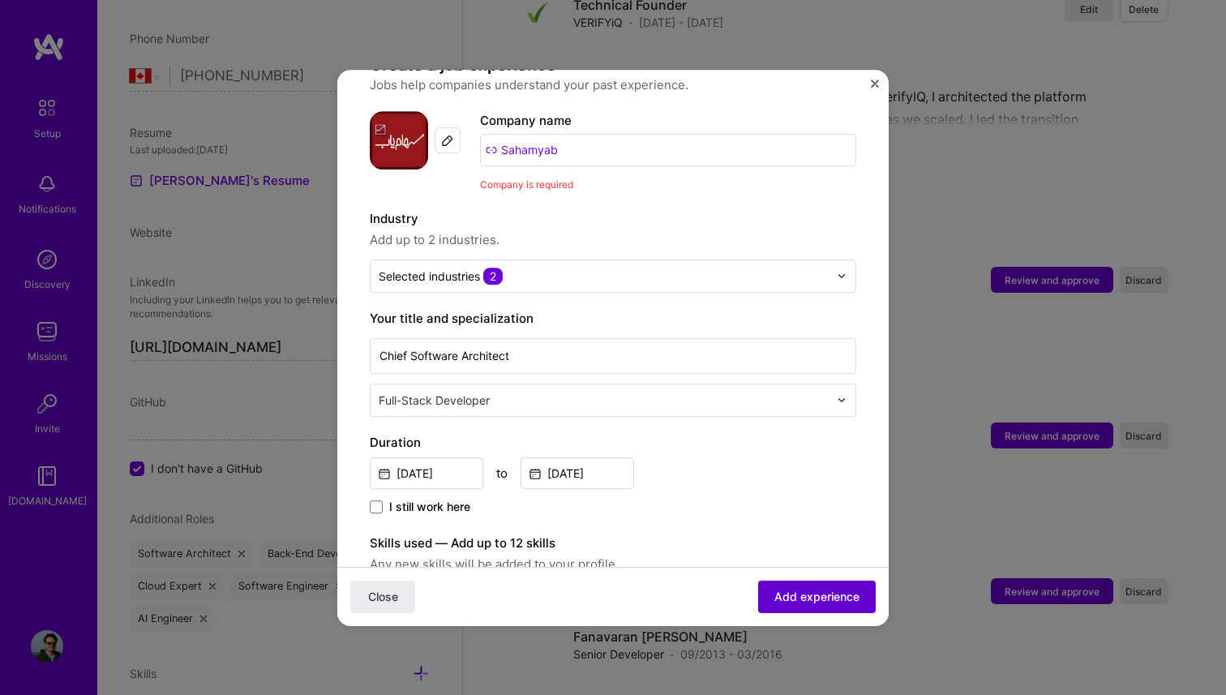
click at [819, 593] on span "Add experience" at bounding box center [816, 596] width 85 height 16
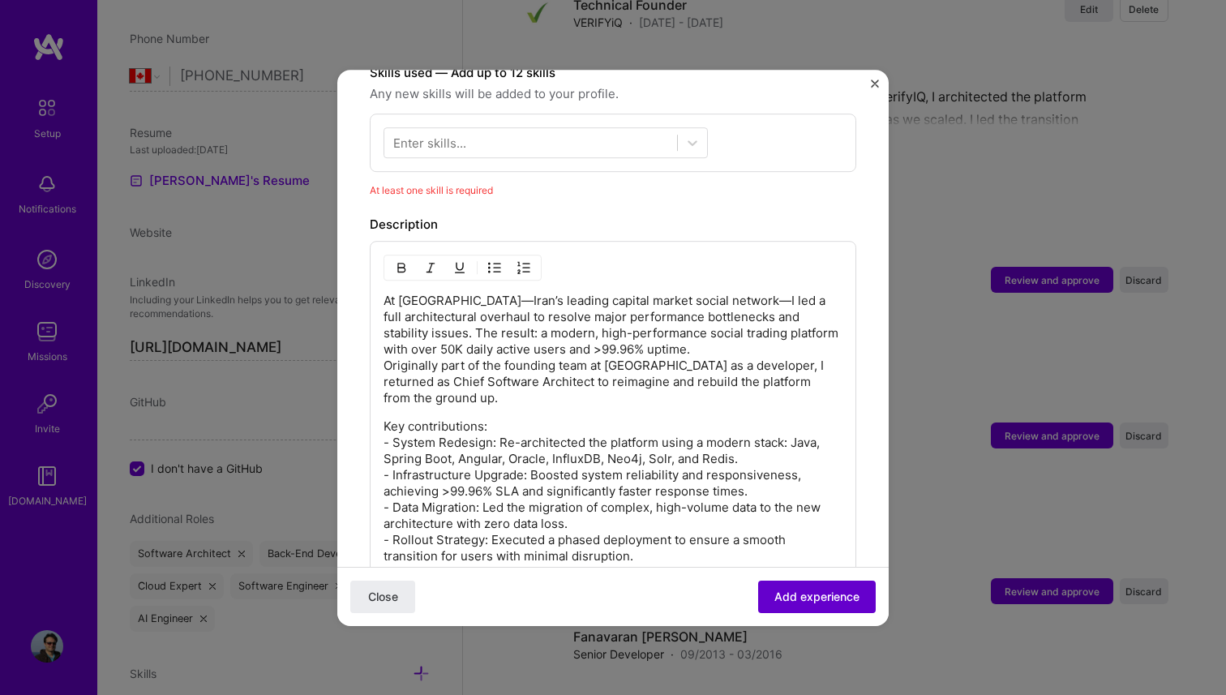
click at [813, 586] on button "Add experience" at bounding box center [817, 596] width 118 height 32
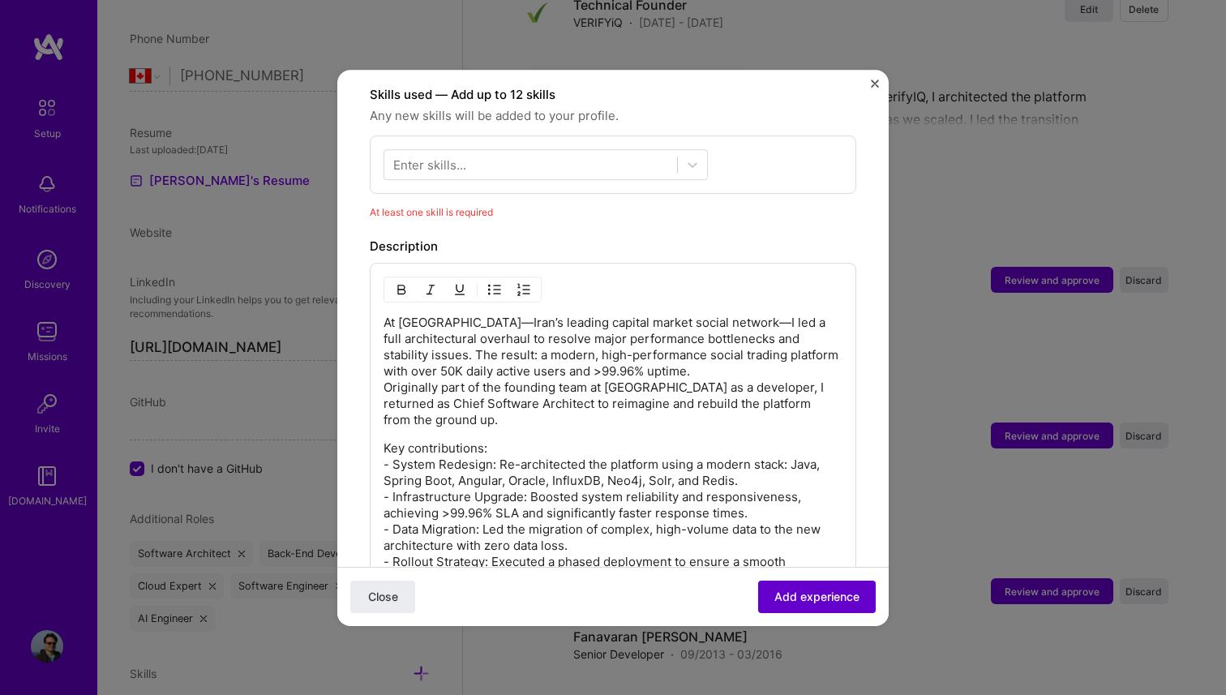
scroll to position [561, 0]
click at [489, 155] on div at bounding box center [530, 165] width 293 height 27
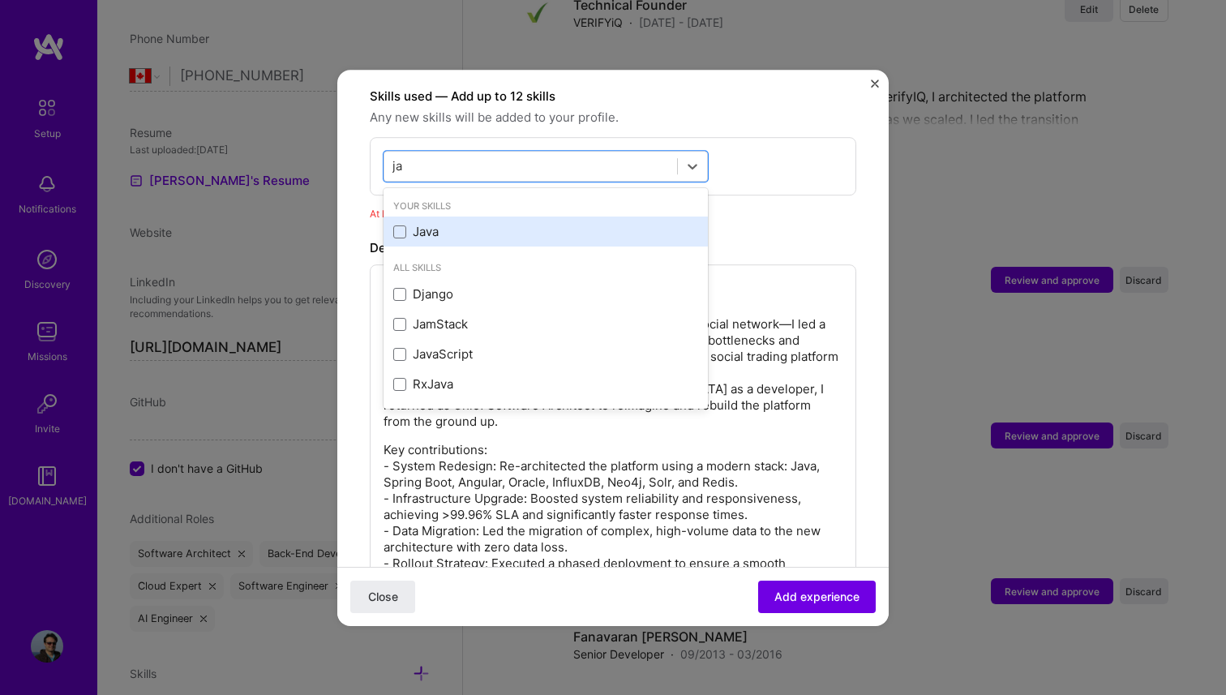
click at [453, 217] on div "Java" at bounding box center [545, 232] width 324 height 30
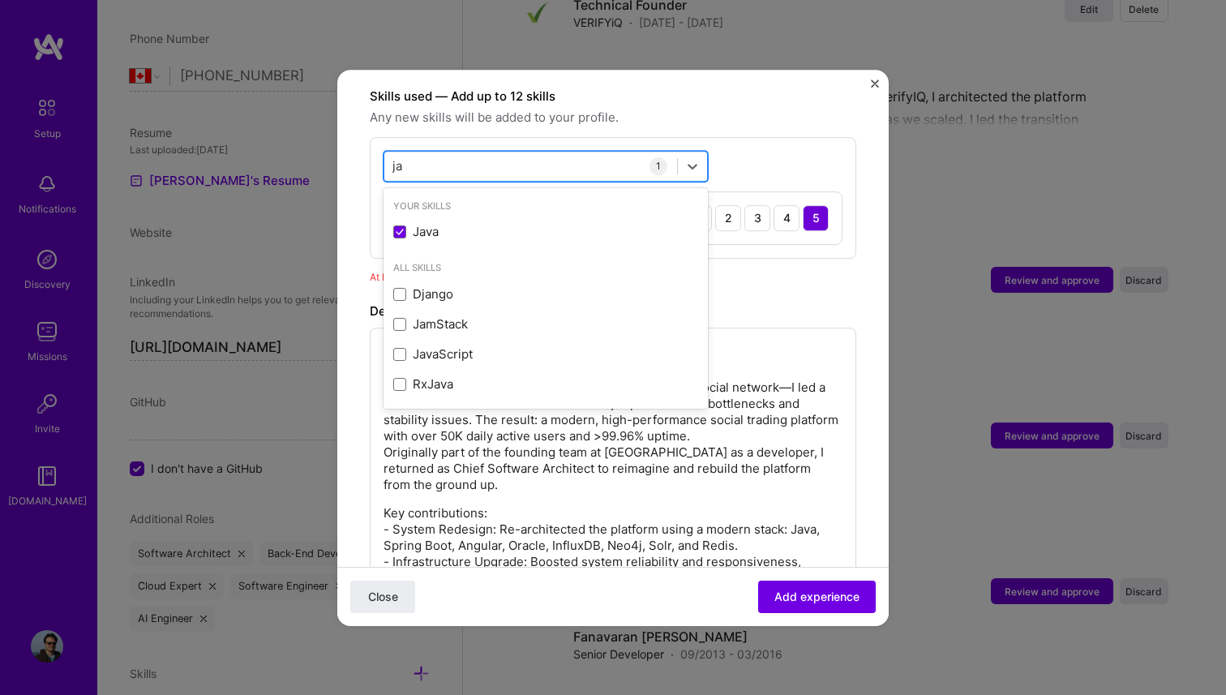
click at [470, 152] on div "ja ja" at bounding box center [530, 165] width 293 height 27
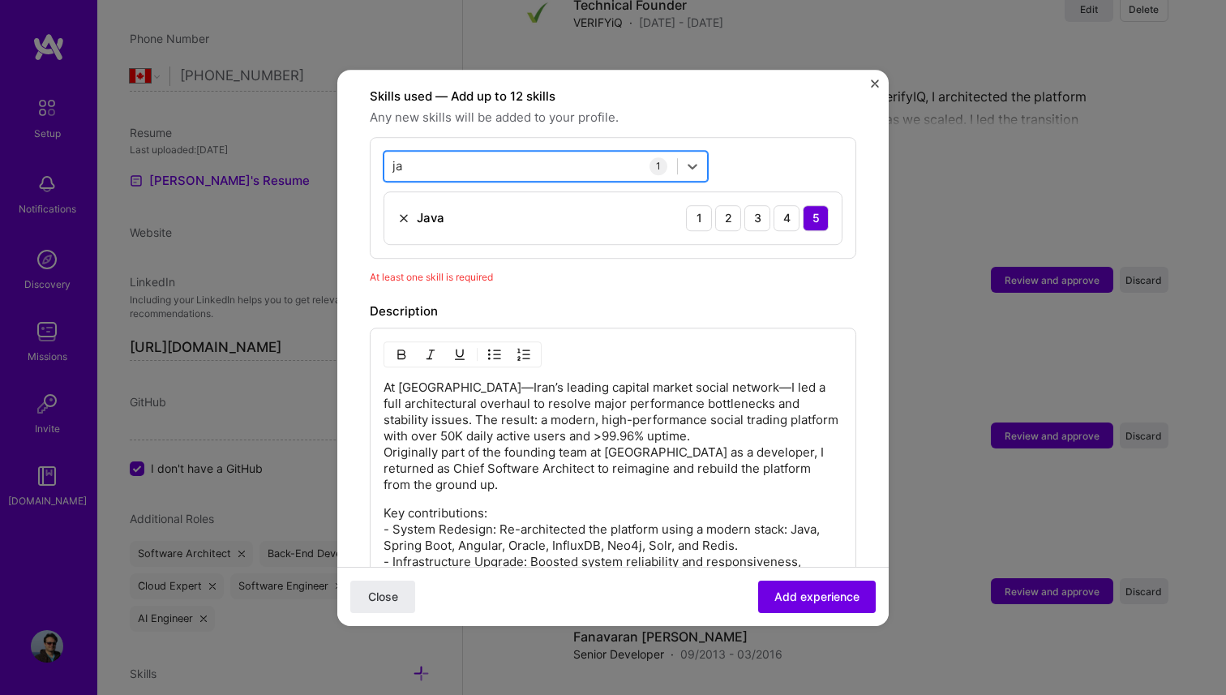
click at [470, 152] on div "ja ja" at bounding box center [530, 165] width 293 height 27
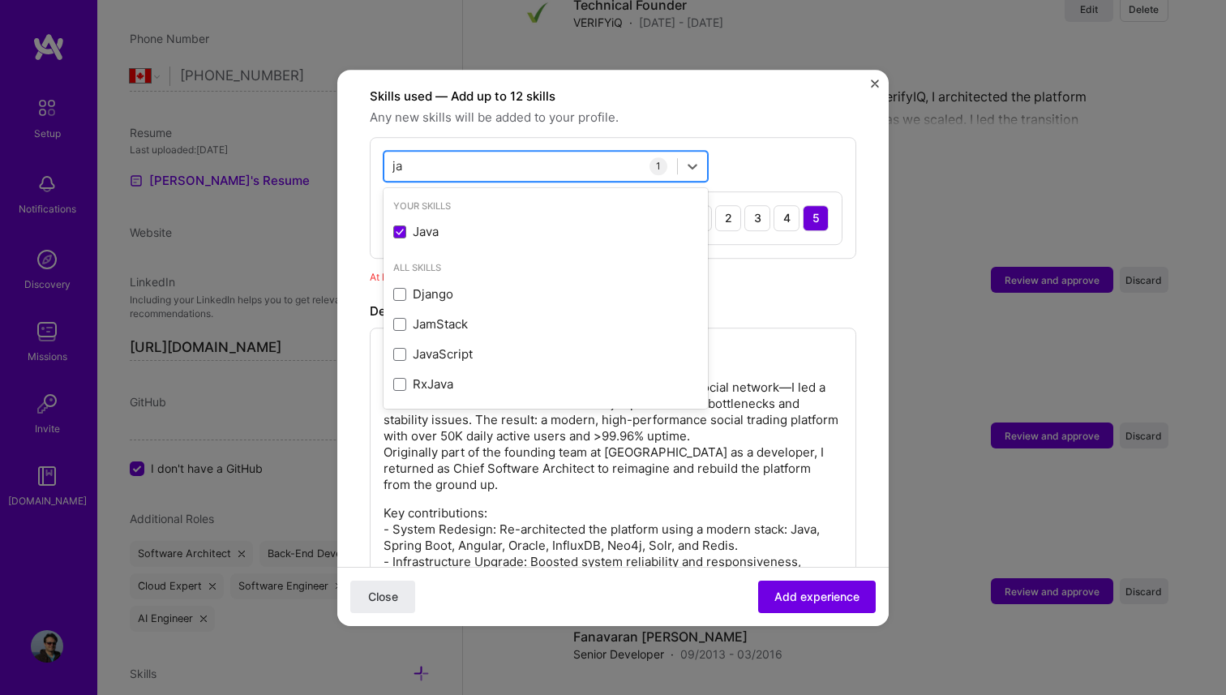
click at [395, 157] on input "ja" at bounding box center [397, 165] width 11 height 17
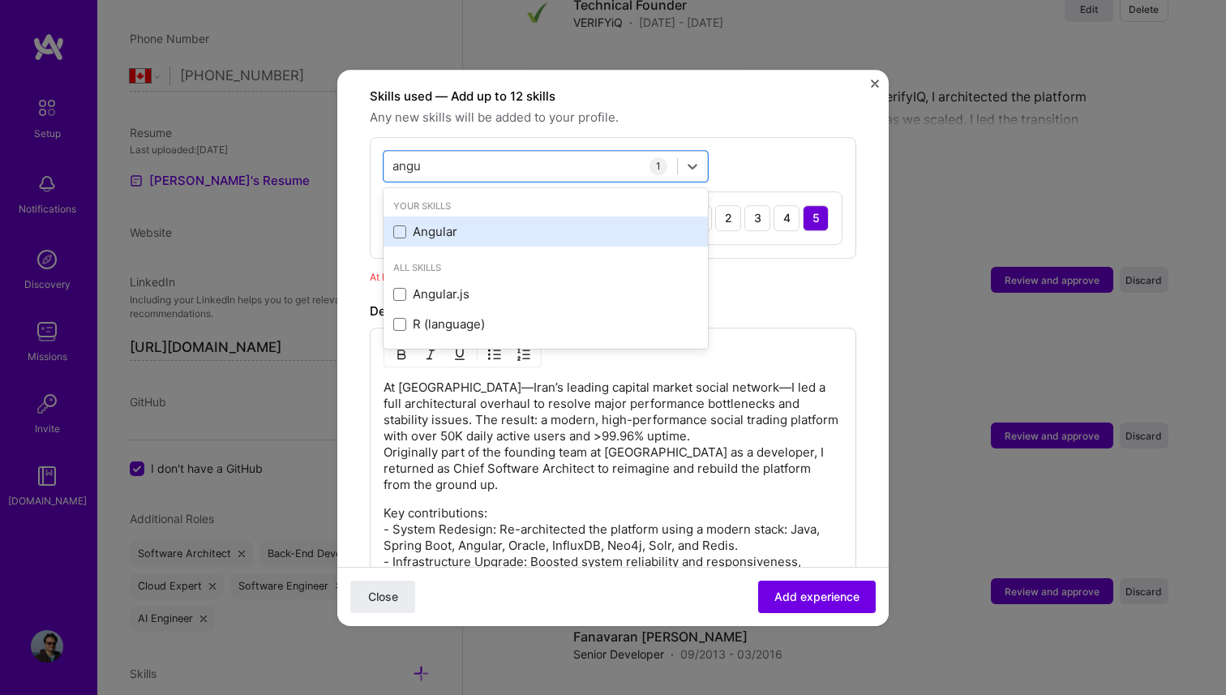
click at [405, 225] on label at bounding box center [399, 231] width 13 height 13
click at [0, 0] on input "checkbox" at bounding box center [0, 0] width 0 height 0
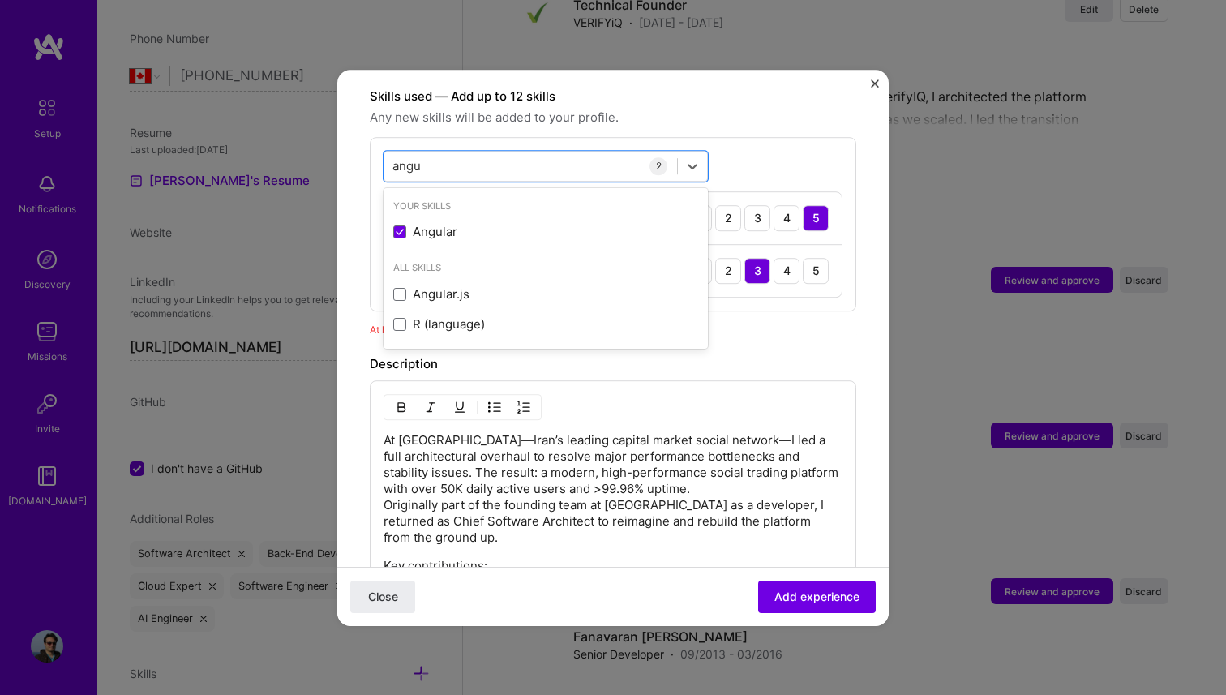
type input "angu"
click at [870, 303] on form "Adding suggested job This job is suggested based on your LinkedIn, resume or [D…" at bounding box center [612, 335] width 551 height 1588
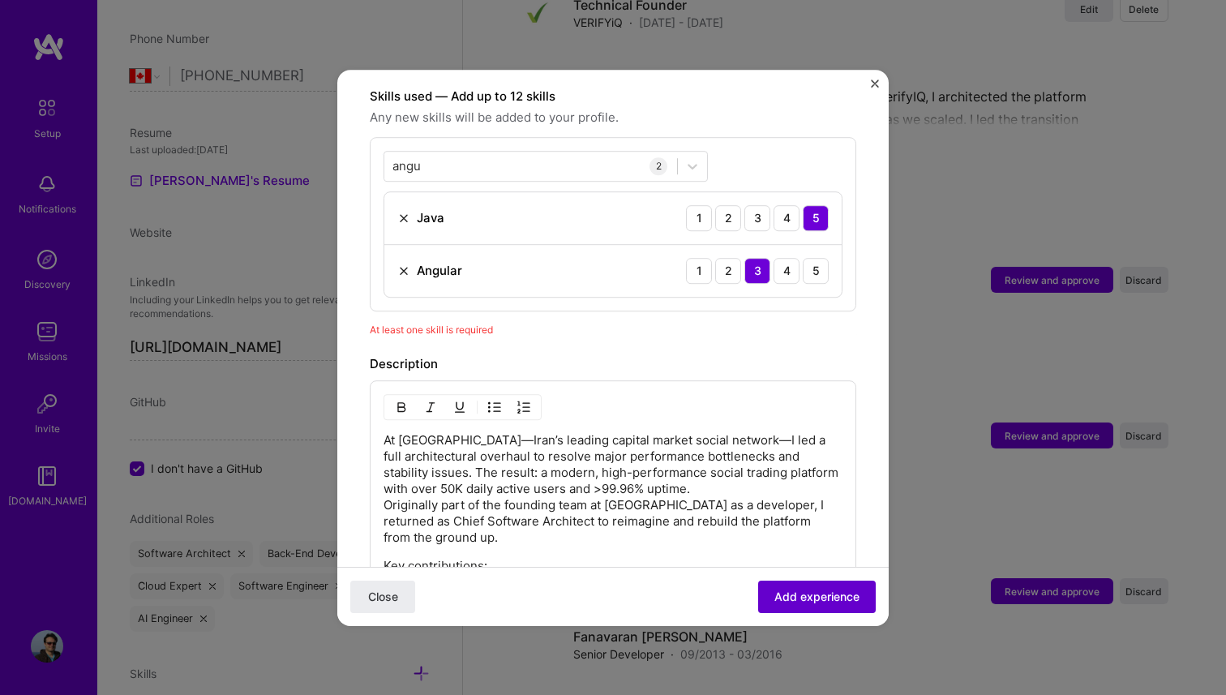
click at [833, 593] on span "Add experience" at bounding box center [816, 596] width 85 height 16
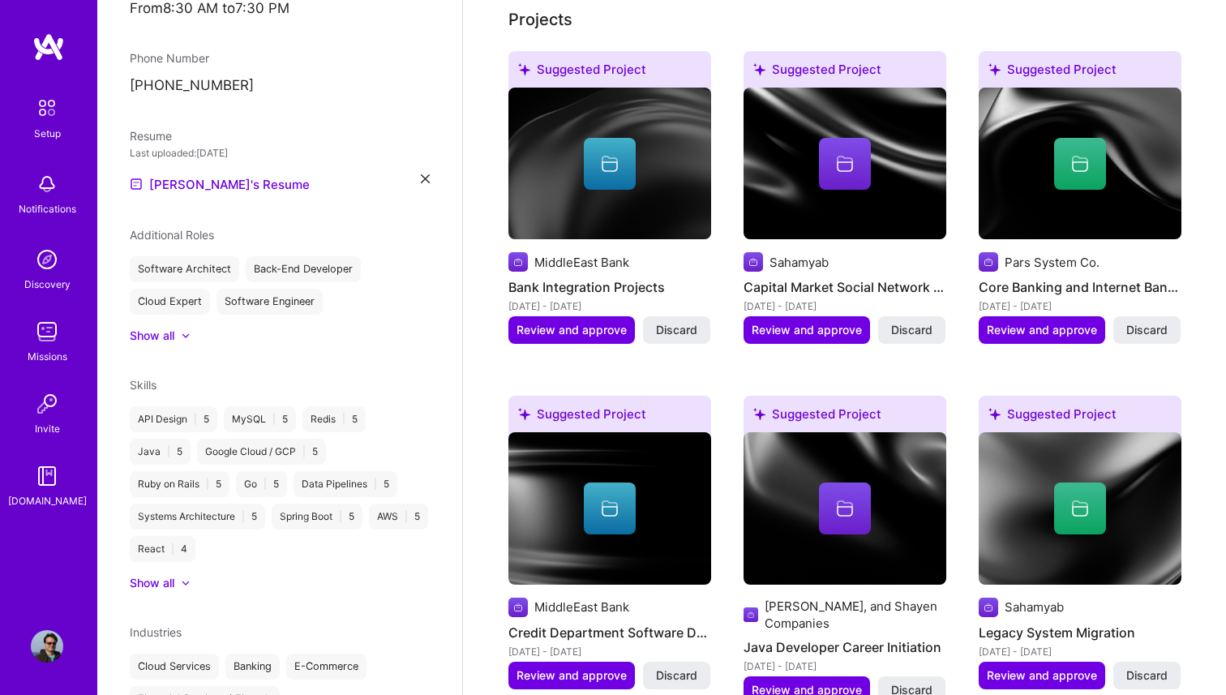
scroll to position [0, 0]
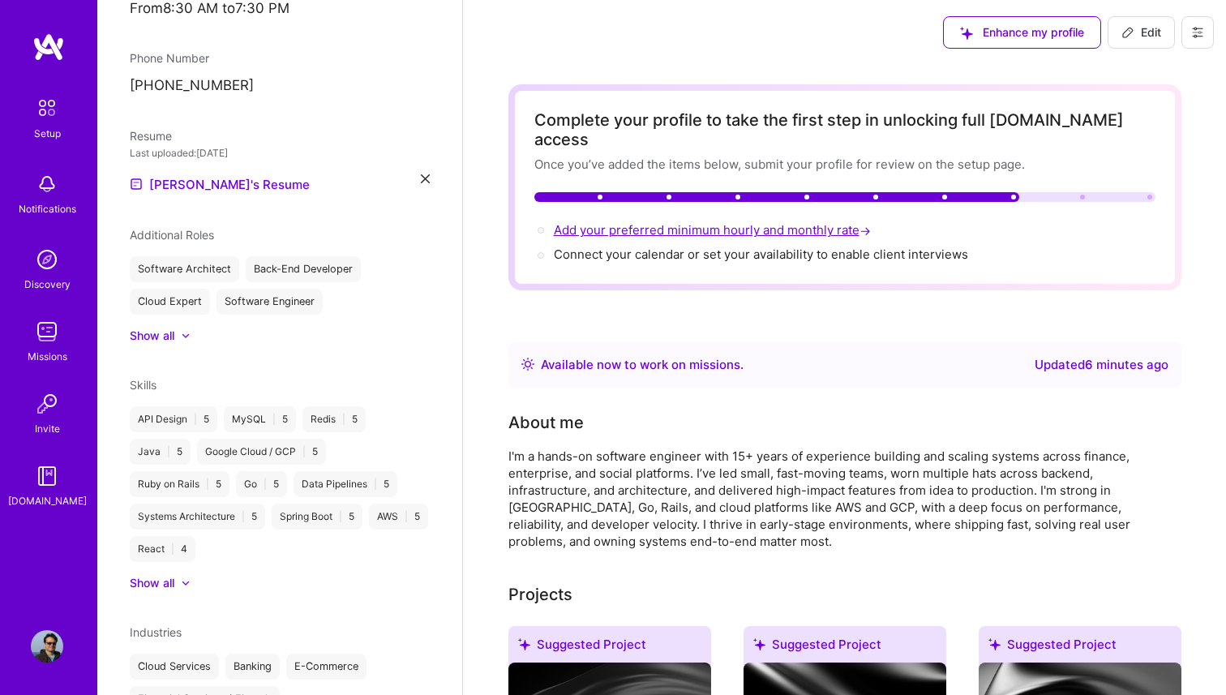
click at [728, 222] on span "Add your preferred minimum hourly and monthly rate →" at bounding box center [714, 229] width 320 height 15
select select "Right Now"
select select "CA"
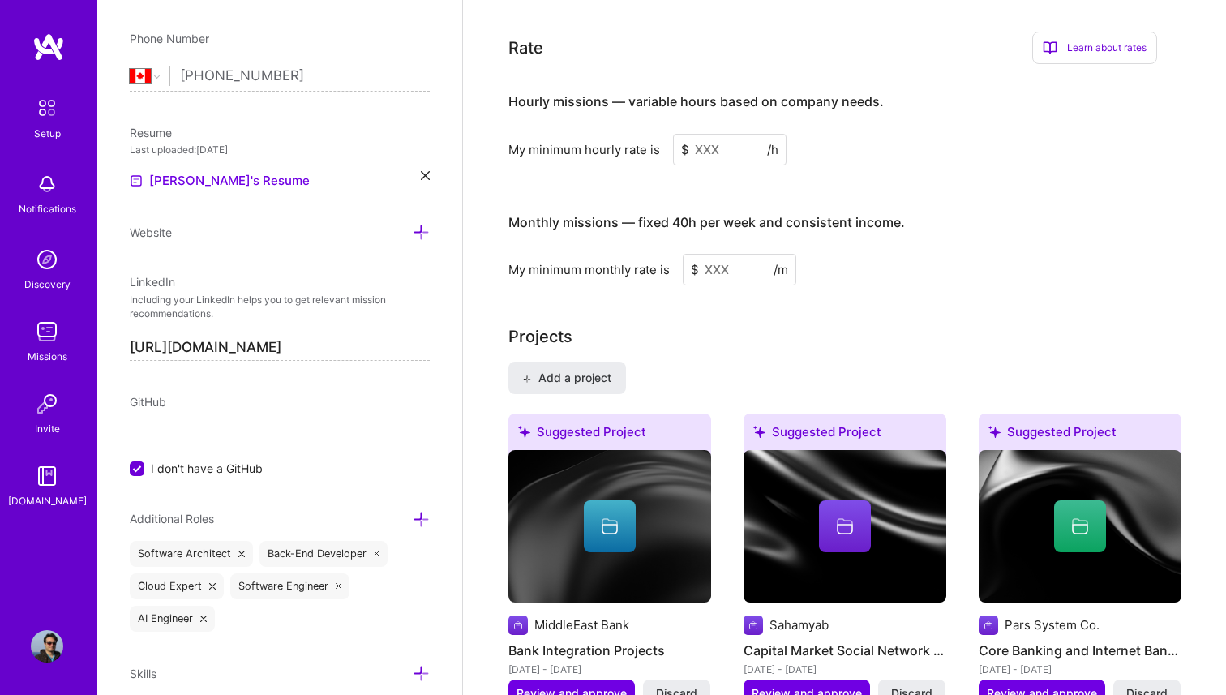
scroll to position [938, 0]
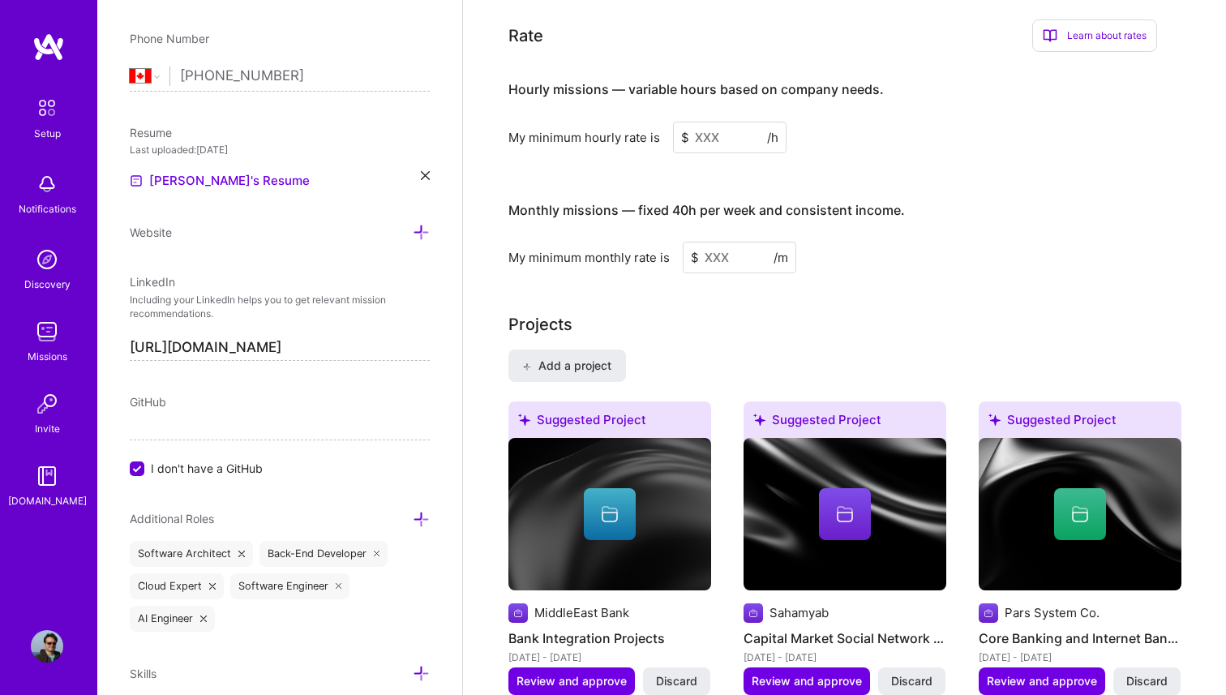
click at [719, 122] on input at bounding box center [729, 138] width 113 height 32
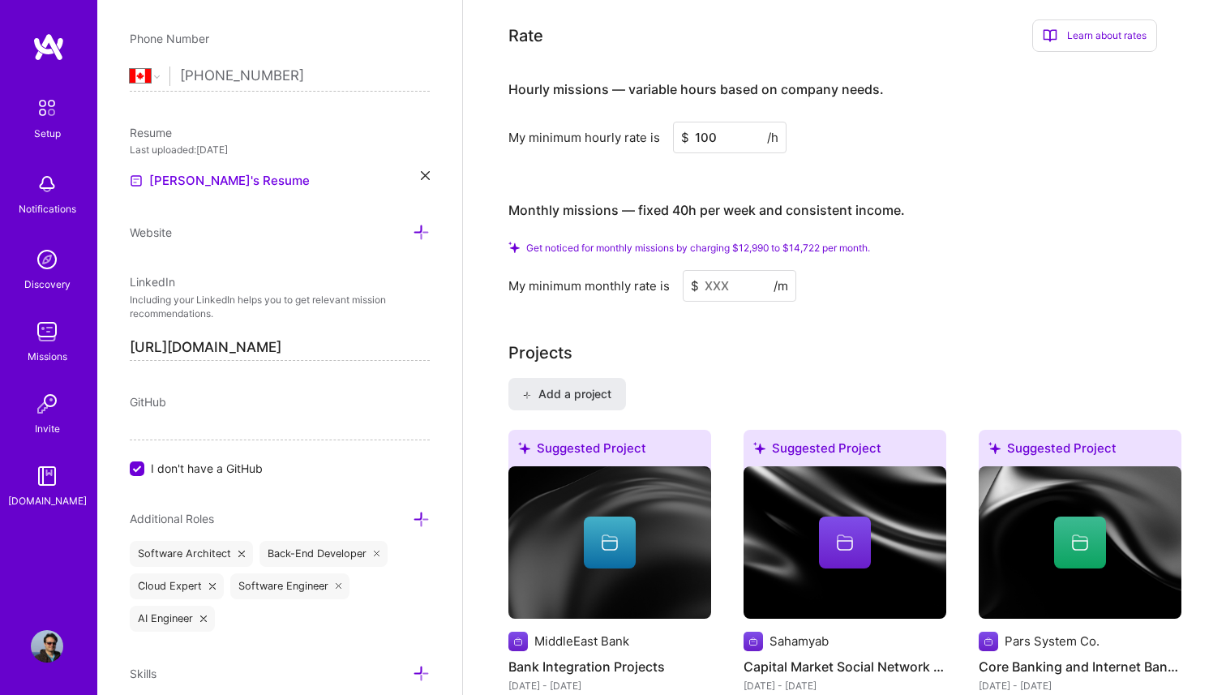
type input "100"
click at [726, 270] on input at bounding box center [739, 286] width 113 height 32
click at [729, 272] on input at bounding box center [739, 286] width 113 height 32
click at [724, 270] on input at bounding box center [739, 286] width 113 height 32
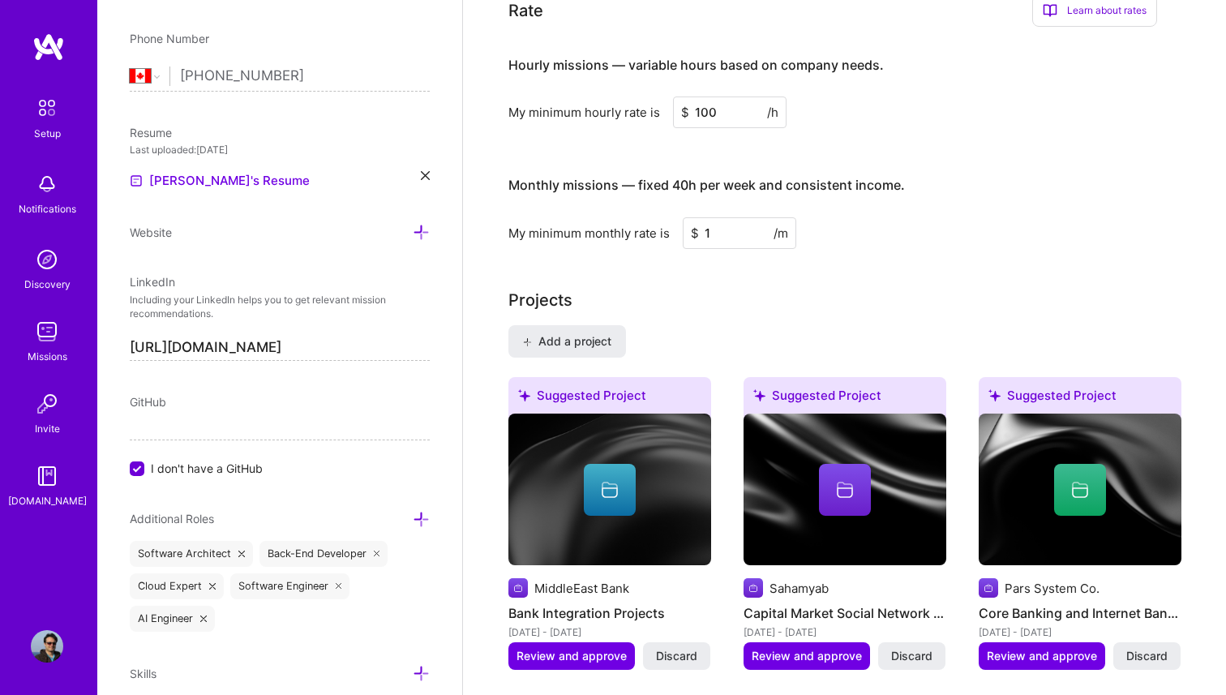
type input "1"
click at [776, 288] on div "Projects" at bounding box center [844, 300] width 673 height 24
click at [717, 217] on input "1" at bounding box center [739, 233] width 113 height 32
click at [705, 96] on input "100" at bounding box center [729, 112] width 113 height 32
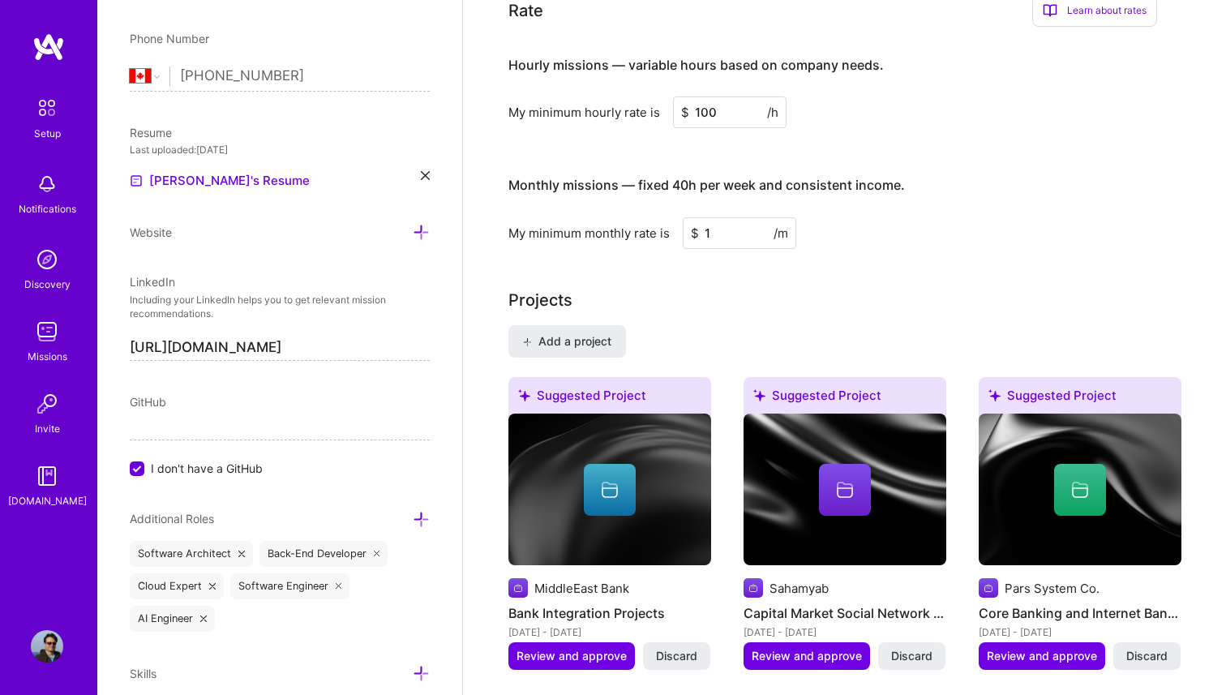
click at [705, 96] on input "100" at bounding box center [729, 112] width 113 height 32
click at [708, 96] on input "150" at bounding box center [729, 112] width 113 height 32
type input "100"
click at [713, 218] on input "1" at bounding box center [739, 233] width 113 height 32
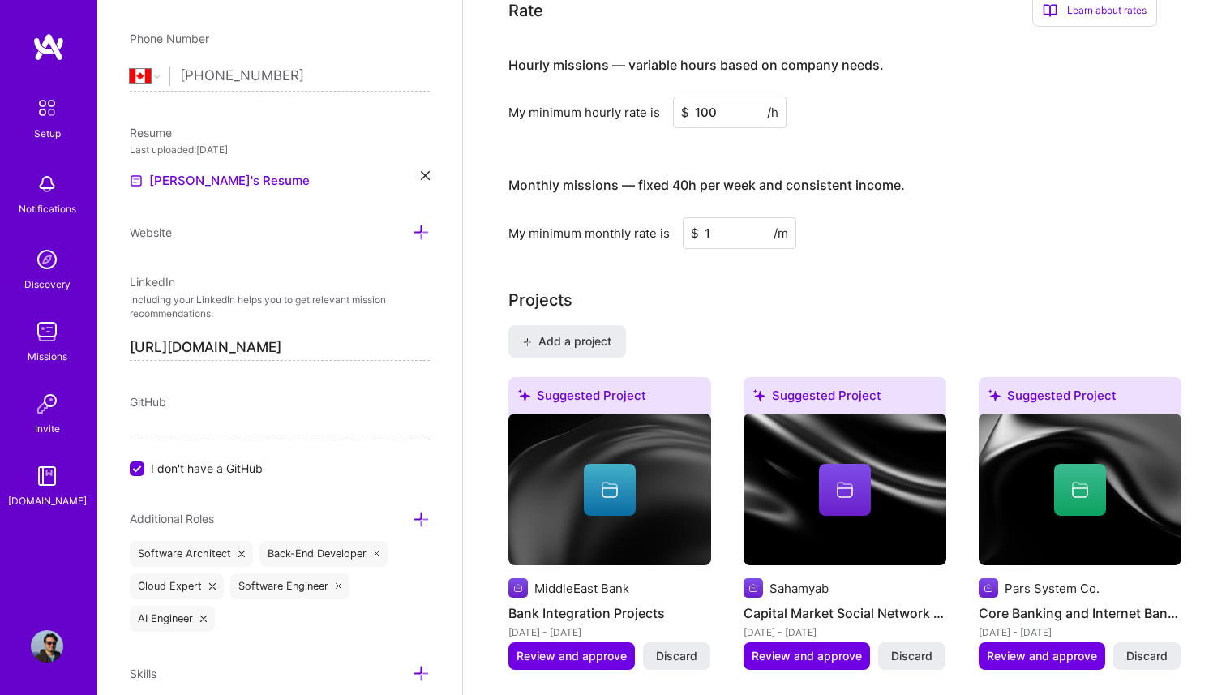
click at [713, 218] on input "1" at bounding box center [739, 233] width 113 height 32
type input "16000"
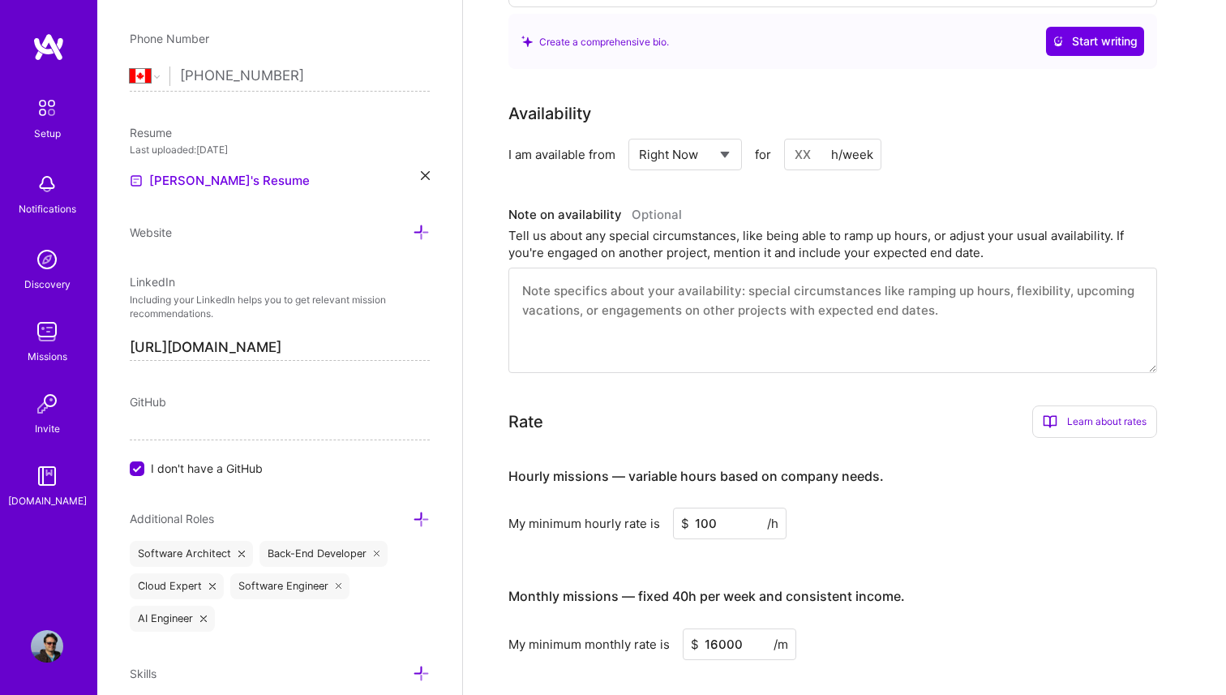
scroll to position [0, 0]
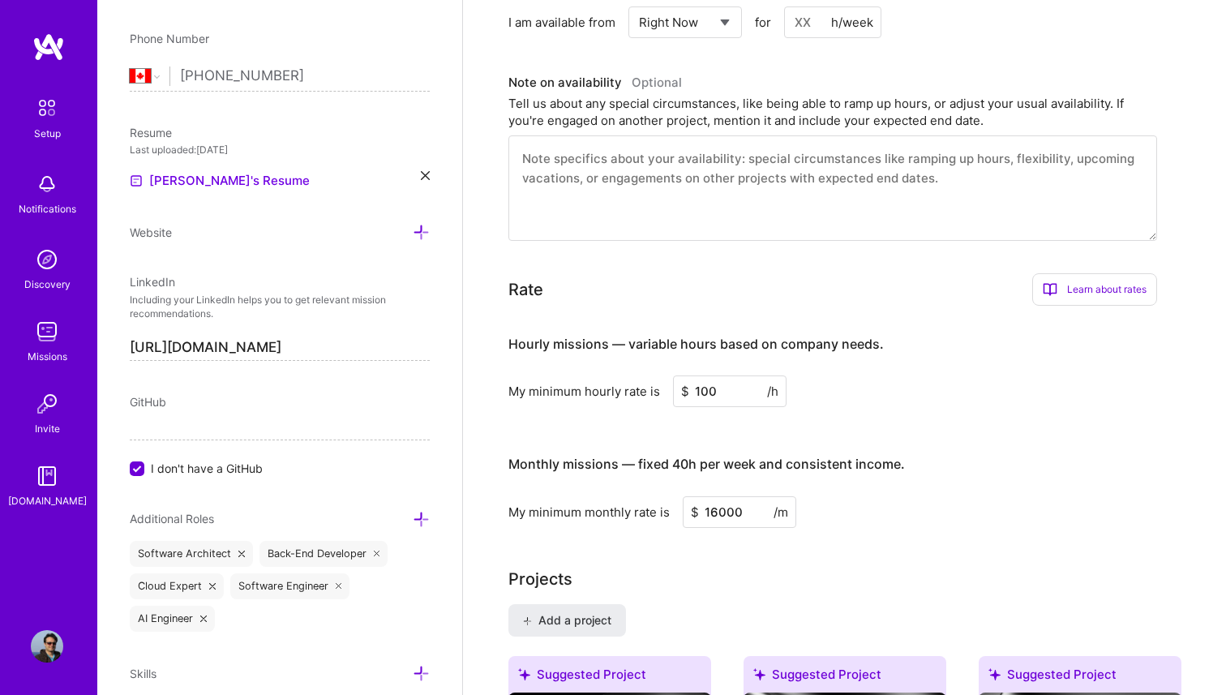
scroll to position [655, 0]
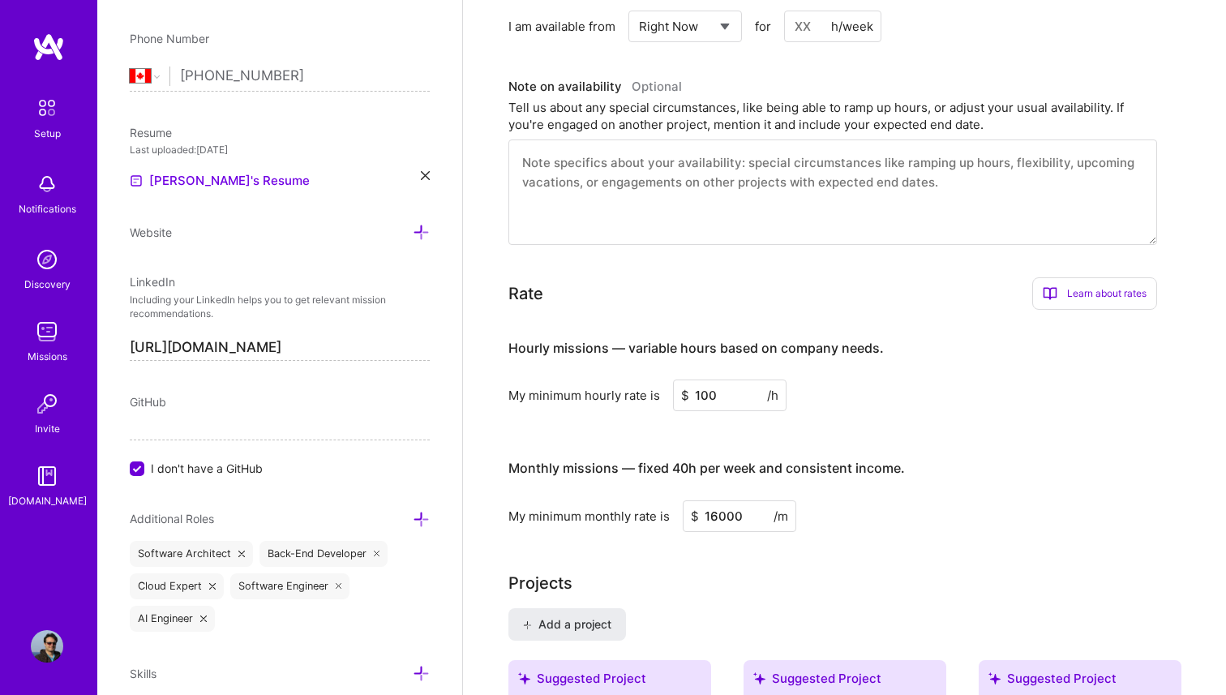
click at [700, 379] on input "100" at bounding box center [729, 395] width 113 height 32
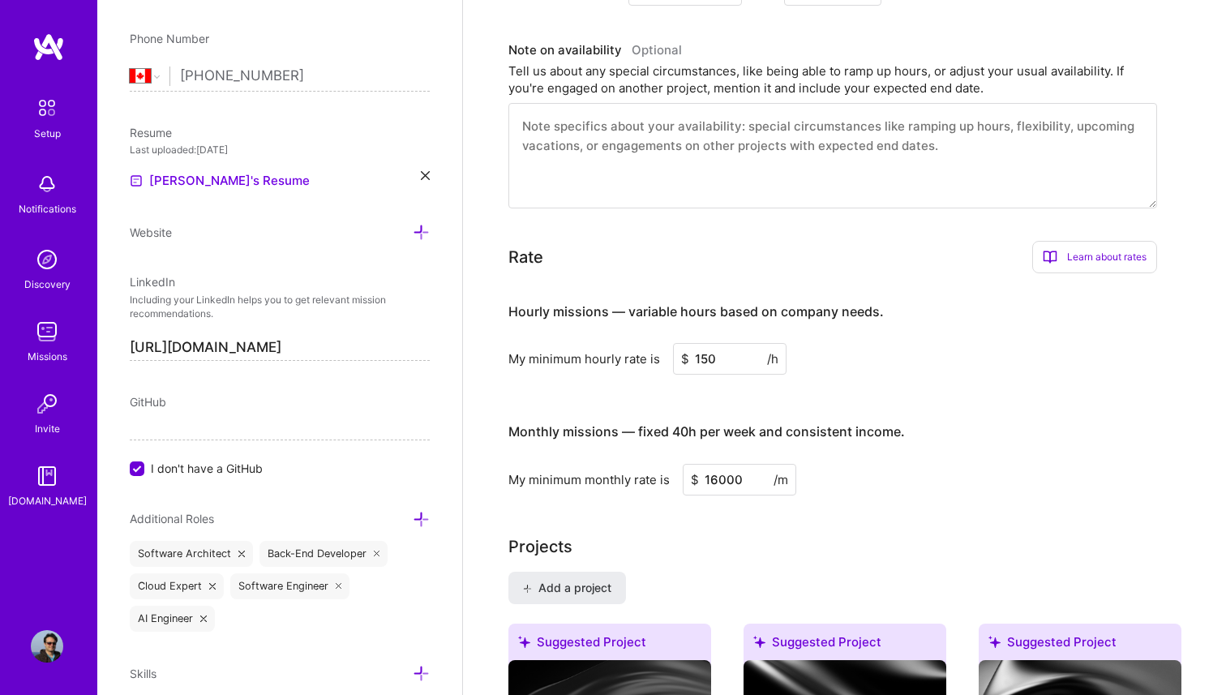
type input "150"
click at [721, 464] on input "16000" at bounding box center [739, 480] width 113 height 32
click at [714, 464] on input "24" at bounding box center [739, 480] width 113 height 32
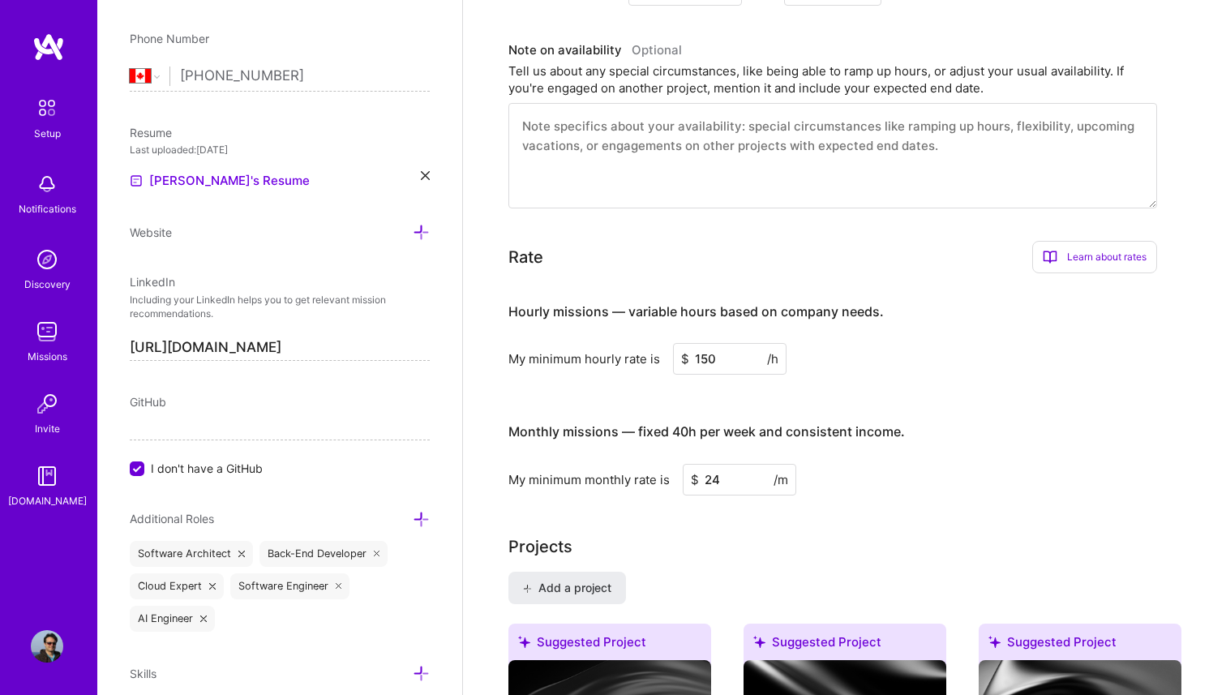
click at [714, 464] on input "24" at bounding box center [739, 480] width 113 height 32
type input "16000"
click at [709, 343] on input "150" at bounding box center [729, 359] width 113 height 32
type input "100"
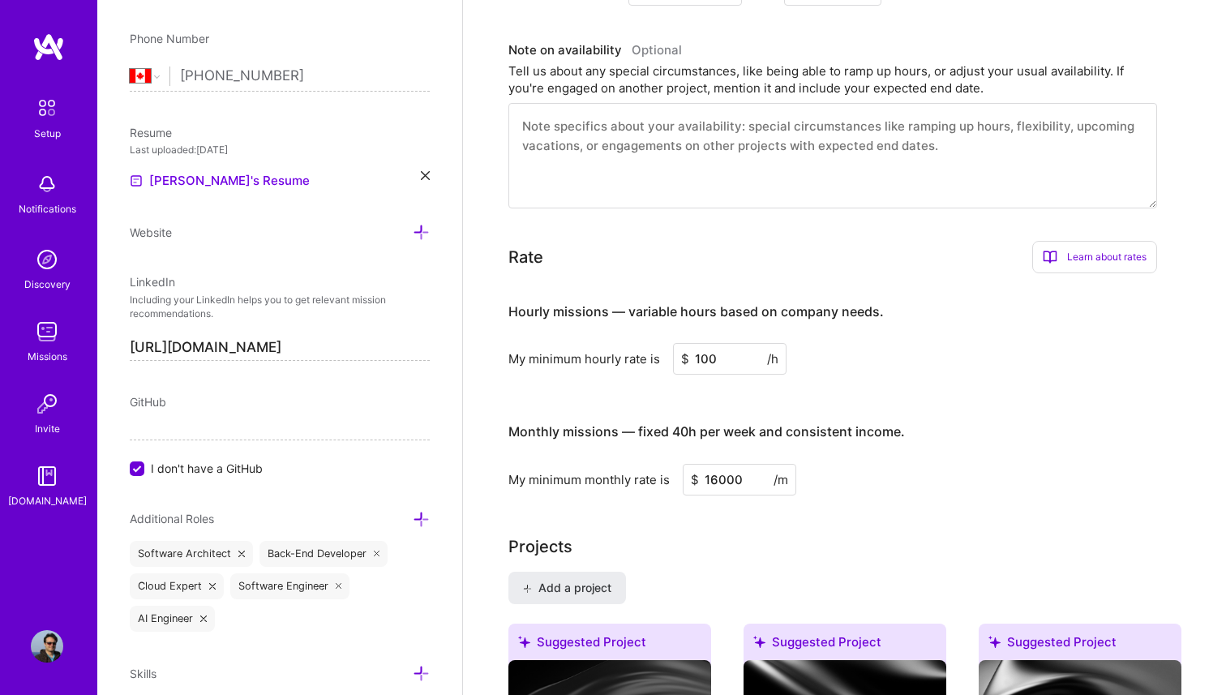
click at [843, 433] on div "Monthly missions — fixed 40h per week and consistent income." at bounding box center [706, 432] width 396 height 50
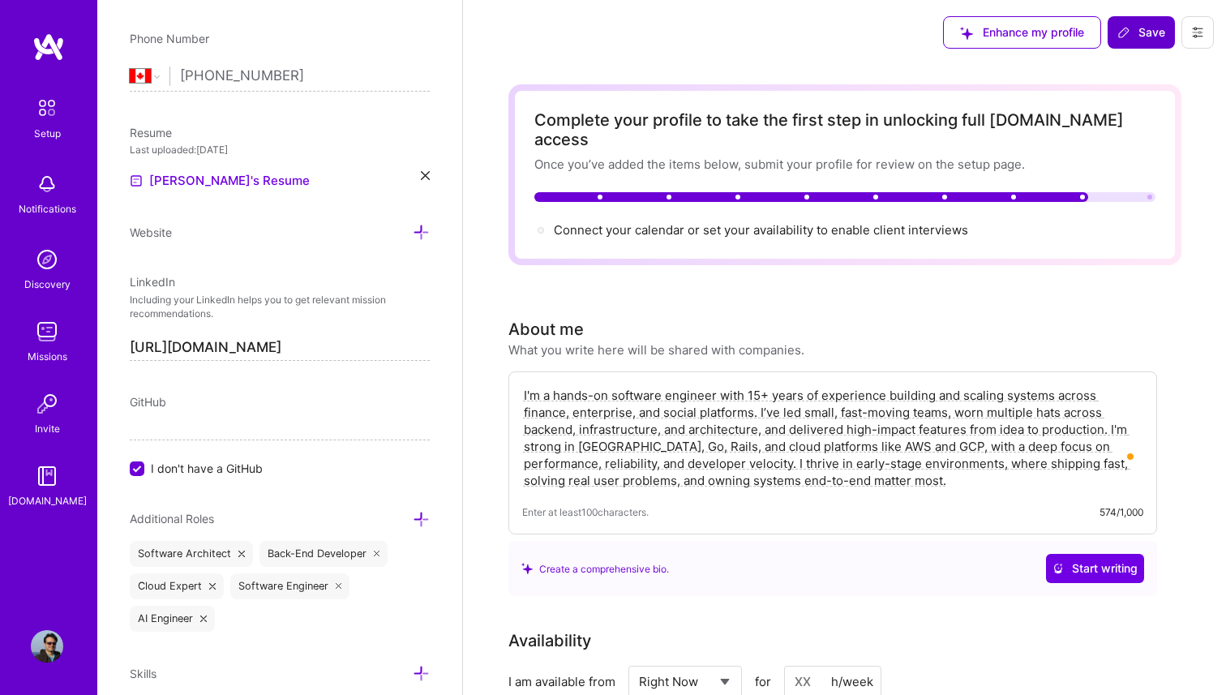
click at [1137, 32] on span "Save" at bounding box center [1141, 32] width 48 height 16
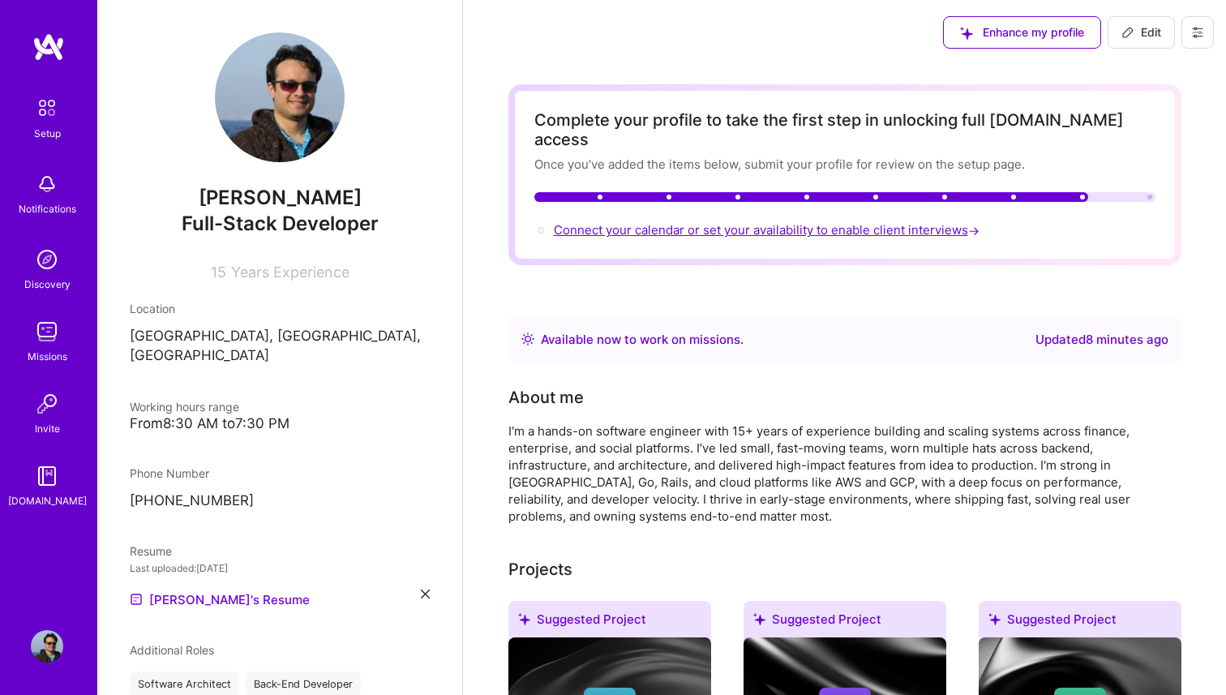
click at [871, 222] on span "Connect your calendar or set your availability to enable client interviews →" at bounding box center [768, 229] width 429 height 15
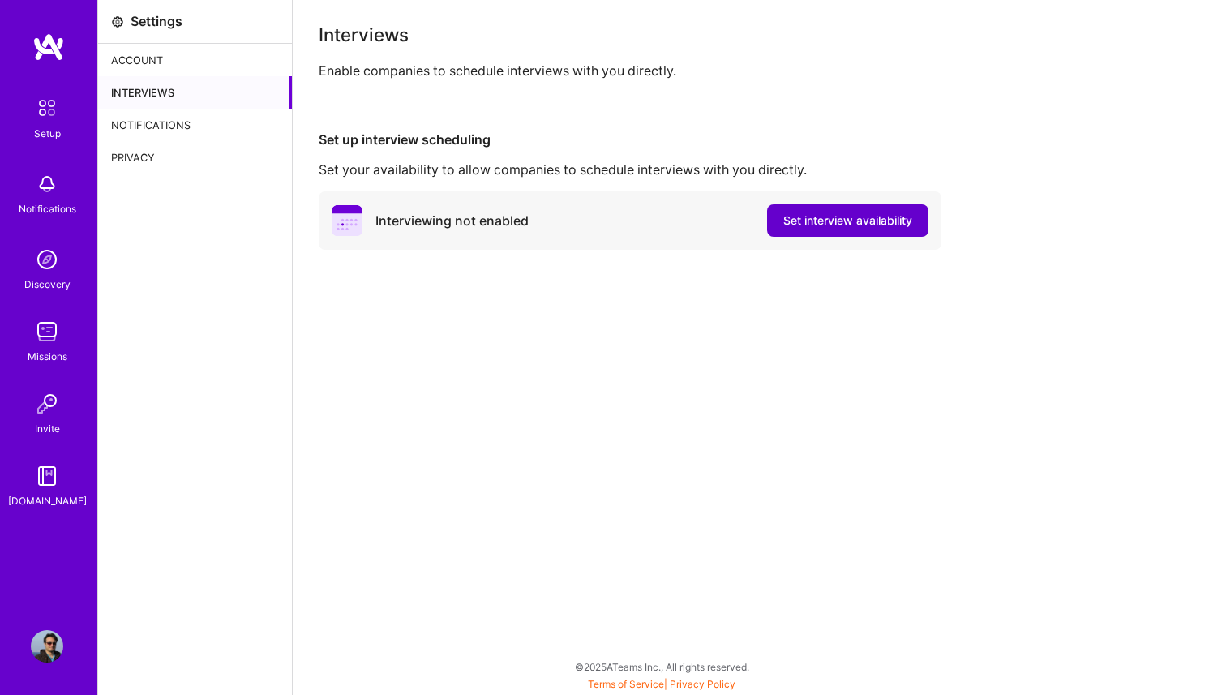
click at [891, 229] on button "Set interview availability" at bounding box center [847, 220] width 161 height 32
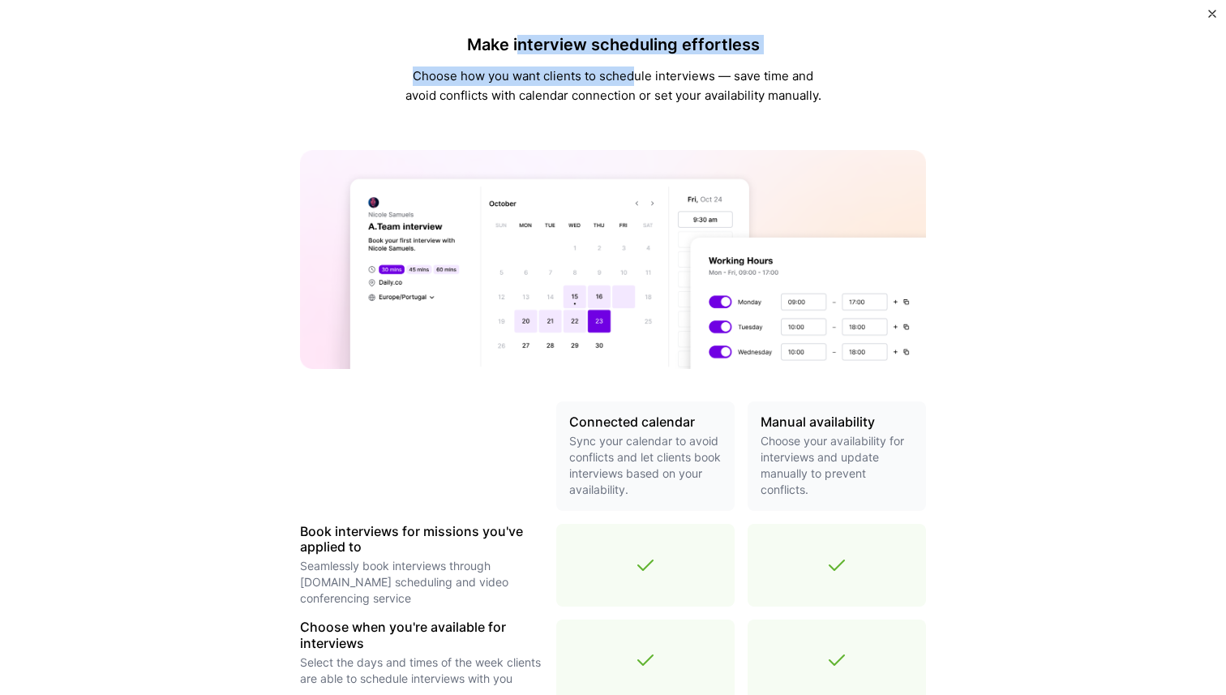
drag, startPoint x: 516, startPoint y: 41, endPoint x: 633, endPoint y: 79, distance: 122.8
click at [634, 79] on div "Make interview scheduling effortless Choose how you want clients to schedule in…" at bounding box center [613, 65] width 422 height 105
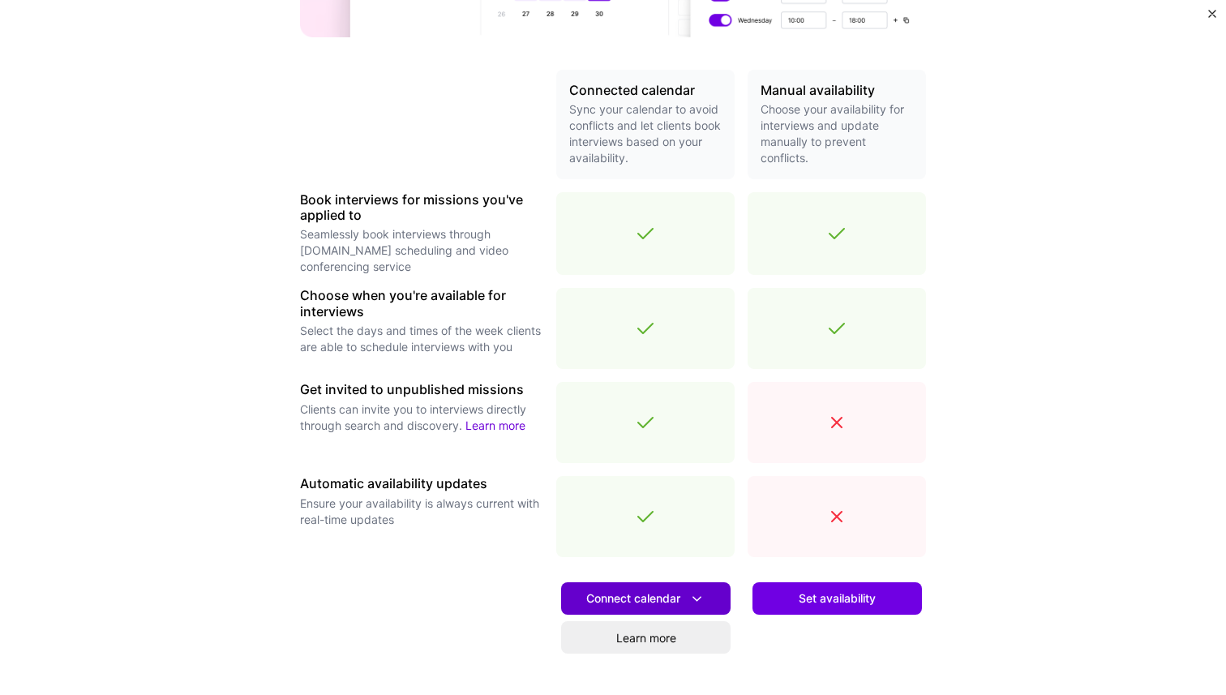
scroll to position [332, 0]
click at [634, 600] on span "Connect calendar" at bounding box center [645, 597] width 119 height 17
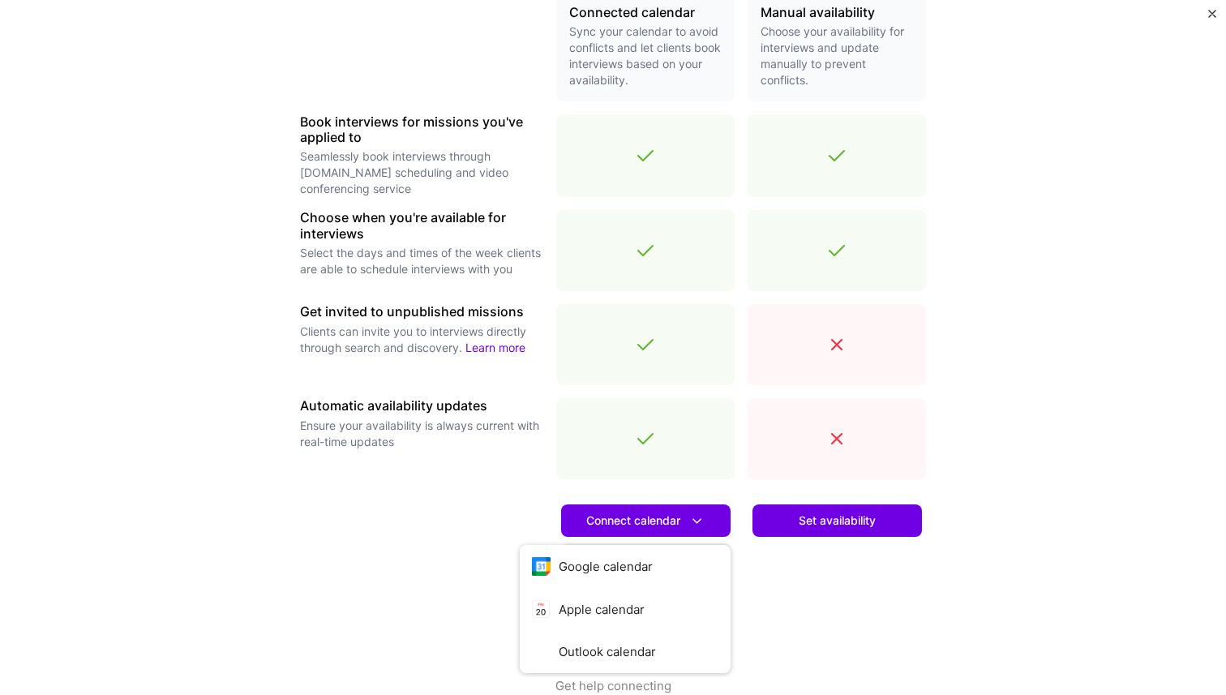
scroll to position [416, 0]
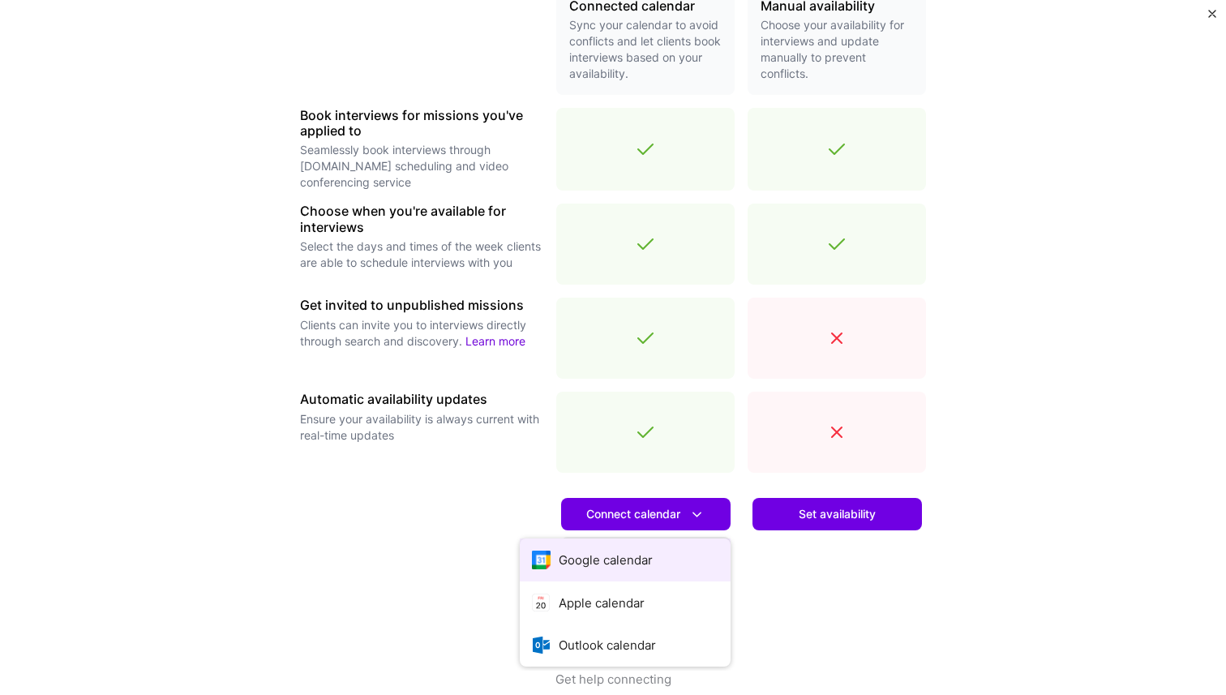
click at [602, 563] on button "Google calendar" at bounding box center [625, 559] width 211 height 43
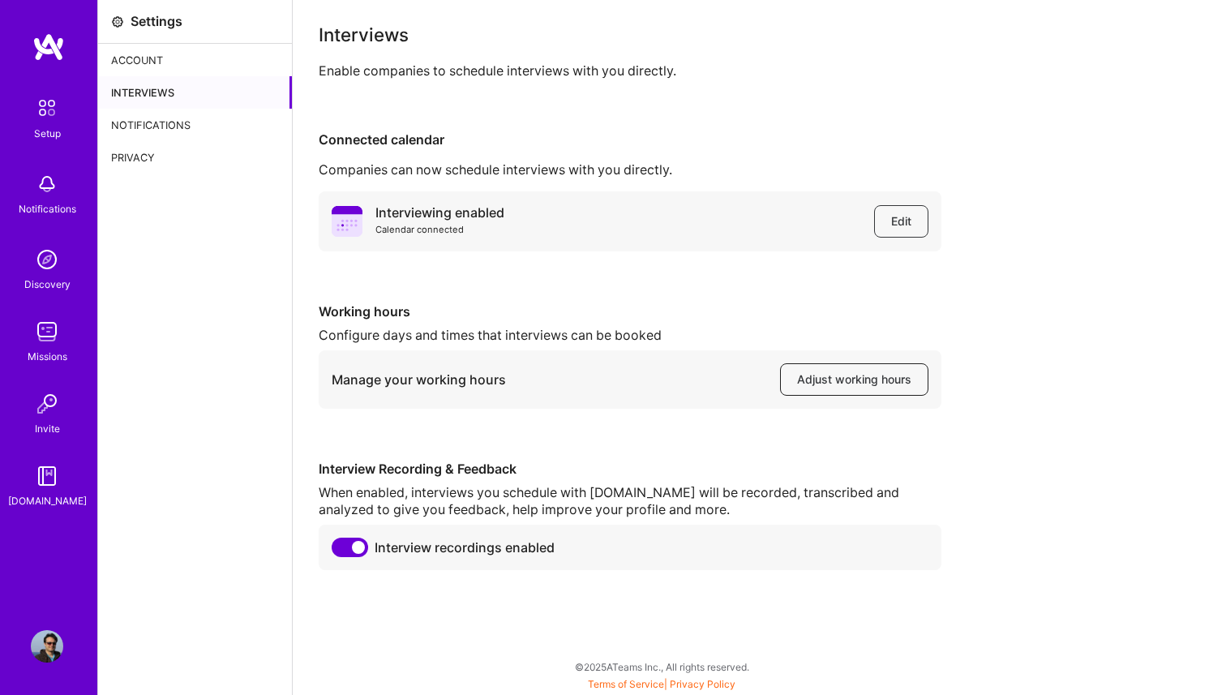
click at [859, 383] on span "Adjust working hours" at bounding box center [854, 379] width 114 height 16
click at [41, 116] on img at bounding box center [47, 108] width 34 height 34
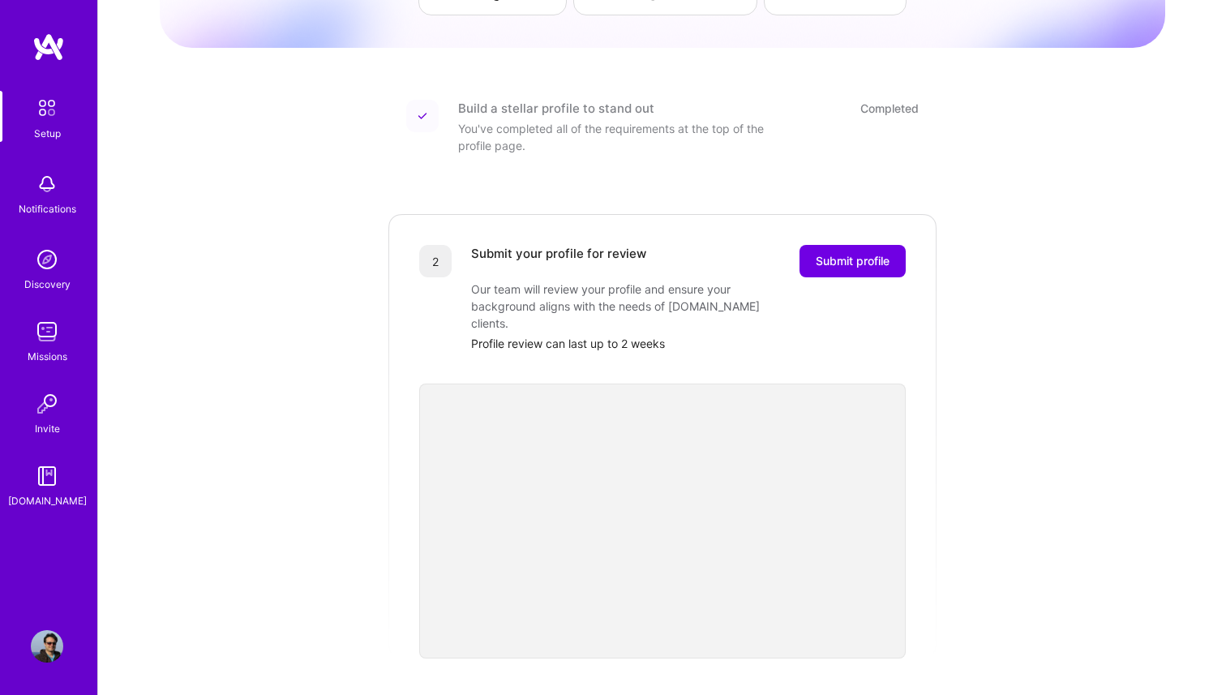
scroll to position [140, 0]
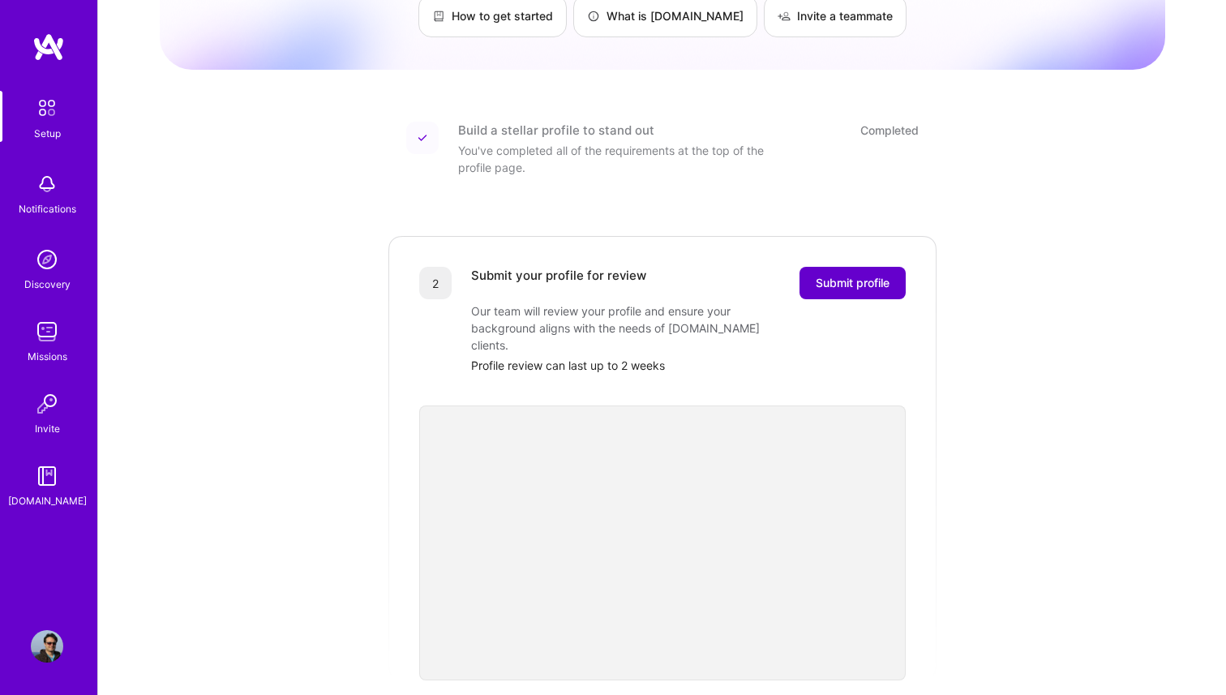
click at [850, 275] on span "Submit profile" at bounding box center [853, 283] width 74 height 16
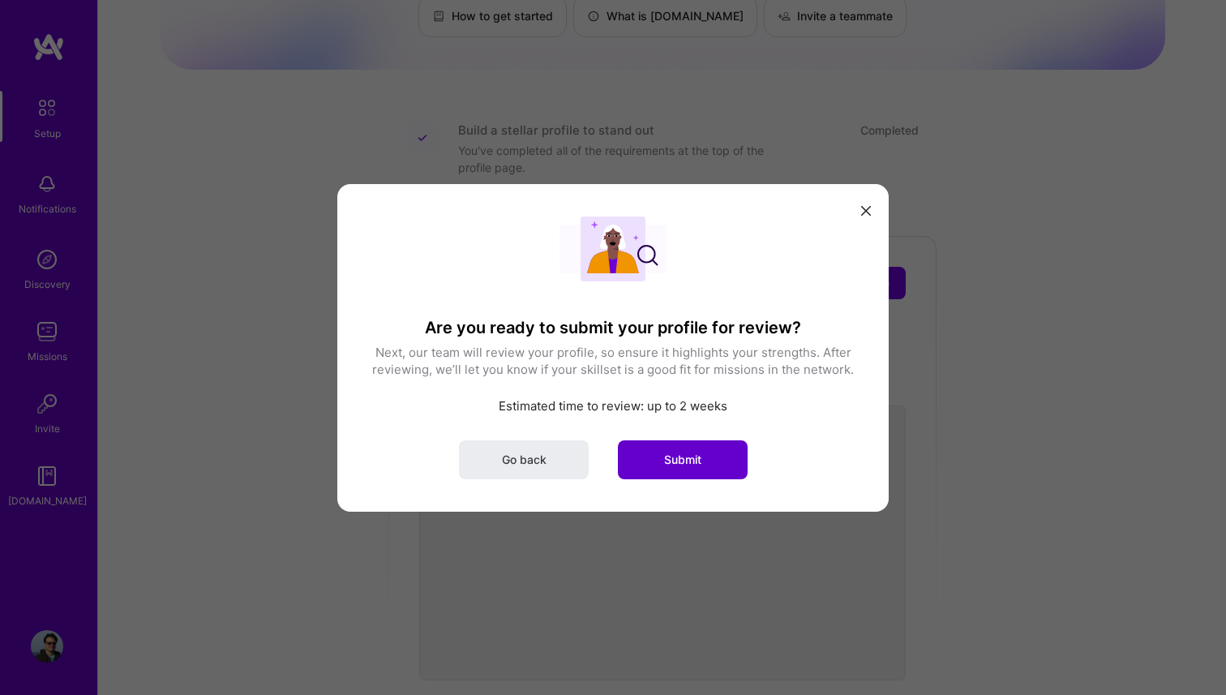
click at [688, 464] on span "Submit" at bounding box center [682, 459] width 37 height 16
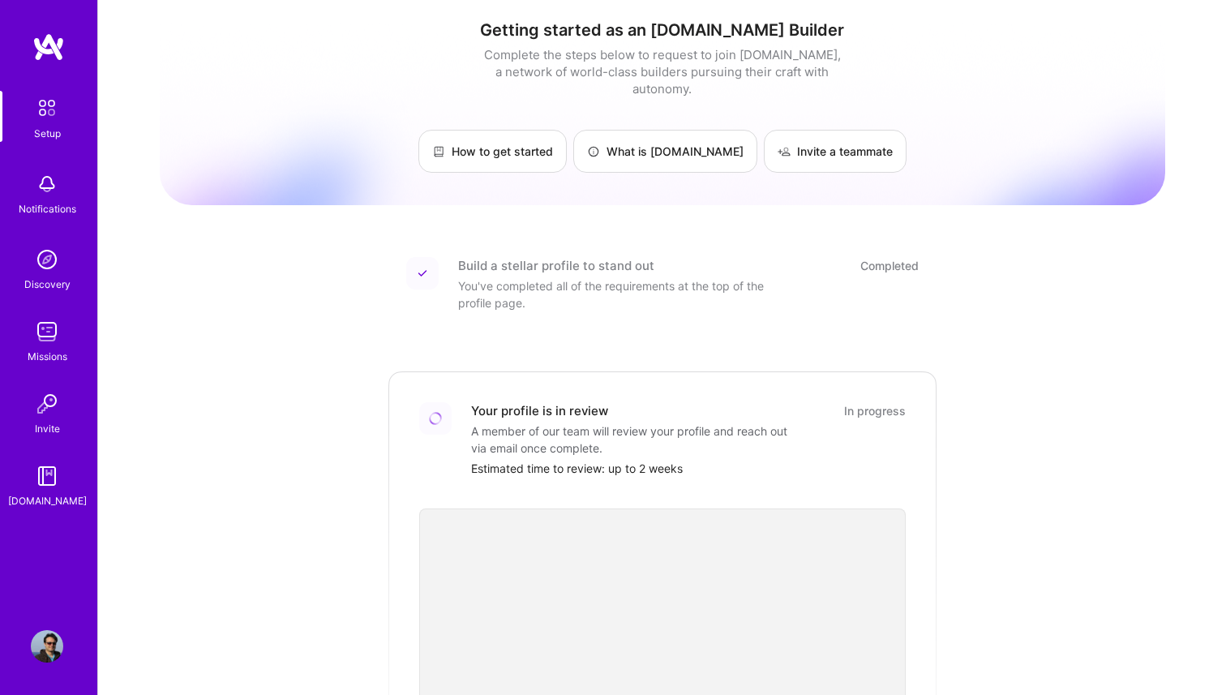
scroll to position [0, 0]
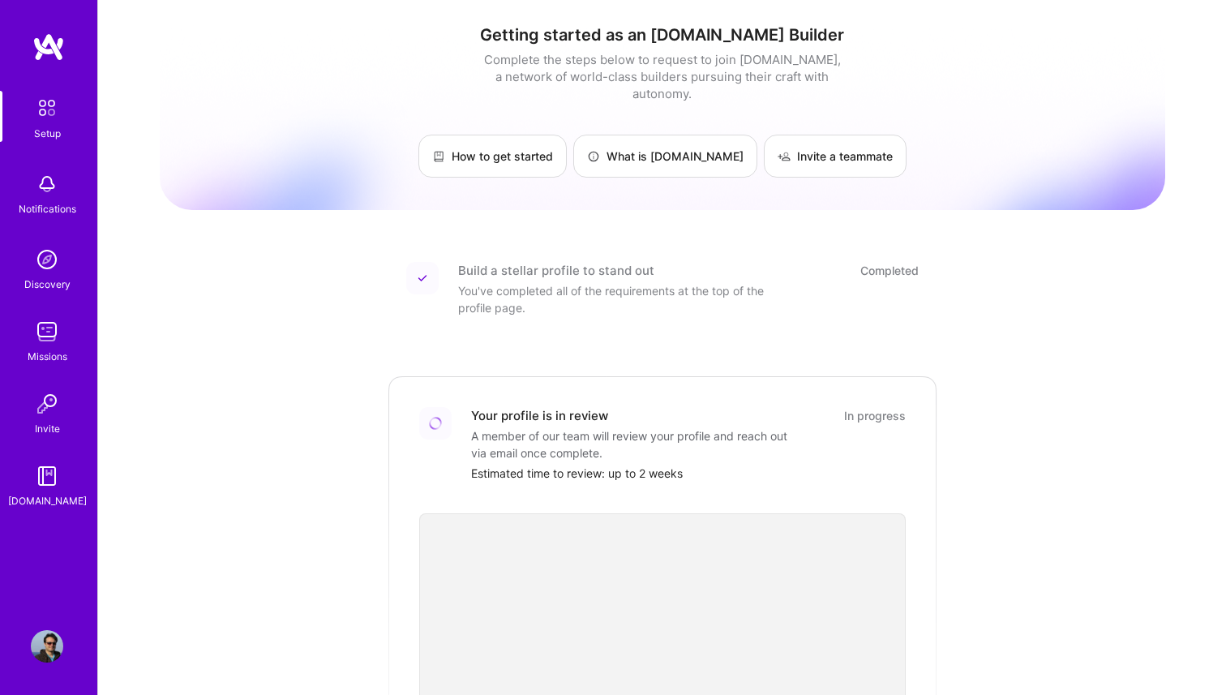
click at [45, 114] on img at bounding box center [47, 108] width 34 height 34
click at [54, 109] on img at bounding box center [47, 108] width 34 height 34
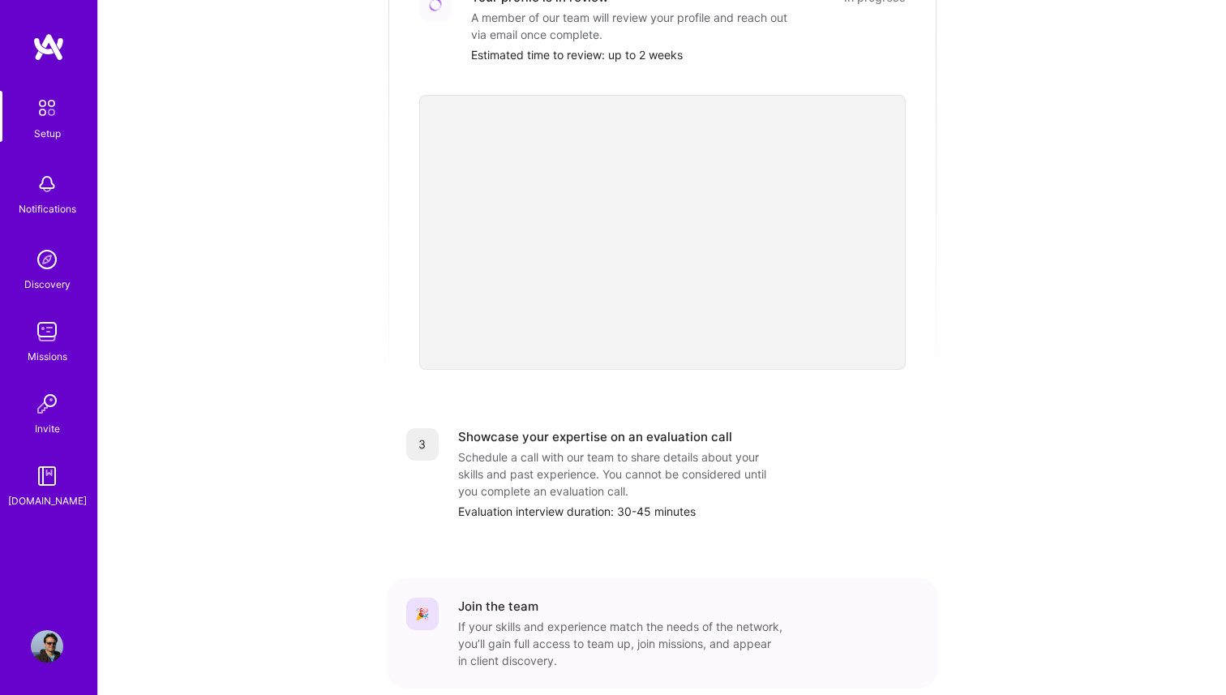
scroll to position [484, 0]
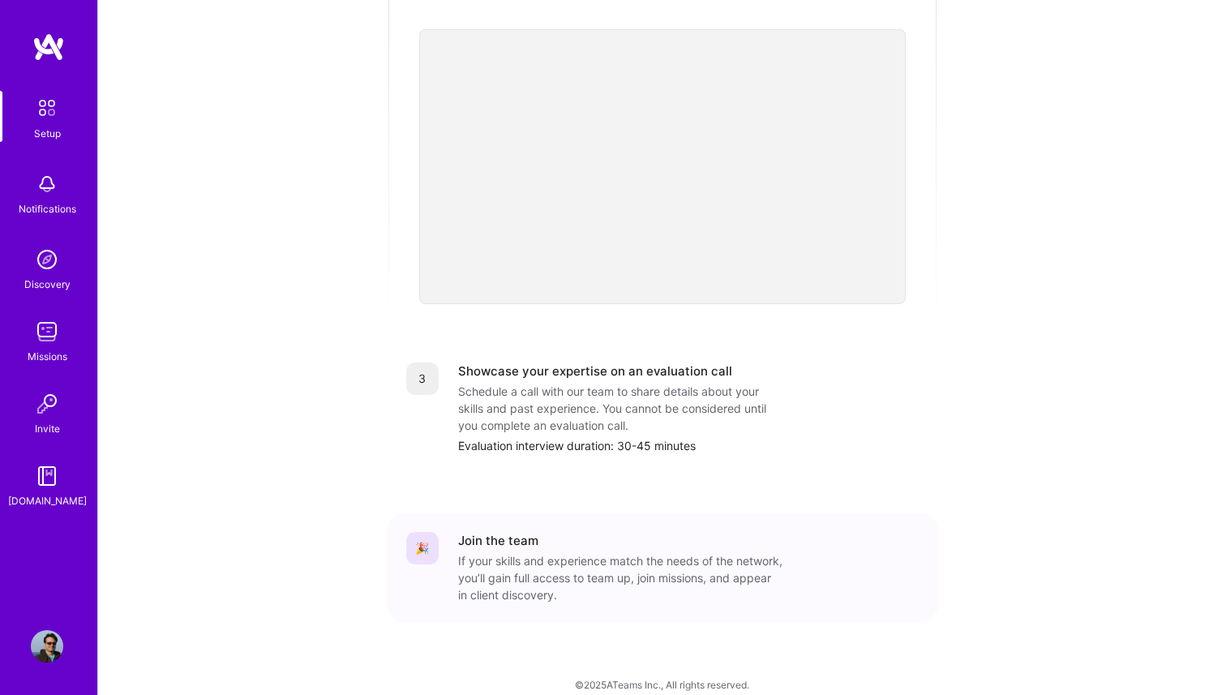
click at [486, 362] on div "Showcase your expertise on an evaluation call" at bounding box center [595, 370] width 274 height 17
click at [419, 362] on div "3" at bounding box center [422, 378] width 32 height 32
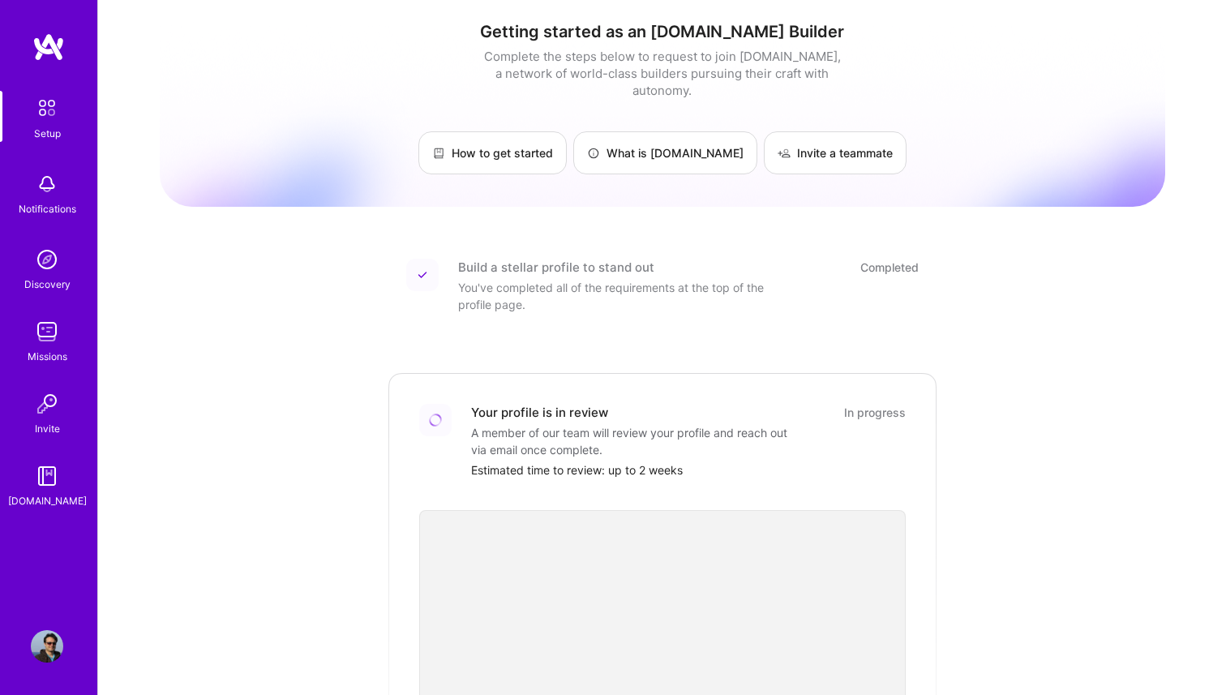
scroll to position [0, 0]
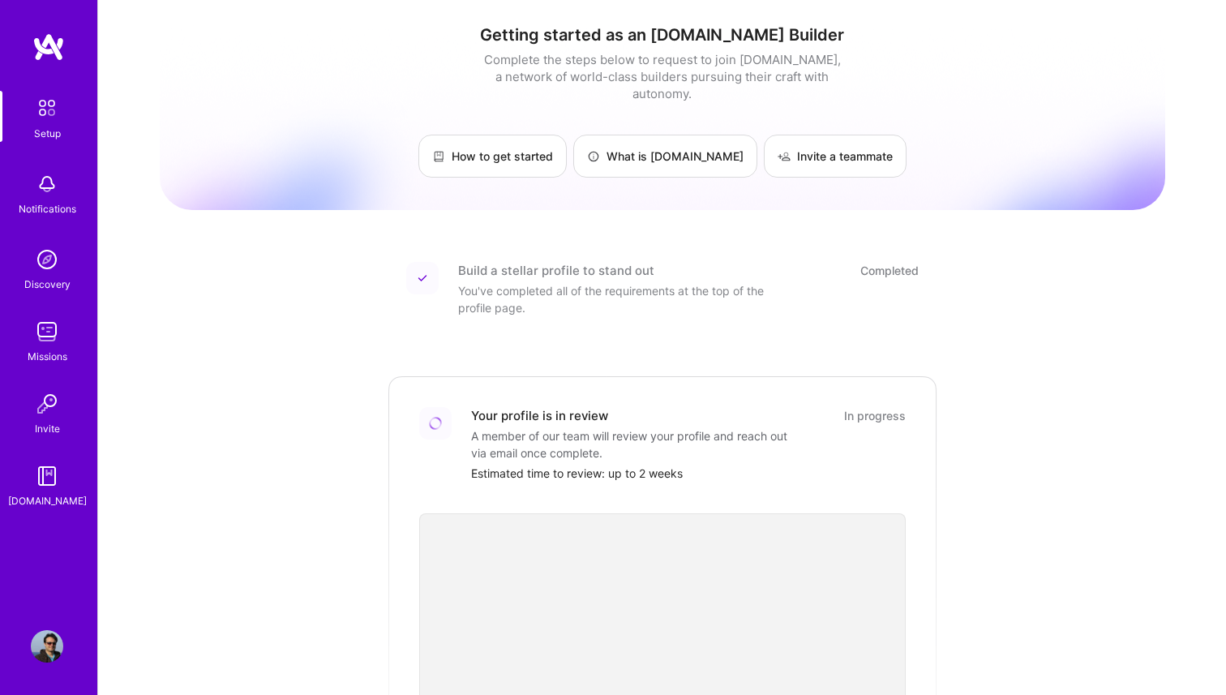
click at [45, 103] on img at bounding box center [47, 108] width 34 height 34
click at [45, 28] on div "Setup Notifications Discovery Missions Invite A.Guide Profile" at bounding box center [48, 347] width 97 height 695
click at [44, 89] on div "Setup Notifications Discovery Missions Invite A.Guide" at bounding box center [48, 319] width 97 height 575
